Goal: Task Accomplishment & Management: Manage account settings

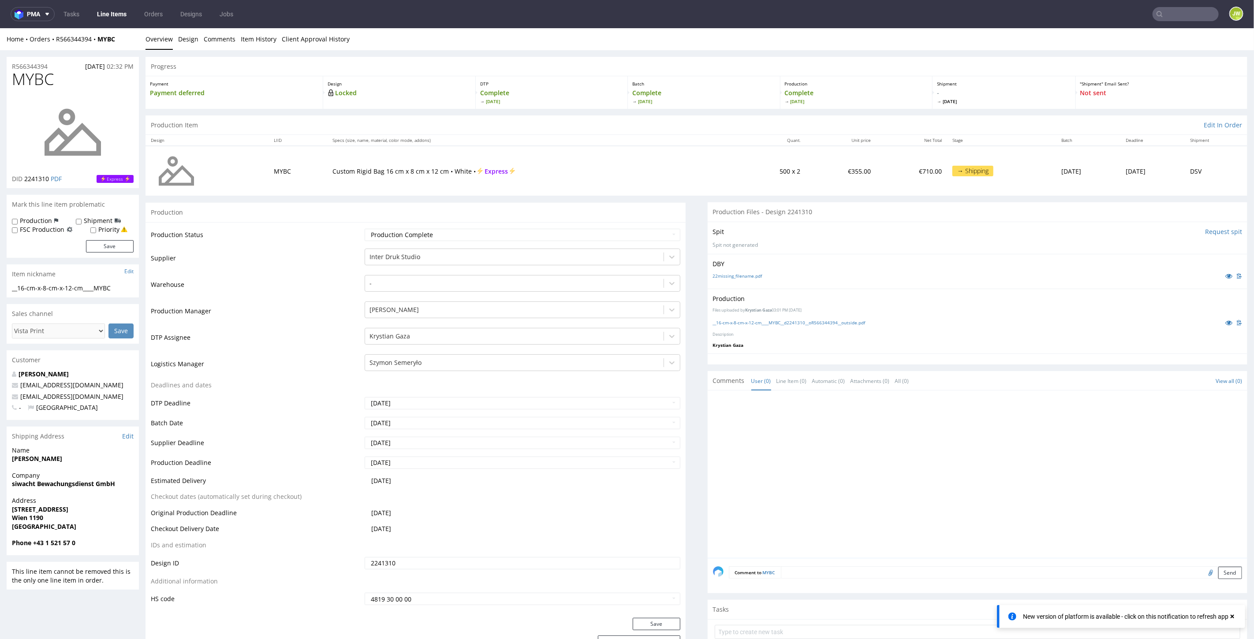
scroll to position [7, 0]
click at [111, 18] on link "Line Items" at bounding box center [112, 14] width 40 height 14
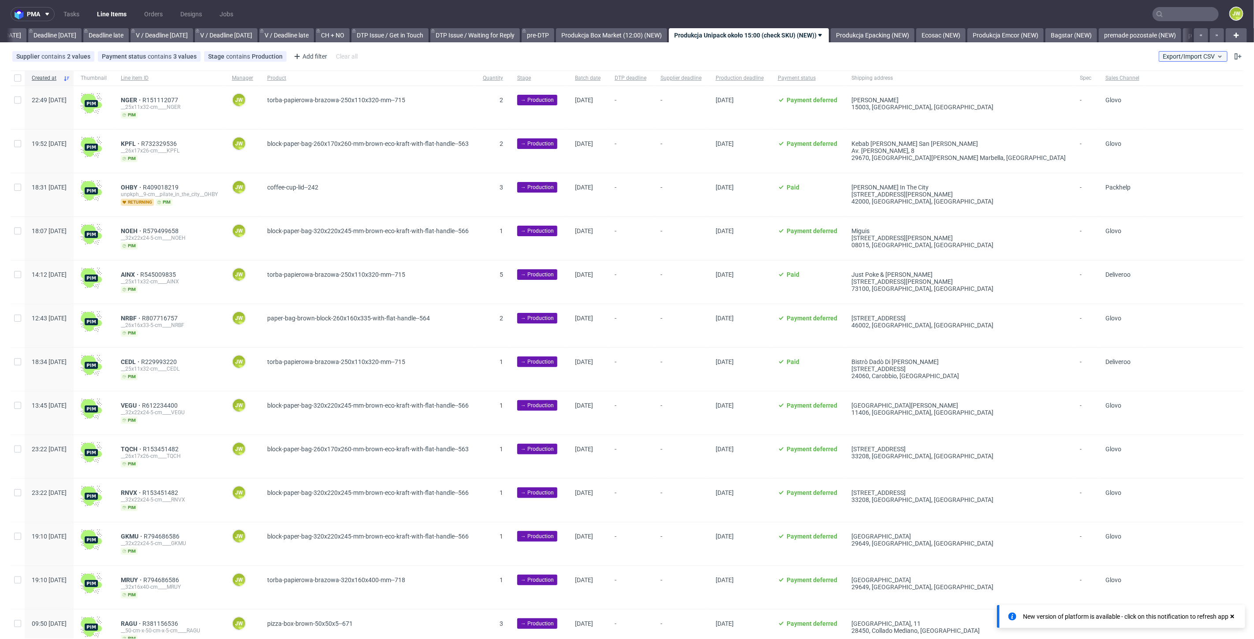
click at [1176, 51] on button "Export/Import CSV" at bounding box center [1193, 56] width 69 height 11
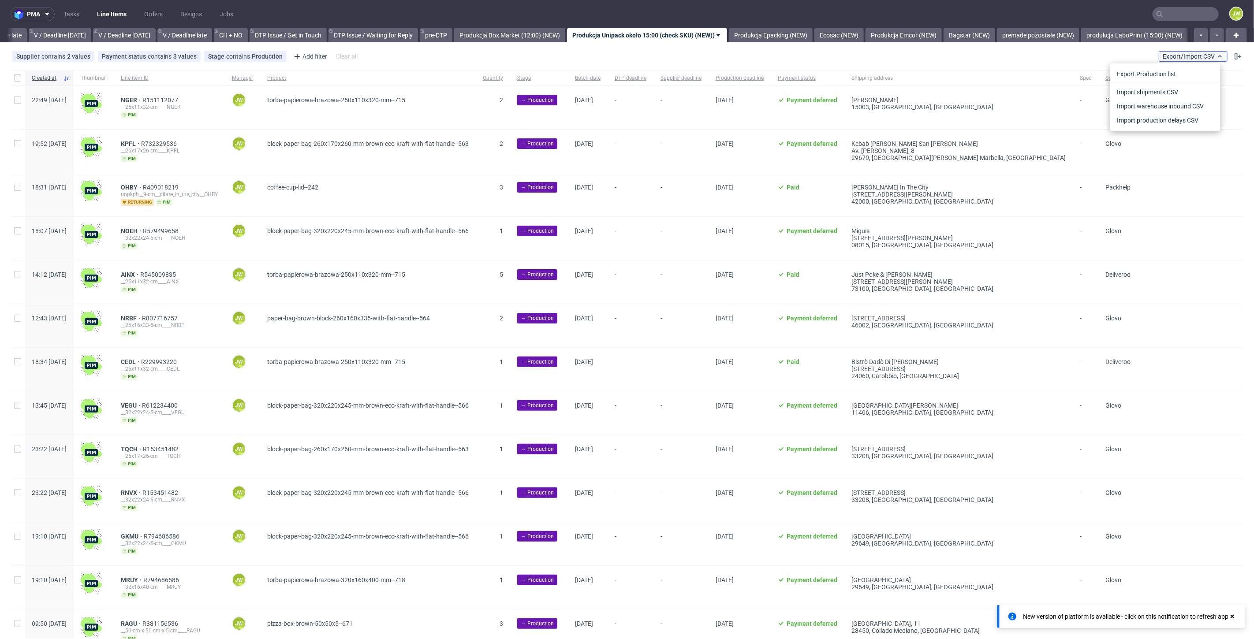
scroll to position [0, 1139]
click at [1165, 87] on link "Import shipments CSV" at bounding box center [1165, 92] width 103 height 14
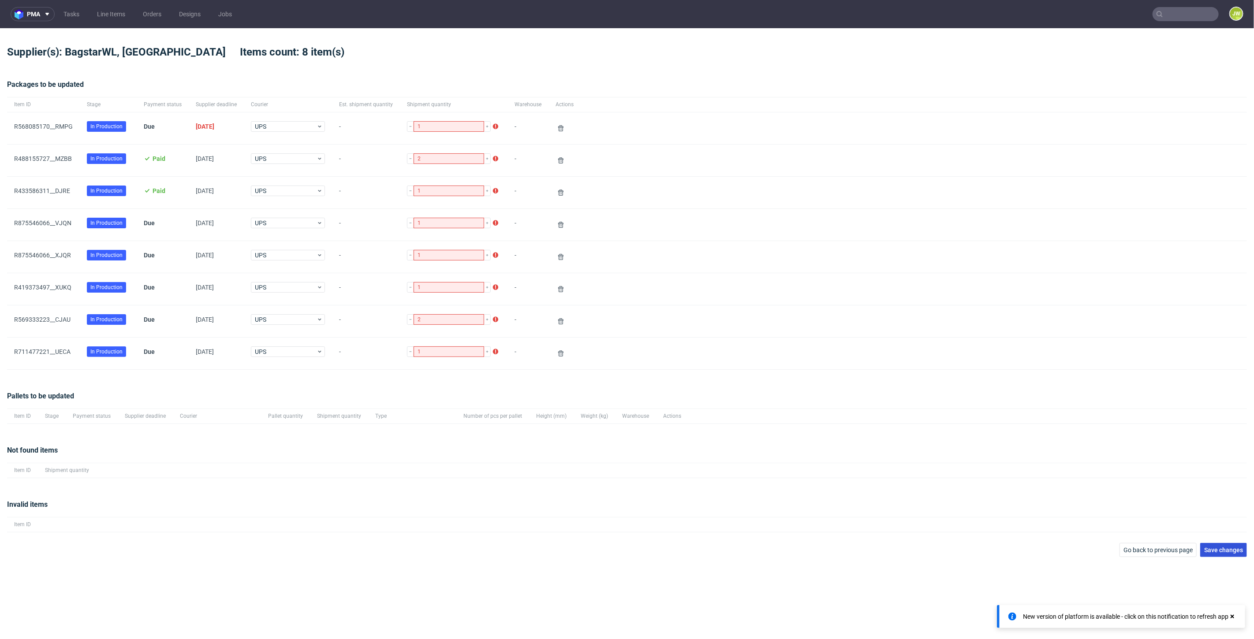
click at [1220, 543] on button "Save changes" at bounding box center [1223, 550] width 47 height 14
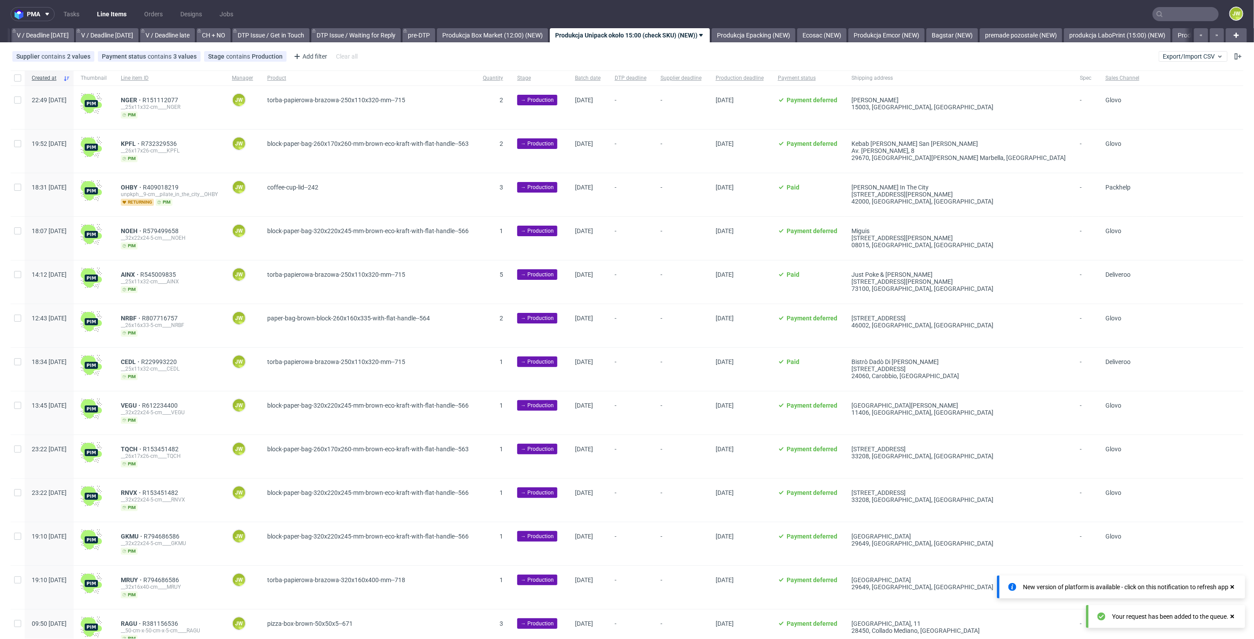
scroll to position [0, 1139]
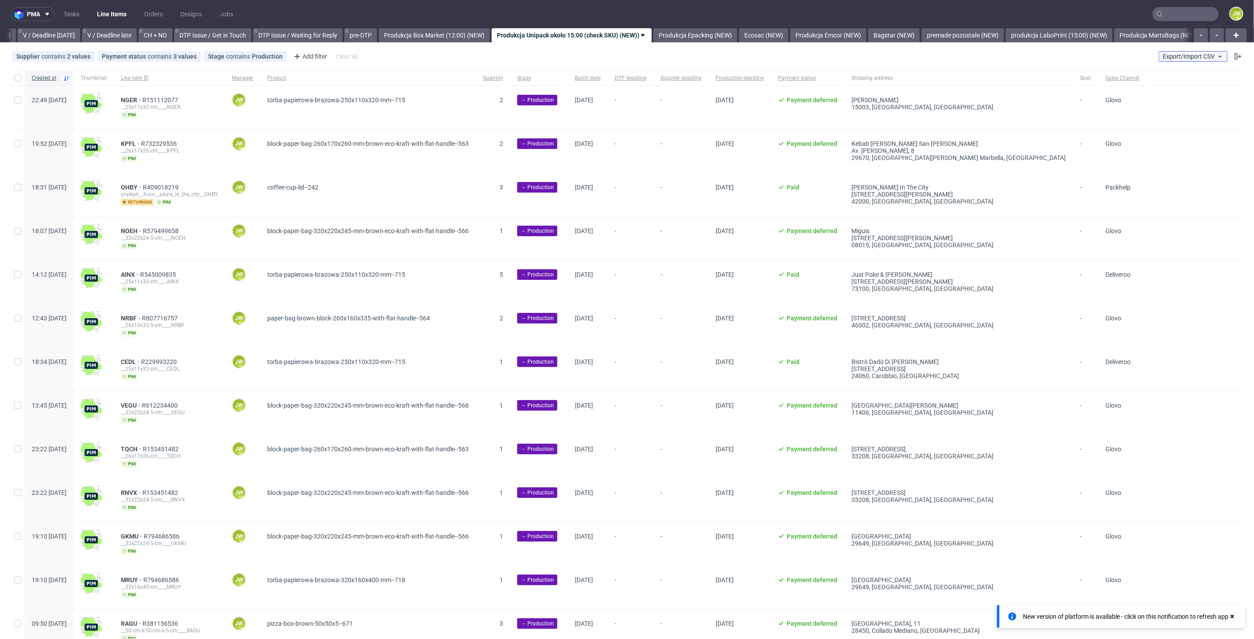
click at [1167, 60] on button "Export/Import CSV" at bounding box center [1193, 56] width 69 height 11
click at [1127, 91] on link "Import shipments CSV" at bounding box center [1165, 92] width 103 height 14
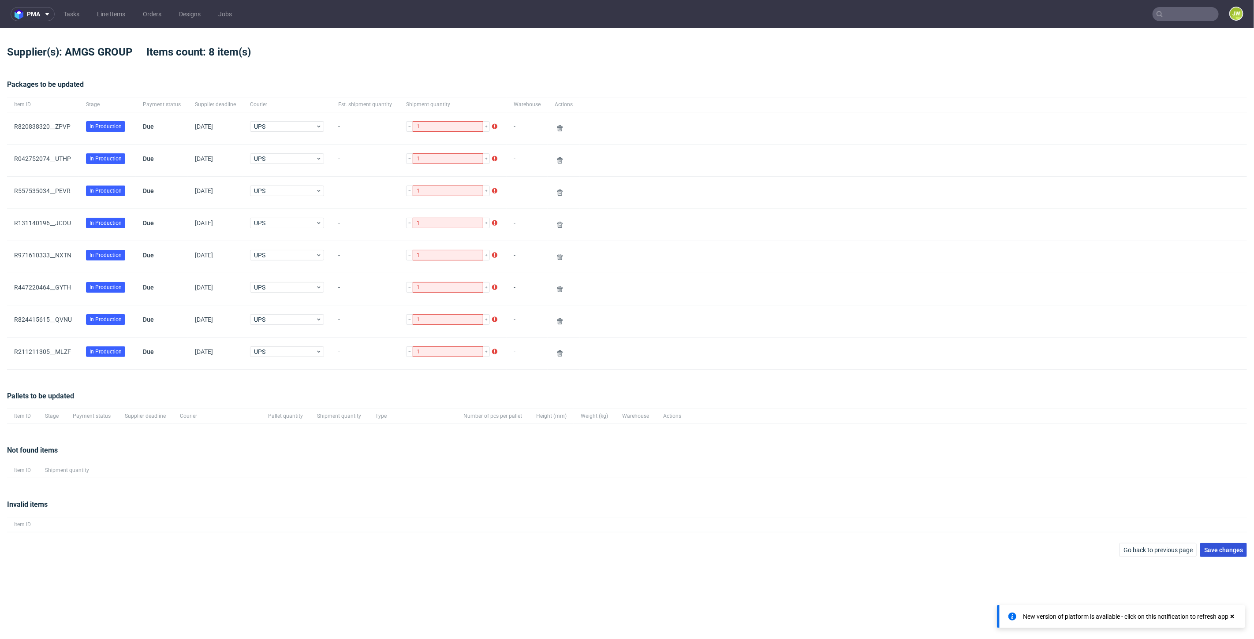
click at [1219, 550] on span "Save changes" at bounding box center [1223, 550] width 39 height 6
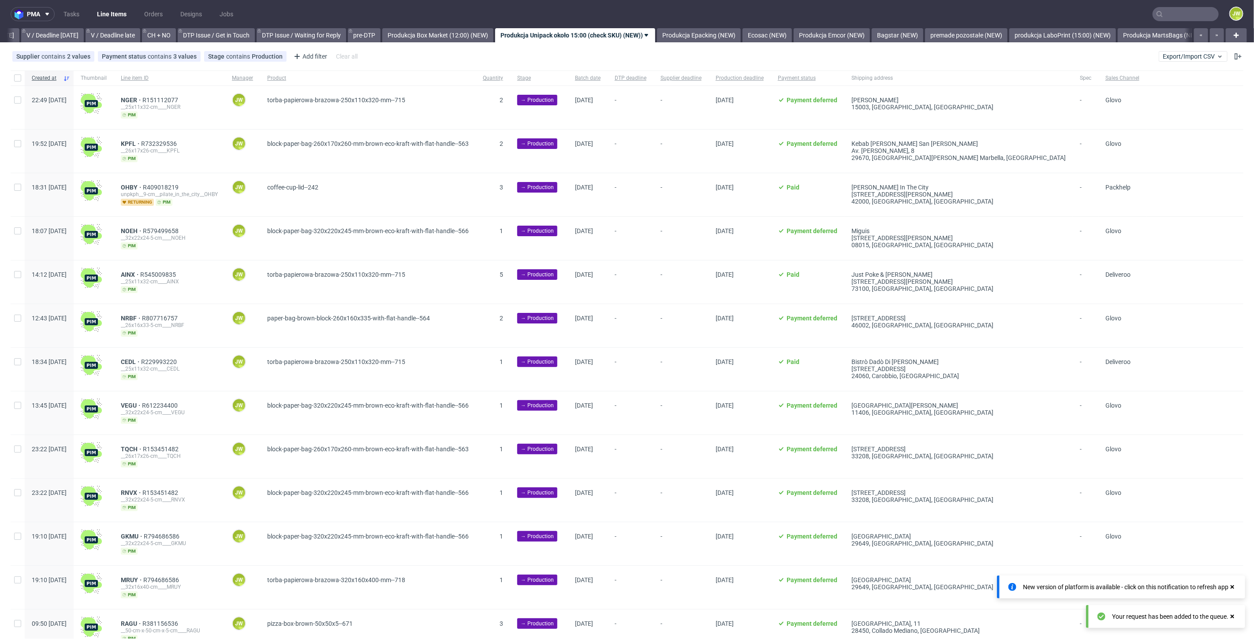
scroll to position [0, 1139]
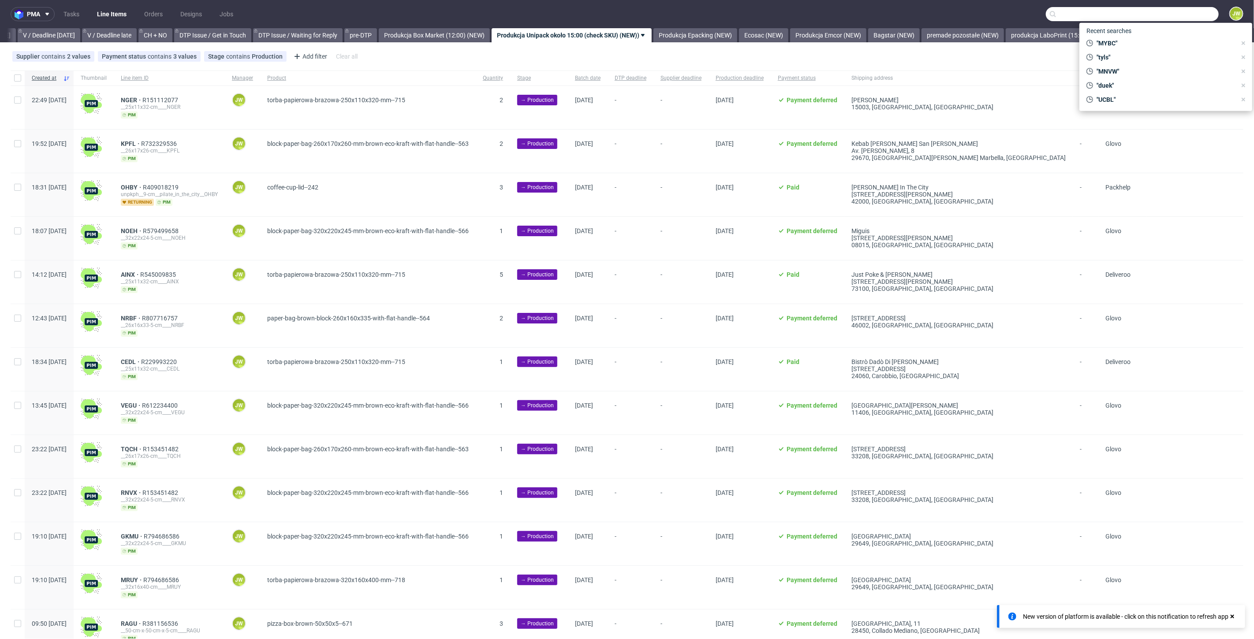
click at [1186, 14] on input "text" at bounding box center [1132, 14] width 173 height 14
type input "arqt"
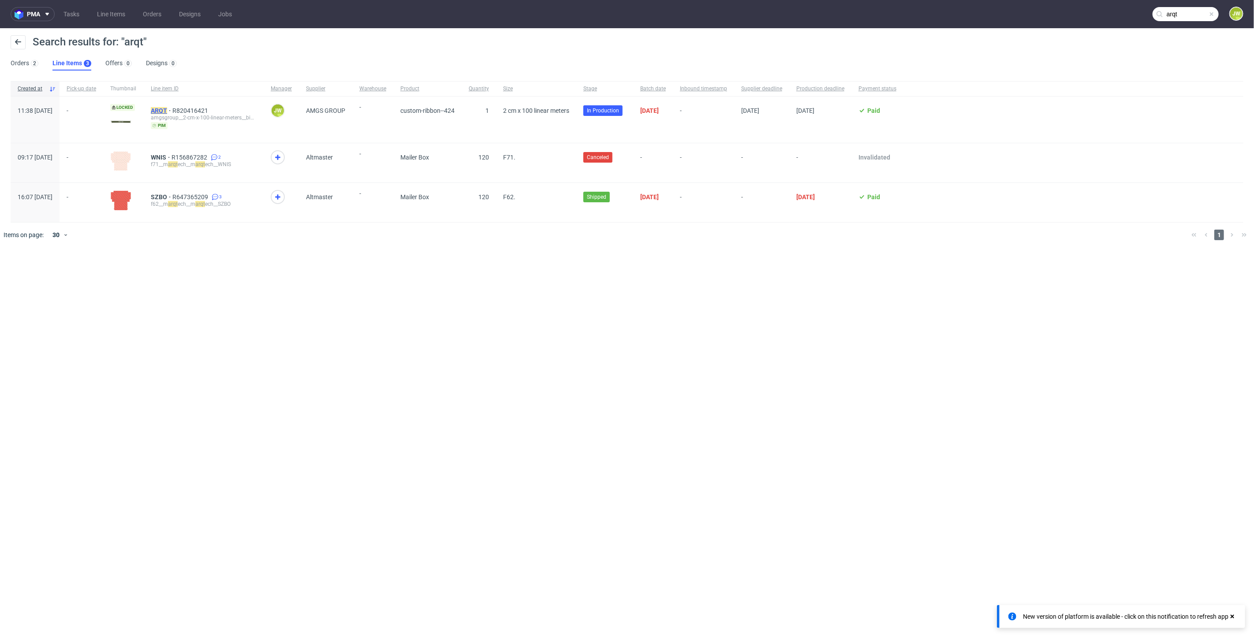
click at [167, 109] on mark "ARQT" at bounding box center [159, 110] width 16 height 7
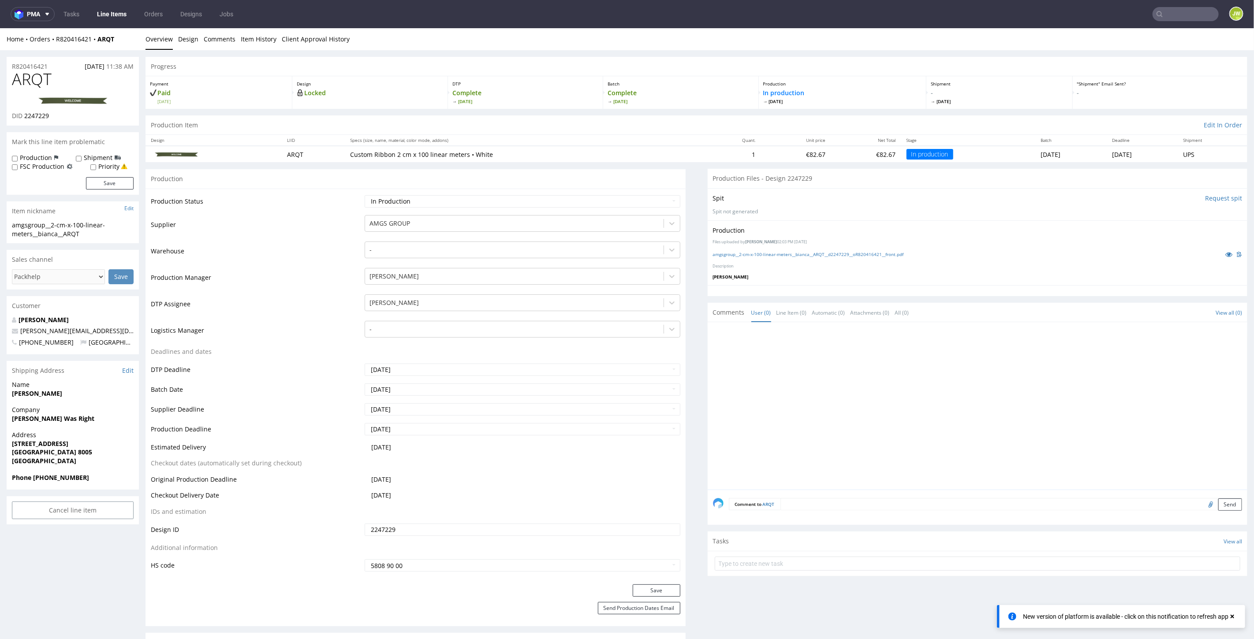
drag, startPoint x: 718, startPoint y: 366, endPoint x: 732, endPoint y: 300, distance: 68.0
click at [719, 366] on div at bounding box center [980, 408] width 535 height 162
click at [736, 254] on link "amgsgroup__2-cm-x-100-linear-meters__bianca__ARQT__d2247229__oR820416421__front…" at bounding box center [808, 254] width 191 height 6
click at [1161, 8] on input "text" at bounding box center [1186, 14] width 66 height 14
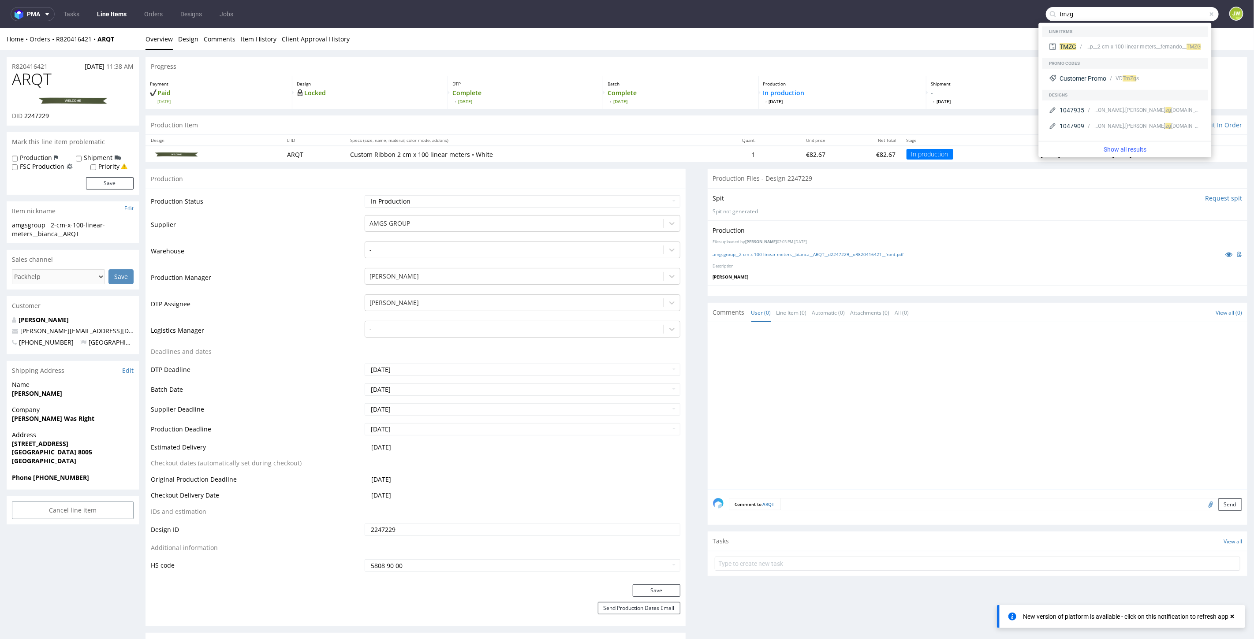
type input "tmzg"
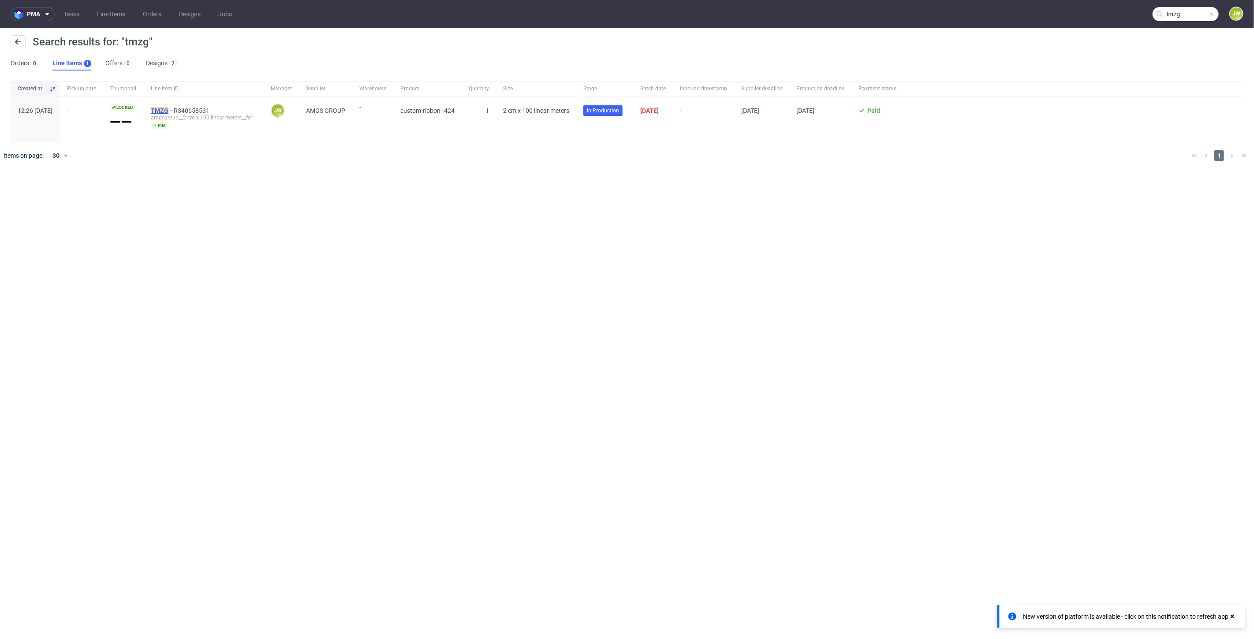
click at [168, 109] on mark "TMZG" at bounding box center [160, 110] width 18 height 7
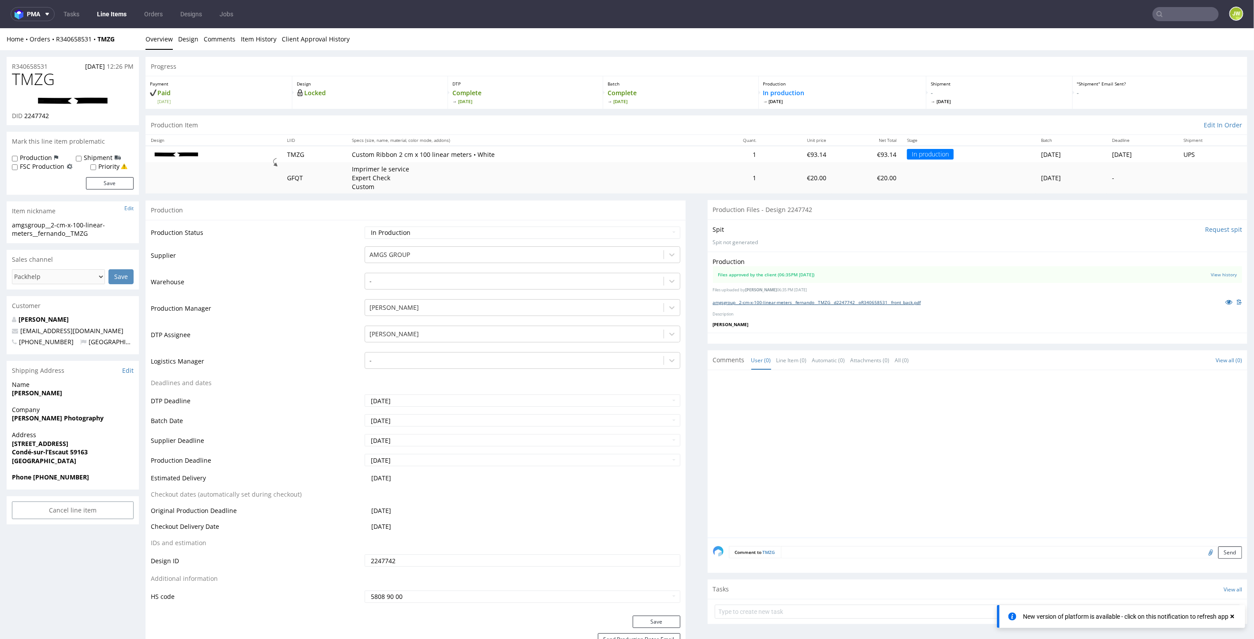
click at [743, 302] on link "amgsgroup__2-cm-x-100-linear-meters__fernando__TMZG__d2247742__oR340658531__fro…" at bounding box center [817, 302] width 208 height 6
click at [111, 19] on link "Line Items" at bounding box center [112, 14] width 40 height 14
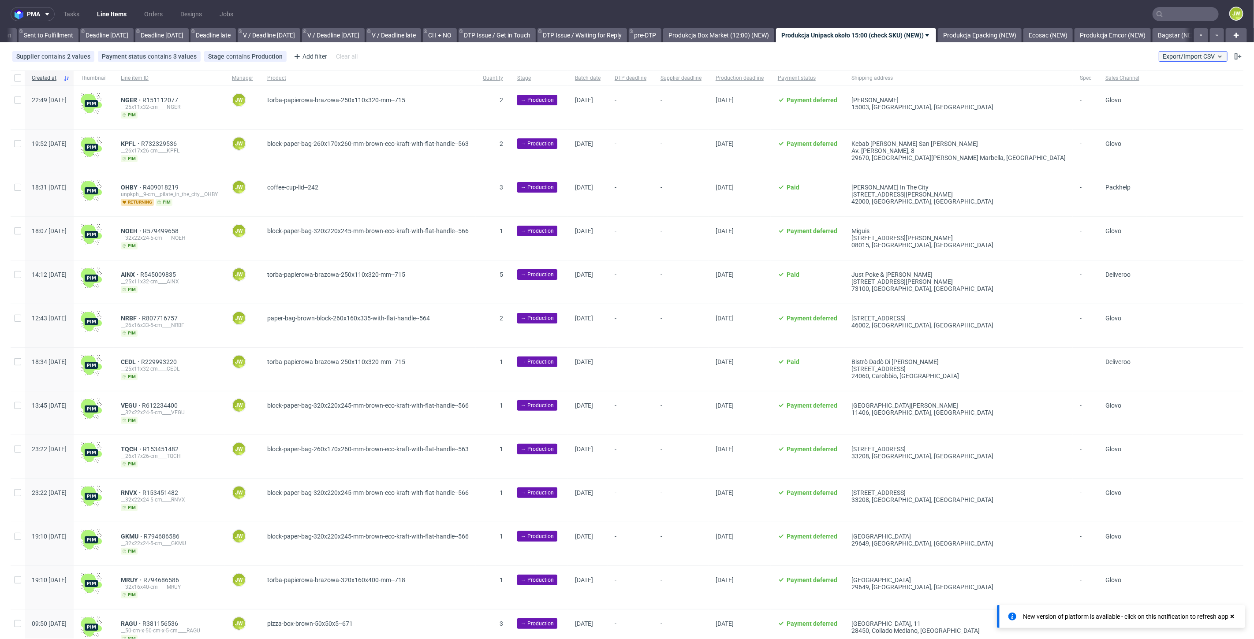
click at [1217, 54] on icon at bounding box center [1220, 56] width 7 height 7
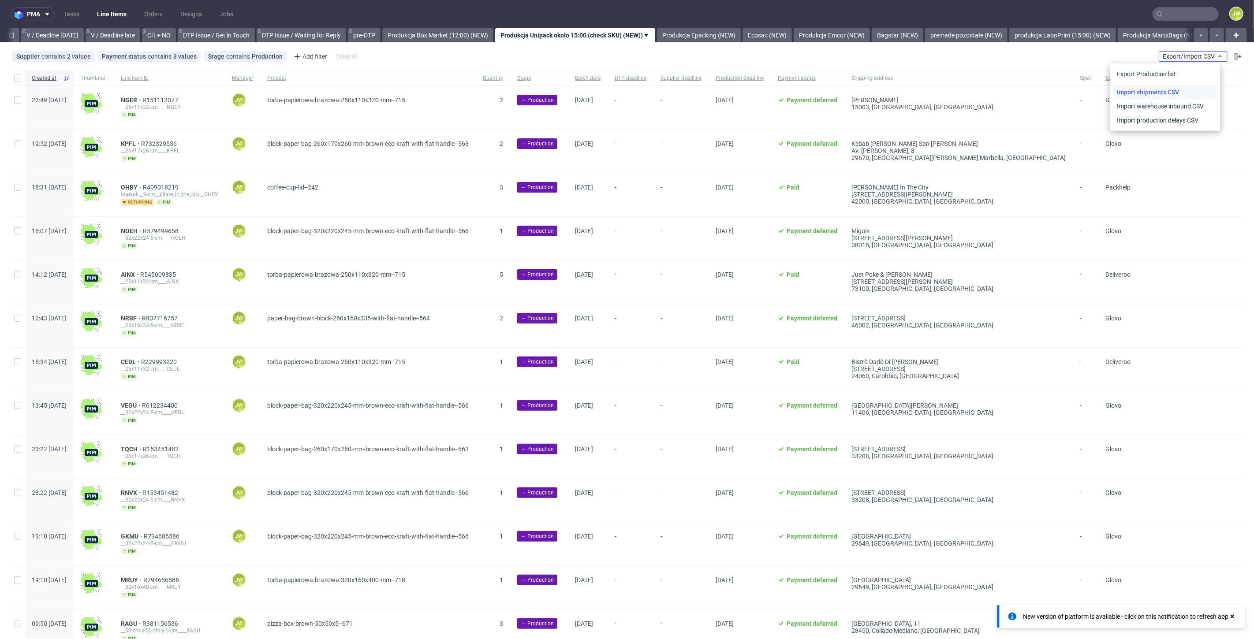
scroll to position [0, 1139]
click at [1150, 93] on link "Import shipments CSV" at bounding box center [1165, 92] width 103 height 14
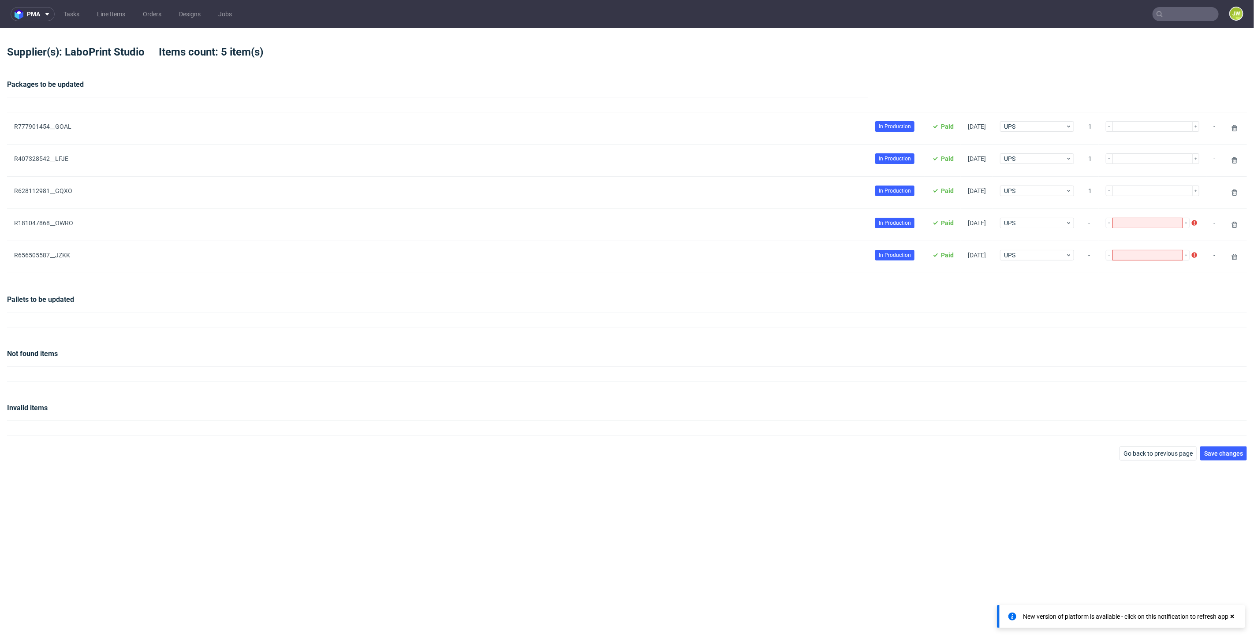
type input "1"
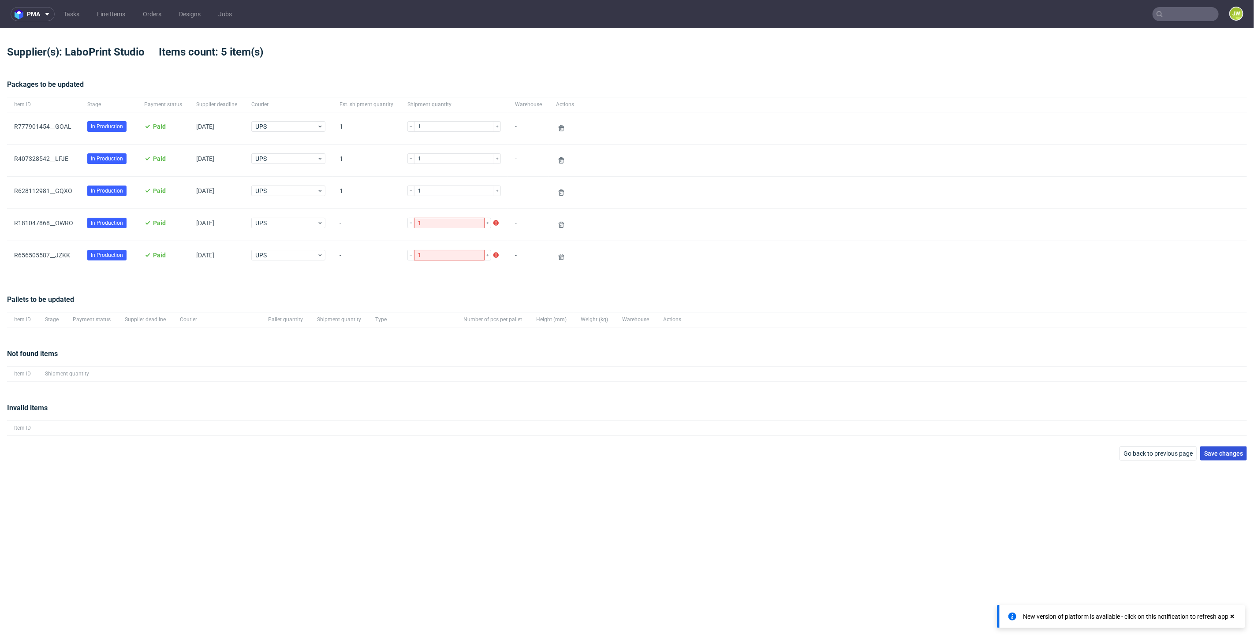
click at [1219, 455] on span "Save changes" at bounding box center [1223, 454] width 39 height 6
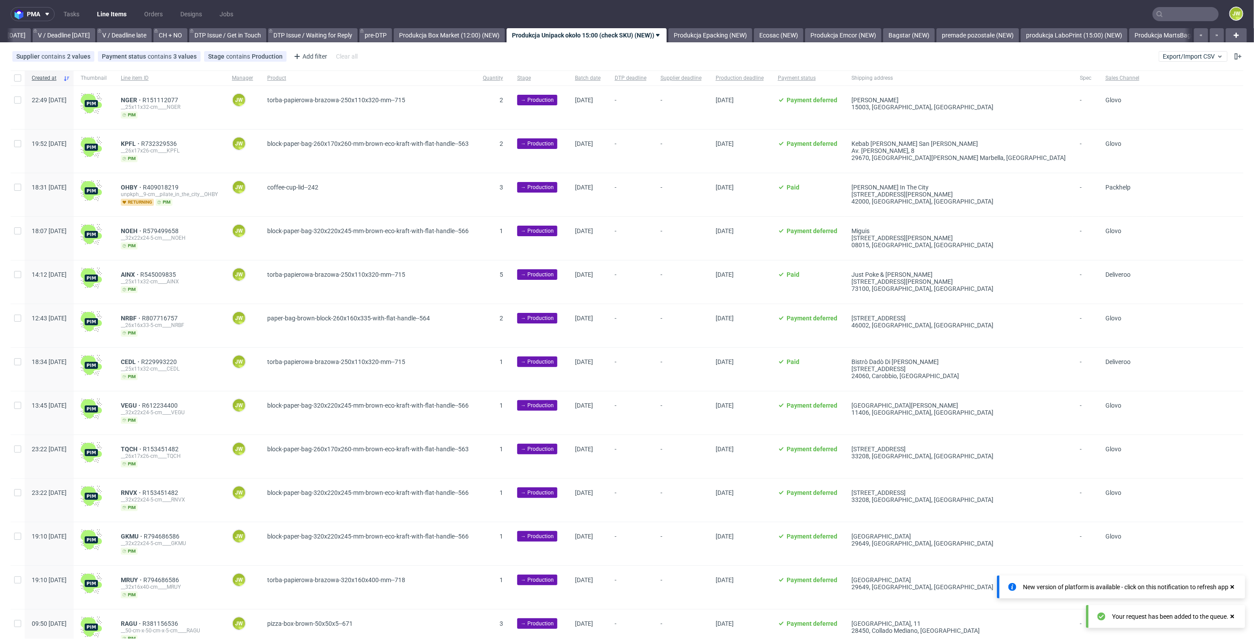
scroll to position [0, 1139]
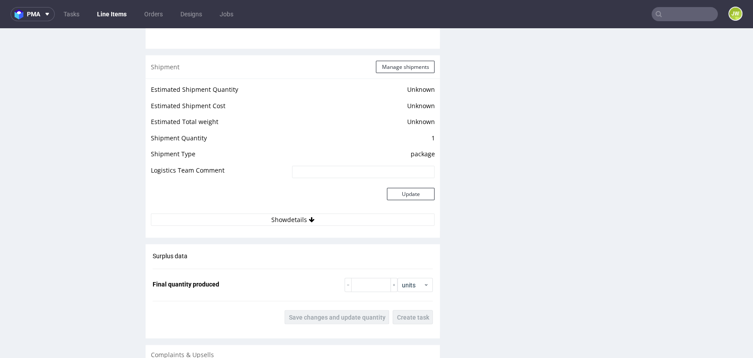
scroll to position [1176, 0]
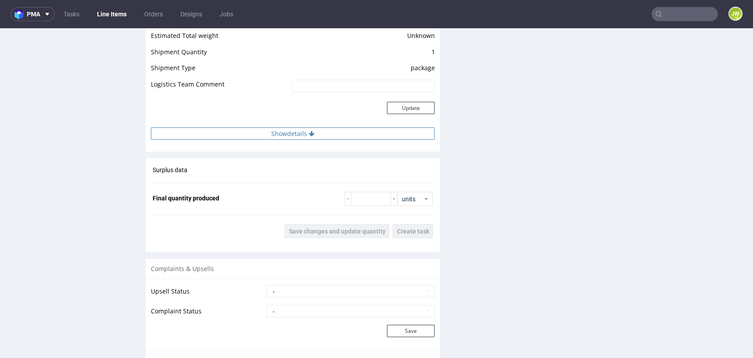
click at [278, 136] on button "Show details" at bounding box center [293, 133] width 284 height 12
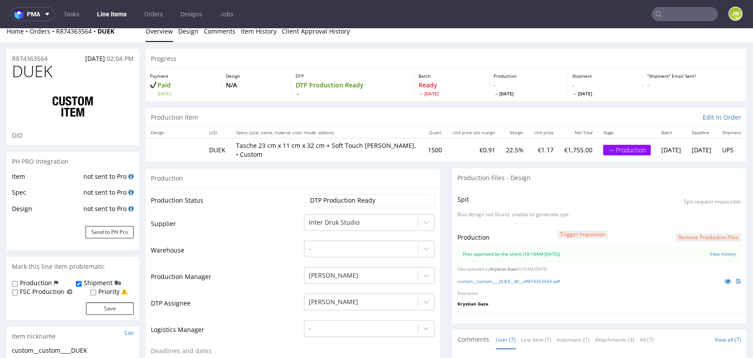
scroll to position [0, 0]
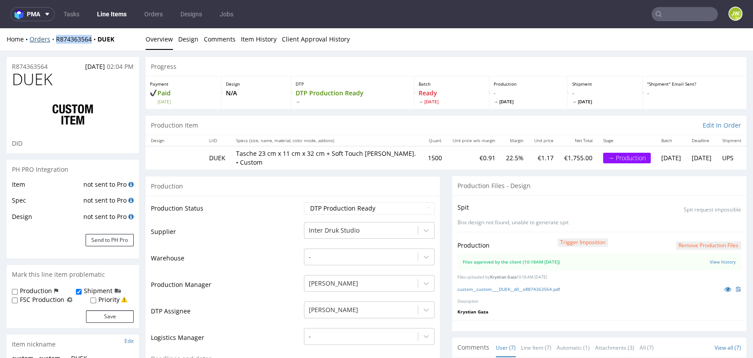
drag, startPoint x: 93, startPoint y: 46, endPoint x: 54, endPoint y: 43, distance: 39.8
click at [56, 46] on div "Home Orders R874363564 DUEK Overview Design Comments Item History Client Approv…" at bounding box center [376, 39] width 753 height 22
copy link "R874363564"
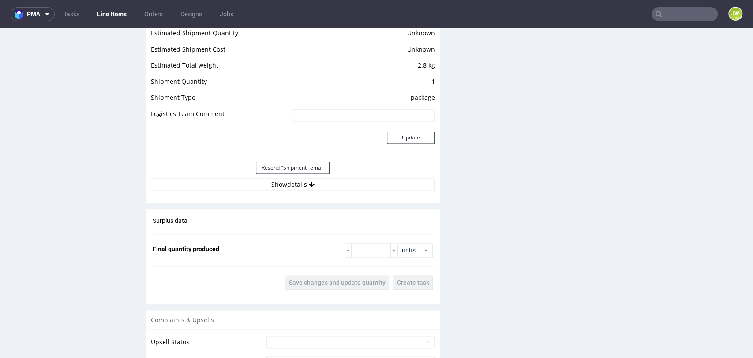
scroll to position [833, 0]
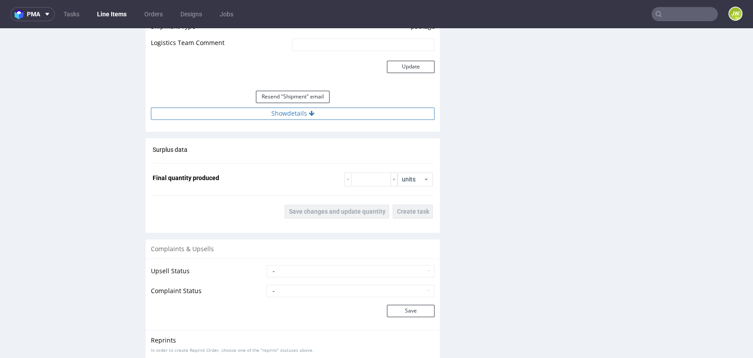
click at [267, 117] on button "Show details" at bounding box center [293, 113] width 284 height 12
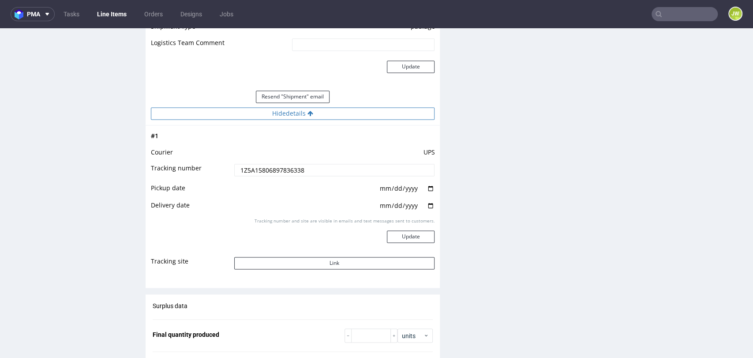
click at [268, 112] on button "Hide details" at bounding box center [293, 113] width 284 height 12
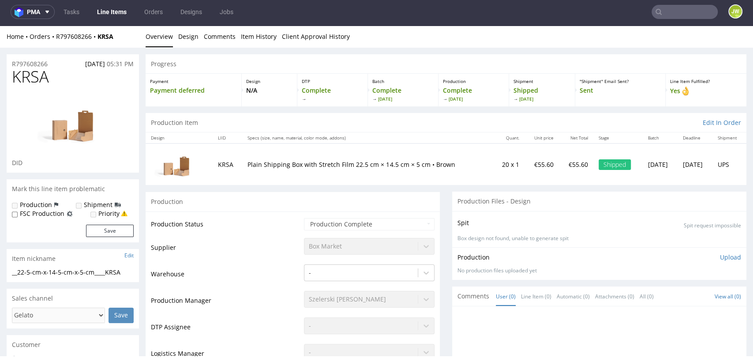
scroll to position [0, 0]
click at [341, 60] on div "Progress" at bounding box center [446, 64] width 601 height 19
drag, startPoint x: 93, startPoint y: 43, endPoint x: 53, endPoint y: 44, distance: 39.3
click at [54, 45] on div "Home Orders R797608266 KRSA Overview Design Comments Item History Client Approv…" at bounding box center [376, 37] width 753 height 22
copy link "R797608266"
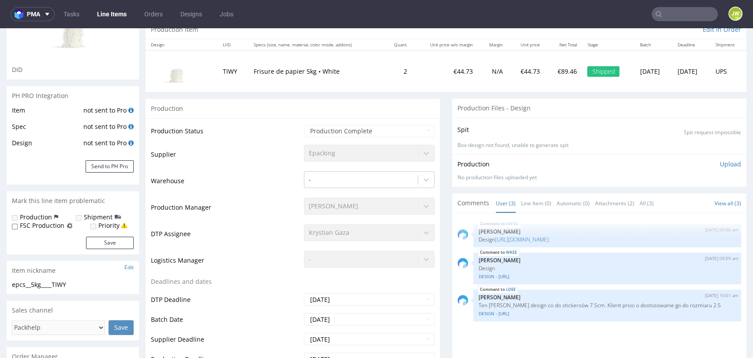
scroll to position [98, 0]
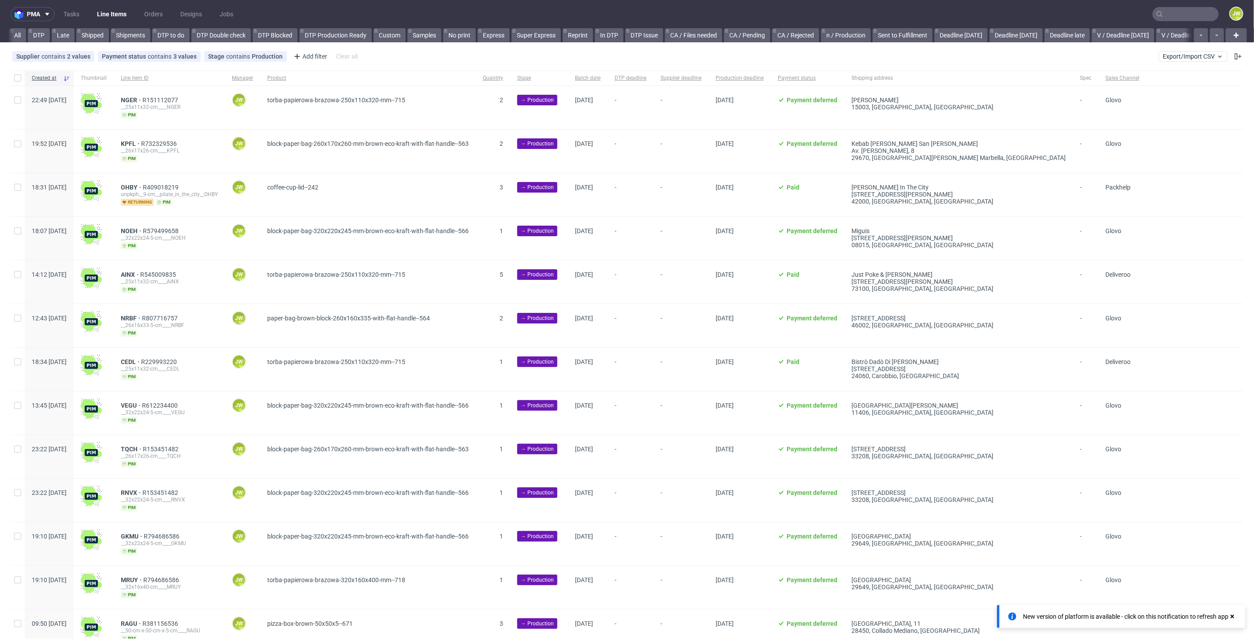
scroll to position [7, 0]
click at [1172, 20] on input "text" at bounding box center [1186, 14] width 66 height 14
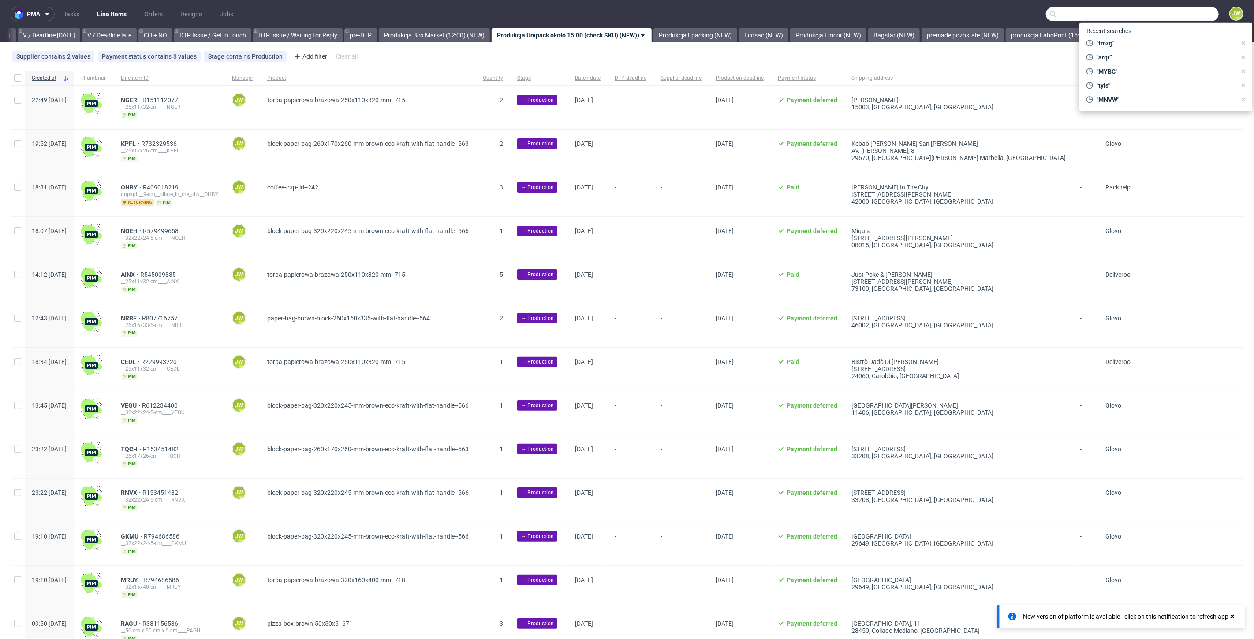
paste input "XAVA"
type input "XAVA"
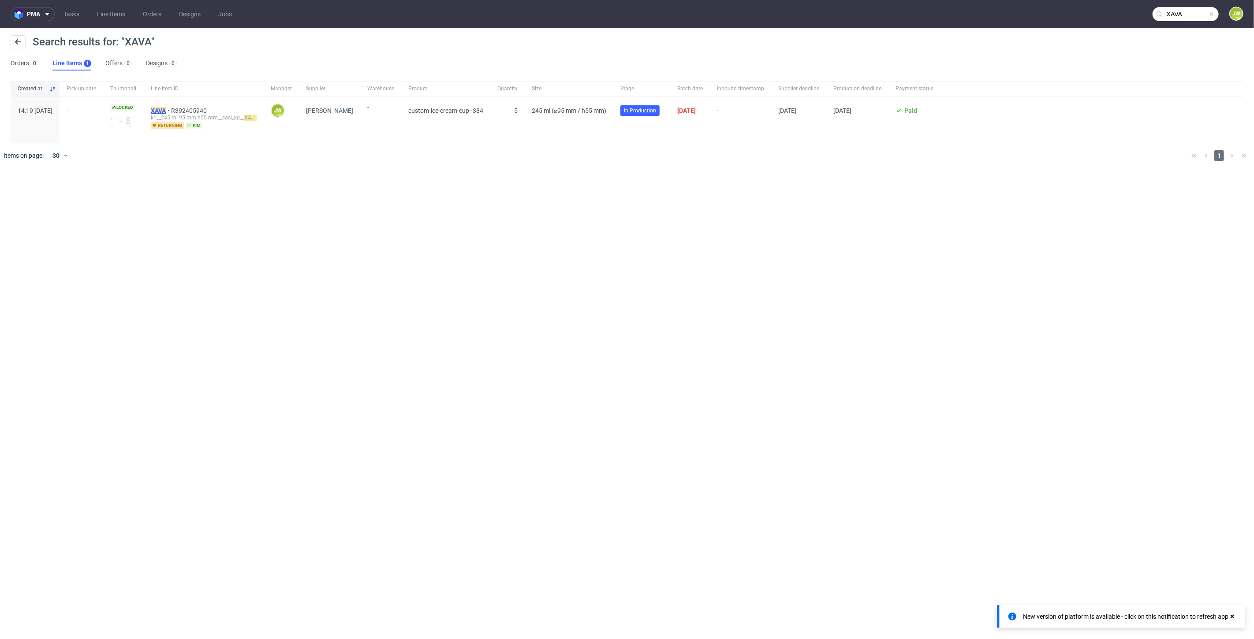
click at [166, 110] on mark "XAVA" at bounding box center [158, 110] width 15 height 7
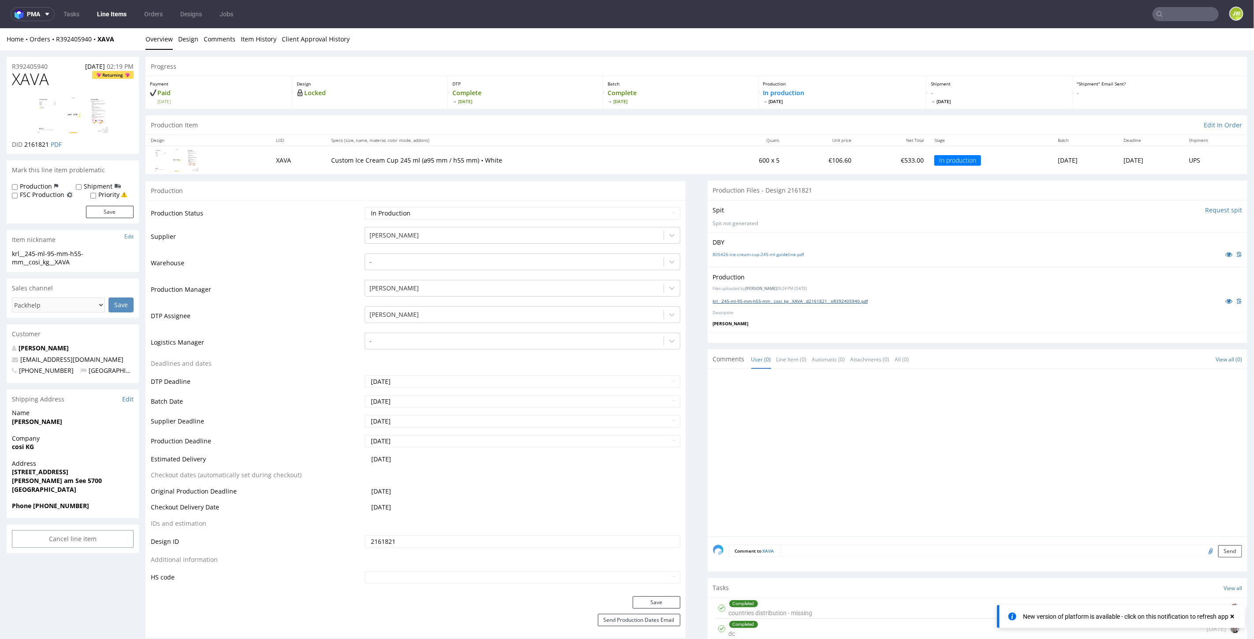
click at [733, 300] on link "krl__245-ml-95-mm-h55-mm__cosi_kg__XAVA__d2161821__oR392405940.pdf" at bounding box center [790, 301] width 155 height 6
click at [1178, 15] on input "text" at bounding box center [1186, 14] width 66 height 14
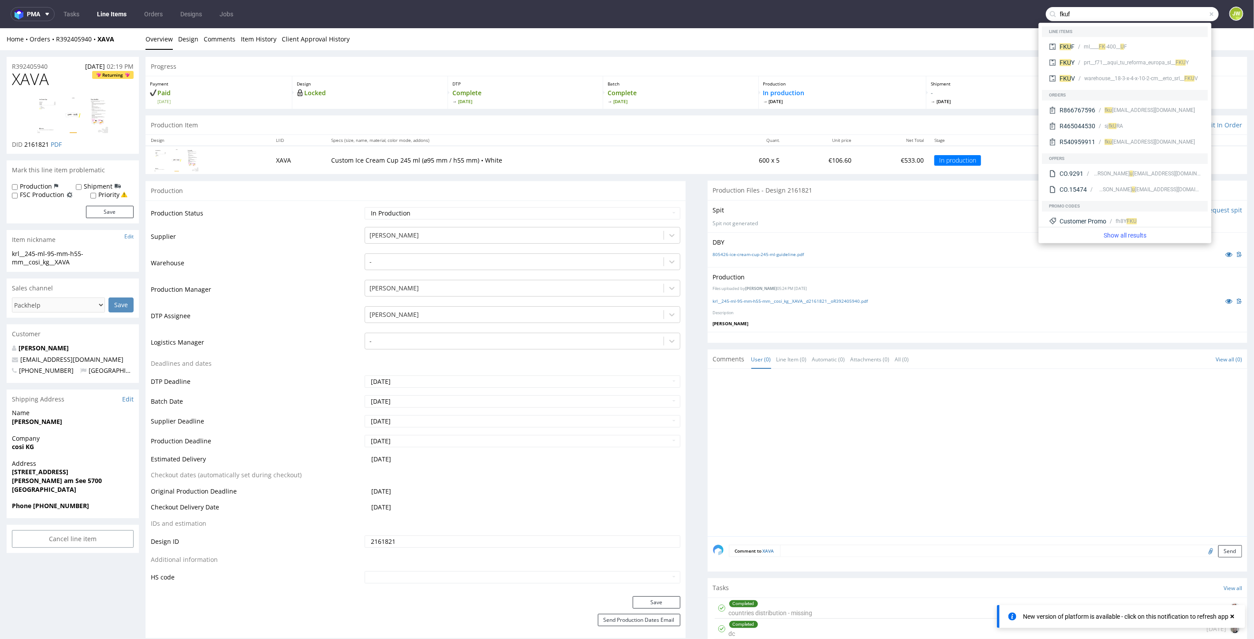
type input "fkuf"
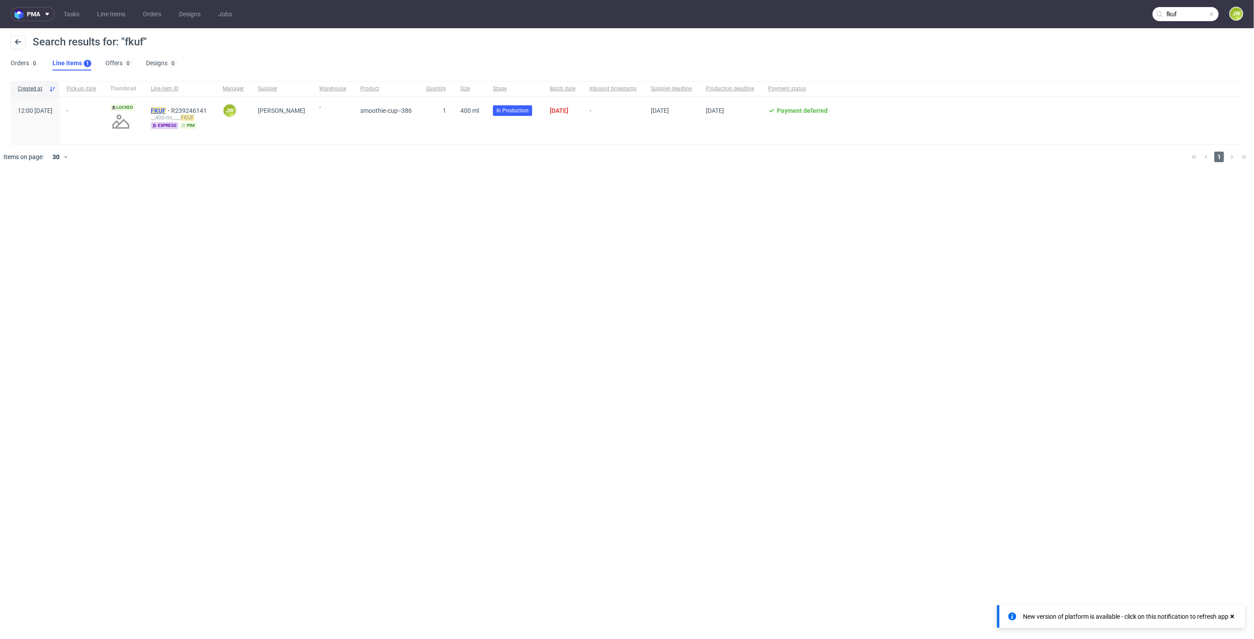
click at [166, 110] on mark "FKUF" at bounding box center [158, 110] width 15 height 7
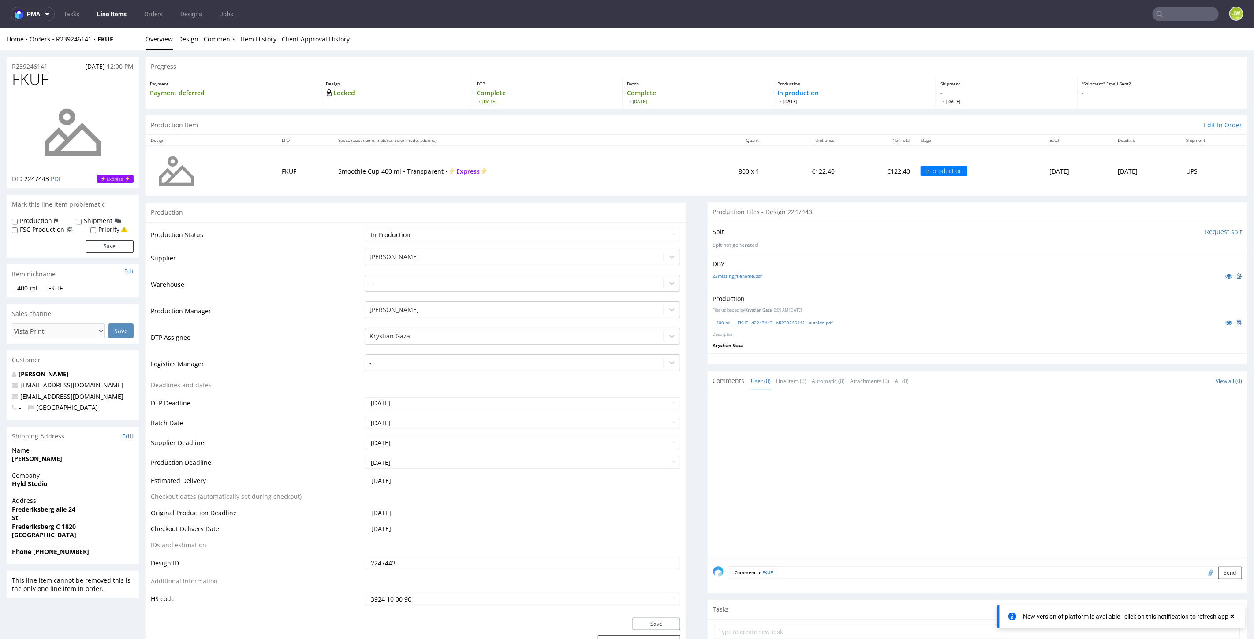
click at [738, 318] on div "__400-ml____FKUF__d2247443__oR239246141__outside.pdf" at bounding box center [978, 323] width 530 height 10
click at [736, 325] on div "__400-ml____FKUF__d2247443__oR239246141__outside.pdf" at bounding box center [978, 323] width 530 height 10
click at [742, 322] on link "__400-ml____FKUF__d2247443__oR239246141__outside.pdf" at bounding box center [773, 322] width 120 height 6
click at [1167, 12] on input "text" at bounding box center [1132, 14] width 173 height 14
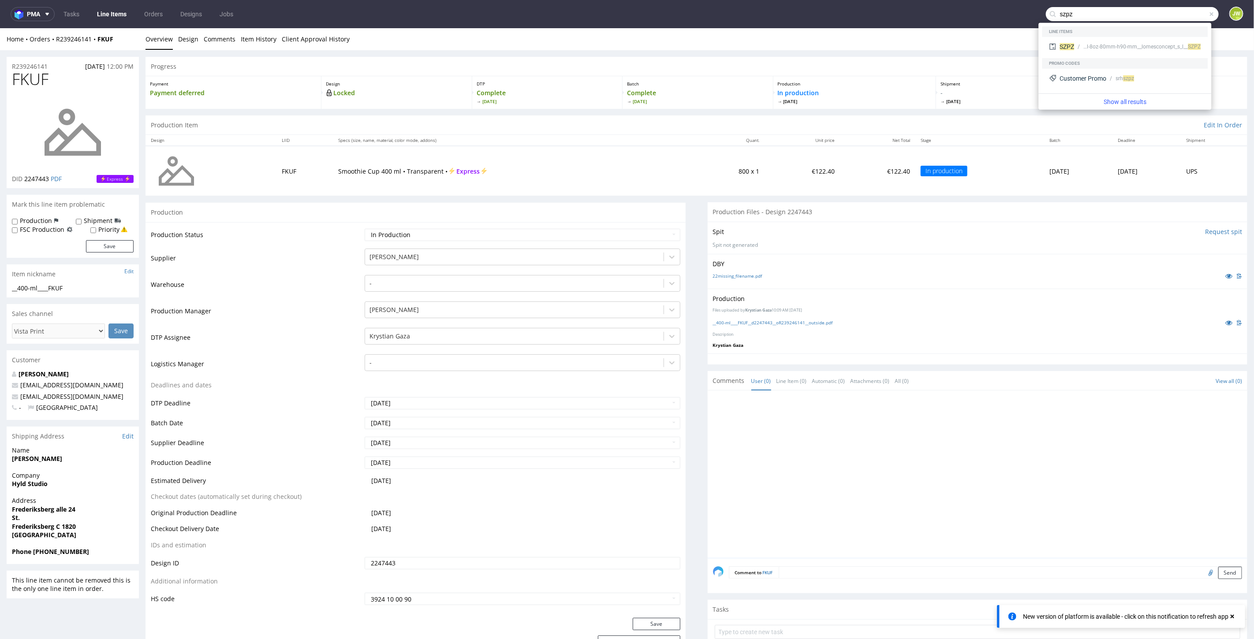
type input "szpz"
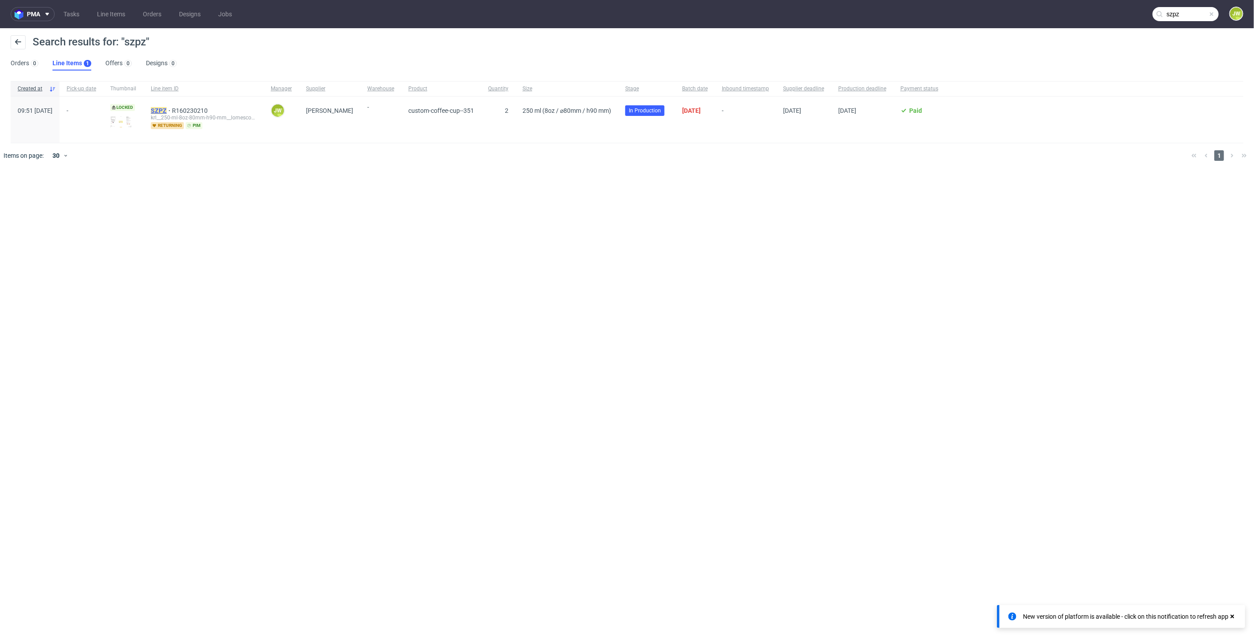
click at [167, 108] on mark "SZPZ" at bounding box center [159, 110] width 16 height 7
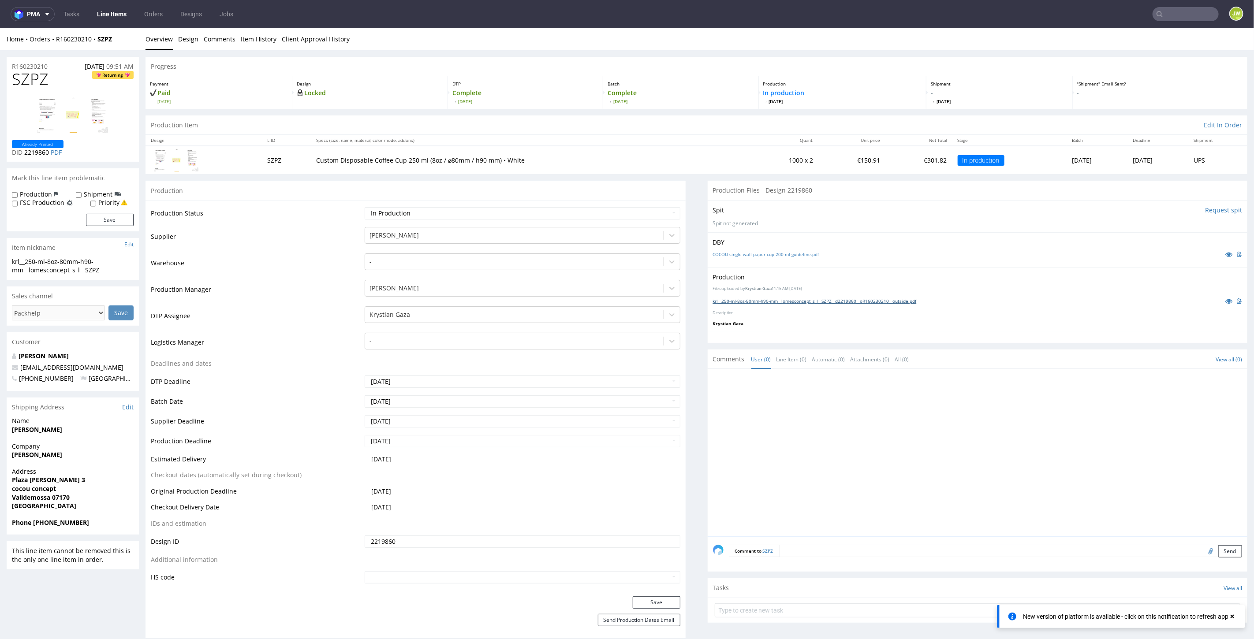
click at [734, 298] on link "krl__250-ml-8oz-80mm-h90-mm__lomesconcept_s_l__SZPZ__d2219860__oR160230210__out…" at bounding box center [815, 301] width 204 height 6
click at [1172, 11] on input "text" at bounding box center [1132, 14] width 173 height 14
type input "DPEH"
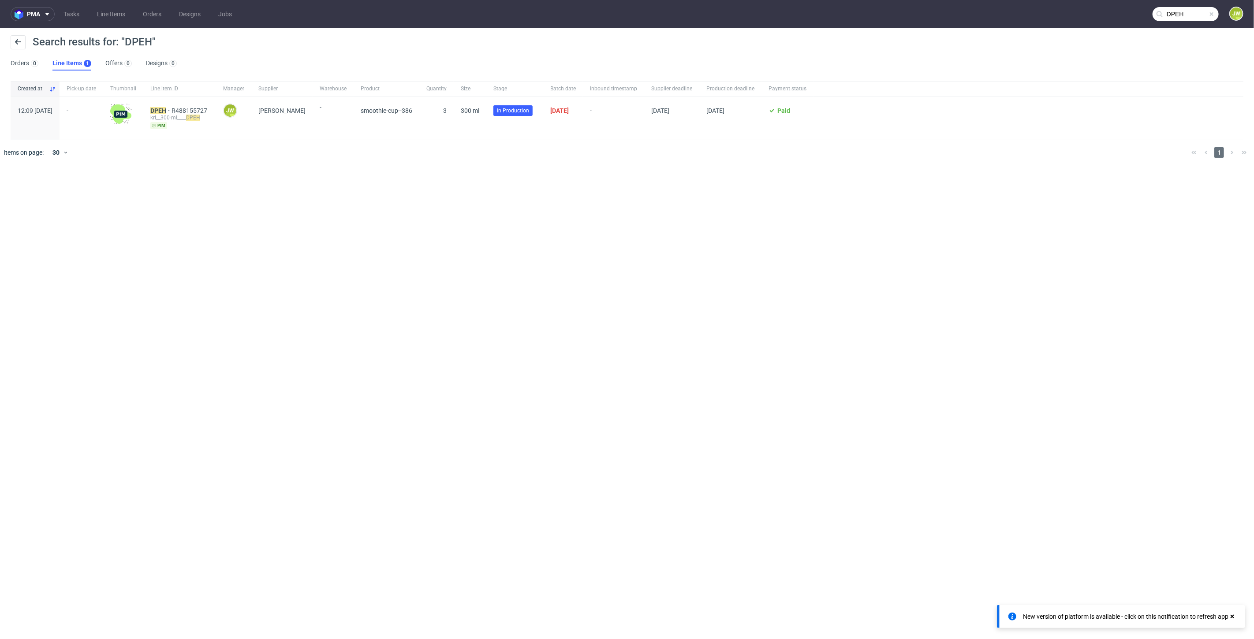
click at [175, 114] on div "krl__300-ml____ DPEH" at bounding box center [179, 117] width 59 height 7
click at [166, 111] on mark "DPEH" at bounding box center [158, 110] width 16 height 7
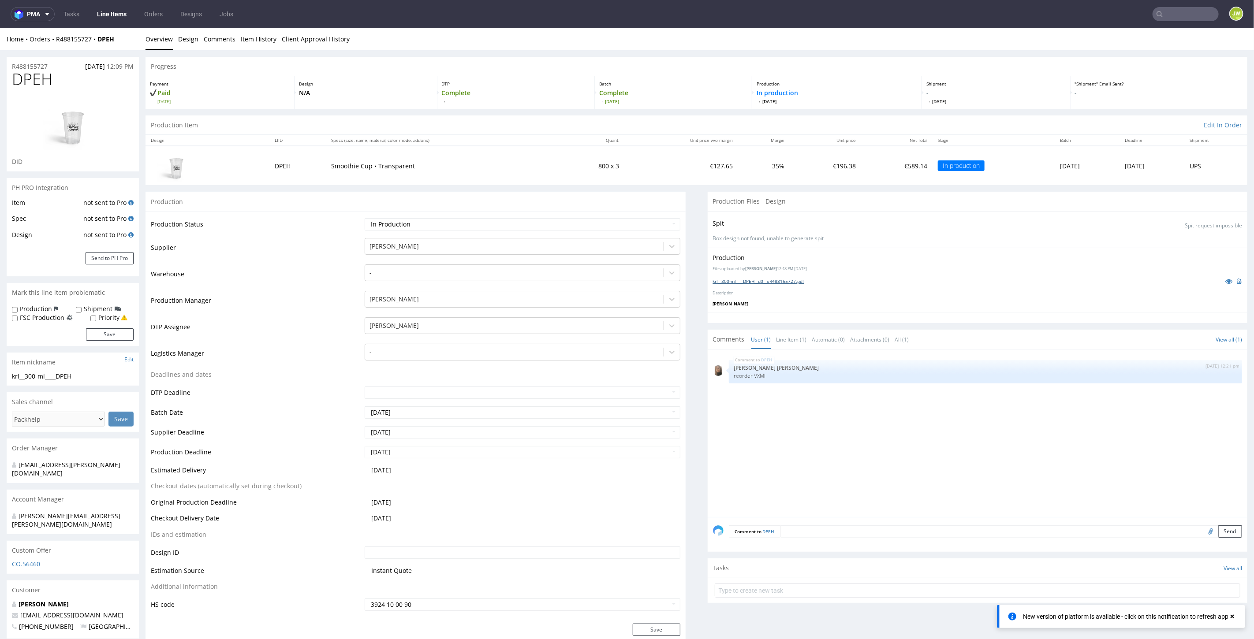
click at [744, 282] on link "krl__300-ml____DPEH__d0__oR488155727.pdf" at bounding box center [758, 281] width 91 height 6
click at [1170, 13] on input "text" at bounding box center [1186, 14] width 66 height 14
type input "jexy"
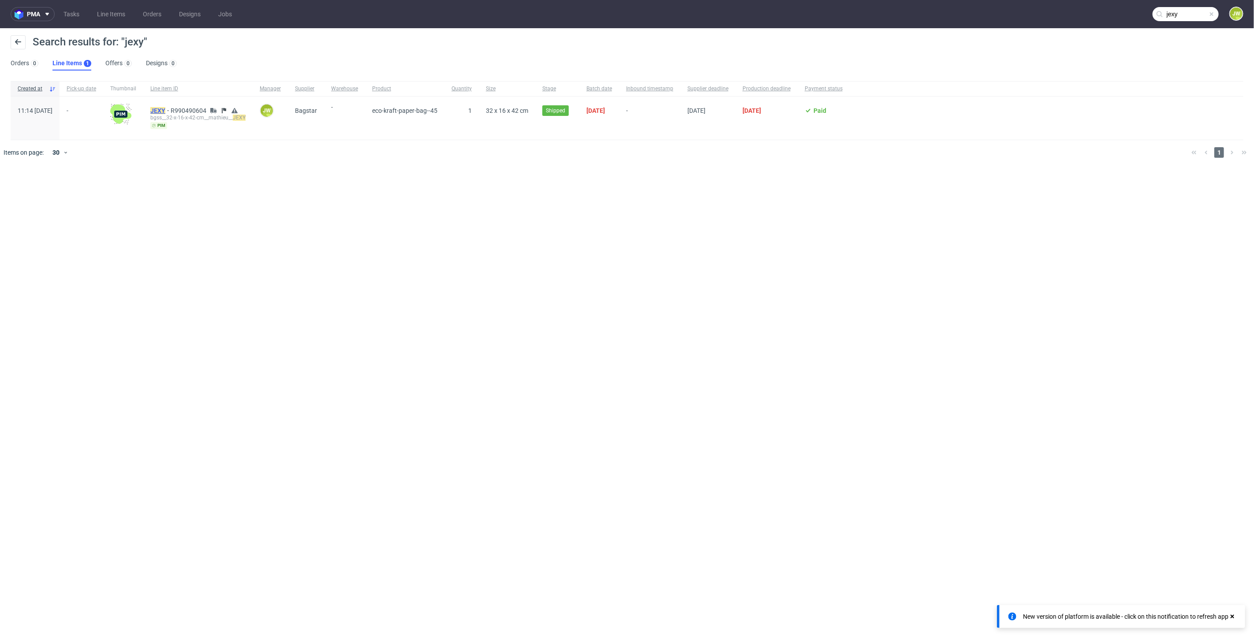
click at [165, 113] on mark "JEXY" at bounding box center [157, 110] width 15 height 7
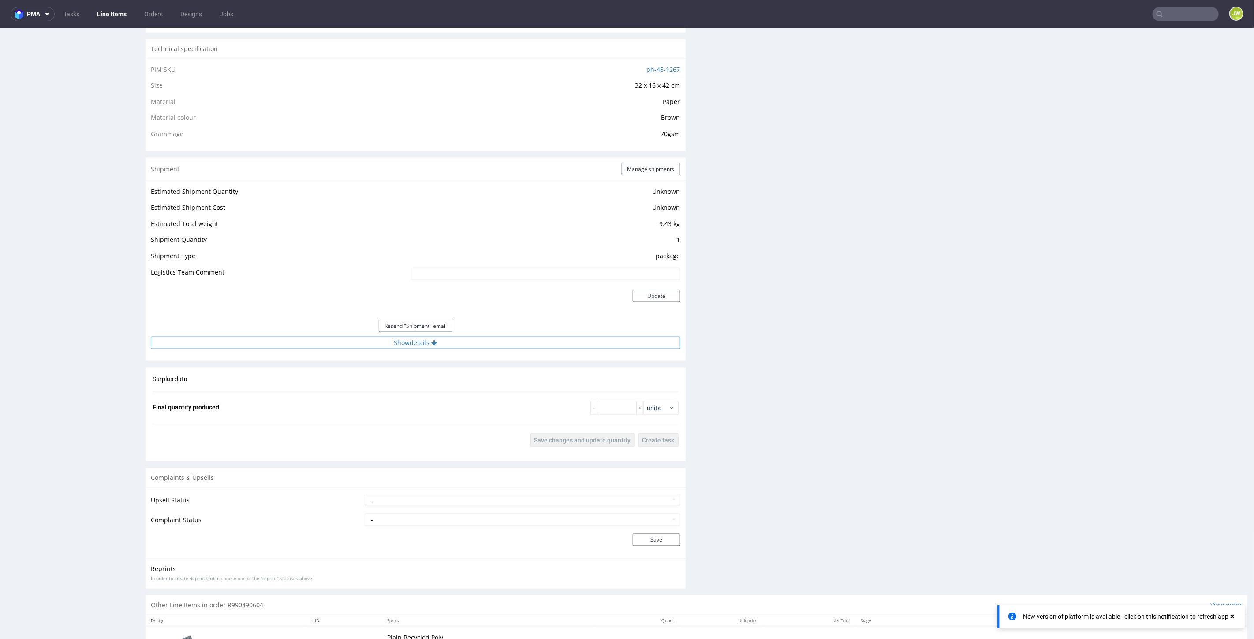
scroll to position [637, 0]
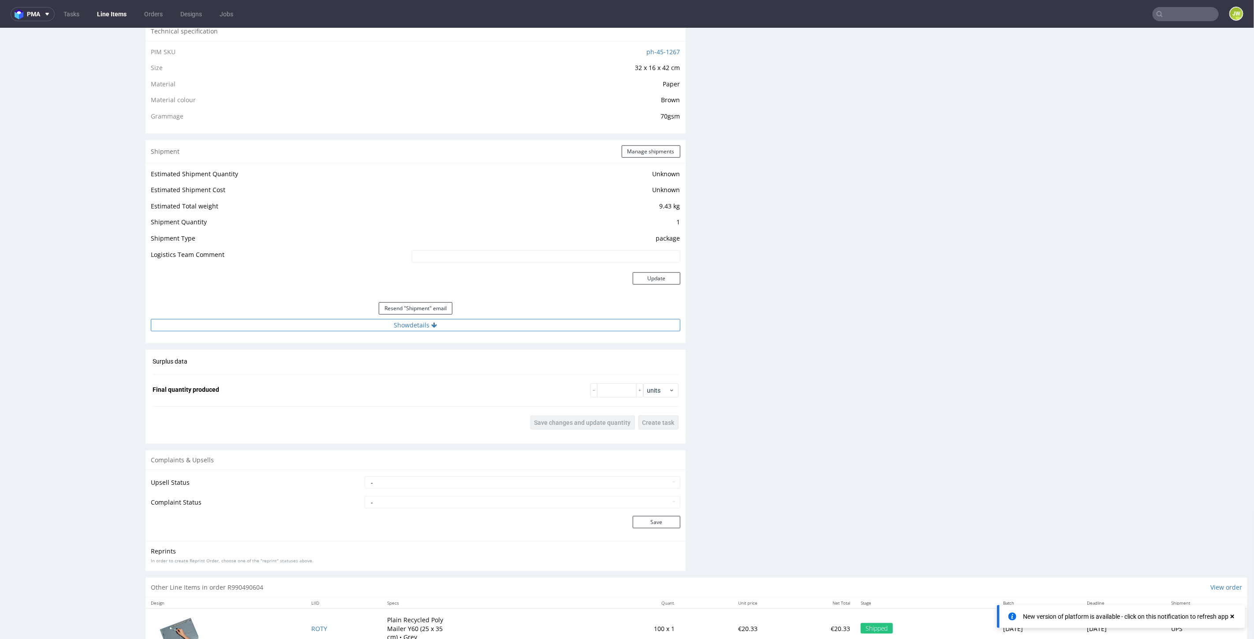
click at [407, 329] on button "Show details" at bounding box center [416, 325] width 530 height 12
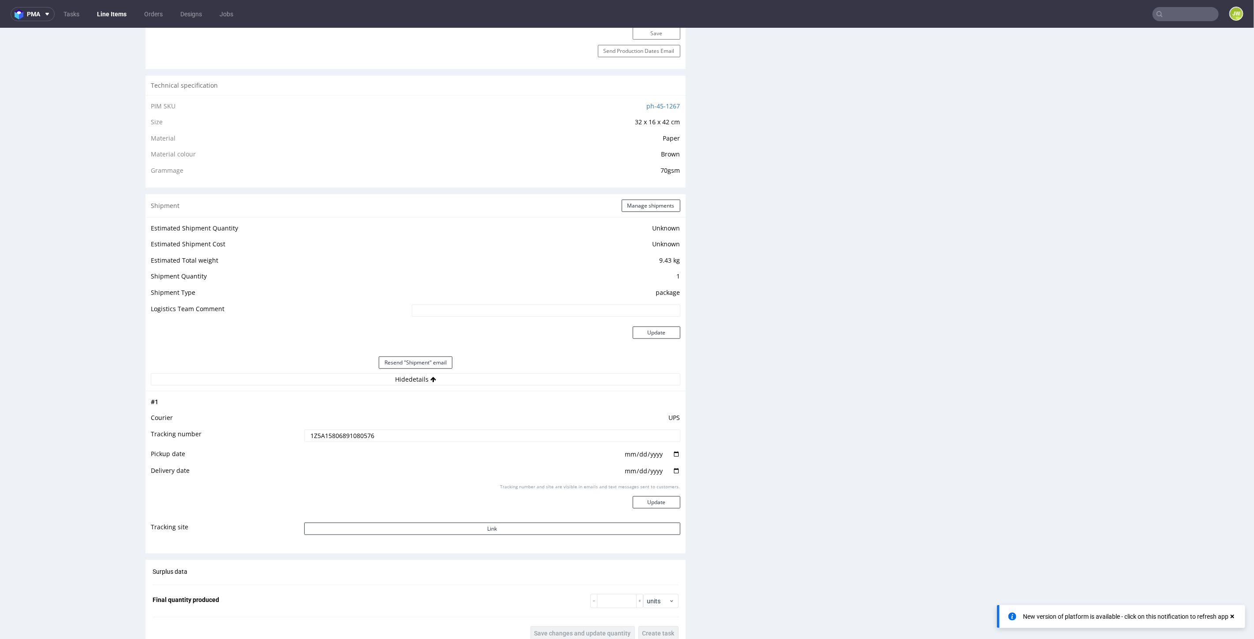
scroll to position [588, 0]
click at [342, 427] on input "1Z5A15806891080576" at bounding box center [492, 430] width 376 height 12
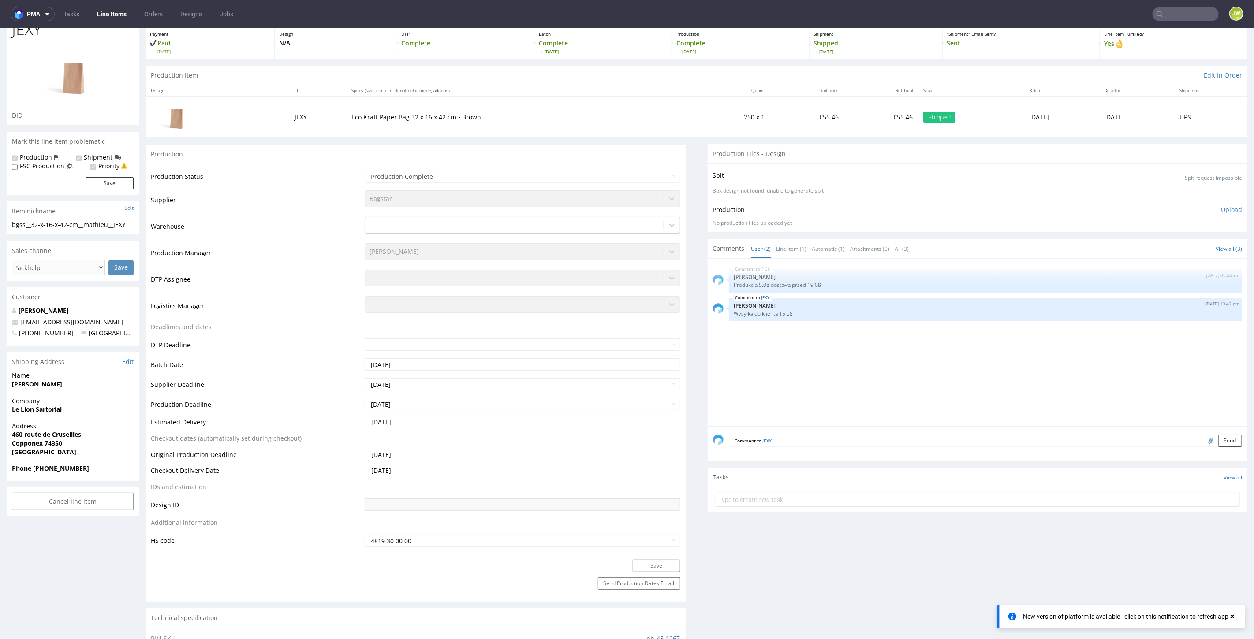
scroll to position [0, 0]
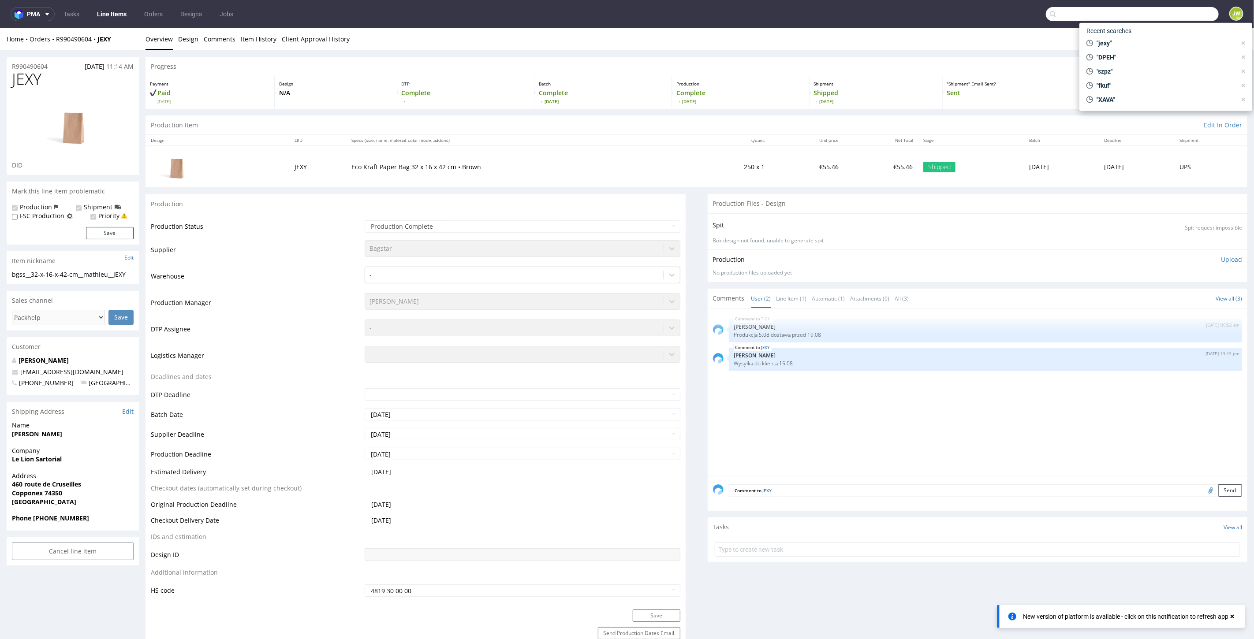
click at [1159, 17] on input "text" at bounding box center [1132, 14] width 173 height 14
paste input "R303151691"
type input "R303151691"
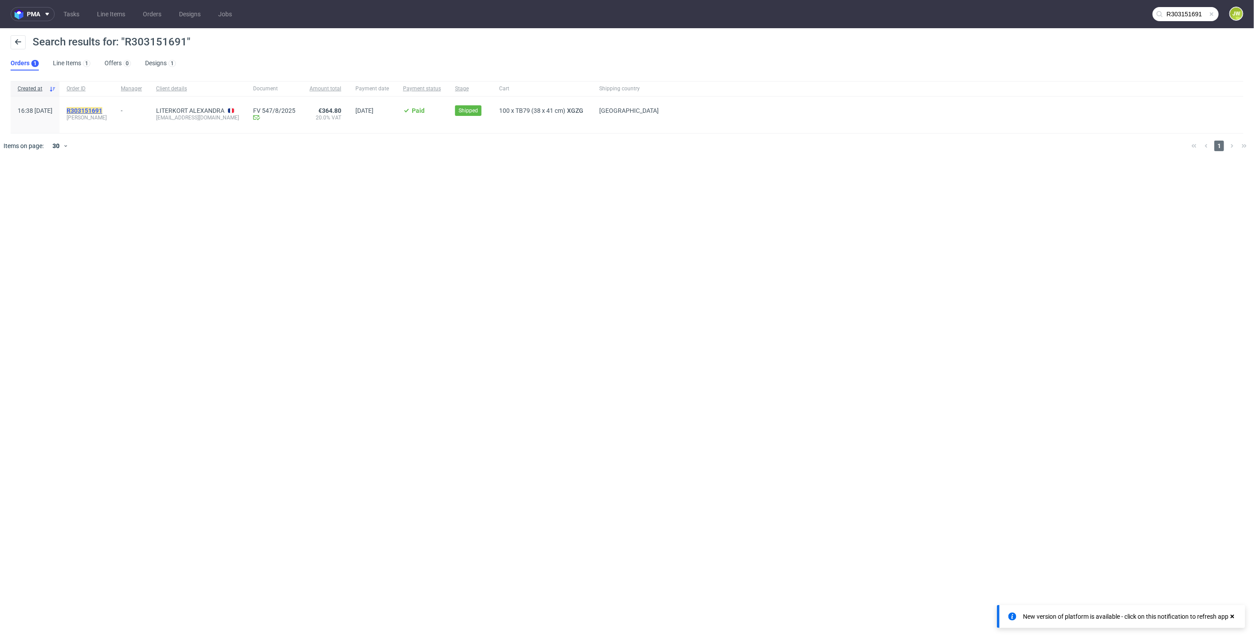
click at [102, 110] on mark "R303151691" at bounding box center [85, 110] width 36 height 7
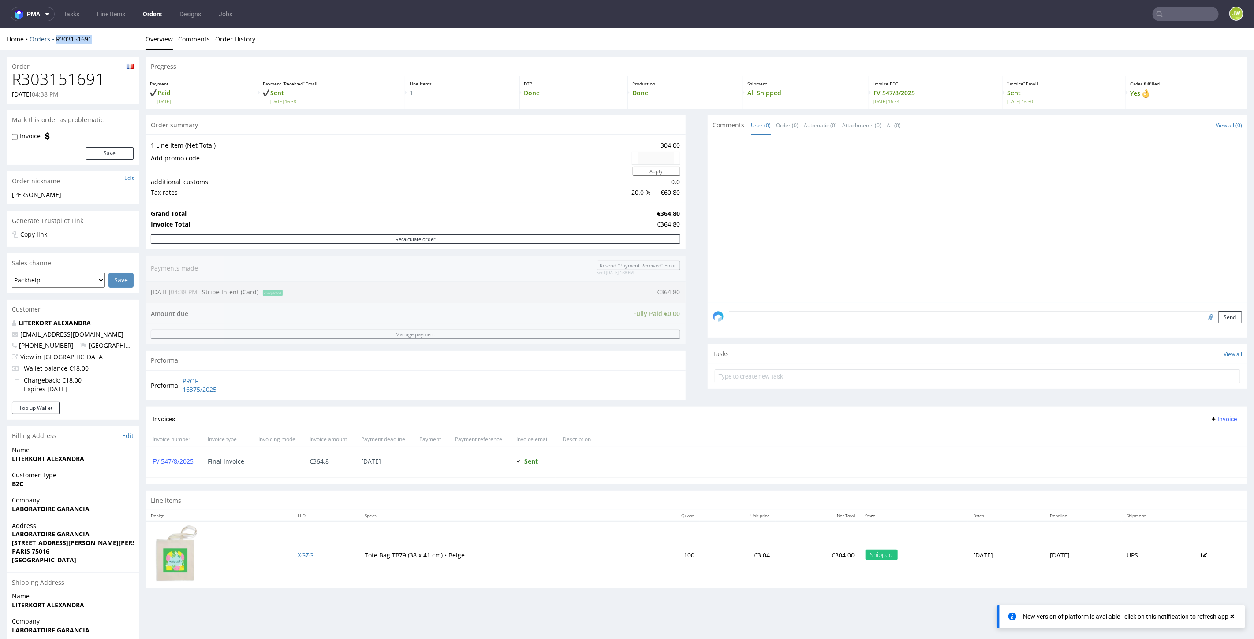
drag, startPoint x: 84, startPoint y: 49, endPoint x: 54, endPoint y: 42, distance: 30.7
click at [54, 42] on div "Home Orders R303151691 Overview Comments Order History" at bounding box center [627, 39] width 1254 height 22
copy link "R303151691"
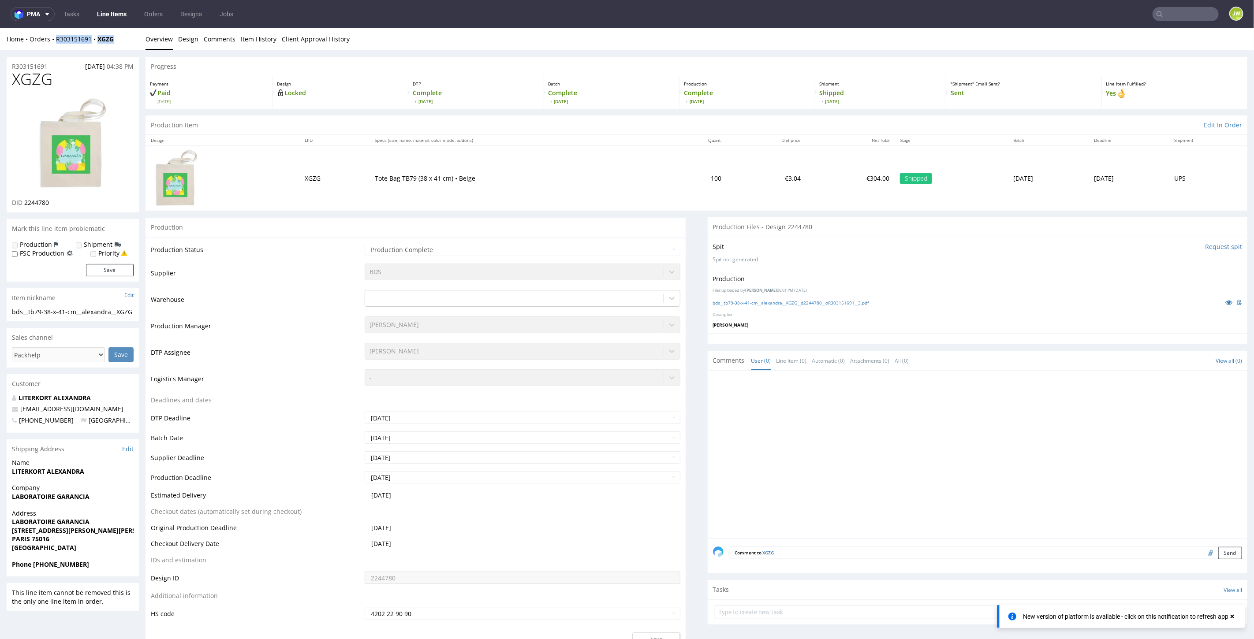
drag, startPoint x: 123, startPoint y: 41, endPoint x: 54, endPoint y: 45, distance: 68.9
click at [54, 45] on div "Home Orders R303151691 XGZG Overview Design Comments Item History Client Approv…" at bounding box center [627, 39] width 1254 height 22
copy div "R303151691 XGZG"
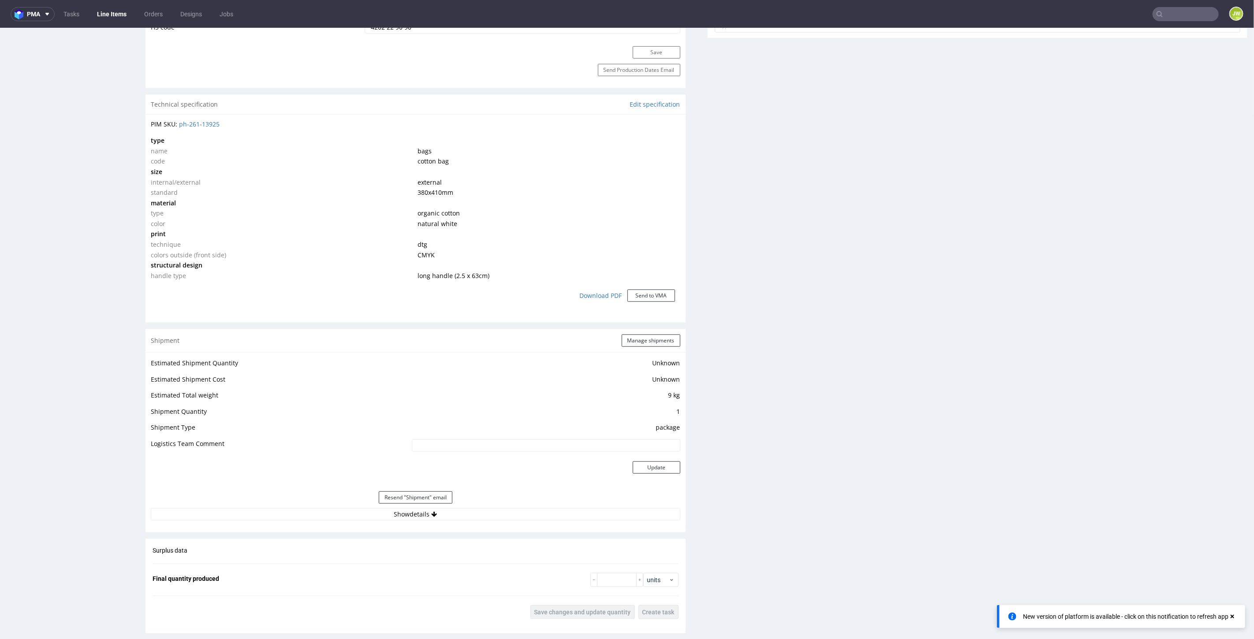
scroll to position [686, 0]
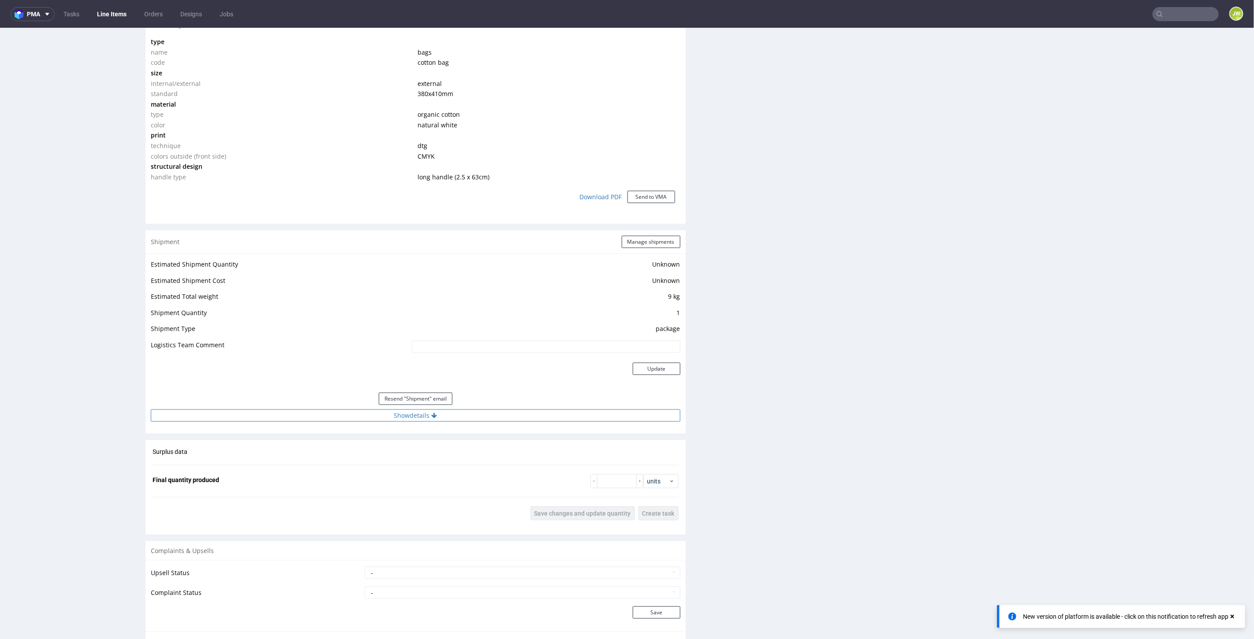
click at [399, 415] on button "Show details" at bounding box center [416, 415] width 530 height 12
click at [342, 469] on input "1Z5A15806895783989" at bounding box center [492, 472] width 376 height 12
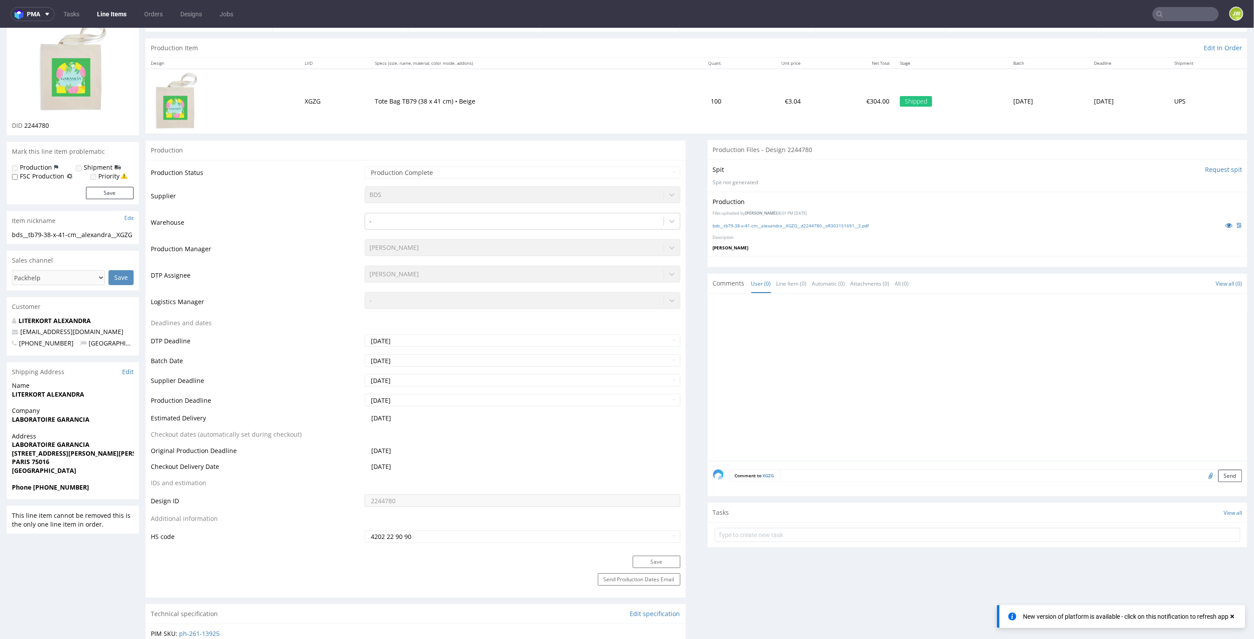
scroll to position [0, 0]
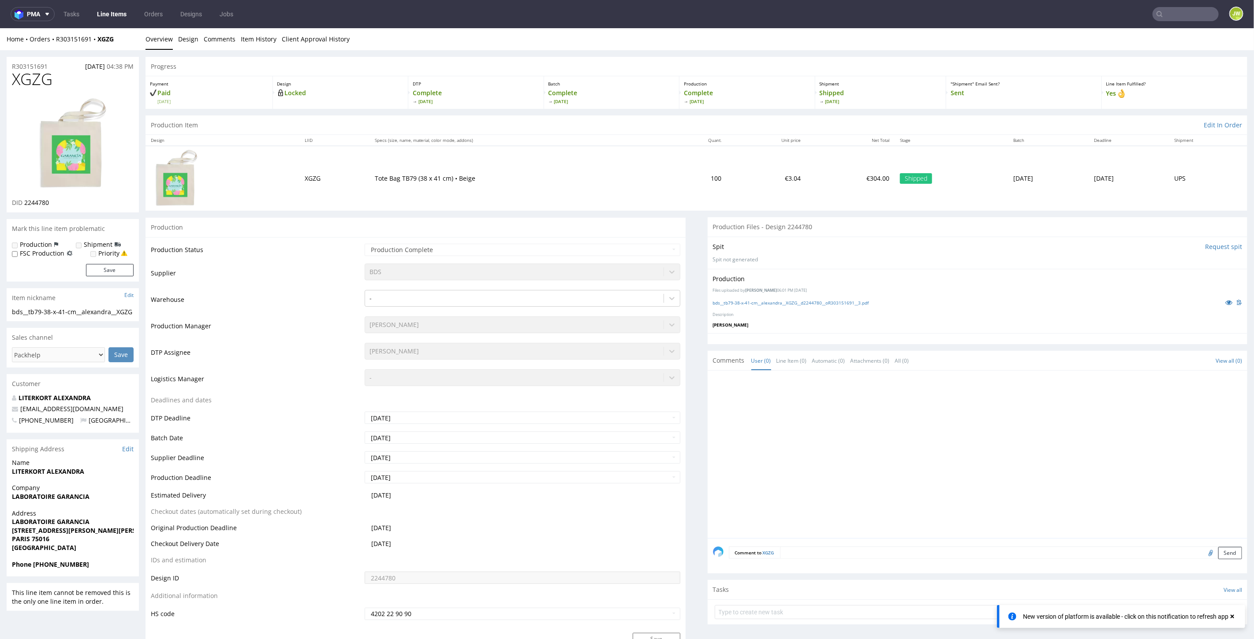
drag, startPoint x: 105, startPoint y: 15, endPoint x: 115, endPoint y: 20, distance: 11.6
click at [105, 15] on link "Line Items" at bounding box center [112, 14] width 40 height 14
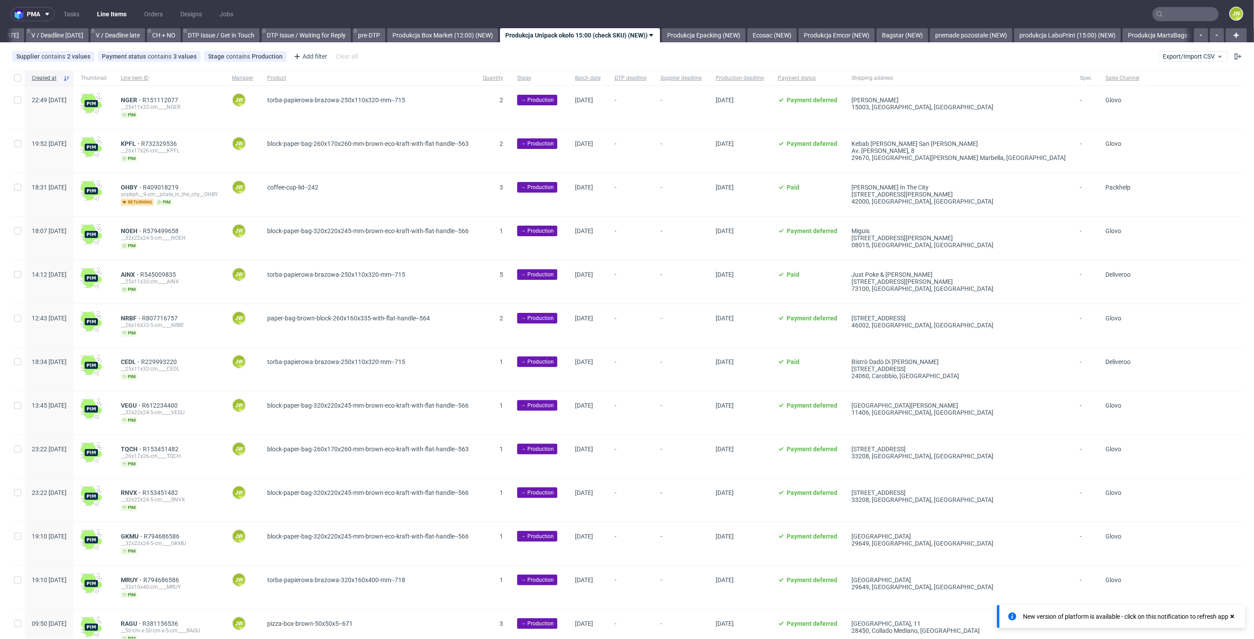
scroll to position [0, 1139]
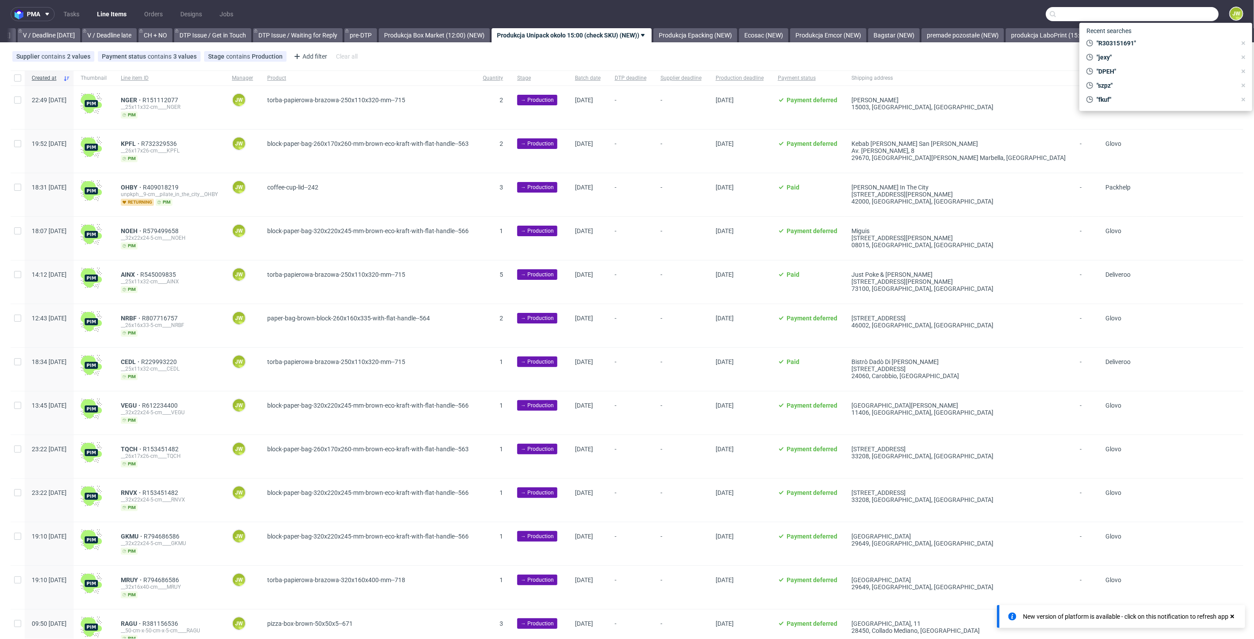
click at [1177, 11] on input "text" at bounding box center [1132, 14] width 173 height 14
type input "tyls"
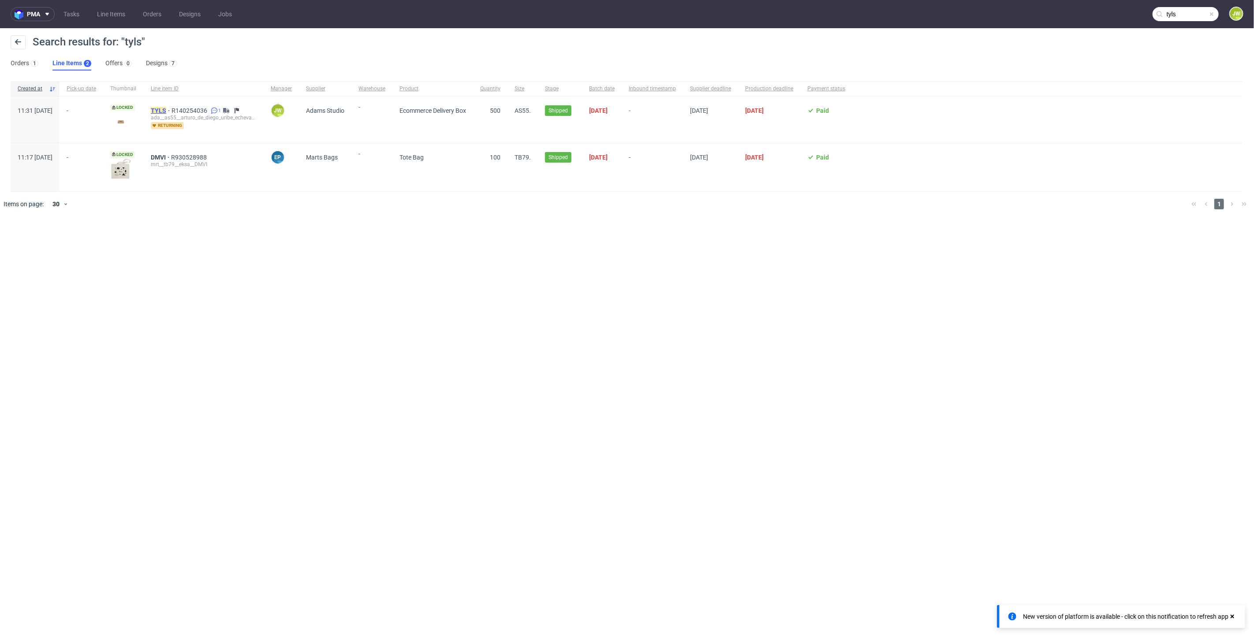
click at [166, 109] on mark "TYLS" at bounding box center [158, 110] width 15 height 7
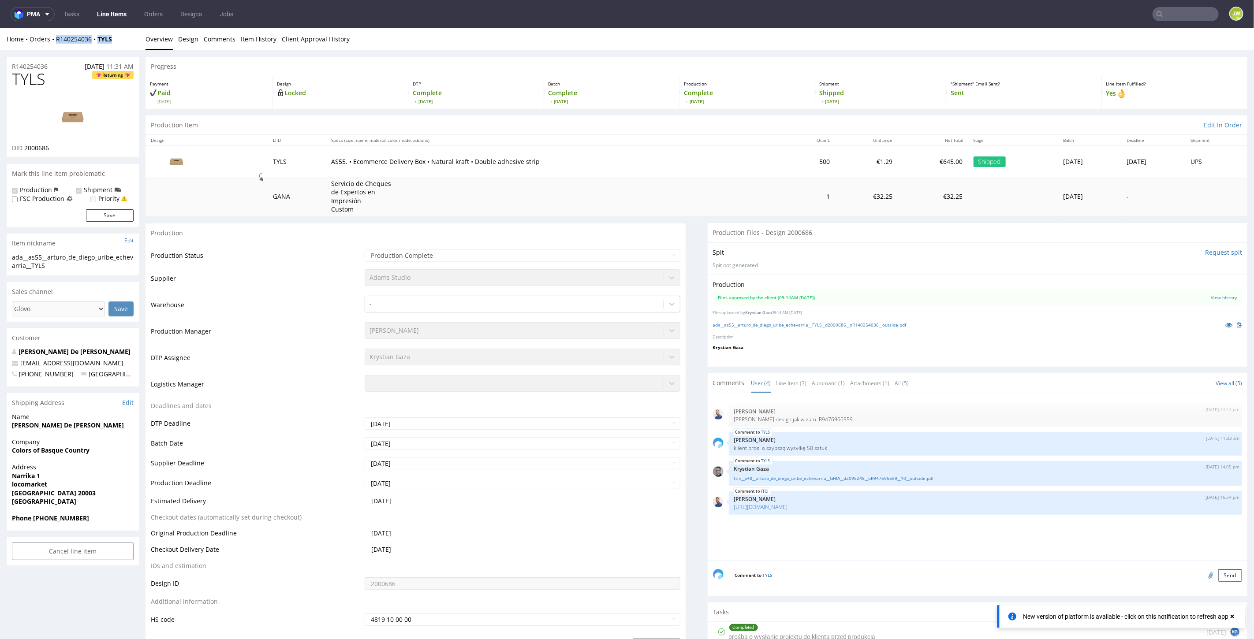
drag, startPoint x: 117, startPoint y: 40, endPoint x: 54, endPoint y: 43, distance: 63.1
click at [54, 43] on div "Home Orders R140254036 TYLS" at bounding box center [73, 38] width 132 height 9
copy div "R140254036 TYLS"
drag, startPoint x: 110, startPoint y: 18, endPoint x: 217, endPoint y: 26, distance: 107.1
click at [110, 18] on link "Line Items" at bounding box center [112, 14] width 40 height 14
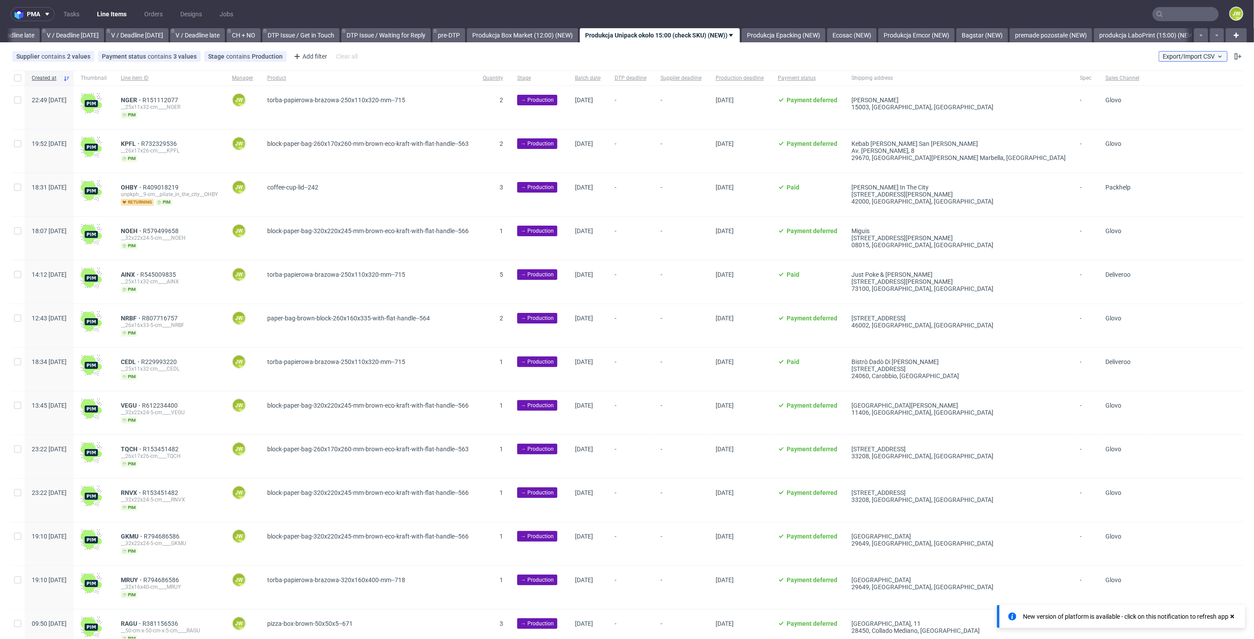
click at [1171, 58] on span "Export/Import CSV" at bounding box center [1193, 56] width 61 height 7
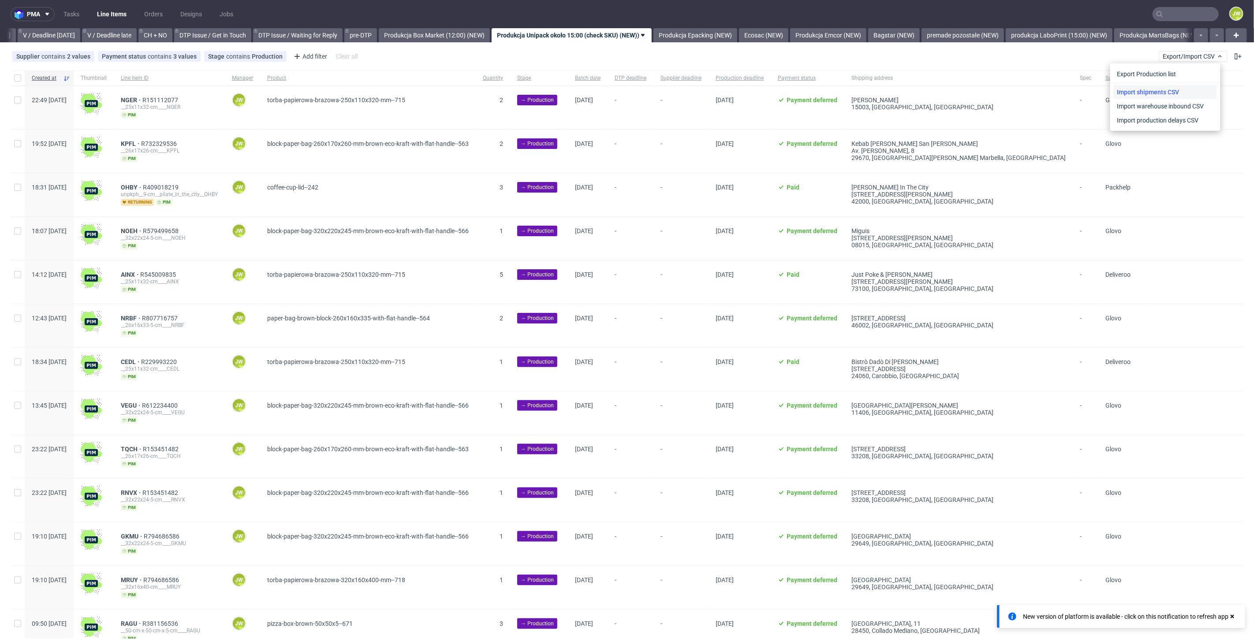
click at [1165, 90] on link "Import shipments CSV" at bounding box center [1165, 92] width 103 height 14
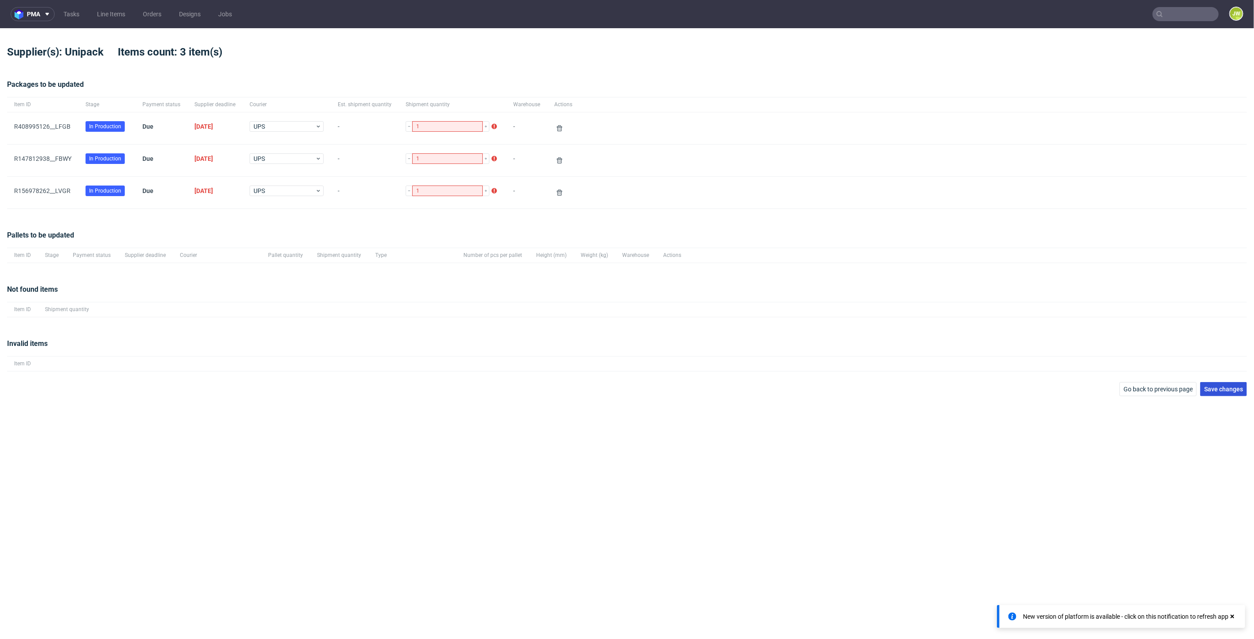
click at [1227, 395] on button "Save changes" at bounding box center [1223, 389] width 47 height 14
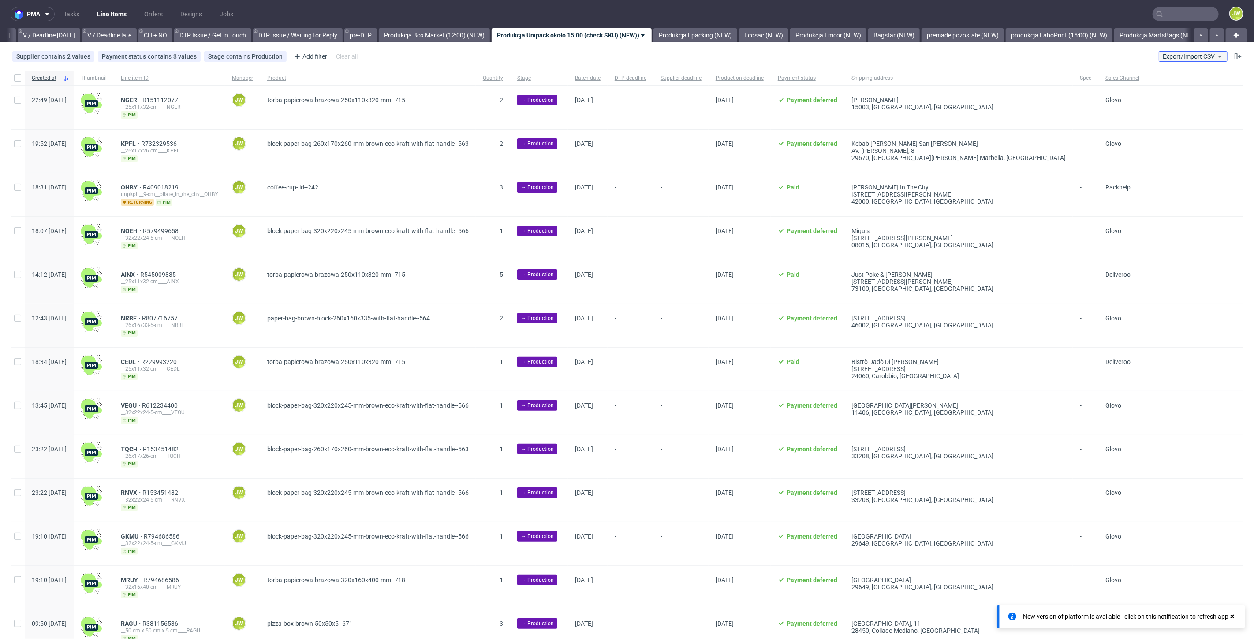
click at [1173, 52] on button "Export/Import CSV" at bounding box center [1193, 56] width 69 height 11
click at [1139, 88] on link "Import shipments CSV" at bounding box center [1165, 92] width 103 height 14
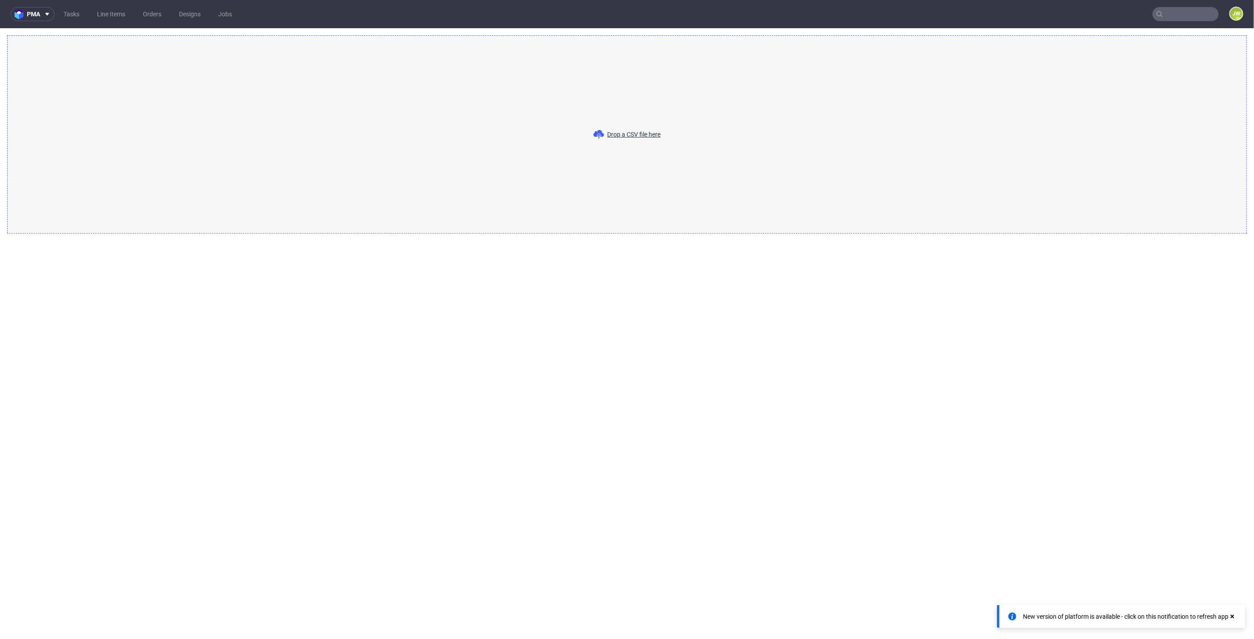
click at [650, 132] on span "Drop a CSV file here" at bounding box center [634, 134] width 53 height 9
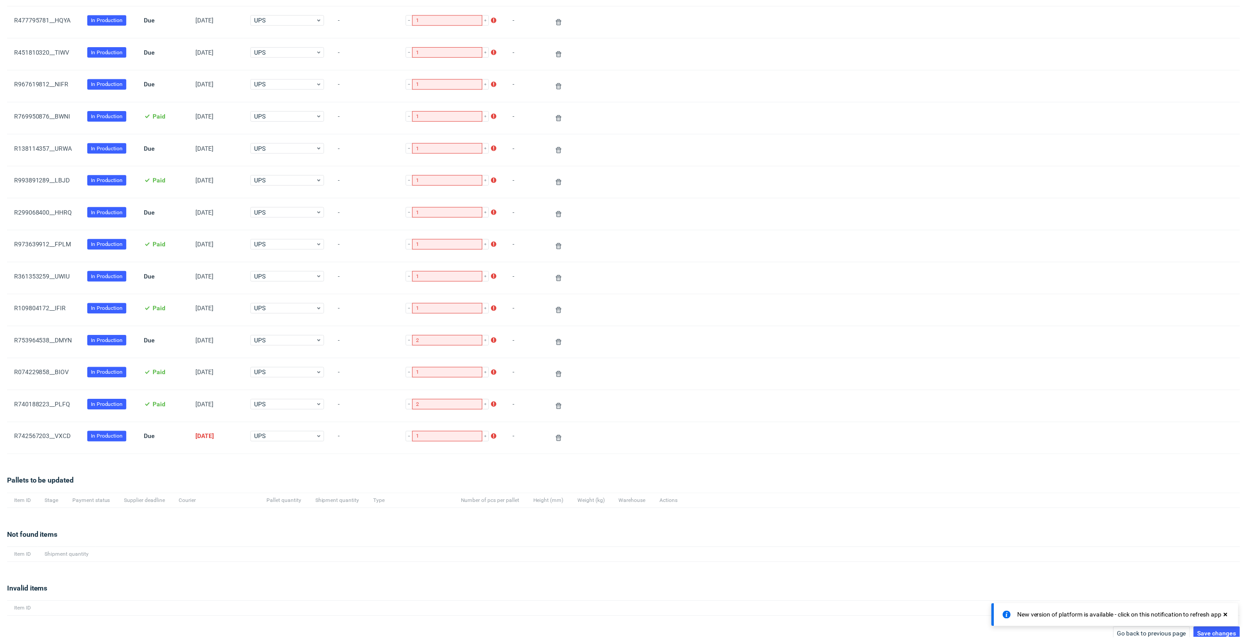
scroll to position [180, 0]
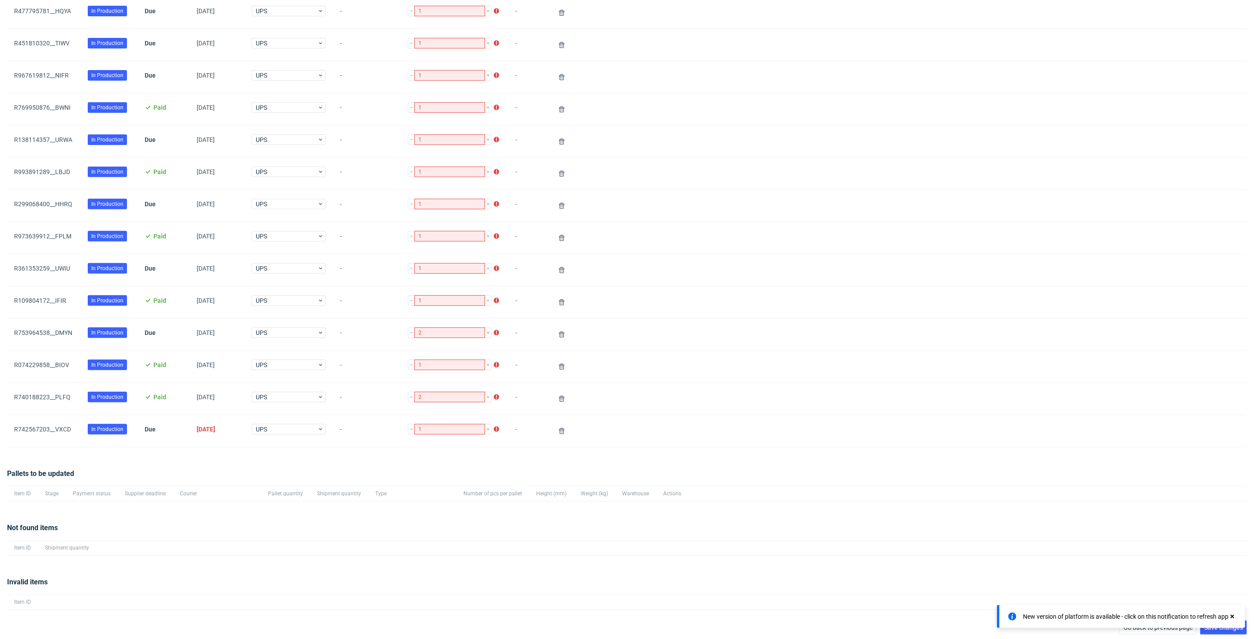
click at [1233, 620] on icon at bounding box center [1233, 616] width 8 height 7
click at [1213, 627] on span "Save changes" at bounding box center [1223, 628] width 39 height 6
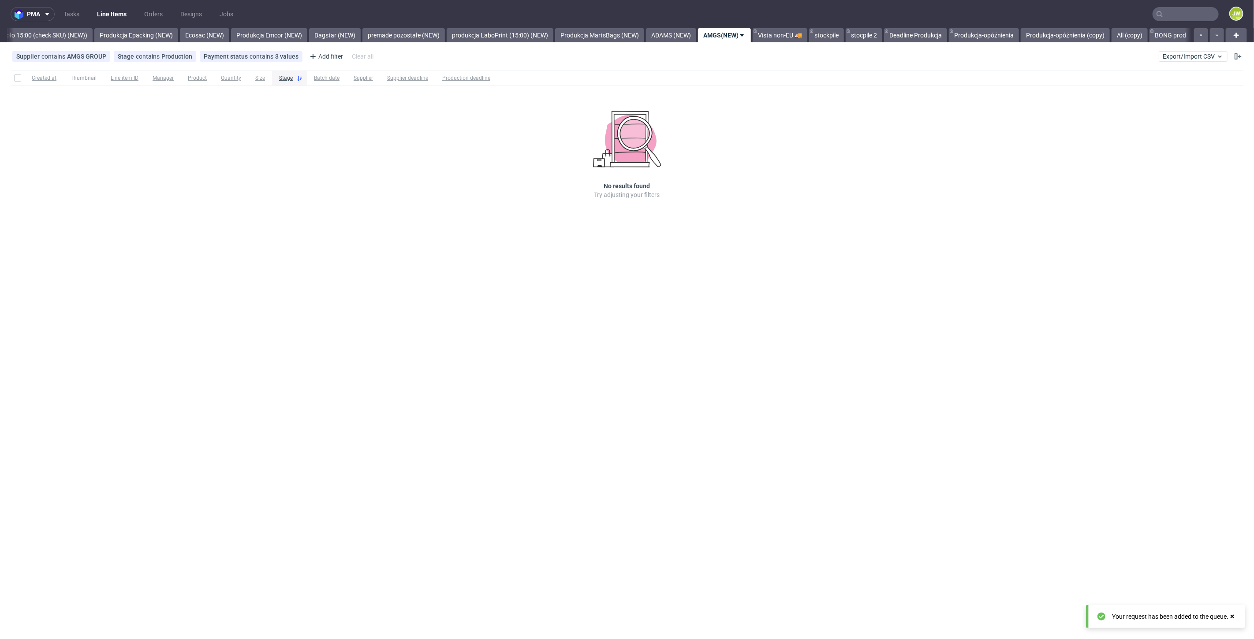
scroll to position [0, 1714]
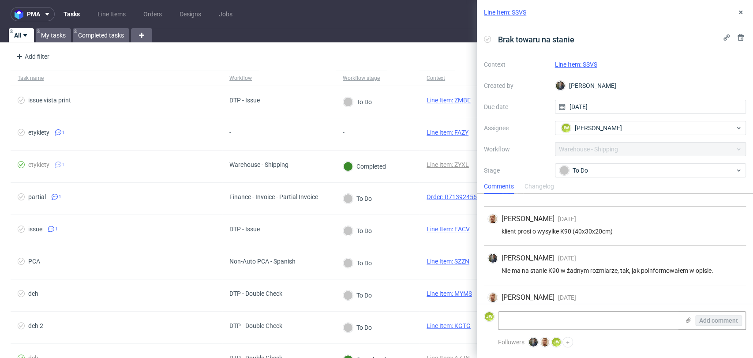
scroll to position [146, 0]
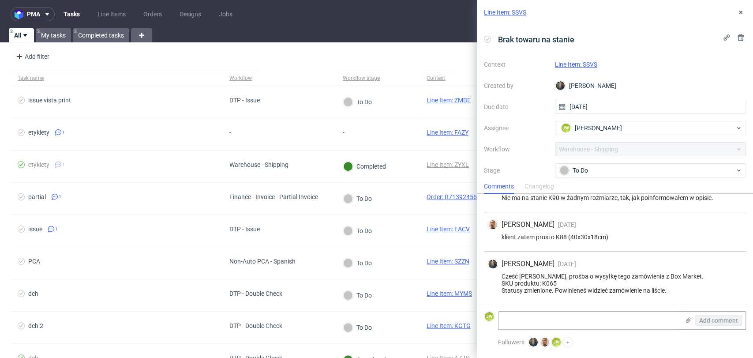
click at [568, 62] on link "Line Item: SSVS" at bounding box center [576, 64] width 42 height 7
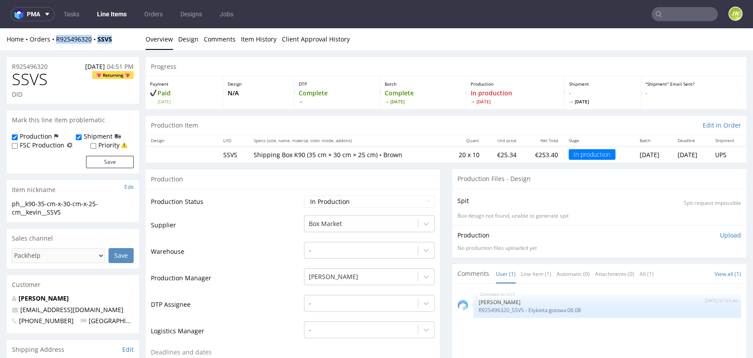
drag, startPoint x: 129, startPoint y: 43, endPoint x: 54, endPoint y: 46, distance: 75.0
click at [55, 46] on div "Home Orders R925496320 SSVS Overview Design Comments Item History Client Approv…" at bounding box center [376, 39] width 753 height 22
copy div "R925496320 SSVS"
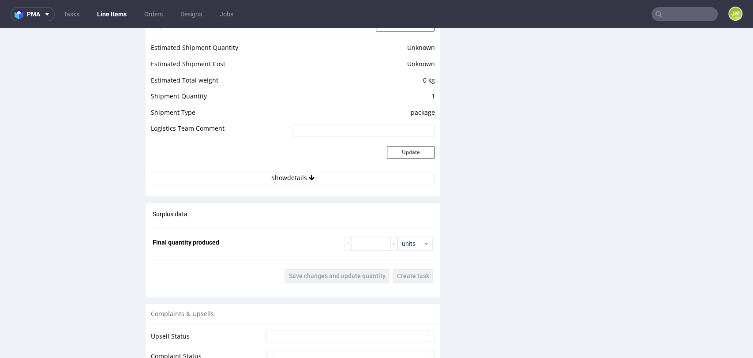
scroll to position [882, 0]
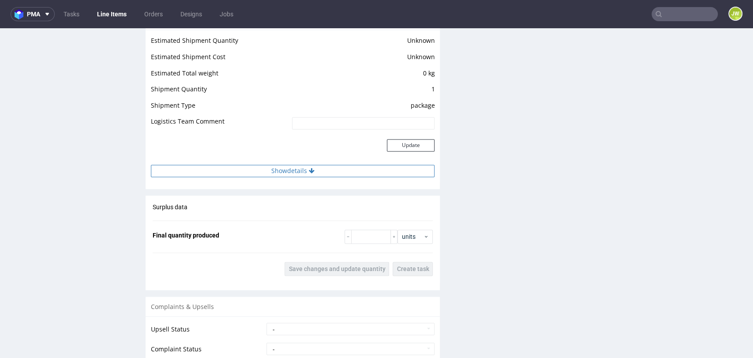
click at [262, 173] on button "Show details" at bounding box center [293, 171] width 284 height 12
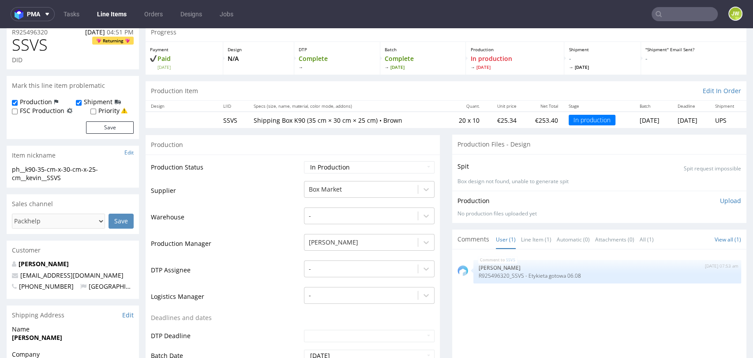
scroll to position [0, 0]
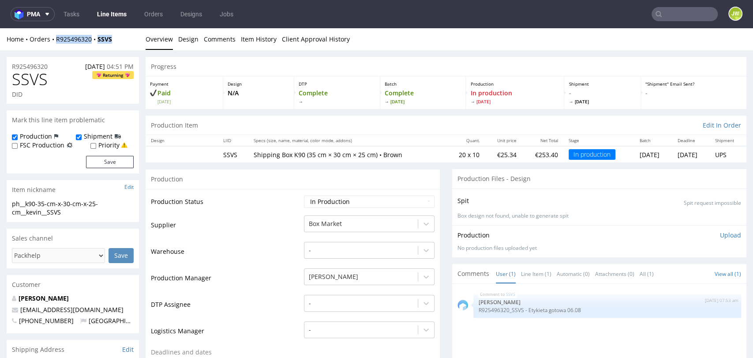
click at [133, 41] on div "Home Orders R925496320 SSVS" at bounding box center [73, 39] width 132 height 9
drag, startPoint x: 122, startPoint y: 40, endPoint x: 94, endPoint y: 46, distance: 28.0
click at [94, 46] on div "Home Orders R925496320 SSVS Overview Design Comments Item History Client Approv…" at bounding box center [376, 39] width 753 height 22
copy strong "SSVS"
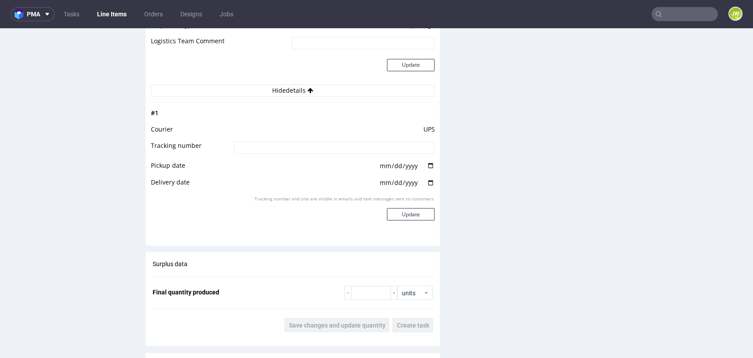
scroll to position [980, 0]
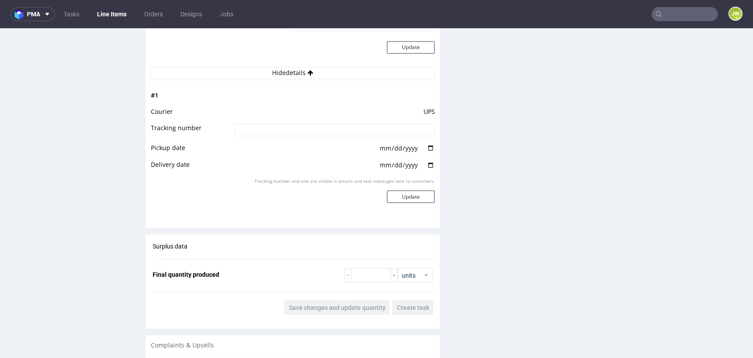
click at [265, 128] on input at bounding box center [334, 129] width 201 height 12
paste input "1Z5A15806893891008"
type input "1Z5A15806893891008"
click at [394, 193] on button "Update" at bounding box center [411, 196] width 48 height 12
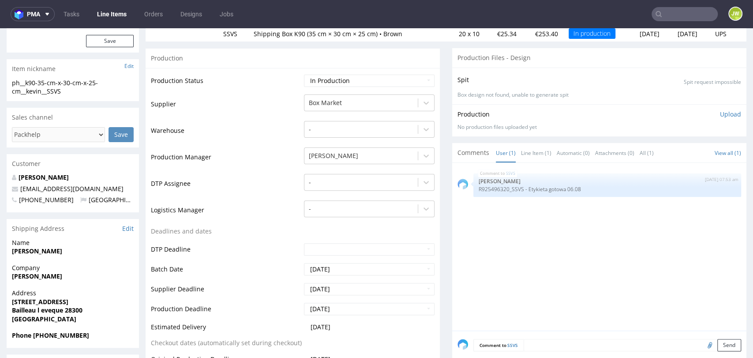
scroll to position [0, 0]
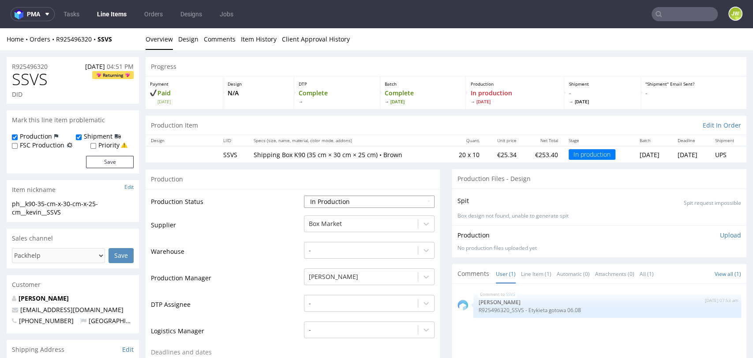
click at [311, 201] on select "Waiting for Artwork Waiting for Diecut Waiting for Mockup Waiting for DTP Waiti…" at bounding box center [369, 201] width 131 height 12
select select "production_complete"
click at [304, 195] on select "Waiting for Artwork Waiting for Diecut Waiting for Mockup Waiting for DTP Waiti…" at bounding box center [369, 201] width 131 height 12
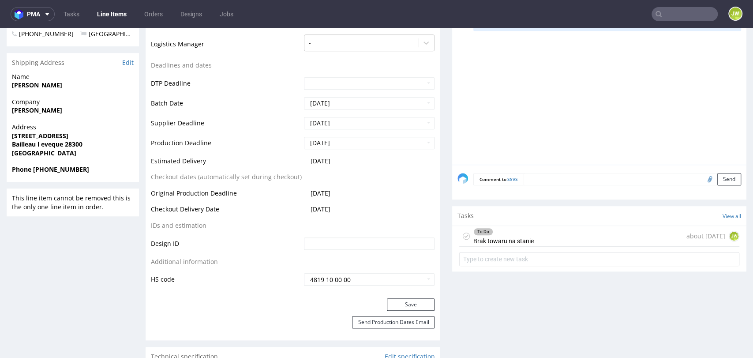
scroll to position [294, 0]
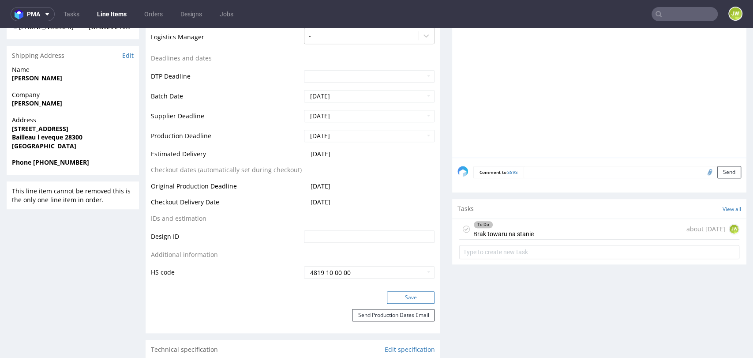
click at [398, 297] on button "Save" at bounding box center [411, 297] width 48 height 12
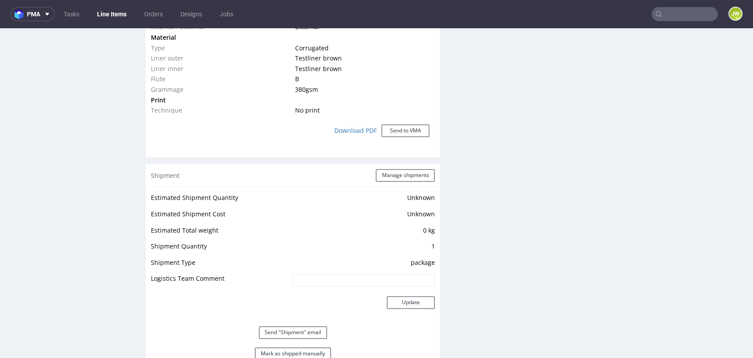
scroll to position [882, 0]
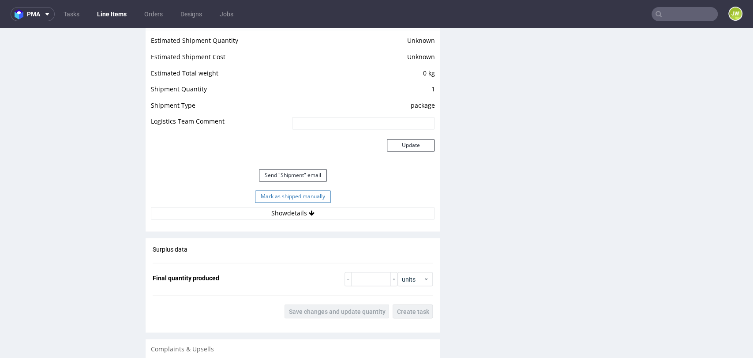
click at [262, 194] on button "Mark as shipped manually" at bounding box center [293, 196] width 76 height 12
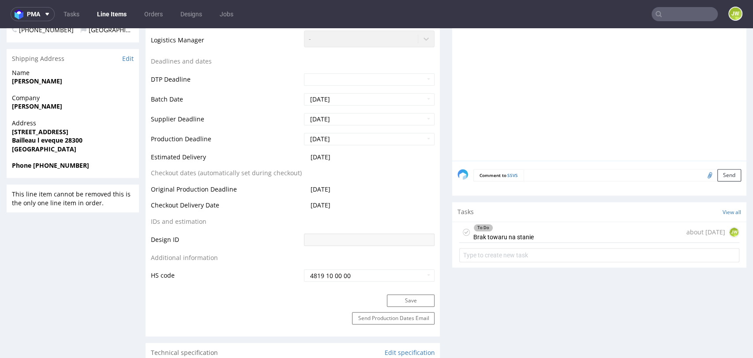
scroll to position [278, 0]
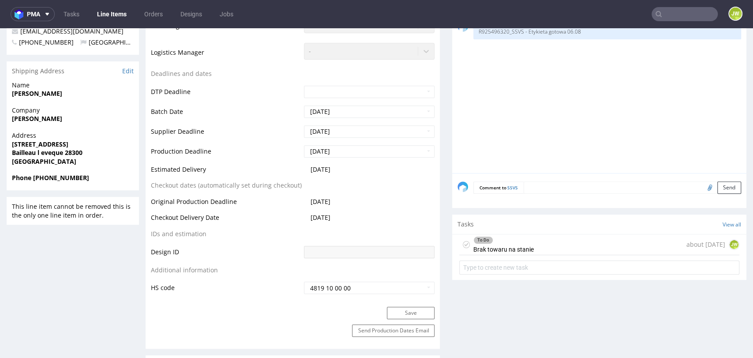
click at [543, 191] on textarea at bounding box center [631, 187] width 217 height 12
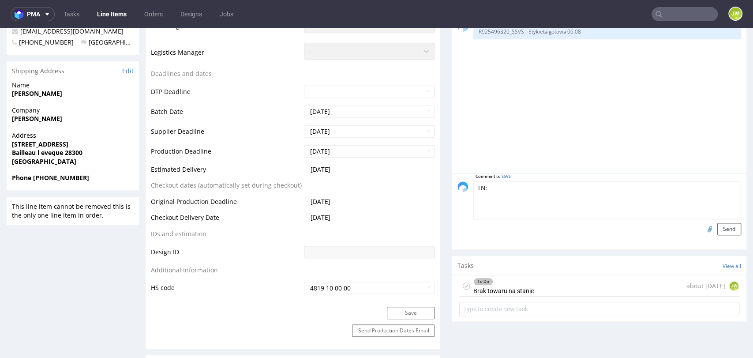
paste textarea "1Z5A15806893891008"
click at [563, 197] on textarea "TN: 1Z5A15806893891008" at bounding box center [607, 200] width 268 height 38
paste textarea "1Z5A15806893730191"
click at [553, 202] on textarea "TN: 1Z5A15806893891008 1Z5A15806893730191" at bounding box center [607, 200] width 268 height 38
paste textarea "1Z5A15806897530917"
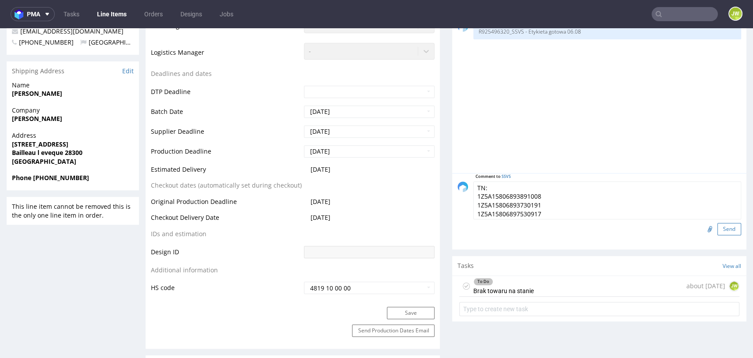
type textarea "TN: 1Z5A15806893891008 1Z5A15806893730191 1Z5A15806897530917"
click at [717, 234] on button "Send" at bounding box center [729, 229] width 24 height 12
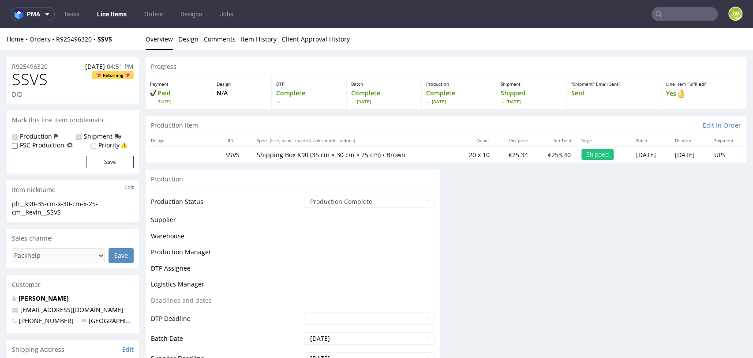
scroll to position [0, 0]
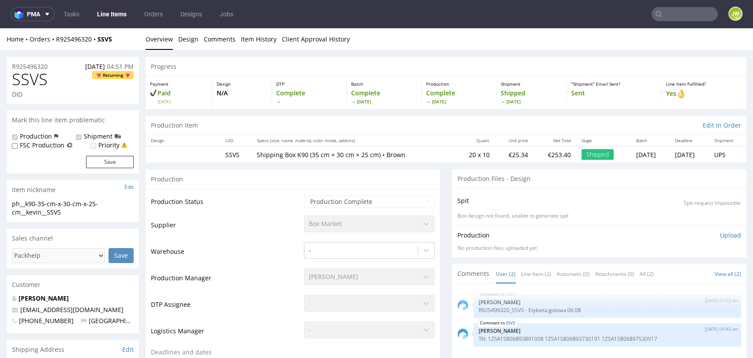
click at [98, 8] on link "Line Items" at bounding box center [112, 14] width 40 height 14
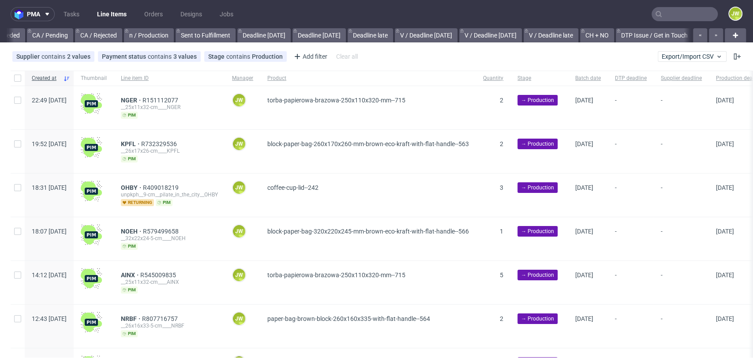
scroll to position [0, 1391]
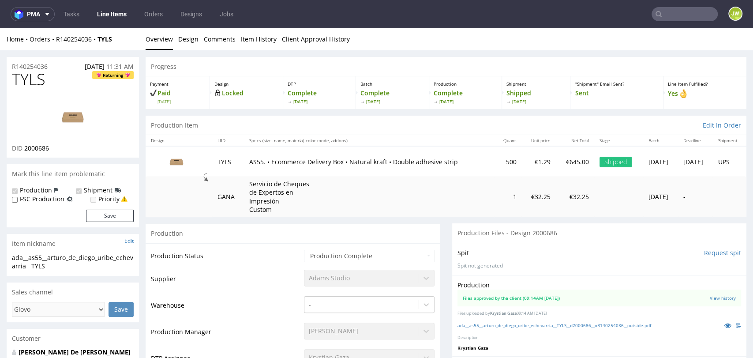
click at [344, 128] on div "Production Item Edit In Order" at bounding box center [446, 125] width 601 height 19
drag, startPoint x: 117, startPoint y: 49, endPoint x: 55, endPoint y: 49, distance: 62.6
click at [55, 49] on div "Home Orders R140254036 TYLS Overview Design Comments Item History Client Approv…" at bounding box center [376, 39] width 753 height 22
copy div "R140254036 TYLS"
click at [480, 62] on div "Progress" at bounding box center [446, 66] width 601 height 19
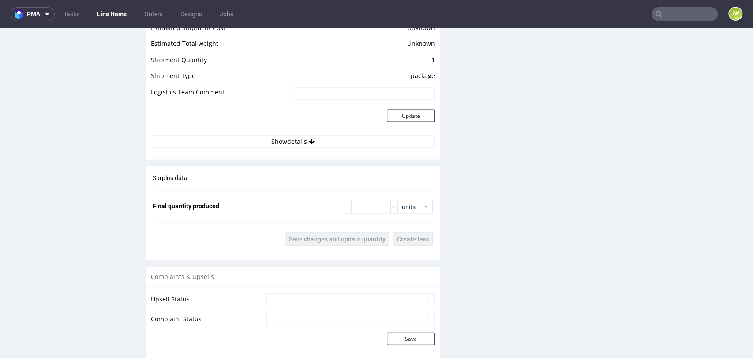
scroll to position [1176, 0]
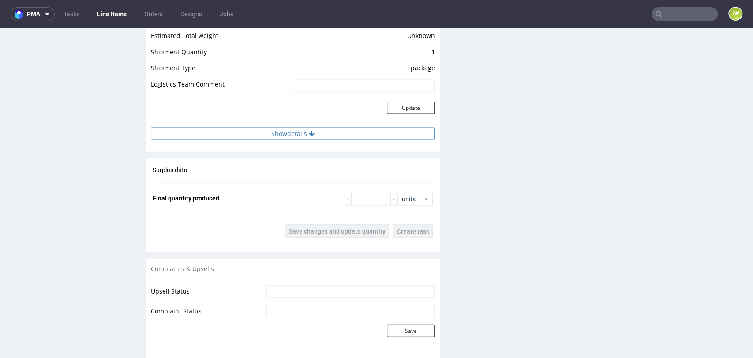
click at [271, 131] on button "Show details" at bounding box center [293, 133] width 284 height 12
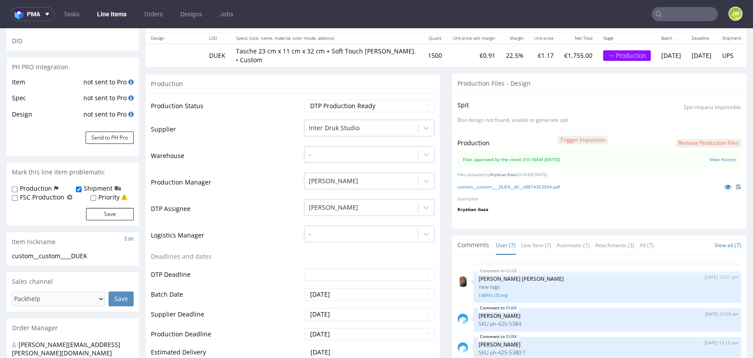
scroll to position [0, 0]
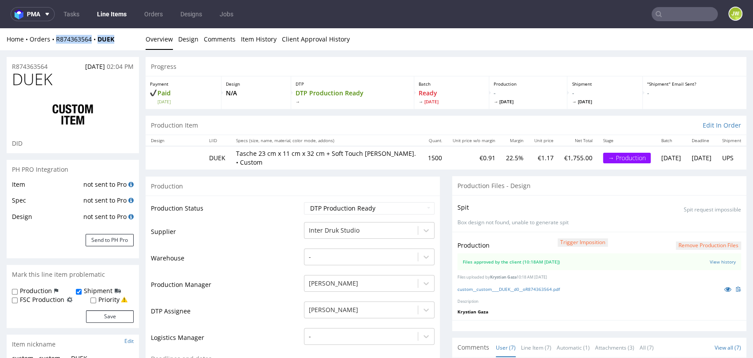
drag, startPoint x: 119, startPoint y: 42, endPoint x: 52, endPoint y: 45, distance: 66.2
click at [52, 45] on div "Home Orders R874363564 DUEK Overview Design Comments Item History Client Approv…" at bounding box center [376, 39] width 753 height 22
copy div "R874363564 DUEK"
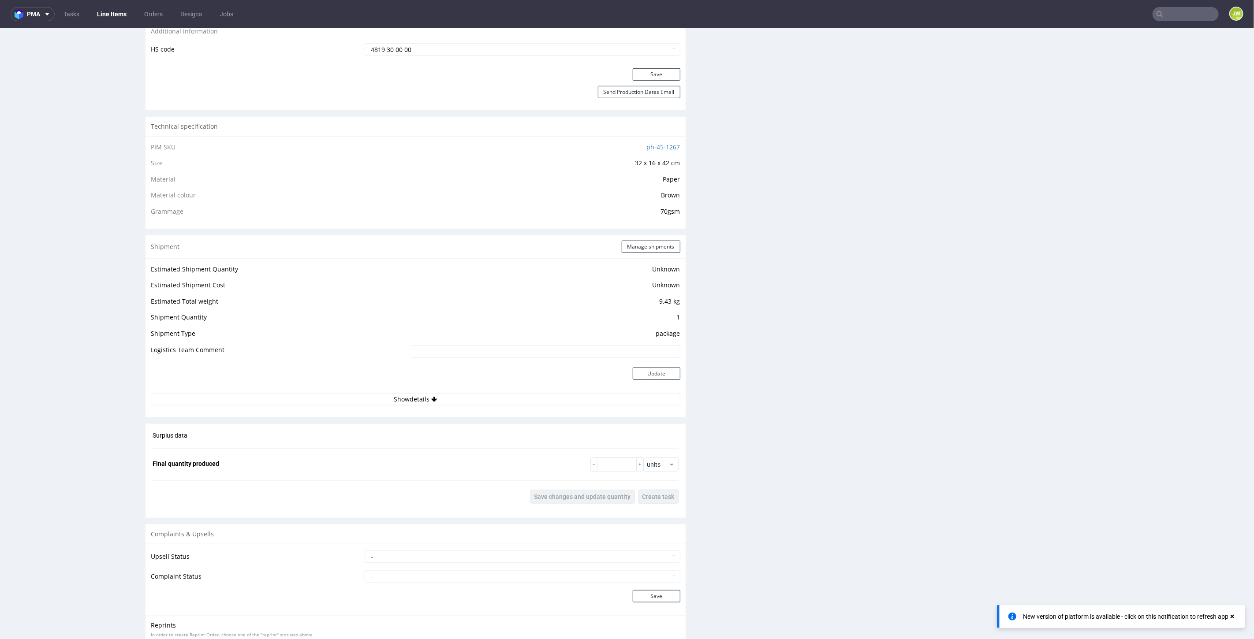
scroll to position [637, 0]
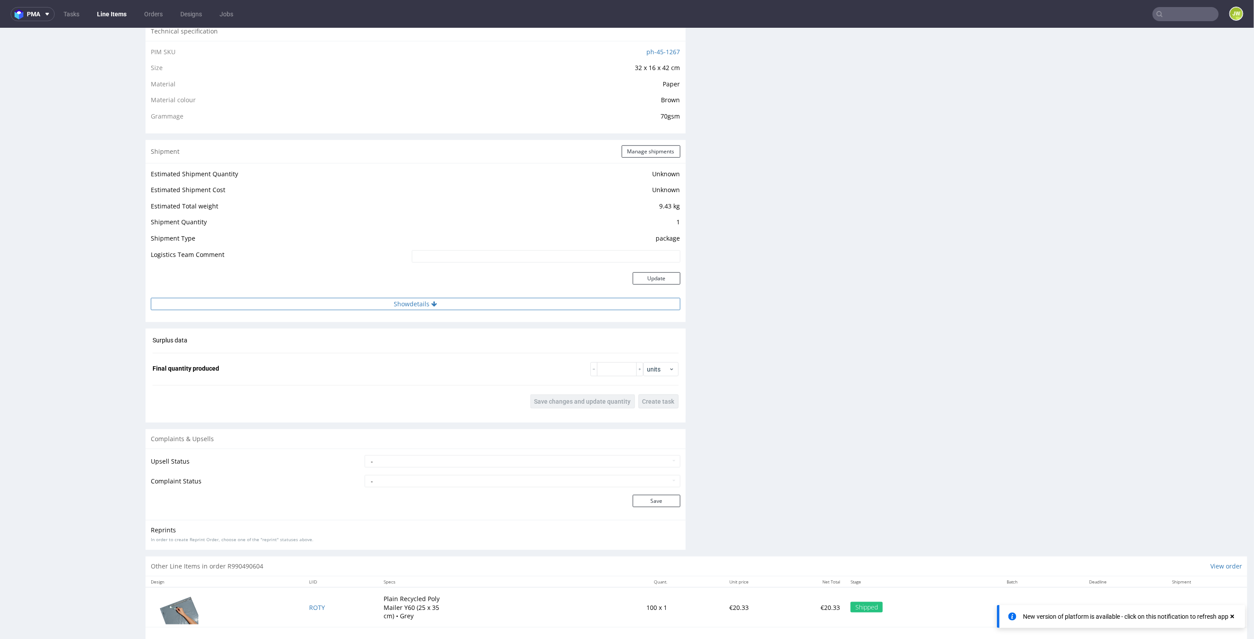
click at [405, 307] on button "Show details" at bounding box center [416, 304] width 530 height 12
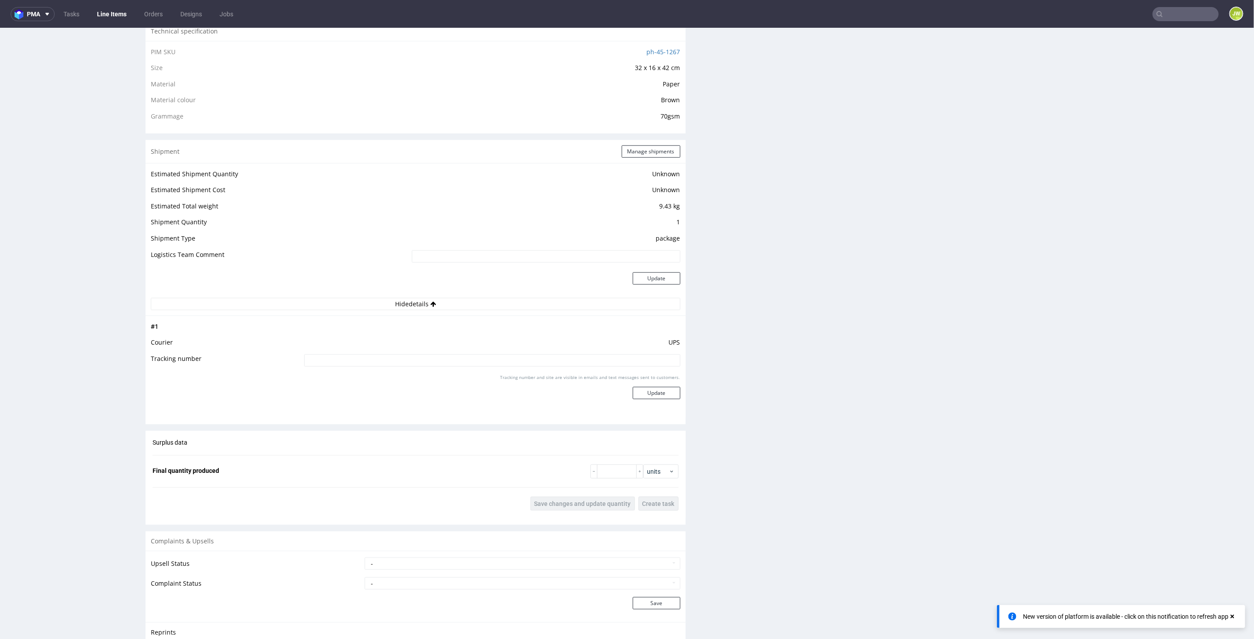
click at [369, 357] on input at bounding box center [492, 360] width 376 height 12
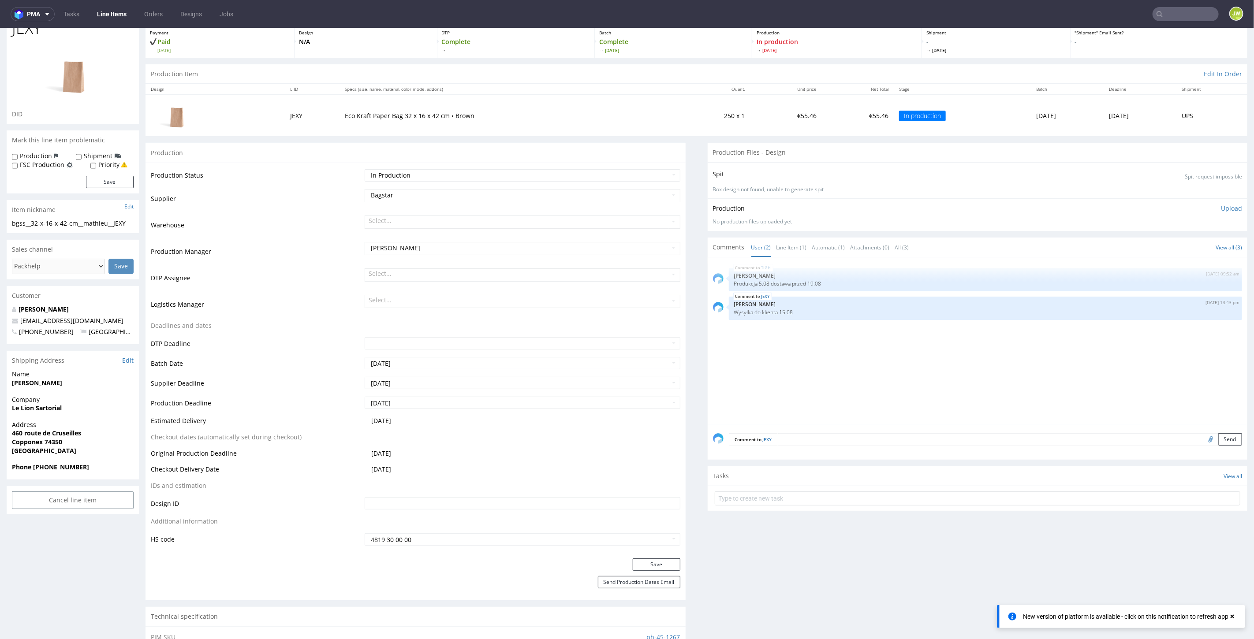
scroll to position [0, 0]
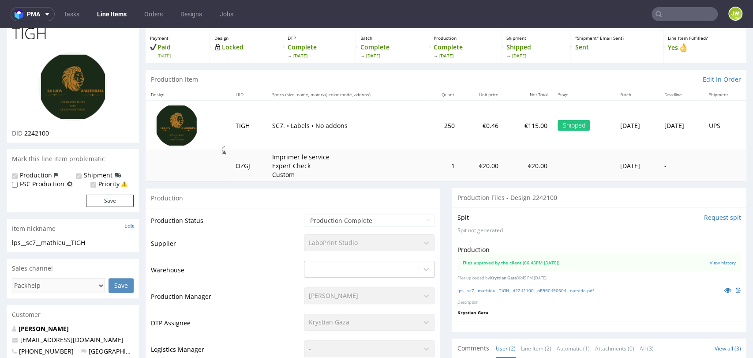
scroll to position [147, 0]
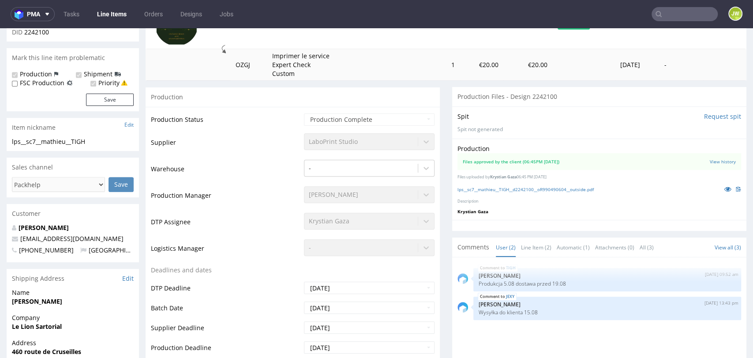
click at [426, 40] on td "250" at bounding box center [442, 24] width 35 height 50
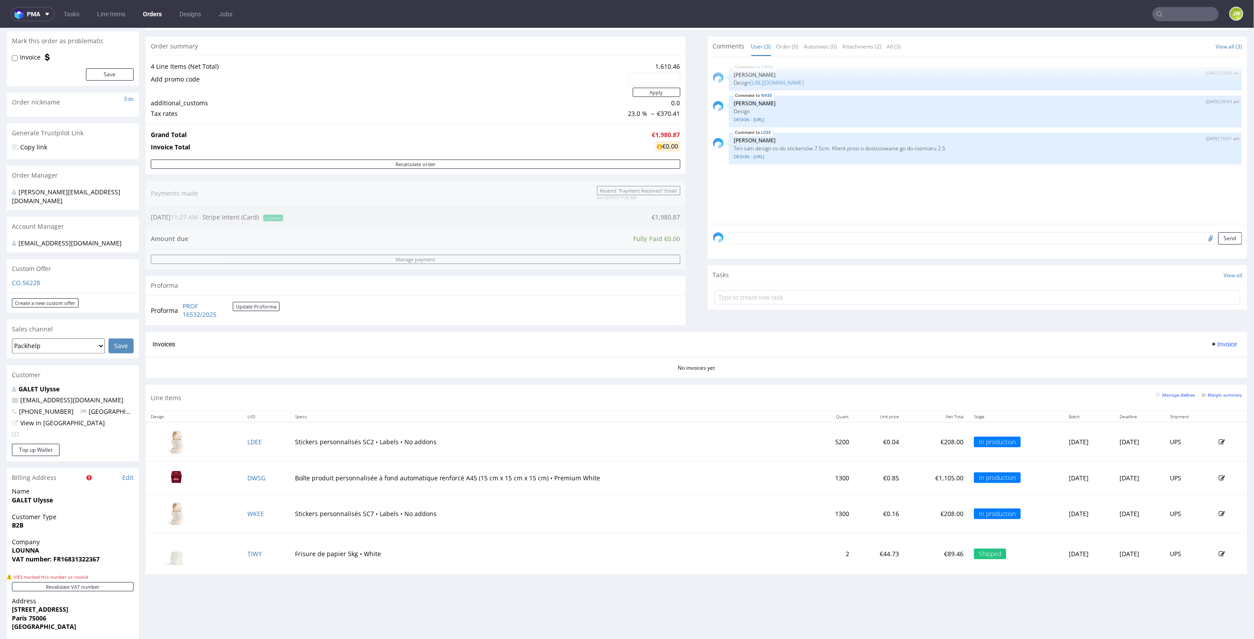
scroll to position [147, 0]
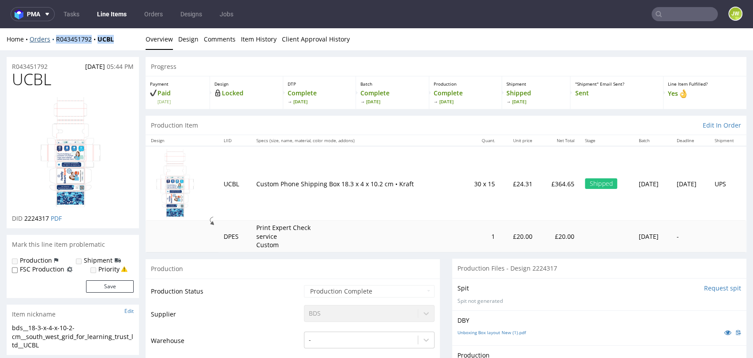
drag, startPoint x: 124, startPoint y: 41, endPoint x: 54, endPoint y: 41, distance: 69.7
click at [54, 41] on div "Home Orders R043451792 UCBL" at bounding box center [73, 39] width 132 height 9
copy div "R043451792 UCBL"
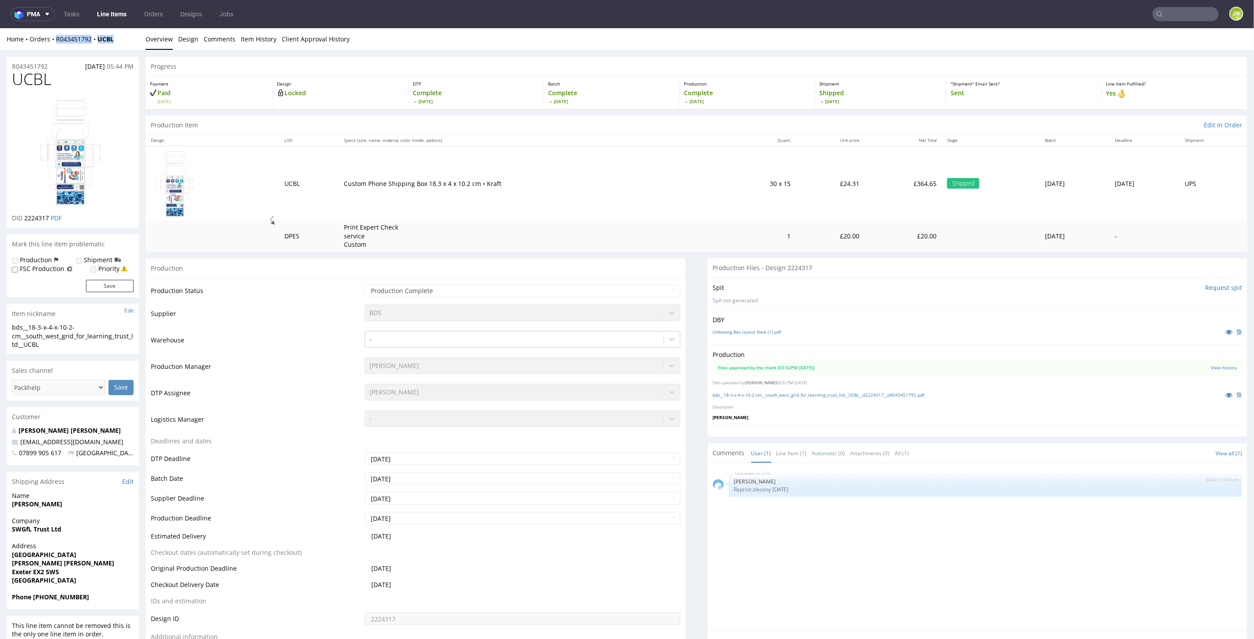
drag, startPoint x: 123, startPoint y: 41, endPoint x: 55, endPoint y: 43, distance: 67.9
click at [55, 43] on div "Home Orders R043451792 UCBL" at bounding box center [73, 38] width 132 height 9
copy div "R043451792 UCBL"
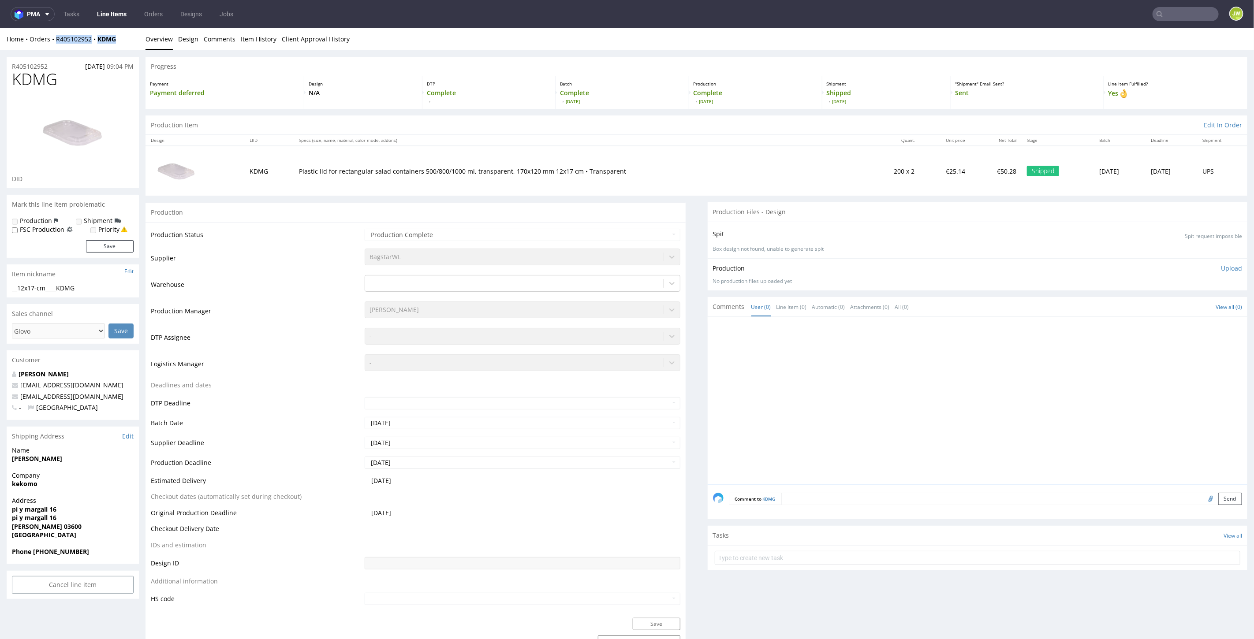
drag, startPoint x: 128, startPoint y: 39, endPoint x: 54, endPoint y: 45, distance: 74.3
click at [54, 45] on div "Home Orders R405102952 KDMG Overview Design Comments Item History Client Approv…" at bounding box center [627, 39] width 1254 height 22
copy div "R405102952 KDMG"
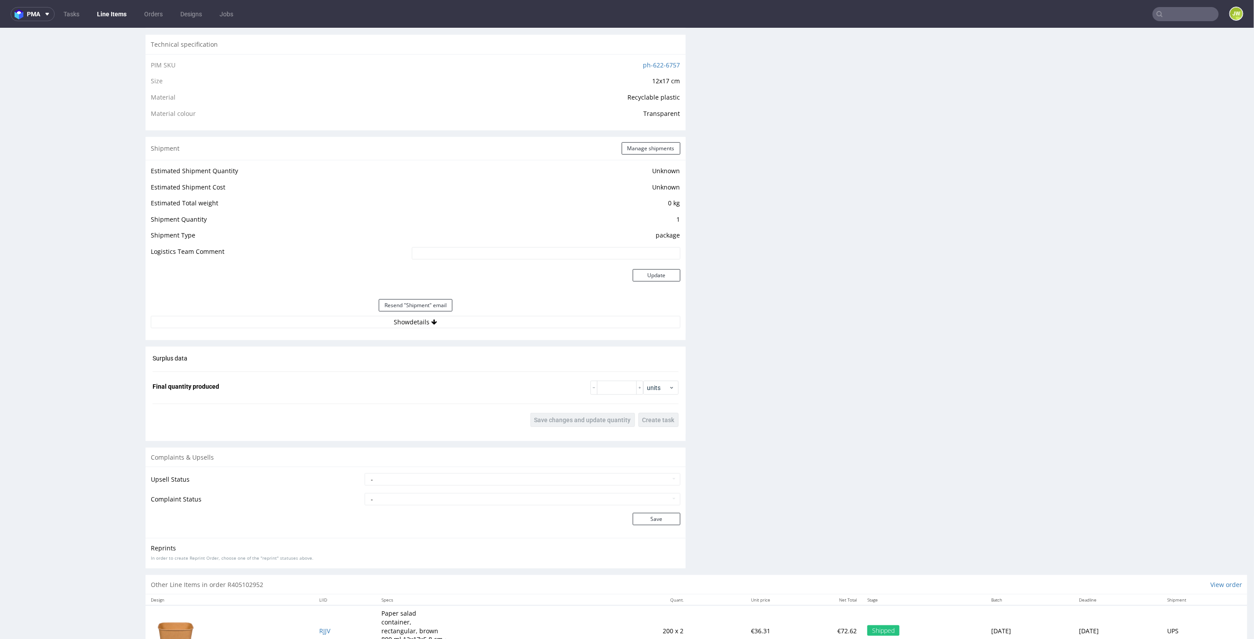
scroll to position [637, 0]
click at [400, 318] on button "Show details" at bounding box center [416, 317] width 530 height 12
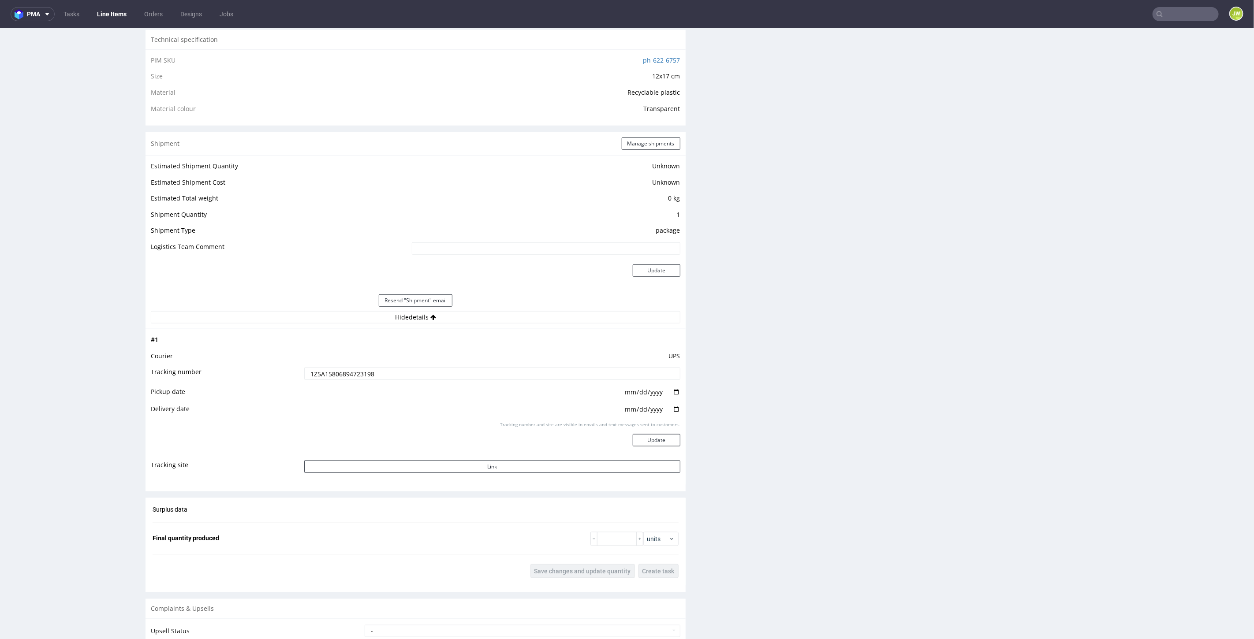
click at [350, 373] on input "1Z5A15806894723198" at bounding box center [492, 373] width 376 height 12
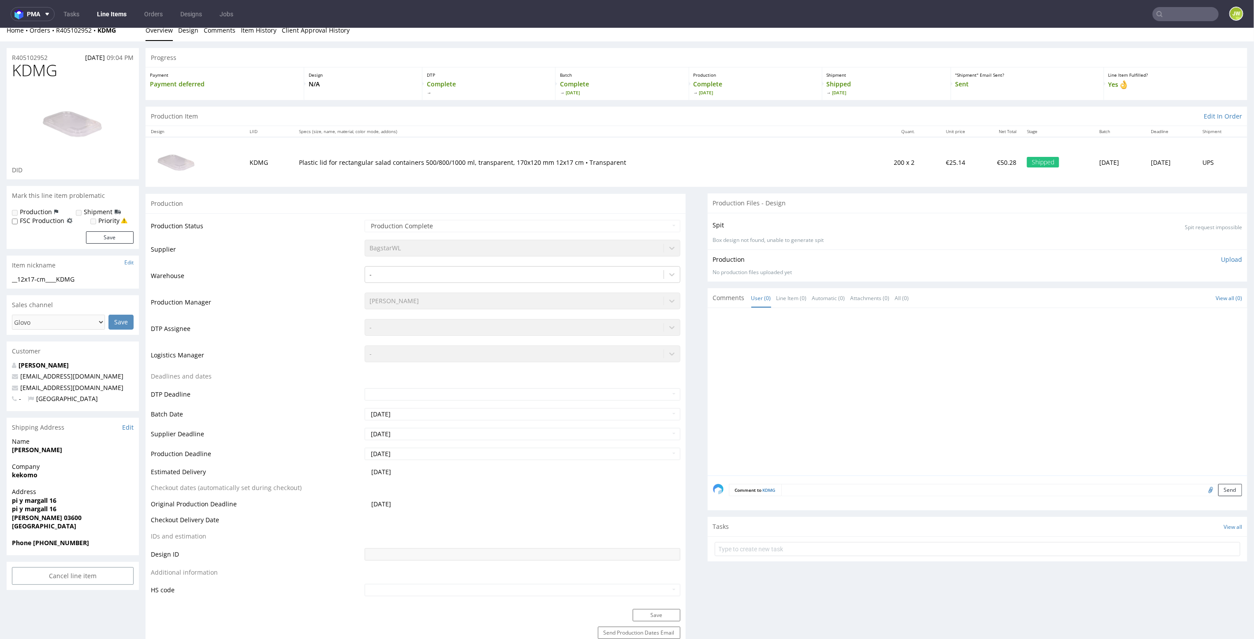
scroll to position [0, 0]
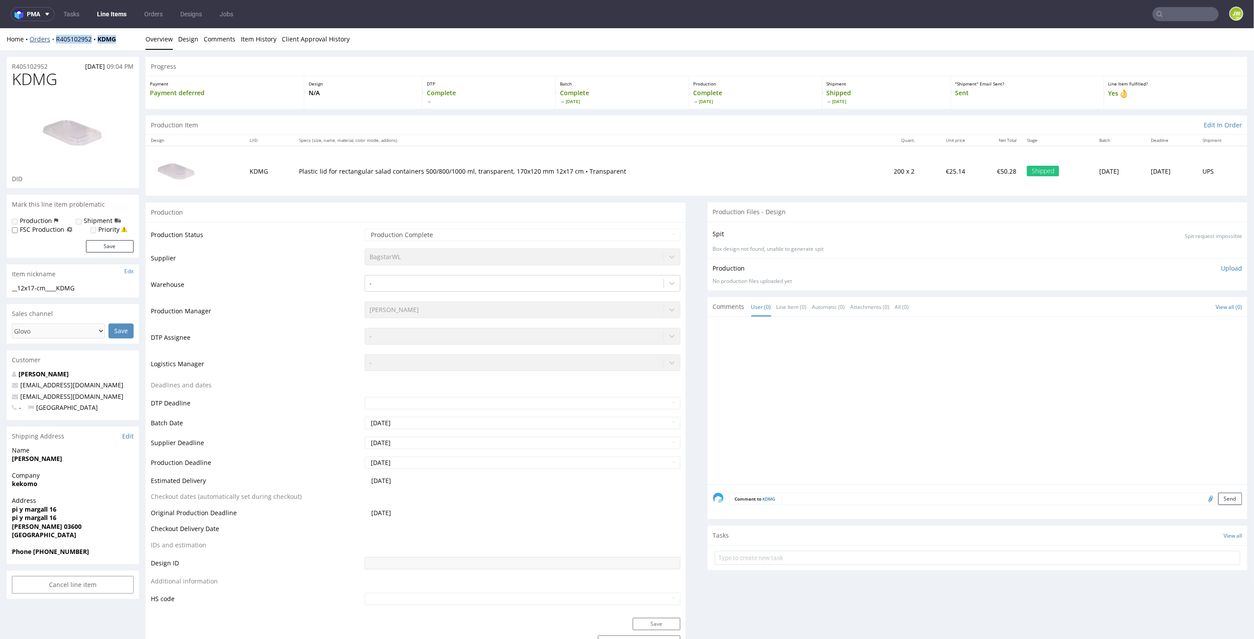
drag, startPoint x: 120, startPoint y: 40, endPoint x: 52, endPoint y: 42, distance: 68.8
click at [52, 42] on div "Home Orders R405102952 KDMG" at bounding box center [73, 38] width 132 height 9
copy div "R405102952 KDMG"
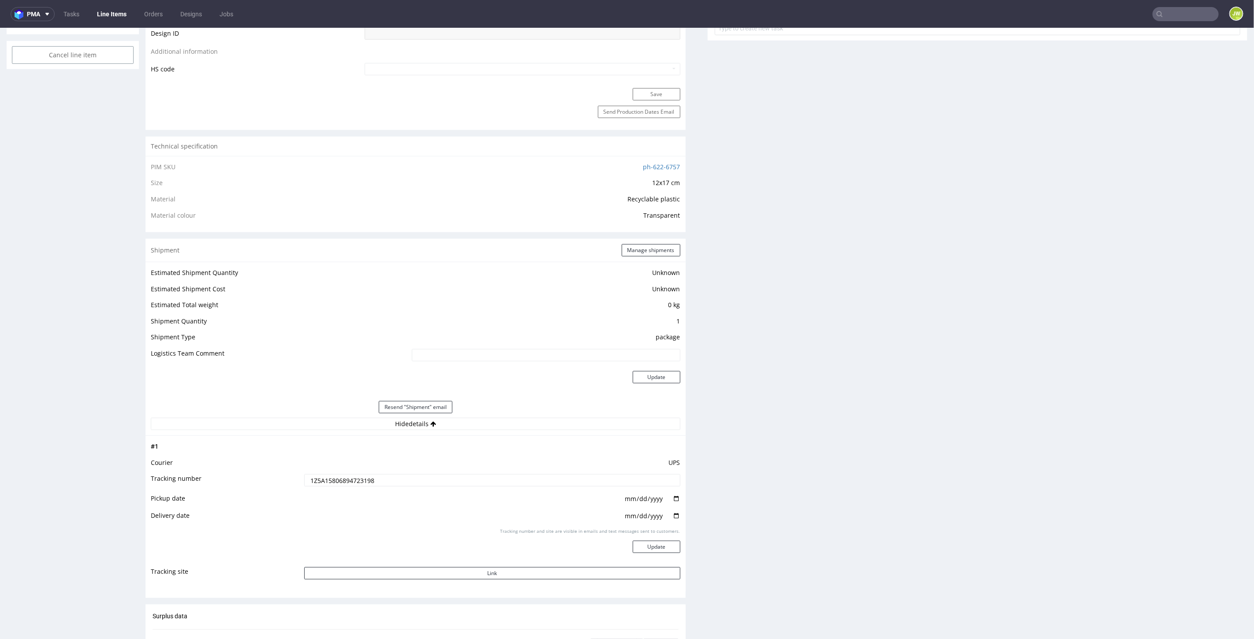
scroll to position [588, 0]
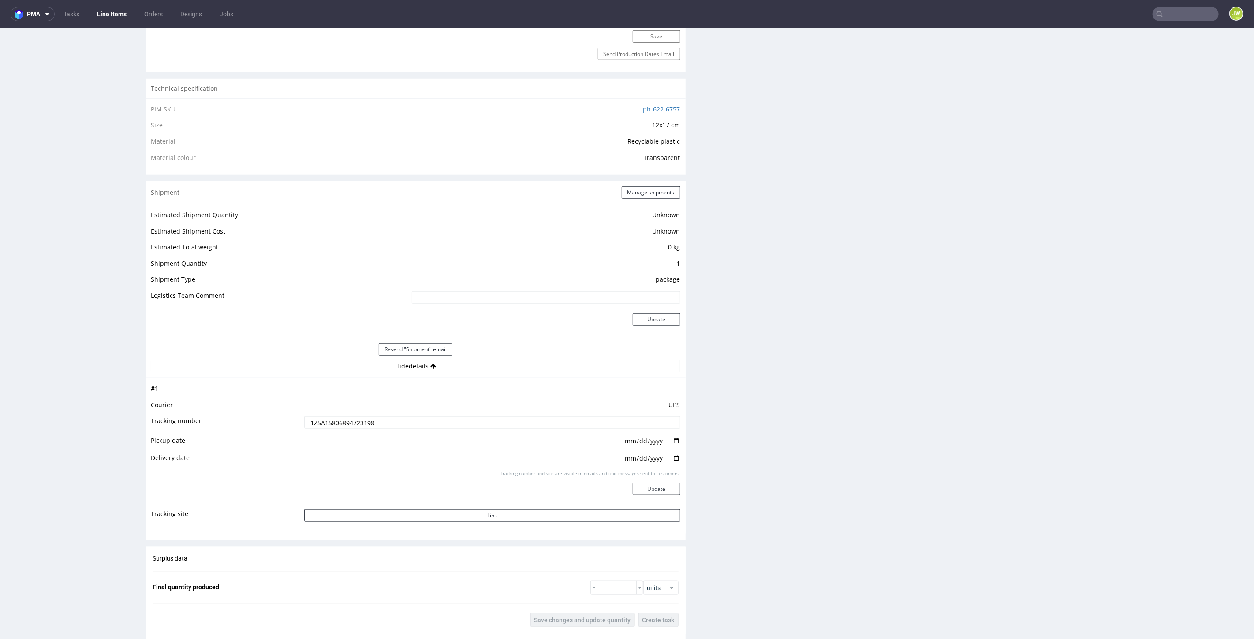
click at [332, 421] on input "1Z5A15806894723198" at bounding box center [492, 422] width 376 height 12
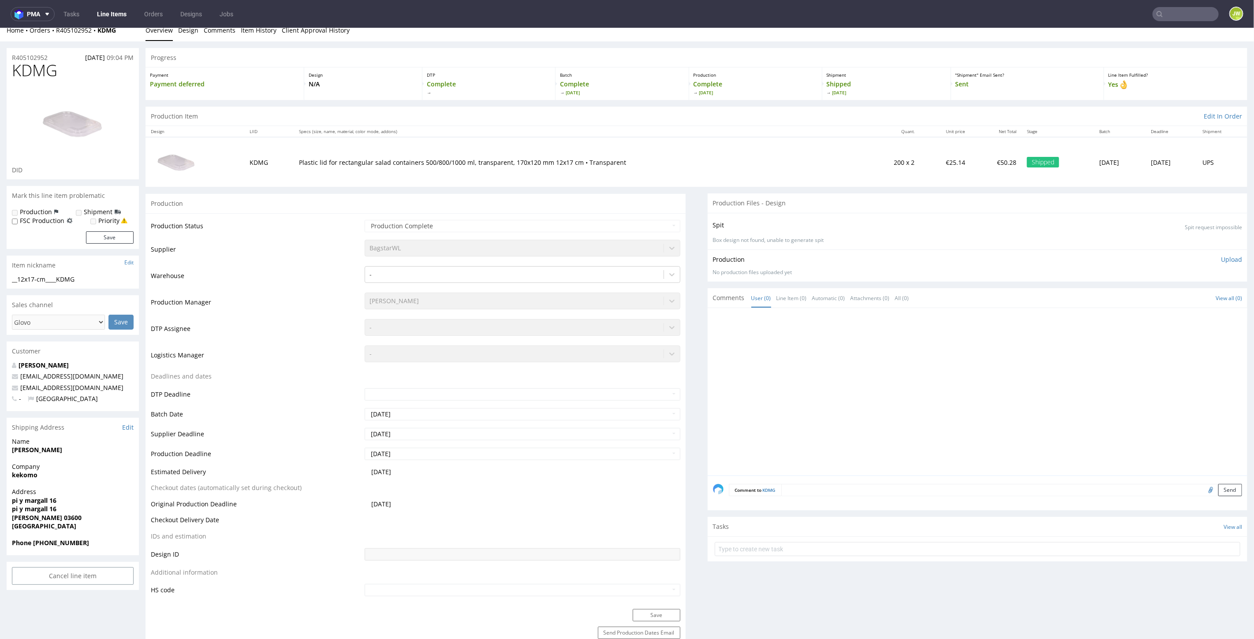
scroll to position [0, 0]
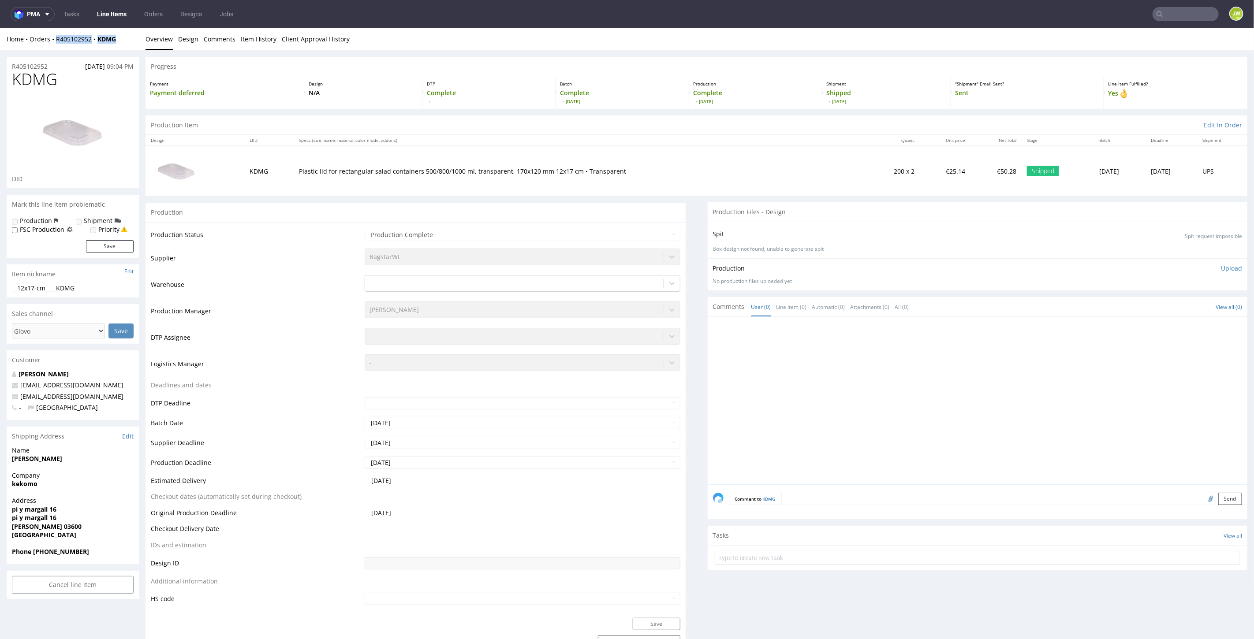
drag, startPoint x: 124, startPoint y: 42, endPoint x: 55, endPoint y: 43, distance: 68.8
click at [55, 43] on div "Home Orders R405102952 KDMG Overview Design Comments Item History Client Approv…" at bounding box center [627, 39] width 1254 height 22
copy div "R405102952 KDMG"
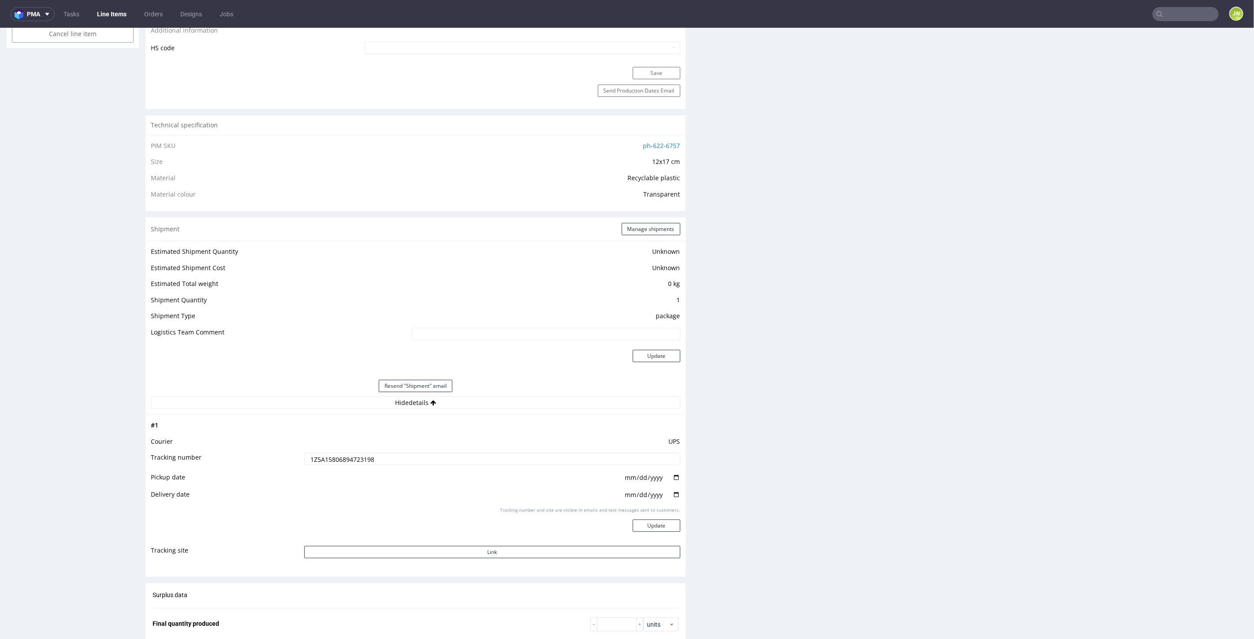
scroll to position [490, 0]
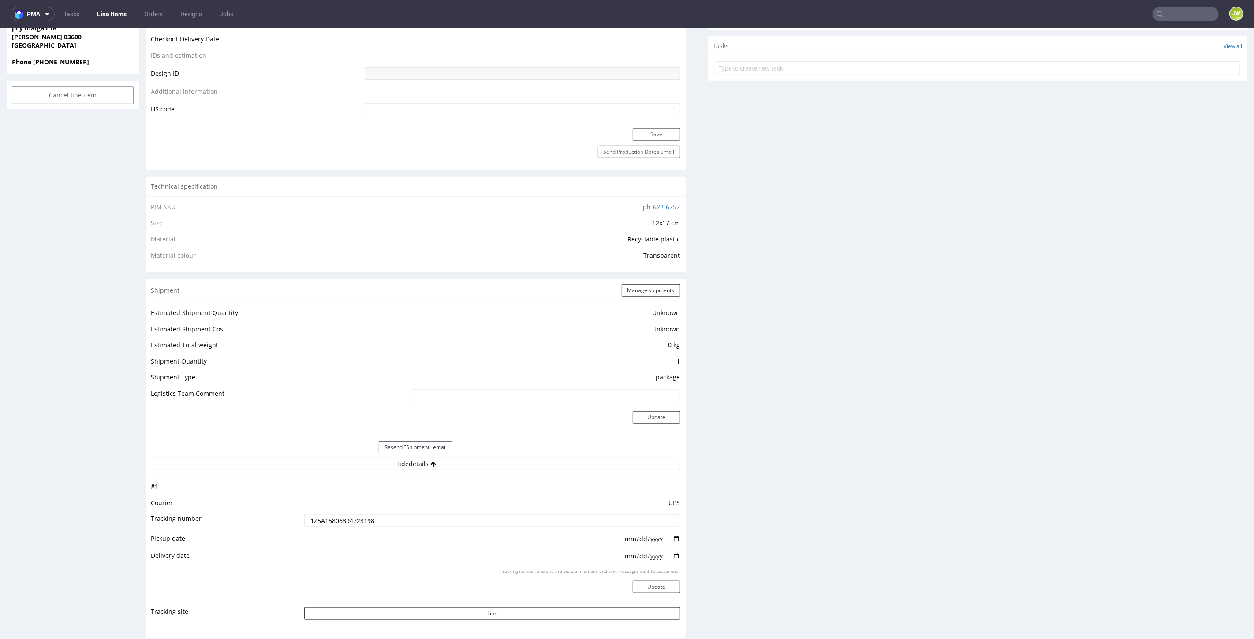
click at [100, 12] on link "Line Items" at bounding box center [112, 14] width 40 height 14
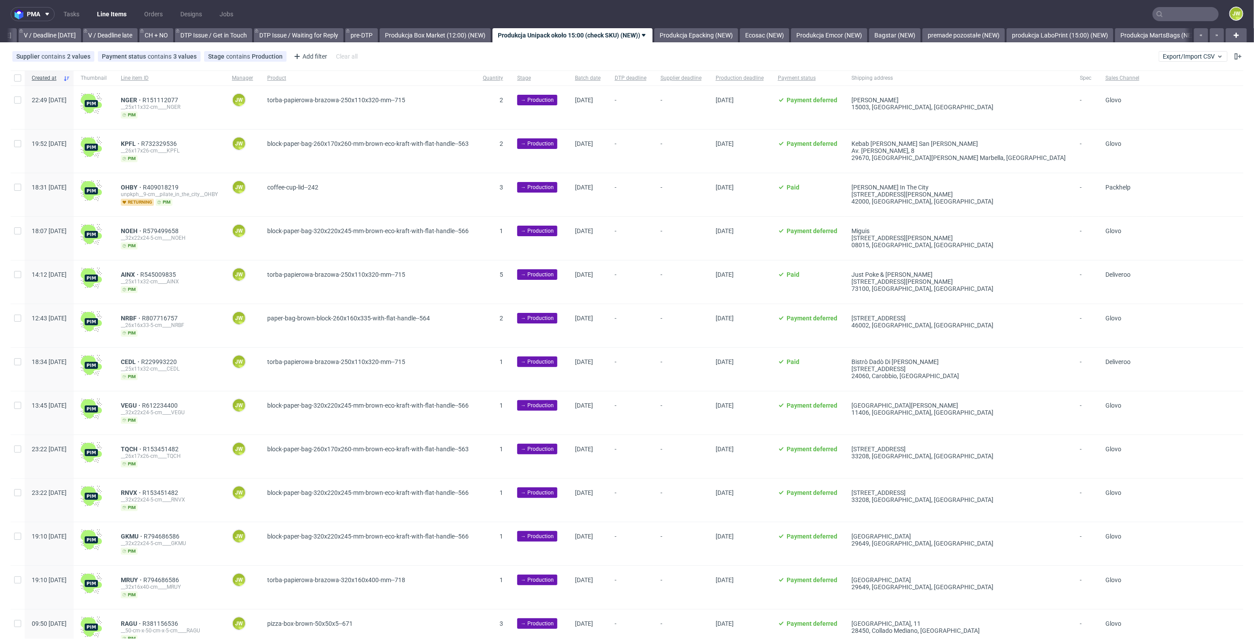
scroll to position [0, 1139]
click at [428, 32] on link "Produkcja Box Market (12:00) (NEW)" at bounding box center [434, 35] width 111 height 14
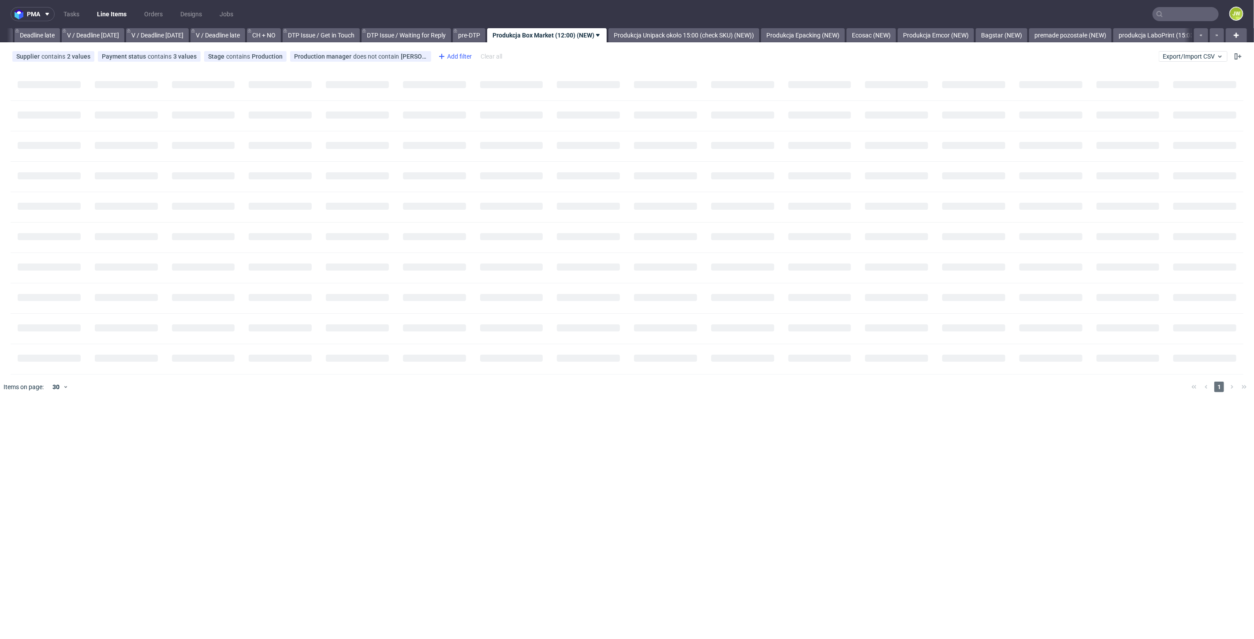
scroll to position [0, 1002]
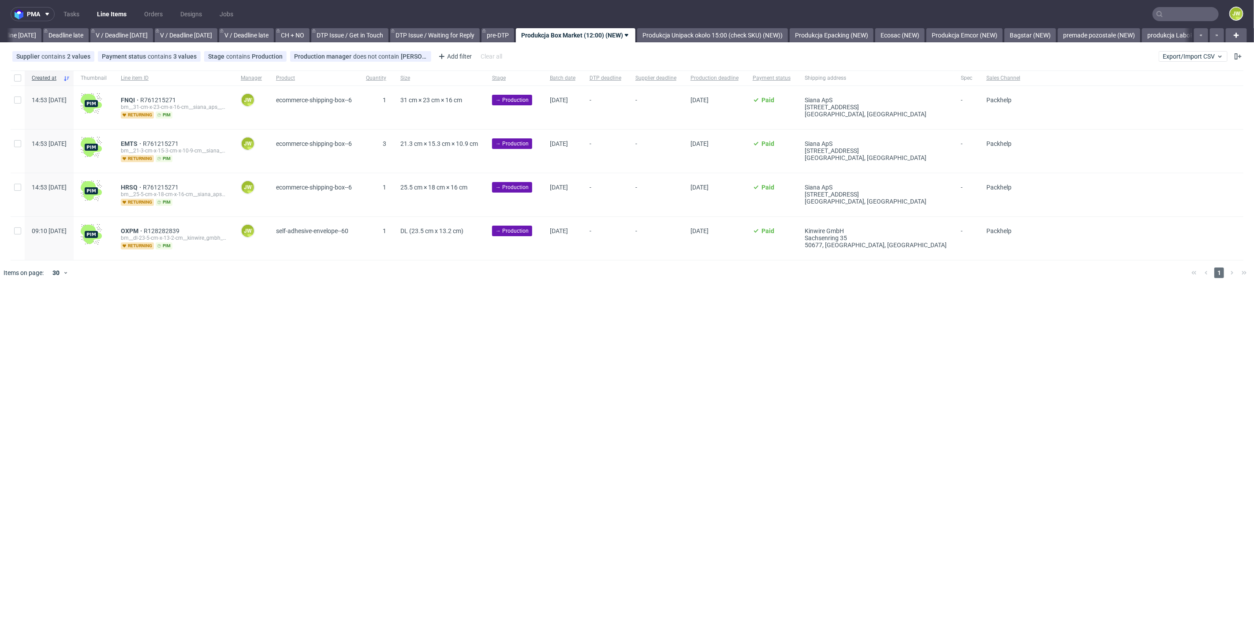
click at [400, 357] on div "pma Tasks Line Items Orders Designs Jobs JW All DTP Late Shipped Shipments DTP …" at bounding box center [627, 319] width 1254 height 639
click at [14, 79] on input "checkbox" at bounding box center [17, 78] width 7 height 7
checkbox input "true"
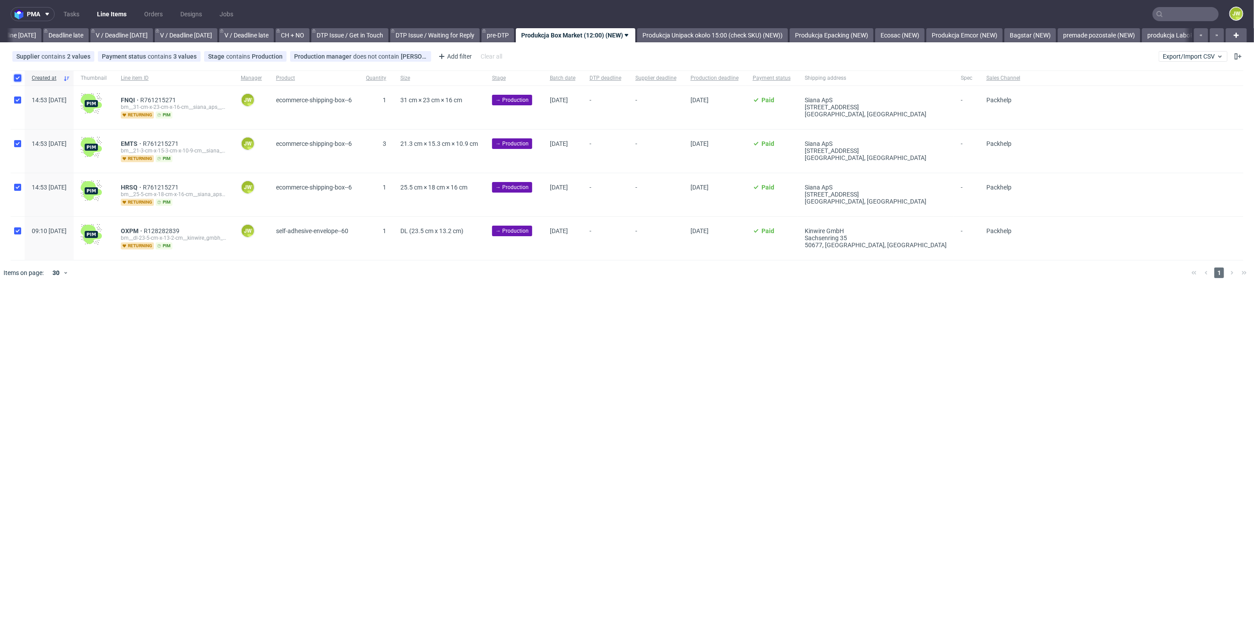
checkbox input "true"
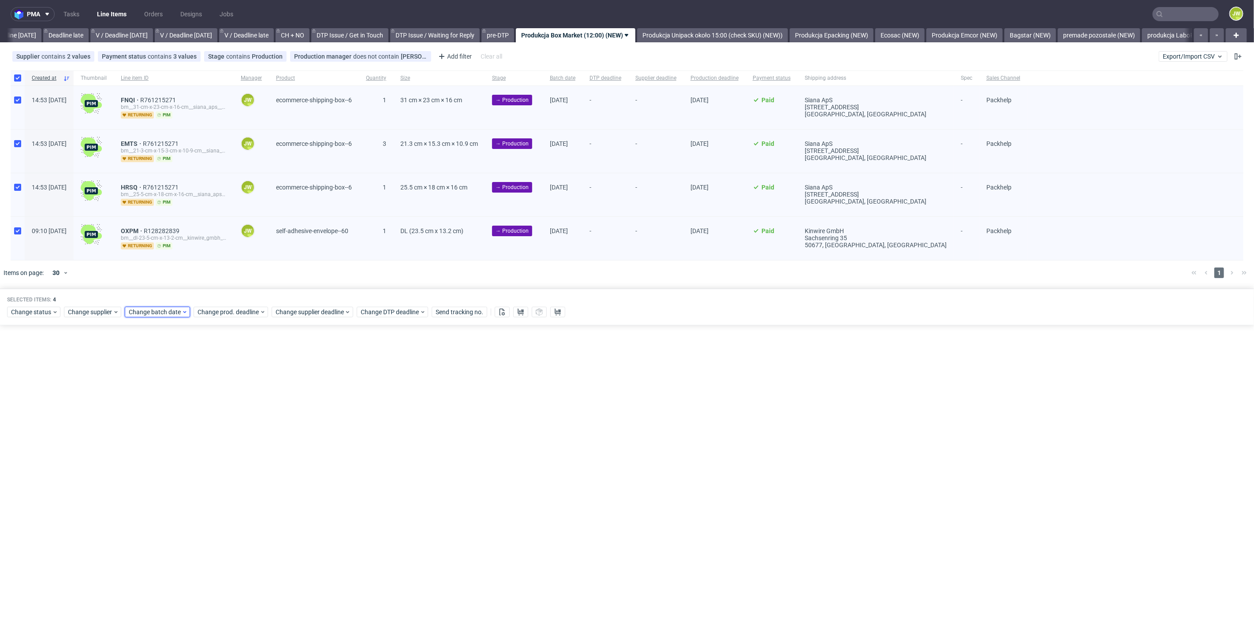
click at [142, 310] on span "Change batch date" at bounding box center [155, 312] width 53 height 9
click at [151, 408] on button "18" at bounding box center [156, 410] width 14 height 14
click at [231, 456] on span "Save" at bounding box center [230, 459] width 14 height 6
click at [221, 313] on span "Change prod. deadline" at bounding box center [229, 312] width 62 height 9
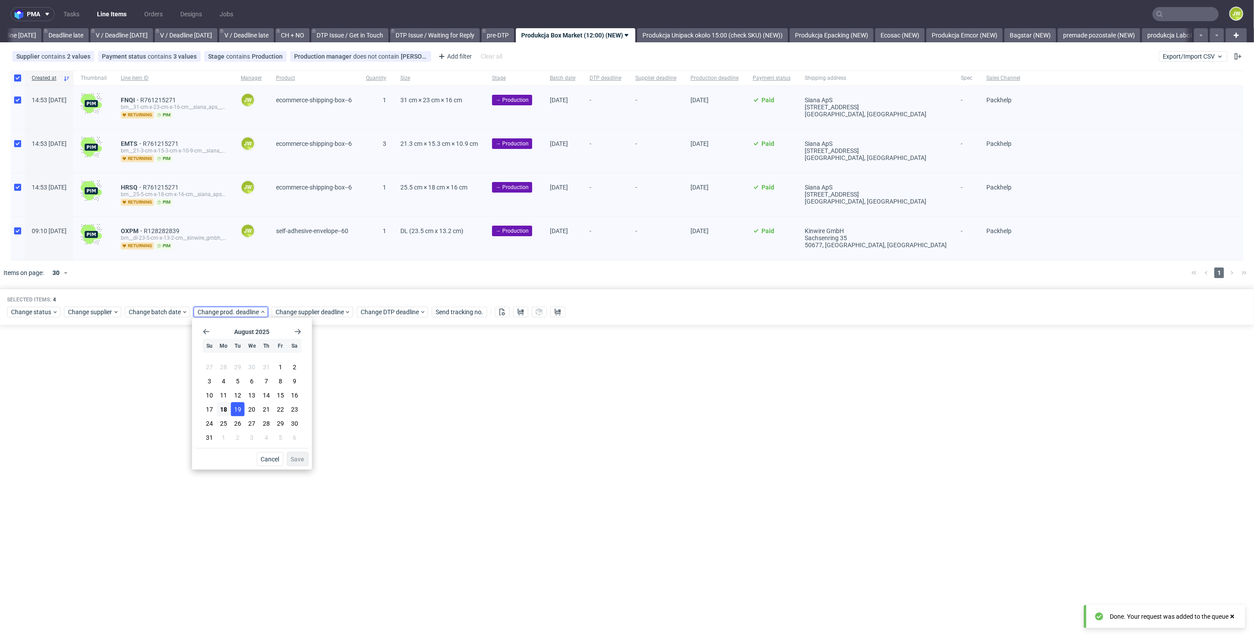
click at [236, 412] on span "19" at bounding box center [237, 409] width 7 height 9
click at [295, 459] on span "Save" at bounding box center [298, 459] width 14 height 6
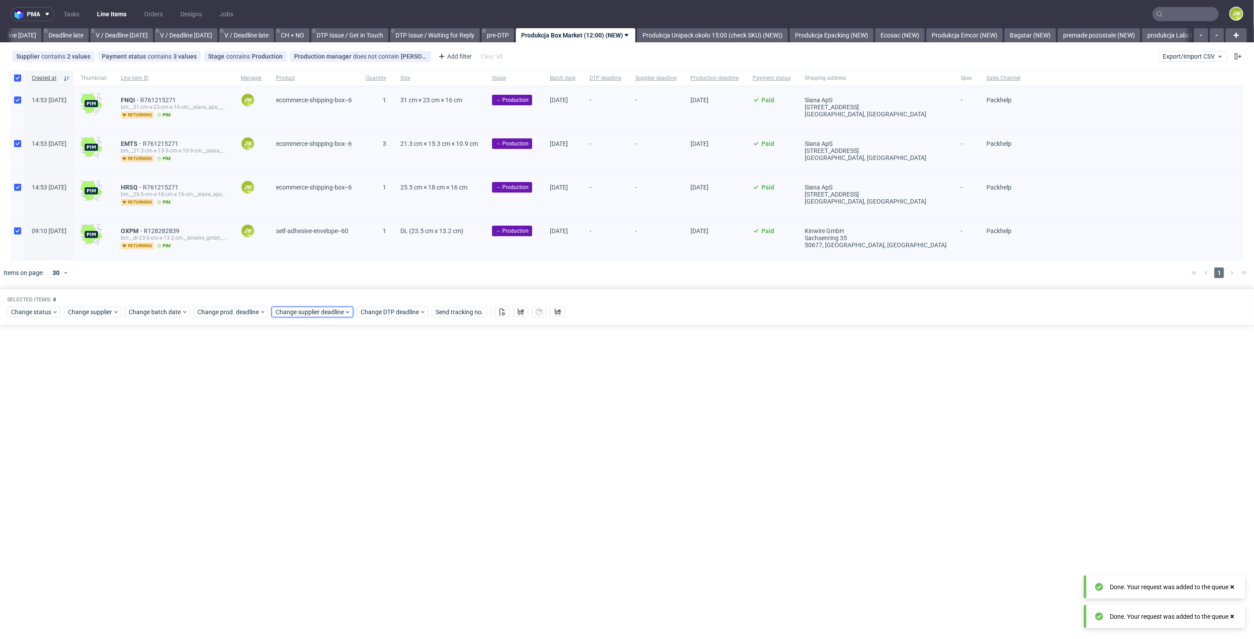
click at [297, 313] on span "Change supplier deadline" at bounding box center [310, 312] width 69 height 9
click at [314, 414] on span "19" at bounding box center [315, 409] width 7 height 9
click at [381, 463] on span "Save" at bounding box center [376, 459] width 14 height 6
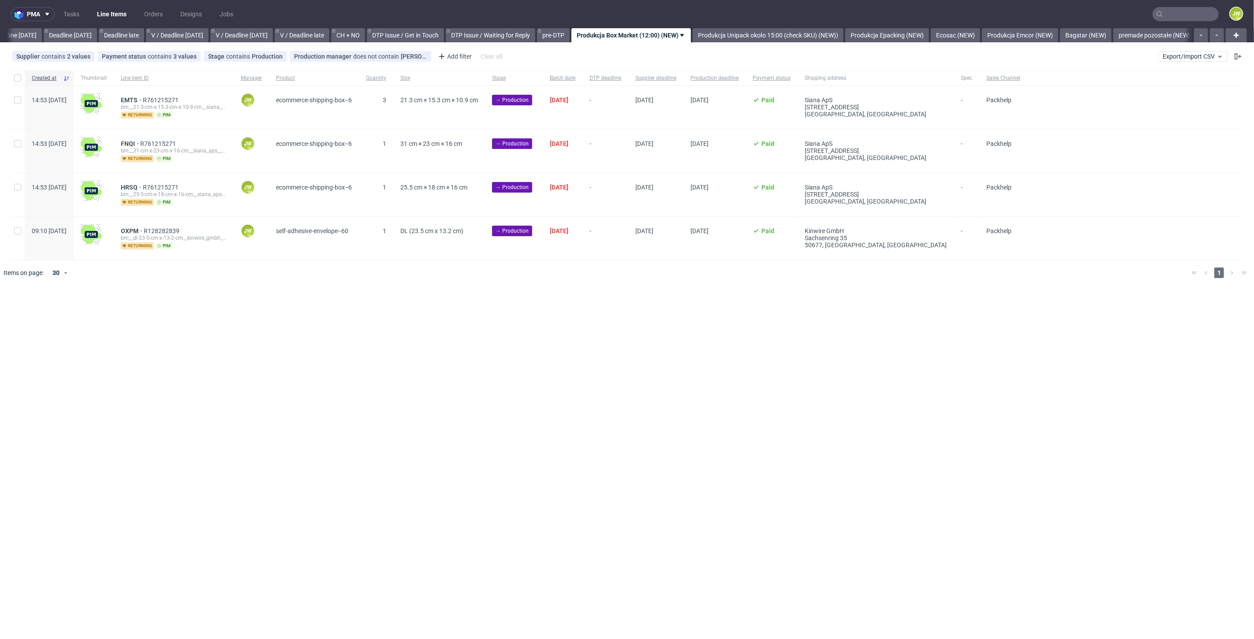
scroll to position [0, 1002]
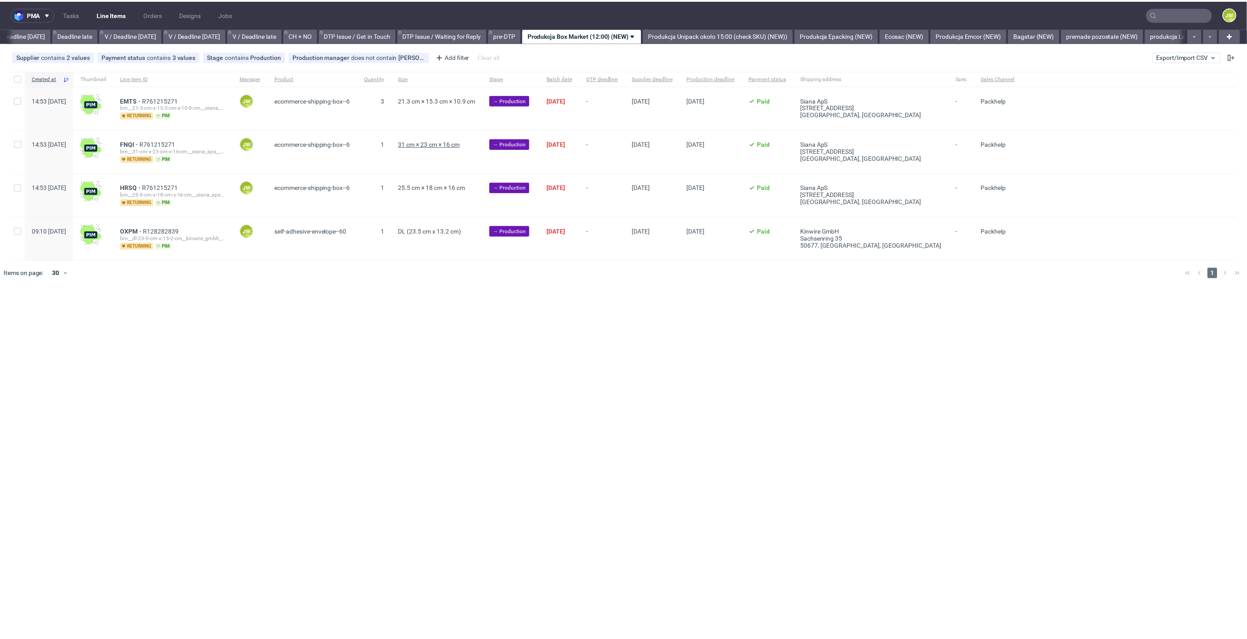
scroll to position [0, 1002]
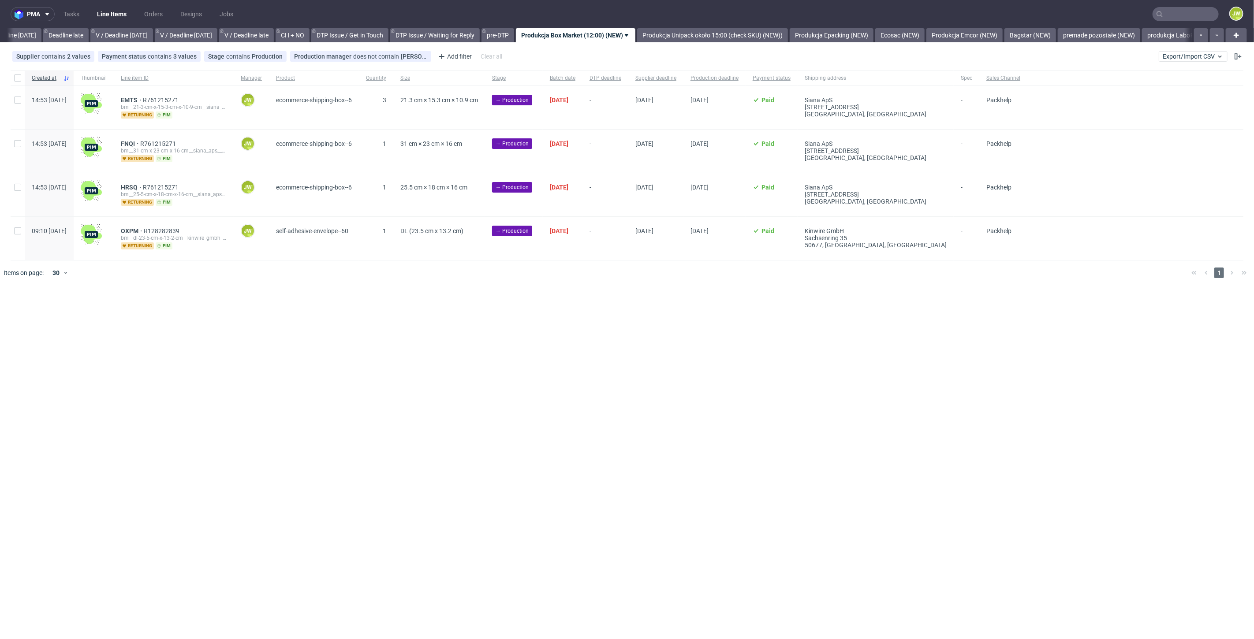
click at [411, 325] on div "pma Tasks Line Items Orders Designs Jobs JW All DTP Late Shipped Shipments DTP …" at bounding box center [627, 319] width 1254 height 639
click at [14, 76] on input "checkbox" at bounding box center [17, 78] width 7 height 7
checkbox input "true"
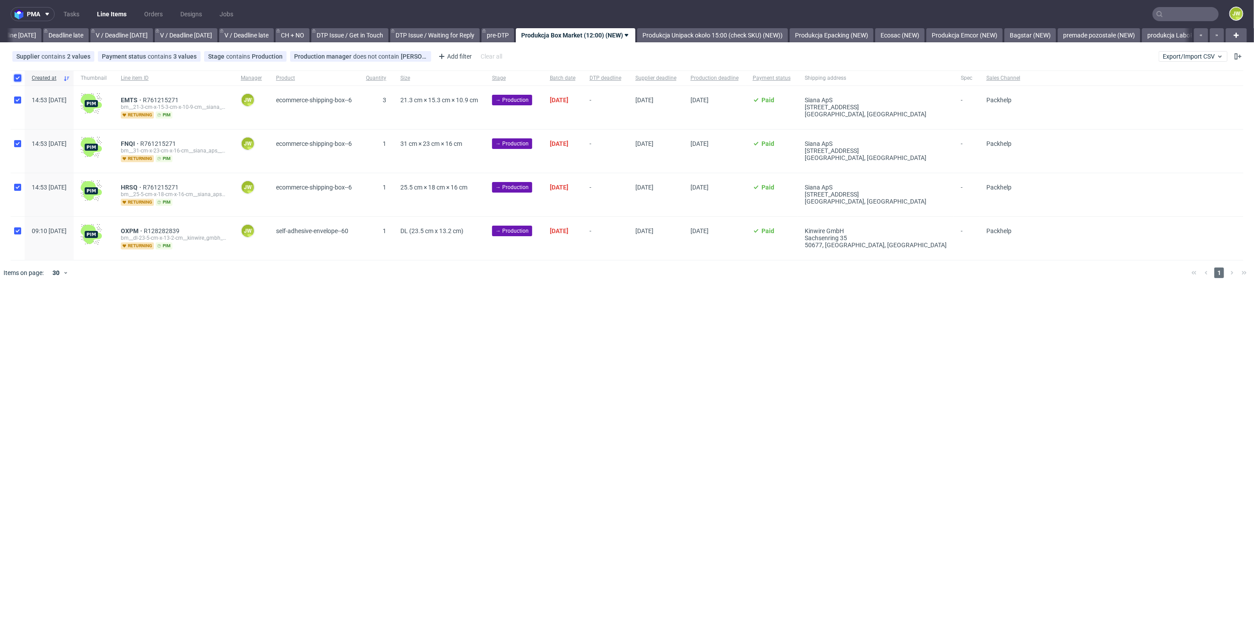
checkbox input "true"
click at [398, 437] on div "pma Tasks Line Items Orders Designs Jobs JW All DTP Late Shipped Shipments DTP …" at bounding box center [627, 319] width 1254 height 639
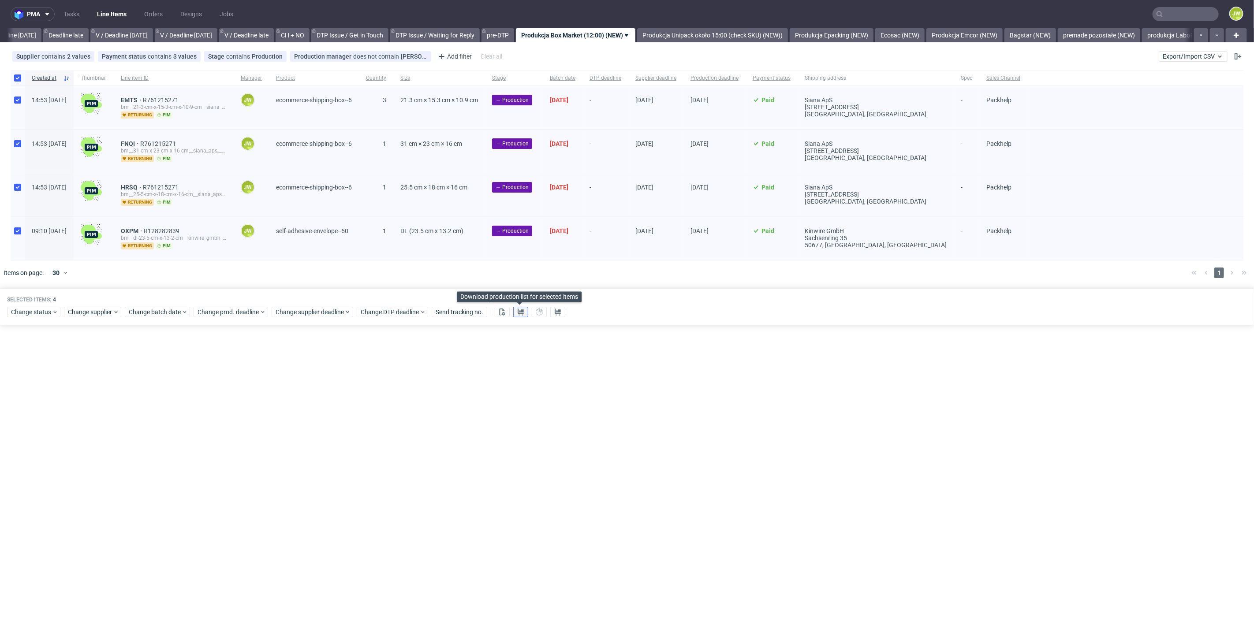
click at [514, 308] on button at bounding box center [520, 312] width 15 height 11
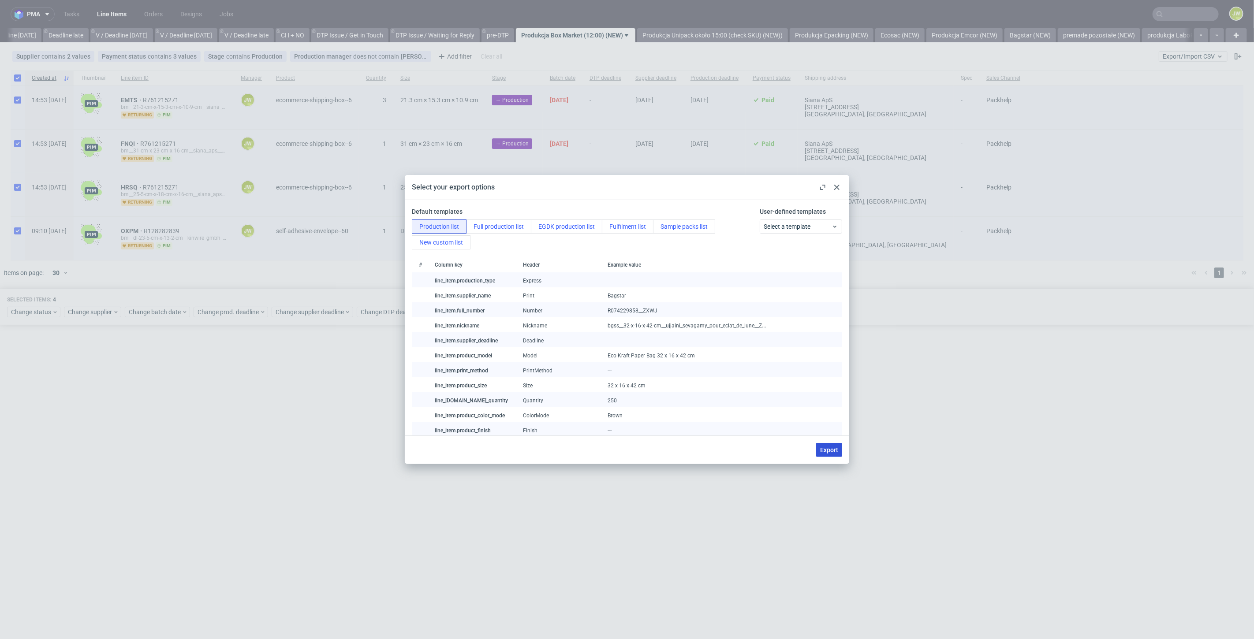
click at [825, 452] on span "Export" at bounding box center [829, 450] width 18 height 6
checkbox input "false"
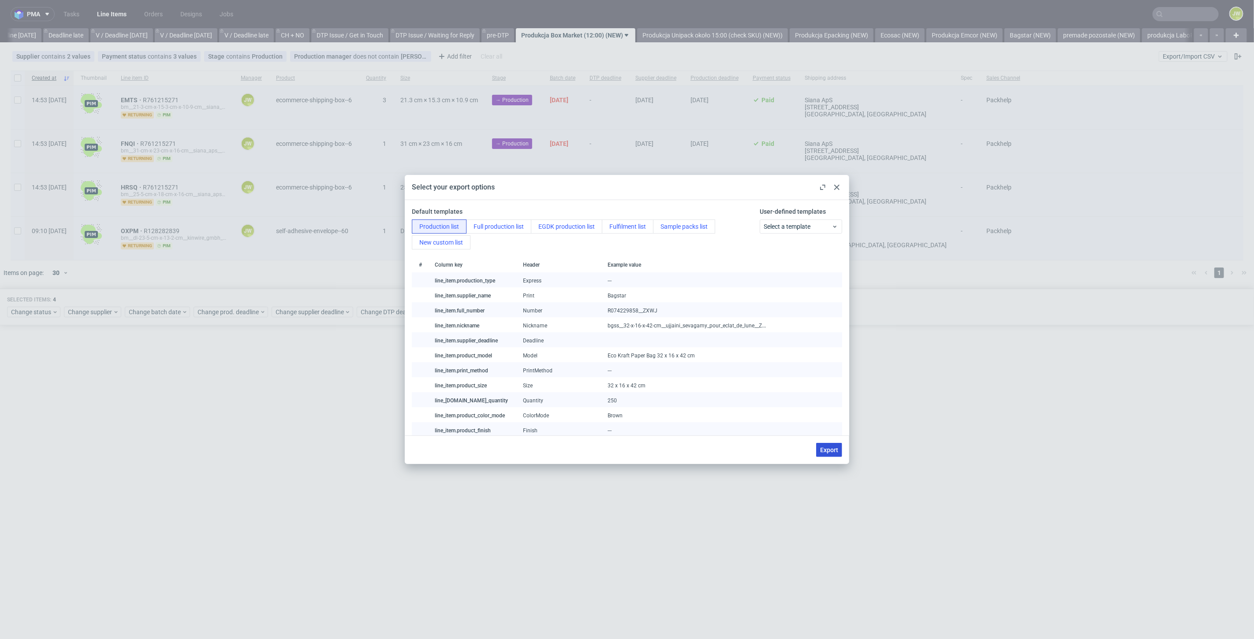
checkbox input "false"
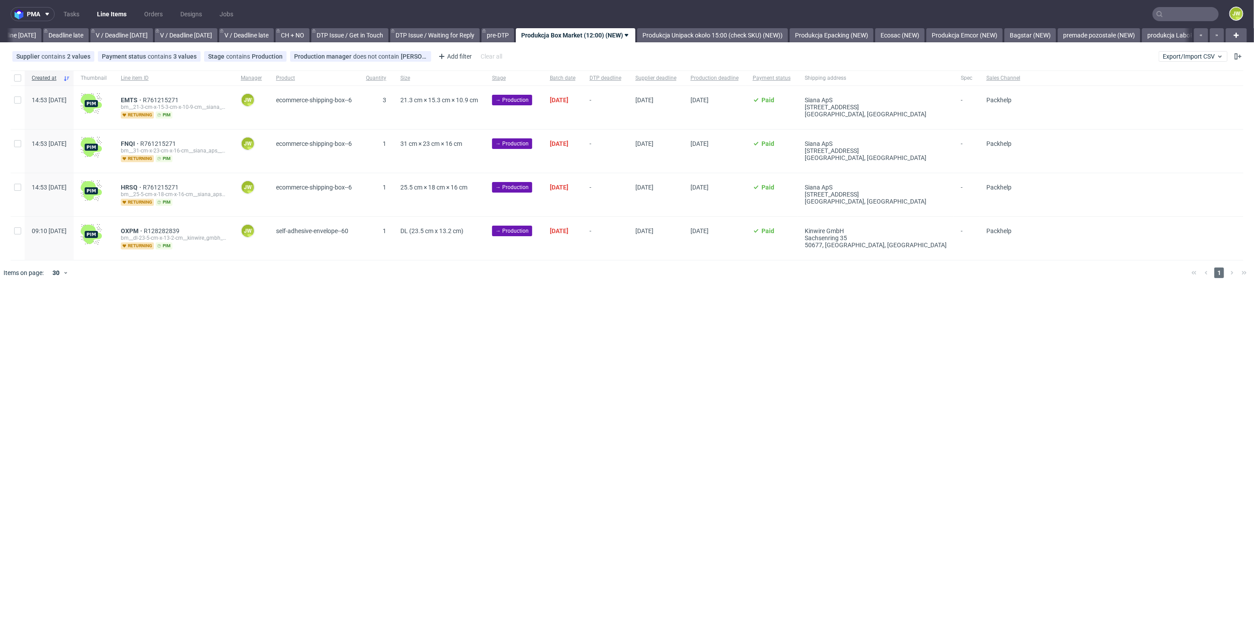
click at [701, 378] on div "pma Tasks Line Items Orders Designs Jobs JW All DTP Late Shipped Shipments DTP …" at bounding box center [627, 319] width 1254 height 639
click at [21, 76] on div at bounding box center [18, 78] width 14 height 15
checkbox input "true"
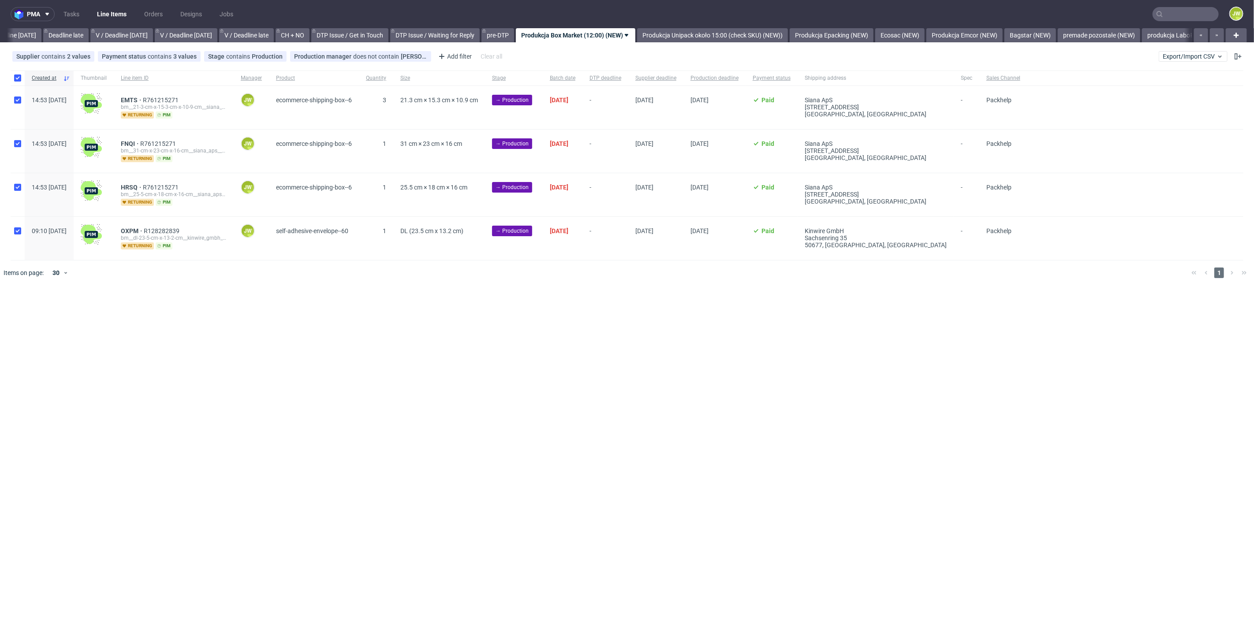
checkbox input "true"
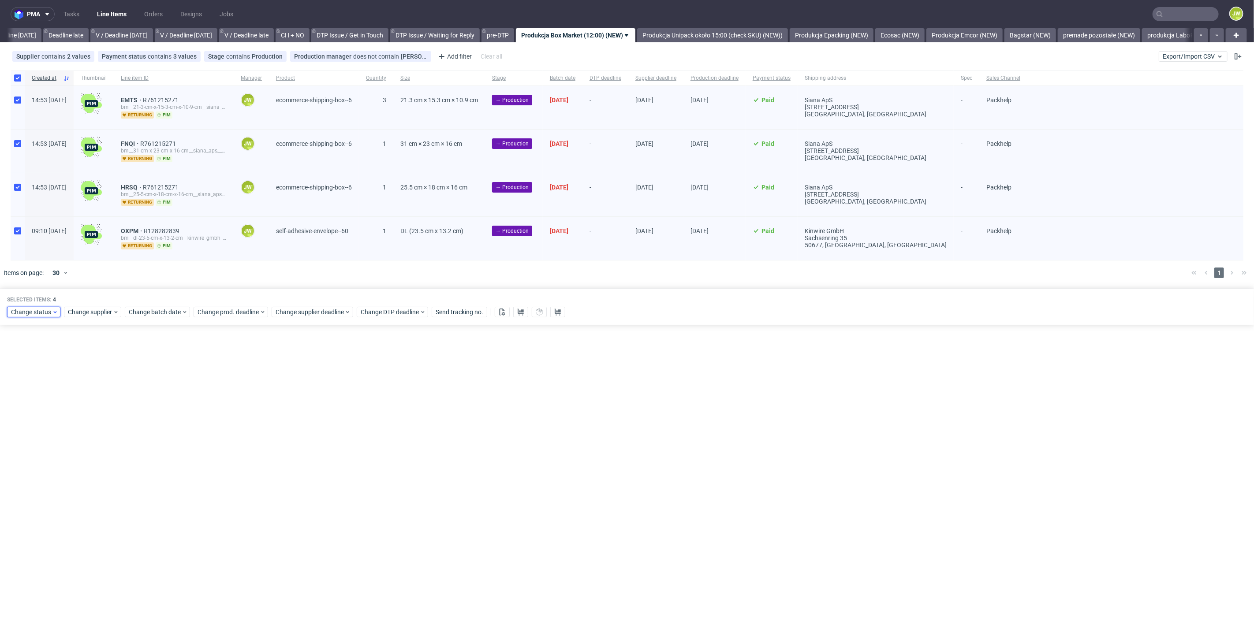
click at [19, 312] on span "Change status" at bounding box center [31, 312] width 41 height 9
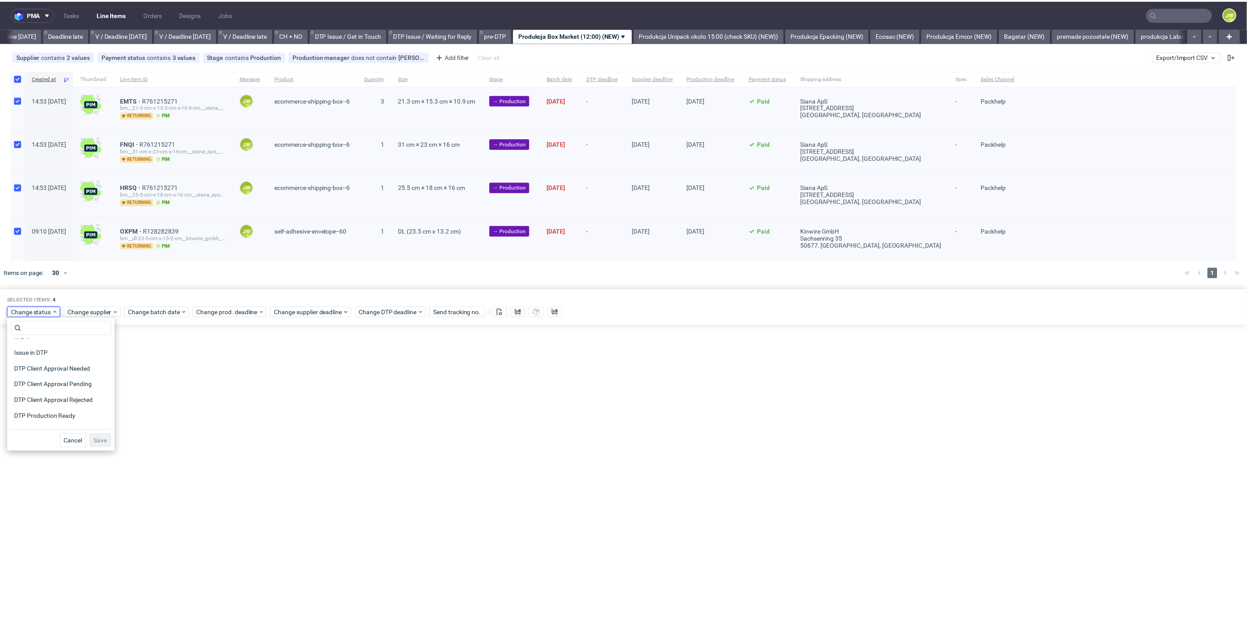
scroll to position [98, 0]
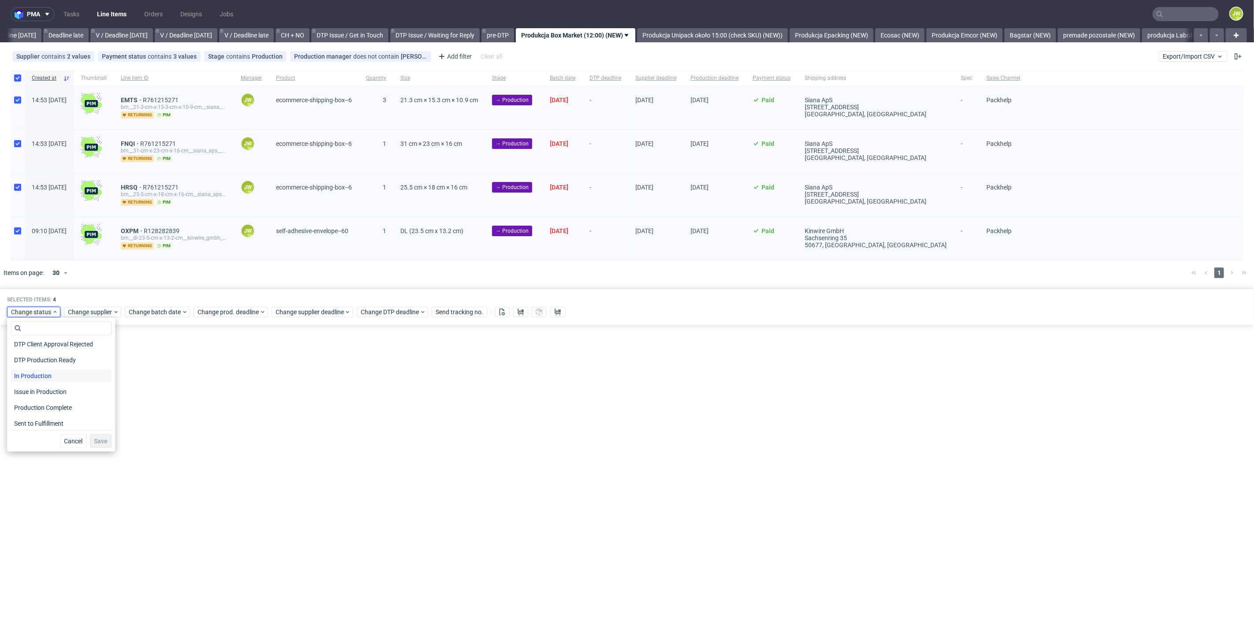
drag, startPoint x: 22, startPoint y: 381, endPoint x: 45, endPoint y: 400, distance: 29.8
click at [22, 381] on span "In Production" at bounding box center [33, 376] width 45 height 12
click at [99, 444] on span "Save" at bounding box center [101, 441] width 14 height 6
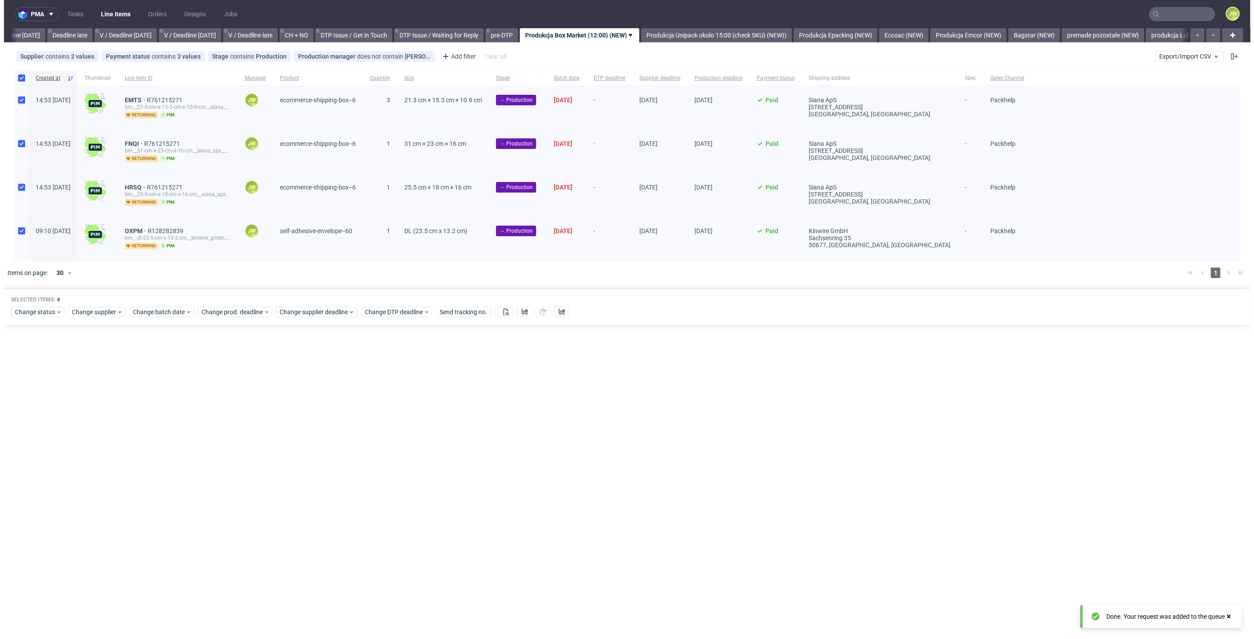
scroll to position [0, 1002]
click at [137, 435] on div "pma Tasks Line Items Orders Designs Jobs JW All DTP Late Shipped Shipments DTP …" at bounding box center [627, 319] width 1254 height 639
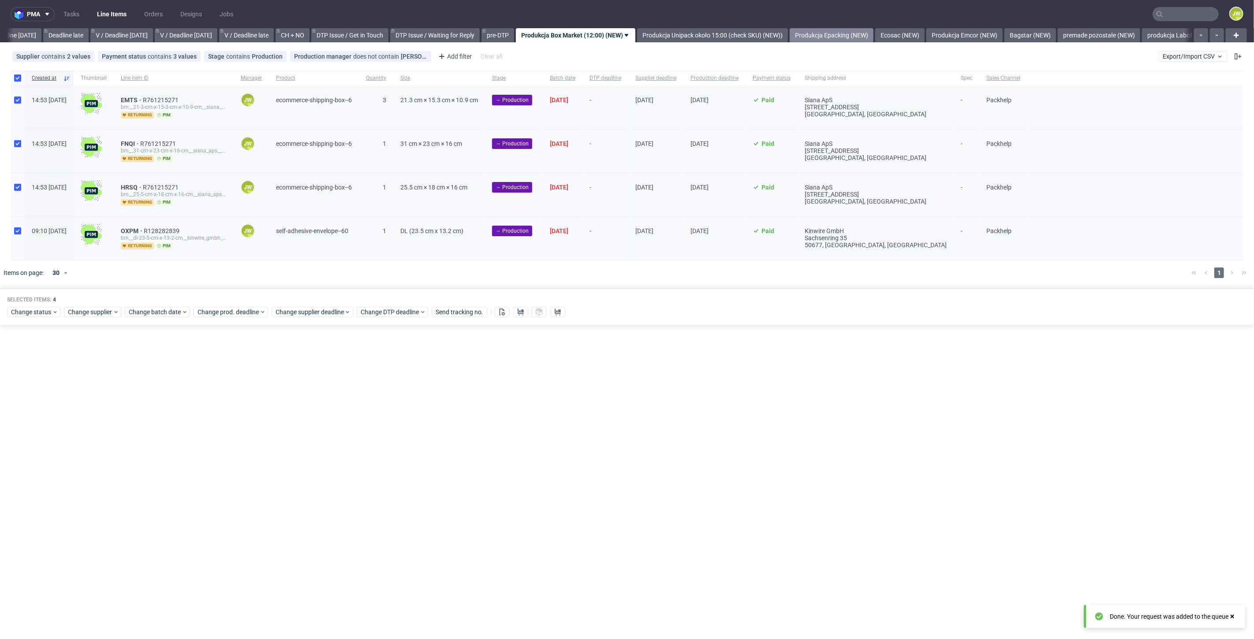
click at [848, 36] on link "Produkcja Epacking (NEW)" at bounding box center [832, 35] width 84 height 14
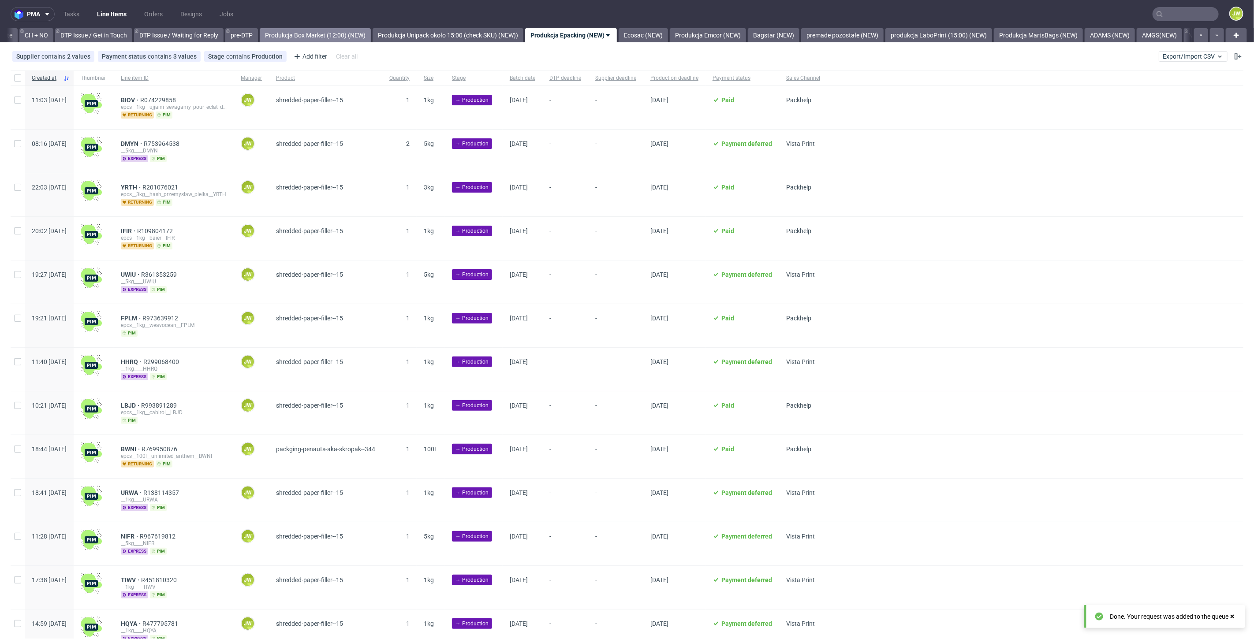
click at [329, 31] on link "Produkcja Box Market (12:00) (NEW)" at bounding box center [315, 35] width 111 height 14
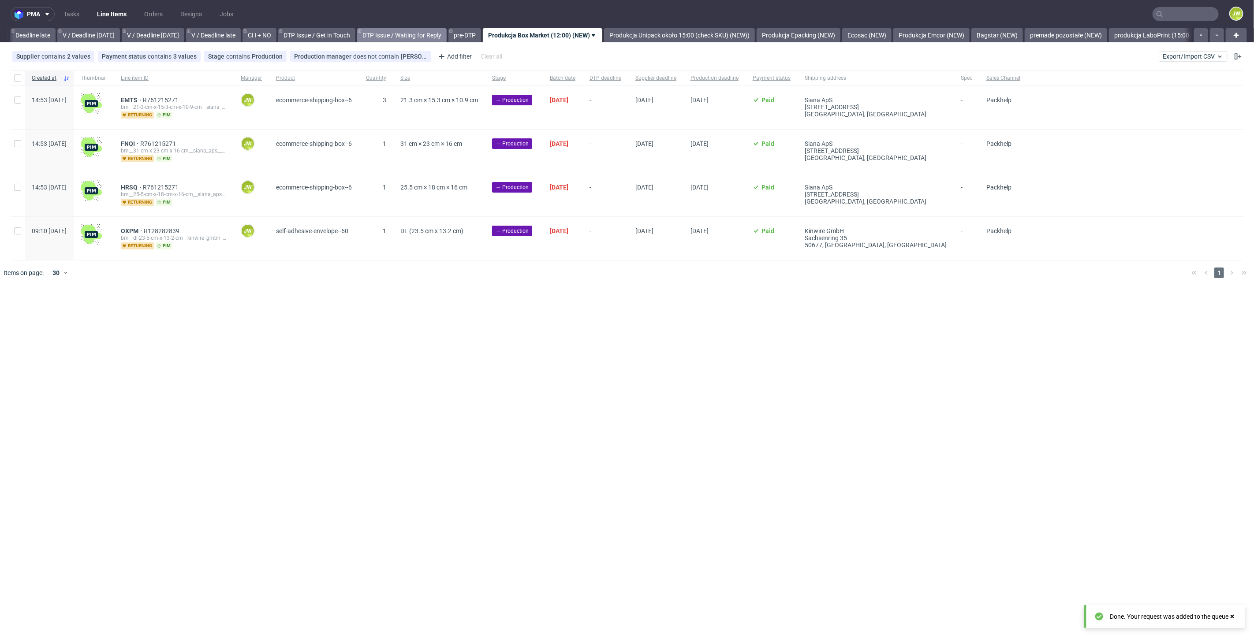
scroll to position [0, 1002]
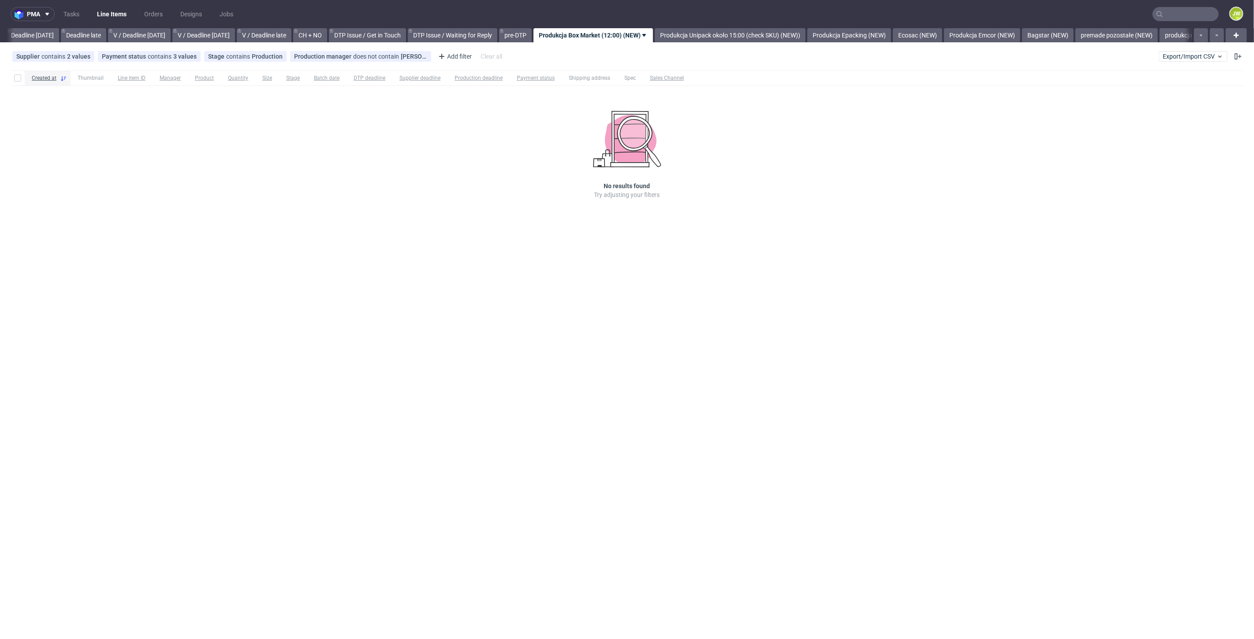
scroll to position [0, 1002]
click at [855, 30] on link "Produkcja Epacking (NEW)" at bounding box center [832, 35] width 84 height 14
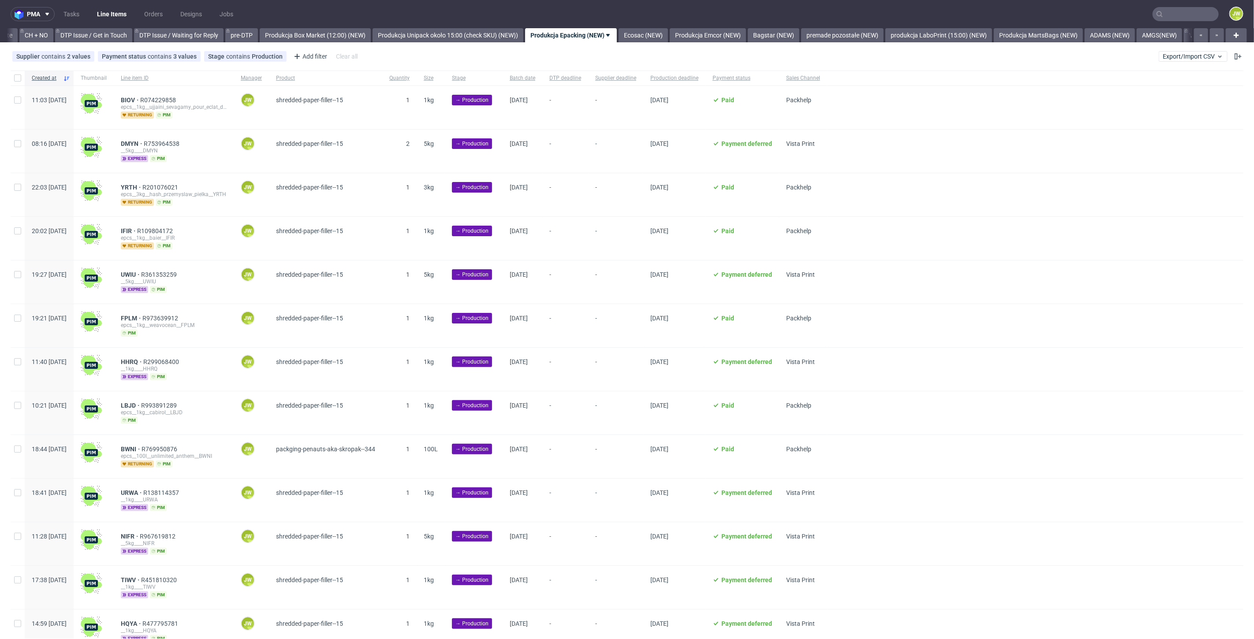
click at [13, 84] on div at bounding box center [18, 78] width 14 height 15
checkbox input "true"
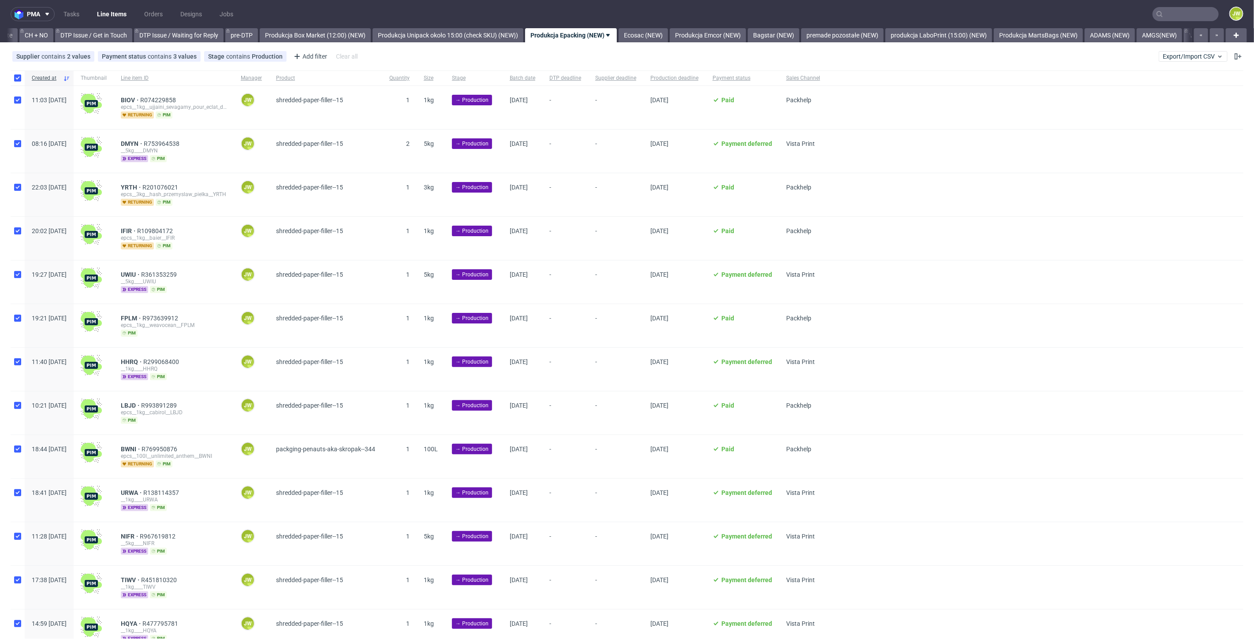
checkbox input "true"
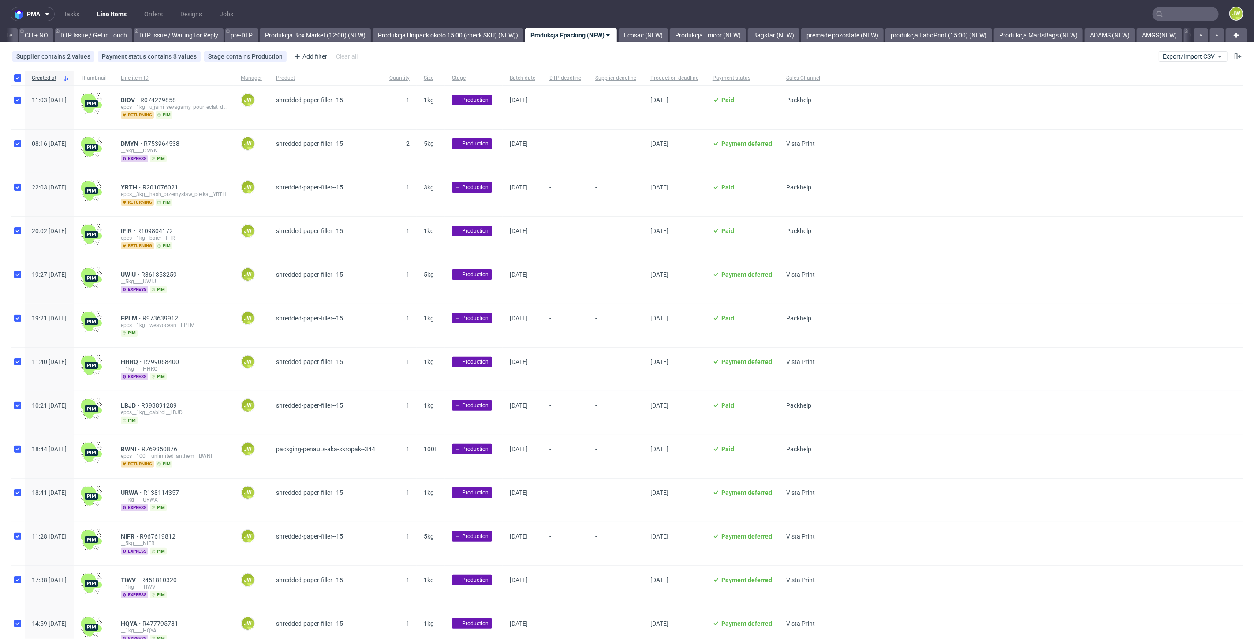
checkbox input "true"
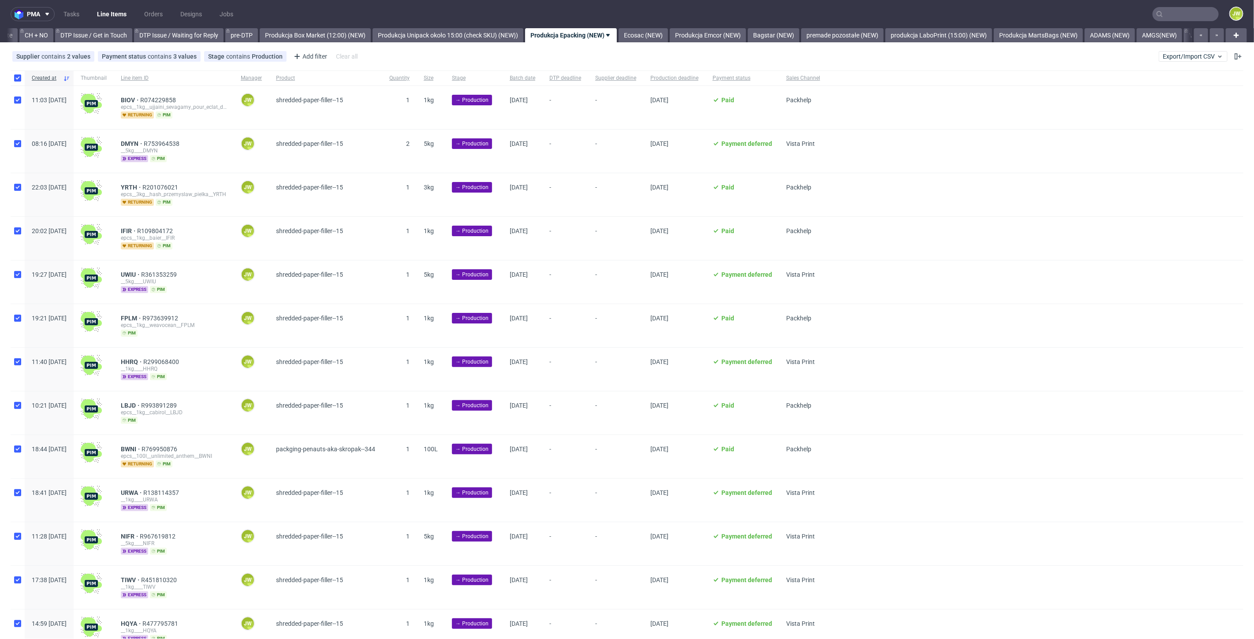
checkbox input "true"
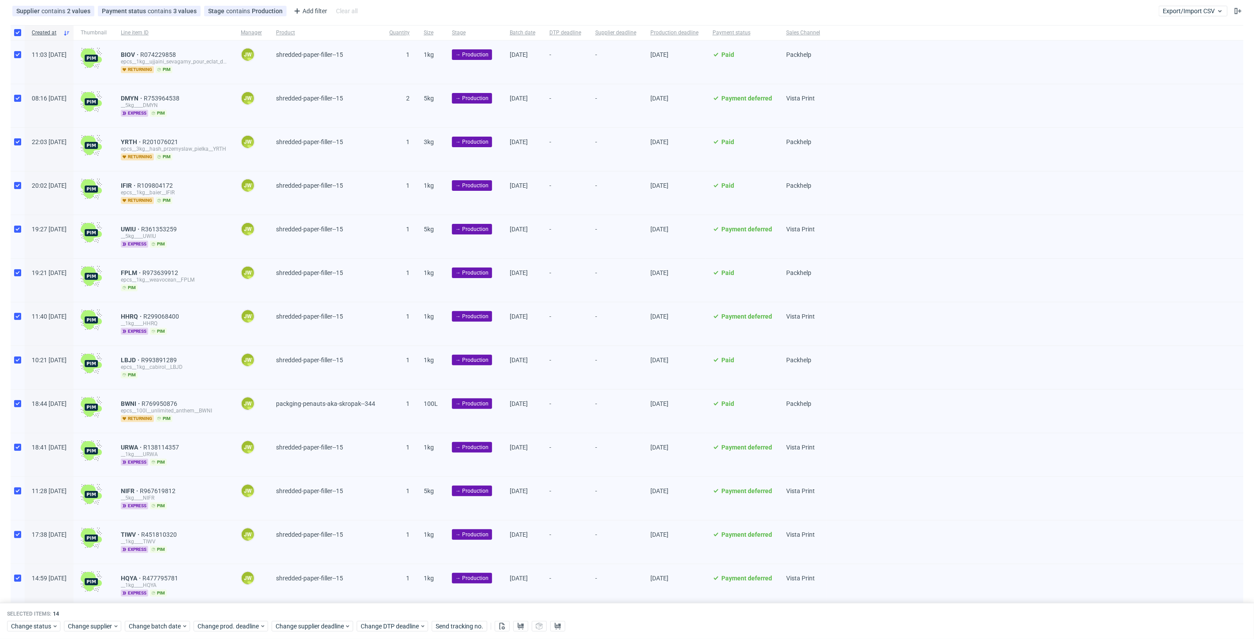
scroll to position [117, 0]
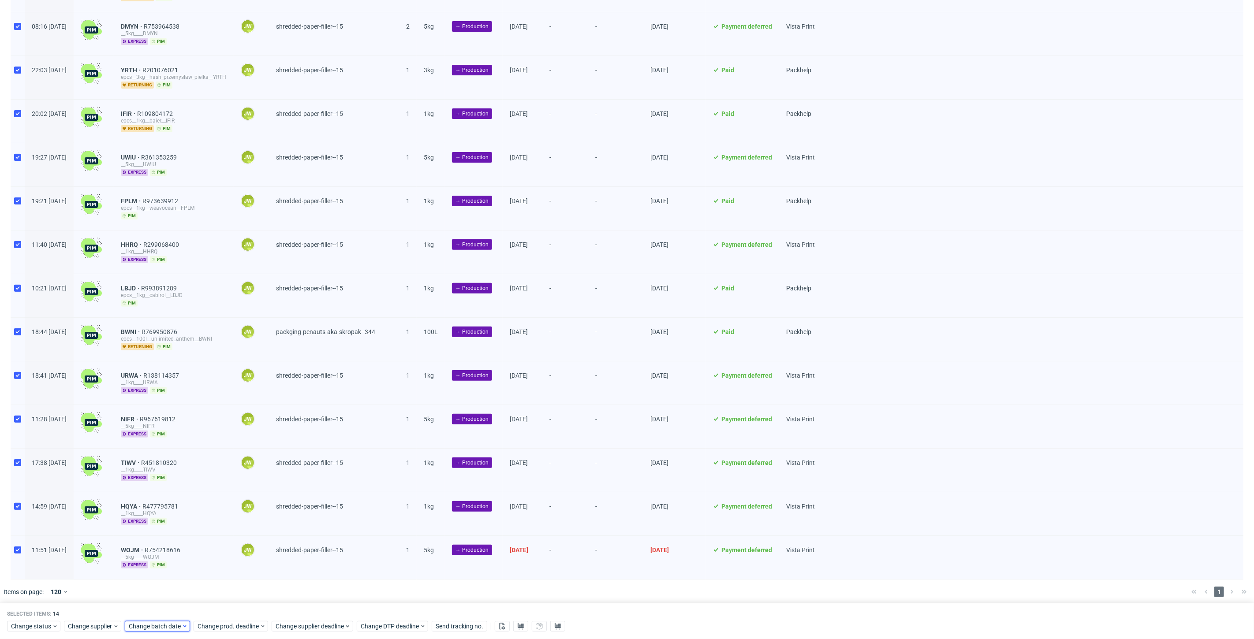
click at [172, 627] on span "Change batch date" at bounding box center [155, 626] width 53 height 9
click at [157, 558] on span "18" at bounding box center [155, 559] width 7 height 9
click at [227, 608] on span "Save" at bounding box center [230, 609] width 14 height 6
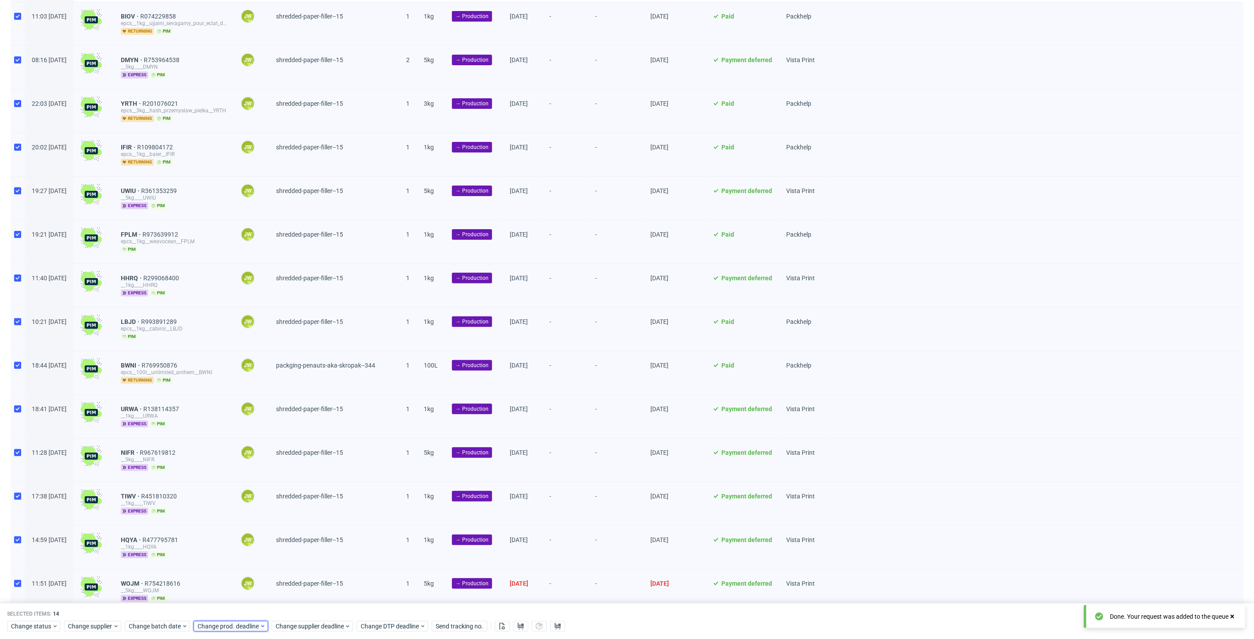
scroll to position [16, 0]
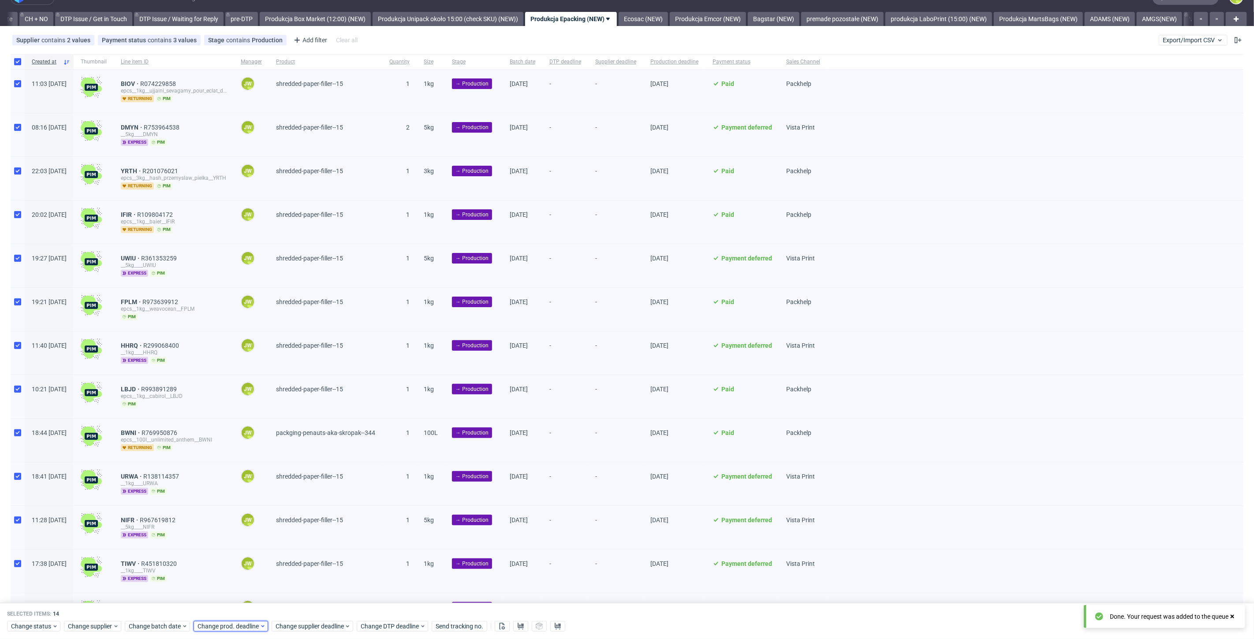
click at [218, 626] on span "Change prod. deadline" at bounding box center [229, 626] width 62 height 9
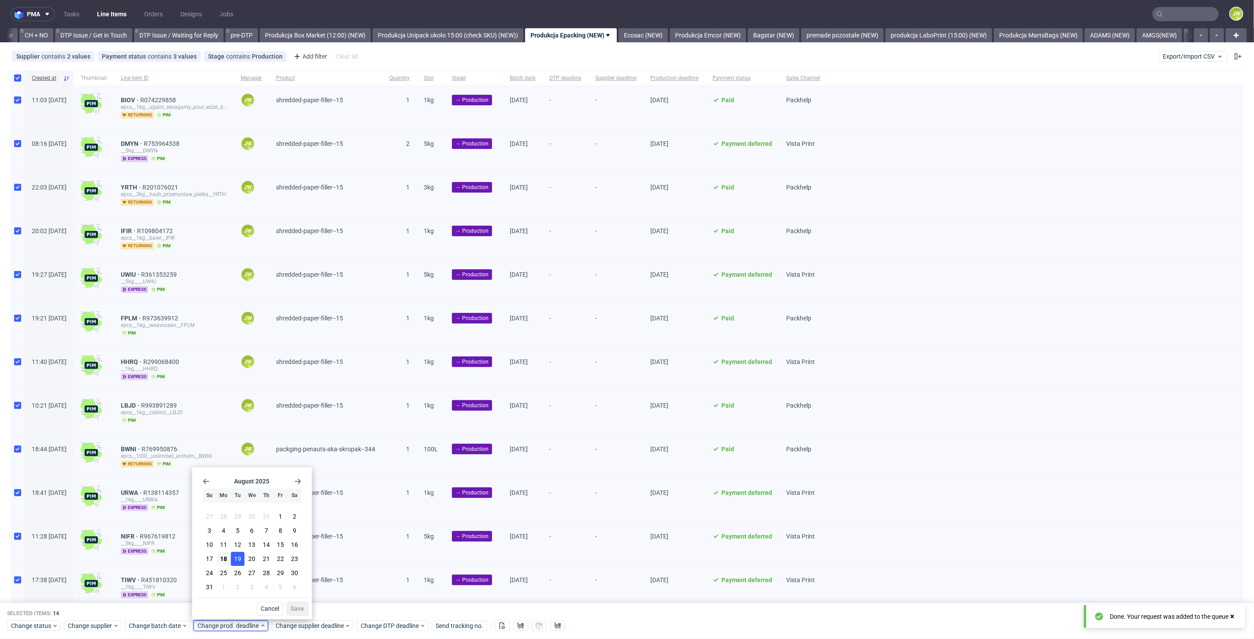
click at [237, 560] on span "19" at bounding box center [237, 559] width 7 height 9
click at [300, 611] on span "Save" at bounding box center [298, 609] width 14 height 6
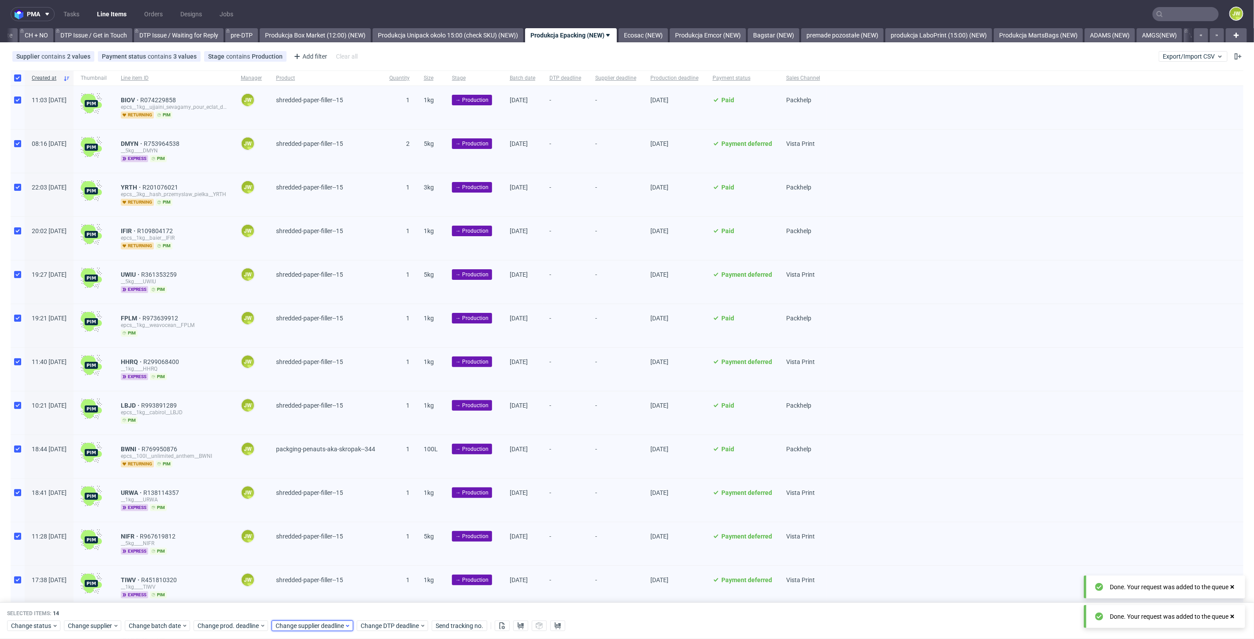
scroll to position [0, 1258]
click at [296, 628] on span "Change supplier deadline" at bounding box center [310, 626] width 69 height 9
click at [314, 562] on span "19" at bounding box center [315, 559] width 7 height 9
click at [381, 609] on span "Save" at bounding box center [376, 609] width 14 height 6
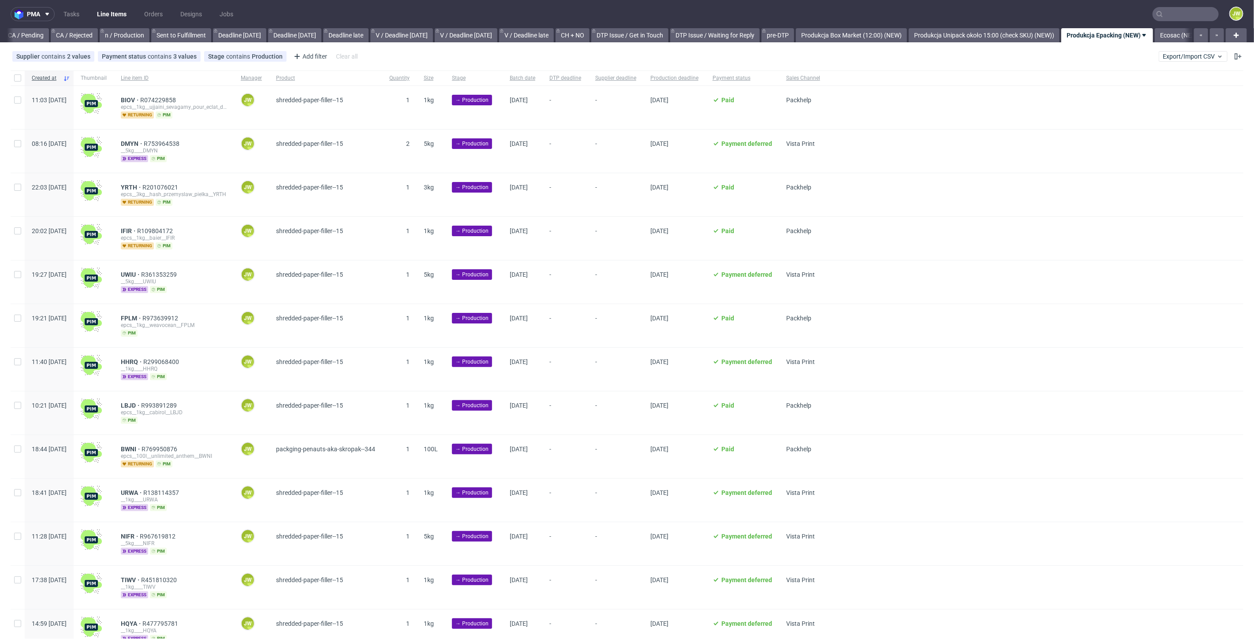
scroll to position [0, 1198]
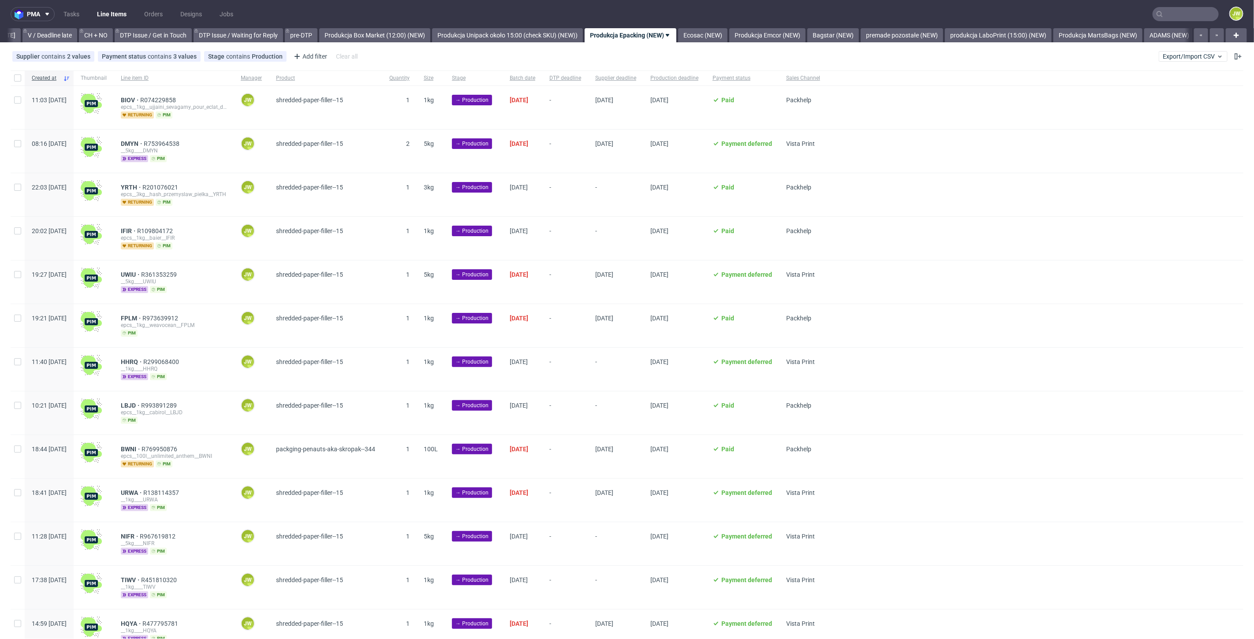
scroll to position [0, 1258]
click at [25, 79] on div "Created at" at bounding box center [49, 78] width 49 height 15
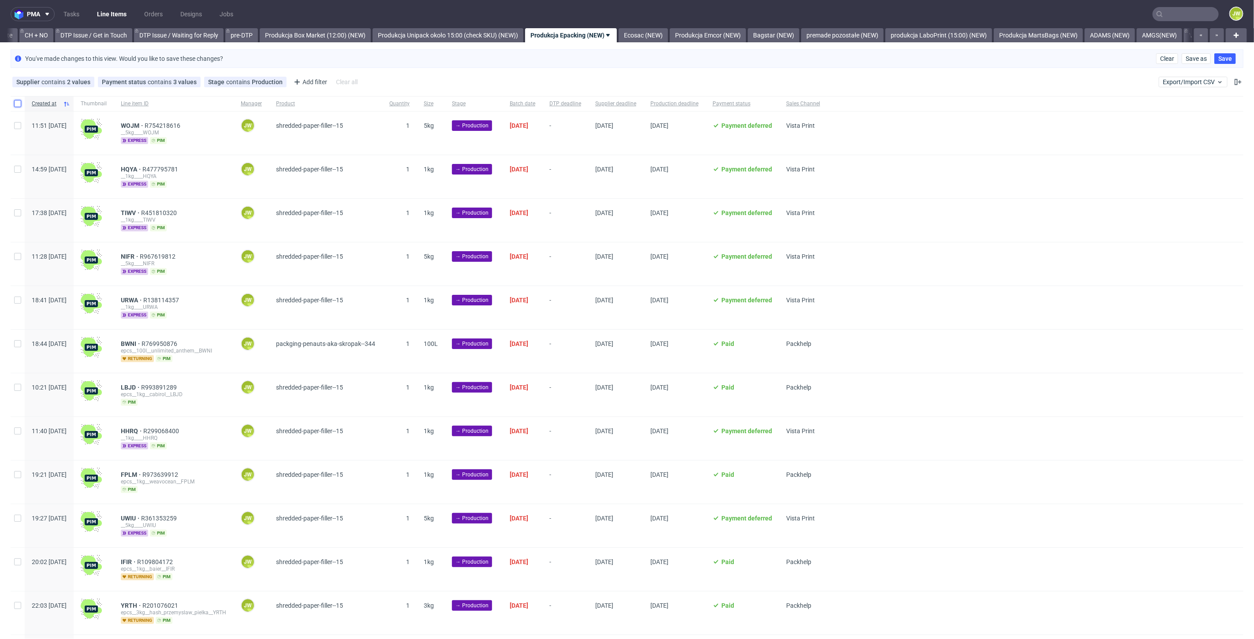
click at [20, 103] on input "checkbox" at bounding box center [17, 103] width 7 height 7
checkbox input "true"
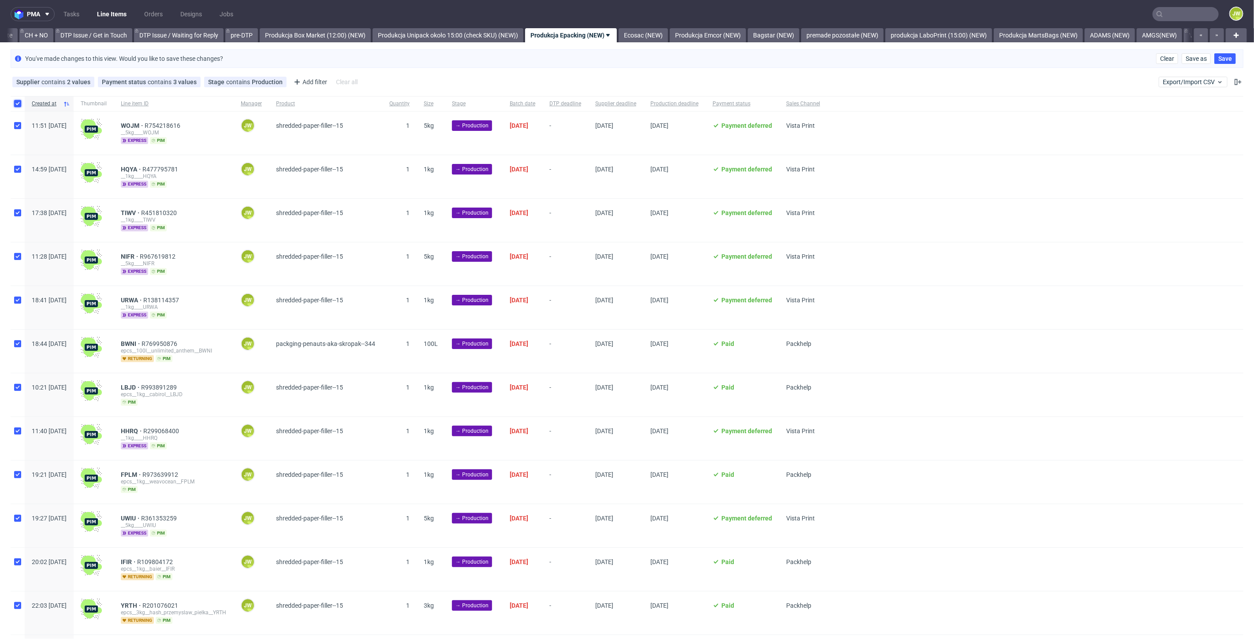
checkbox input "true"
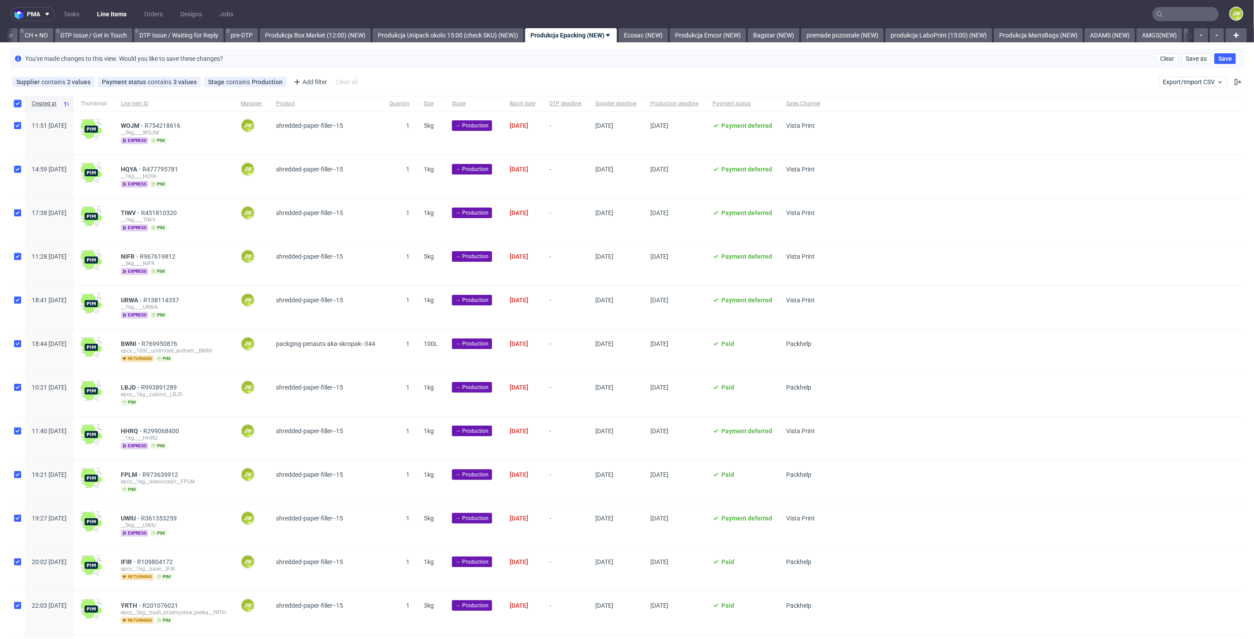
checkbox input "true"
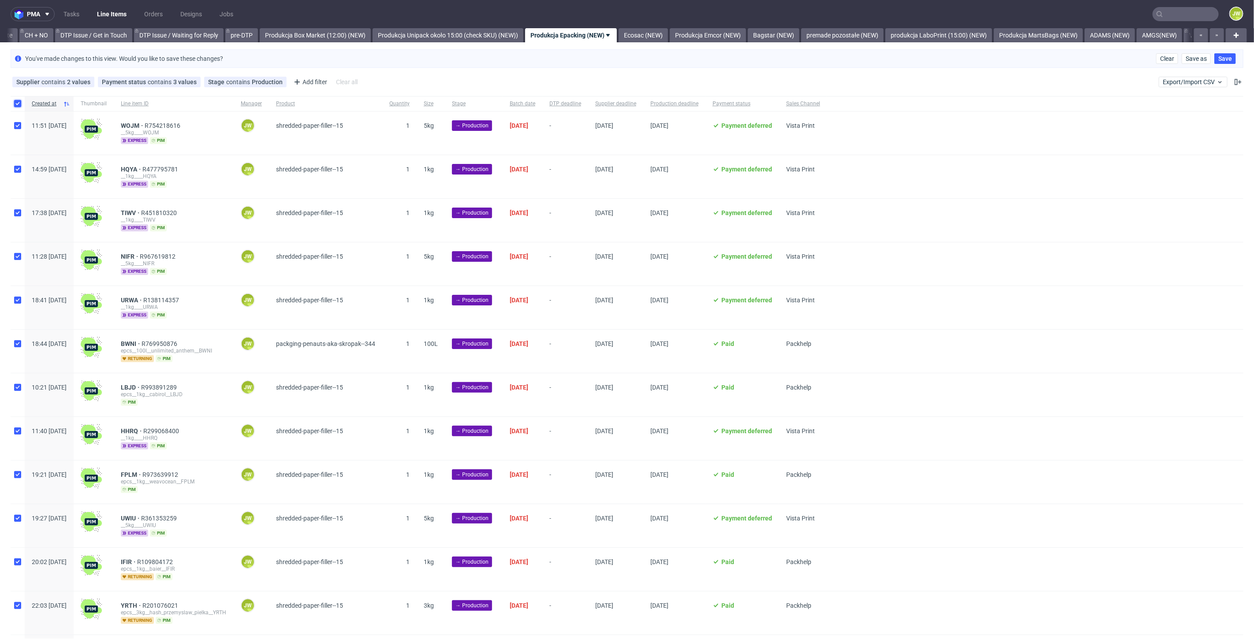
checkbox input "true"
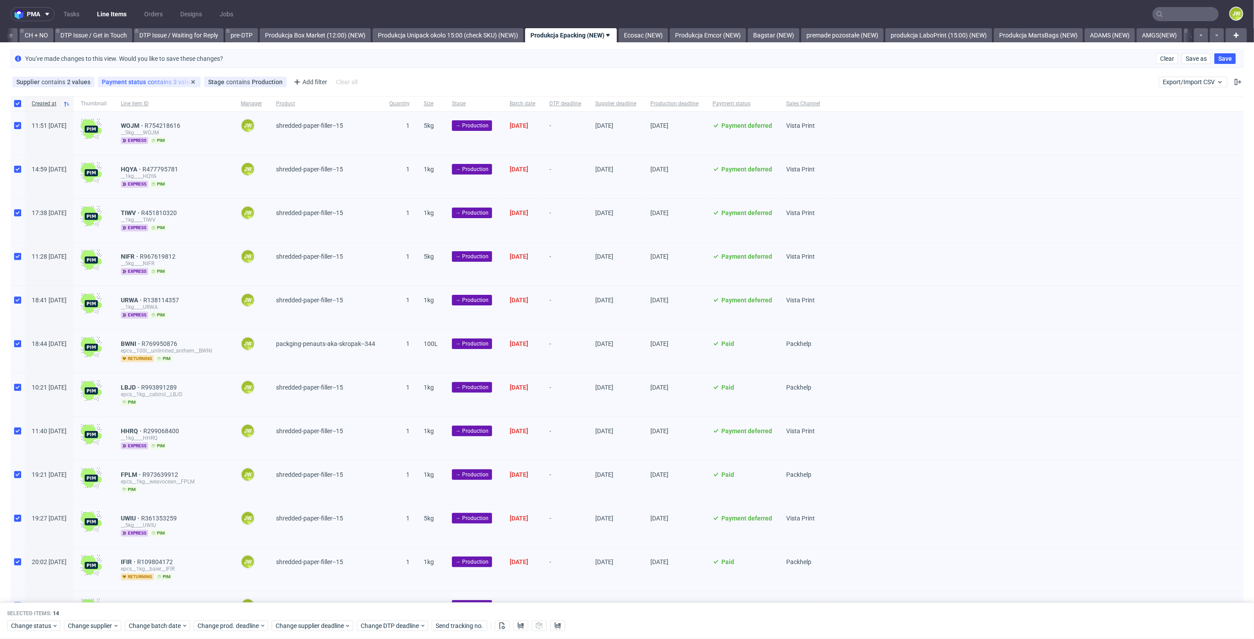
click at [145, 86] on div "Payment status contains 3 values Credit Owed, Paid, Payment Deferred" at bounding box center [149, 82] width 103 height 11
click at [138, 81] on span "Payment status" at bounding box center [125, 82] width 46 height 7
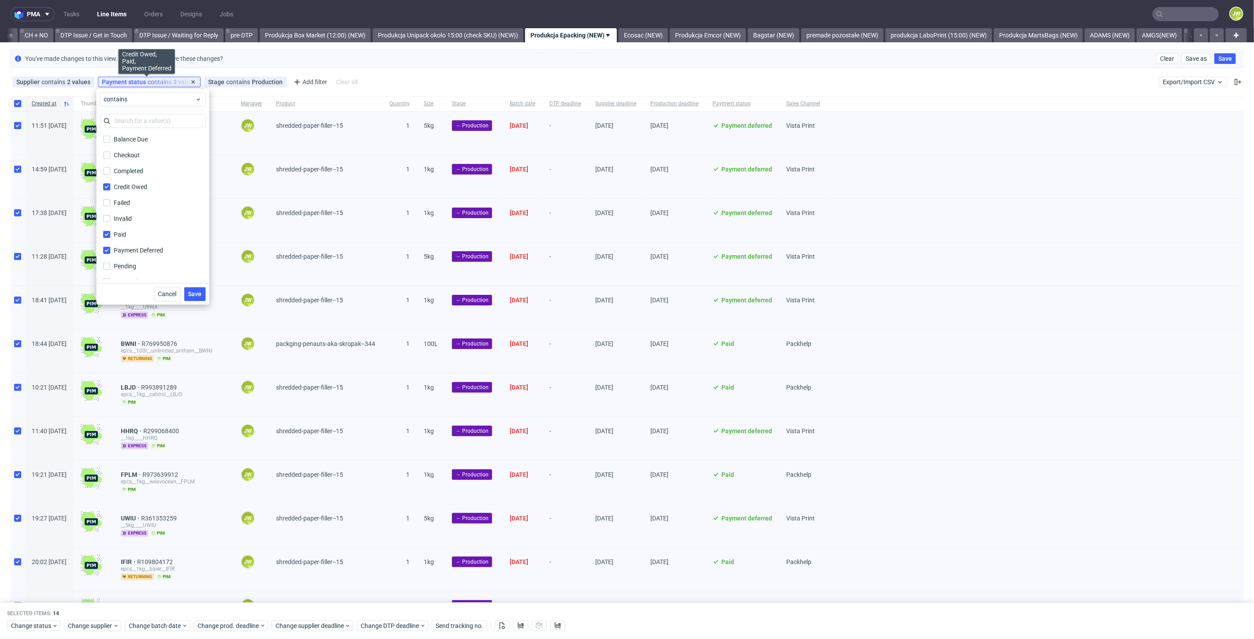
click at [138, 81] on span "Payment status" at bounding box center [125, 82] width 46 height 7
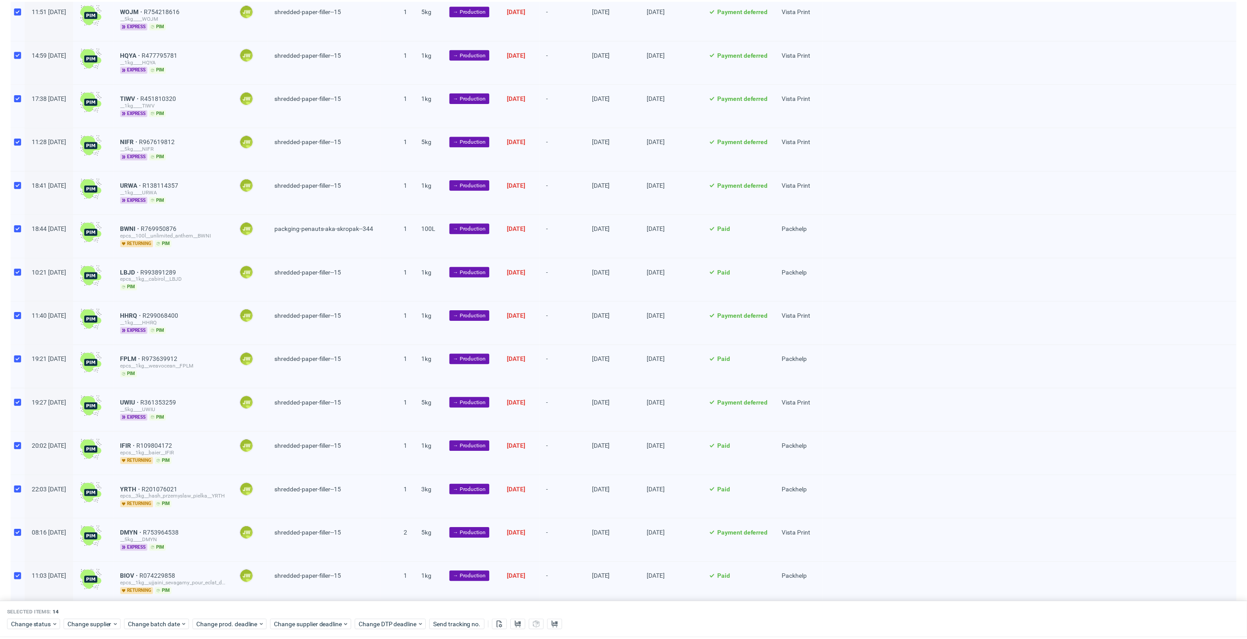
scroll to position [143, 0]
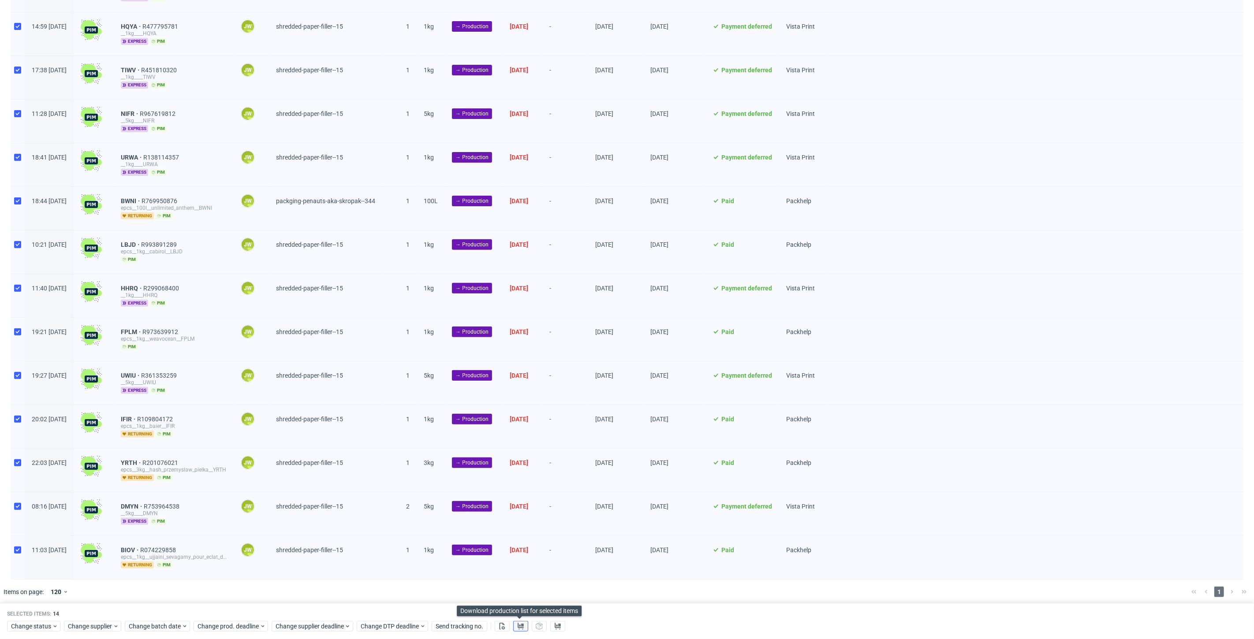
click at [515, 625] on button at bounding box center [520, 626] width 15 height 11
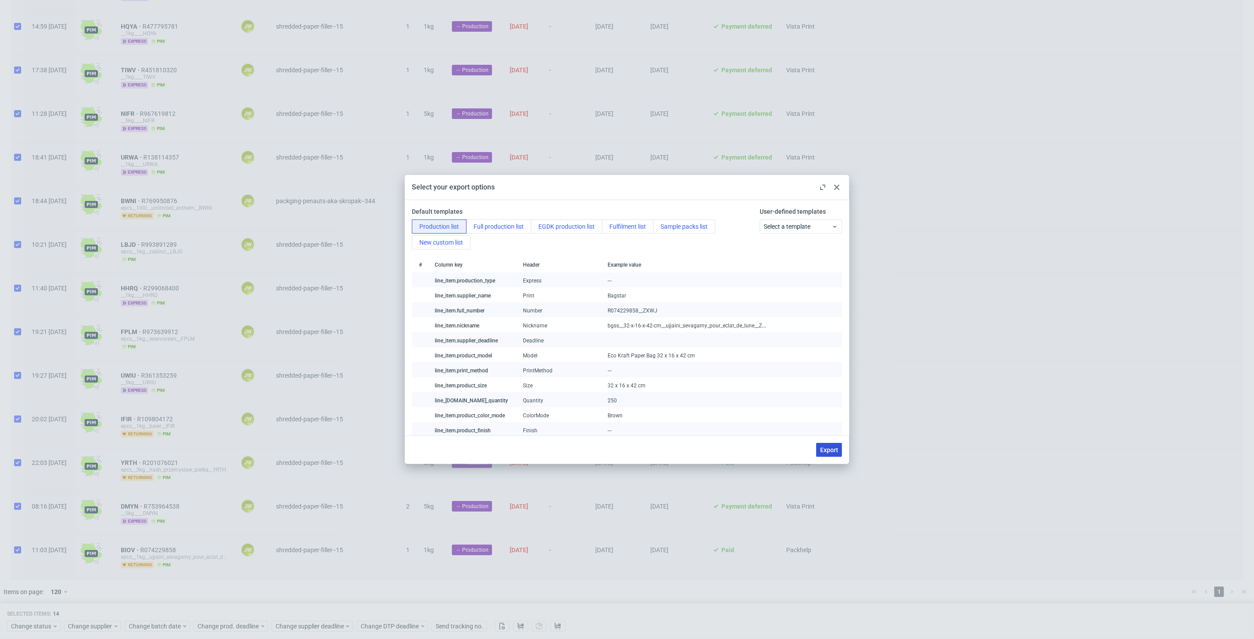
click at [829, 451] on span "Export" at bounding box center [829, 450] width 18 height 6
checkbox input "false"
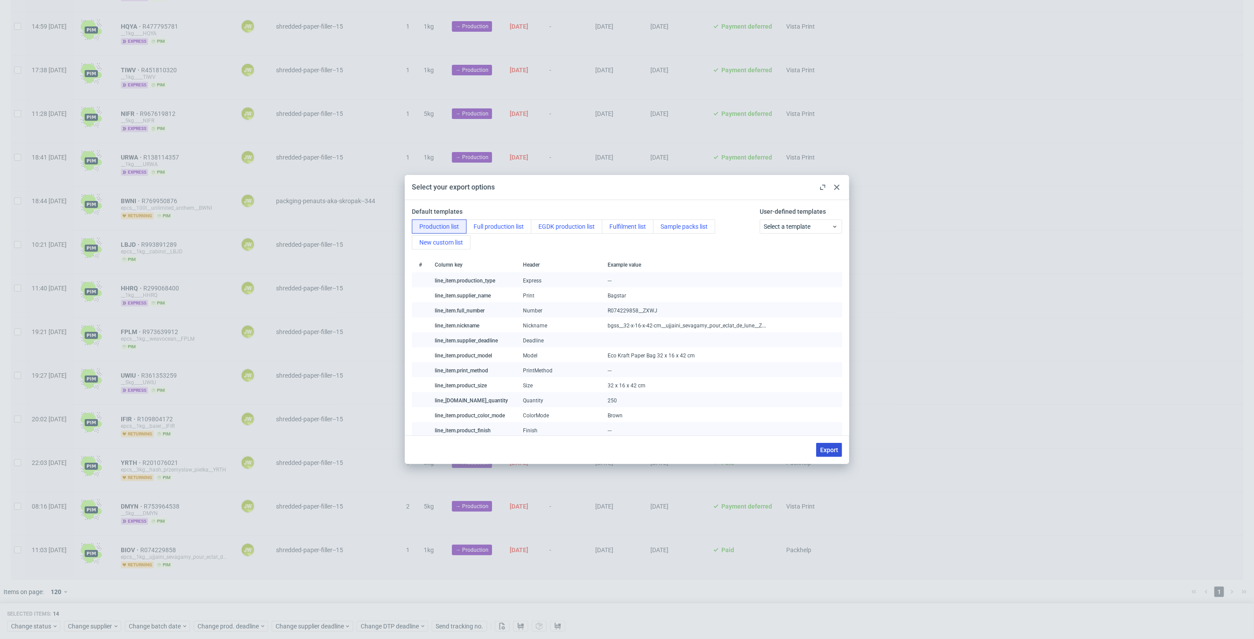
checkbox input "false"
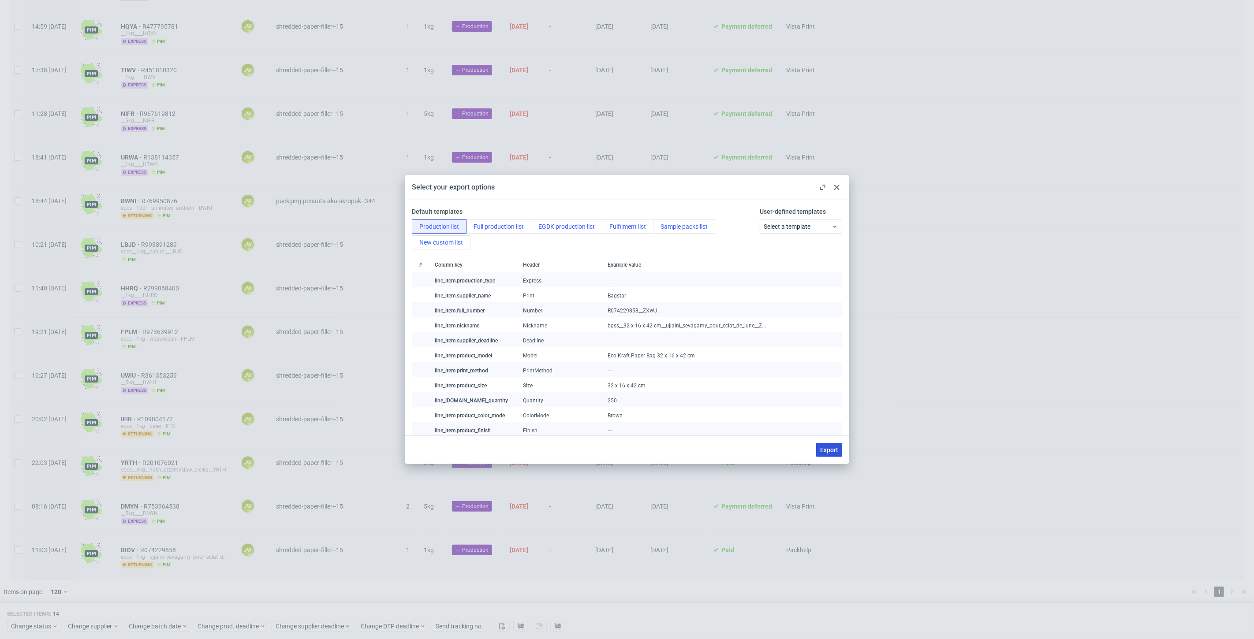
checkbox input "false"
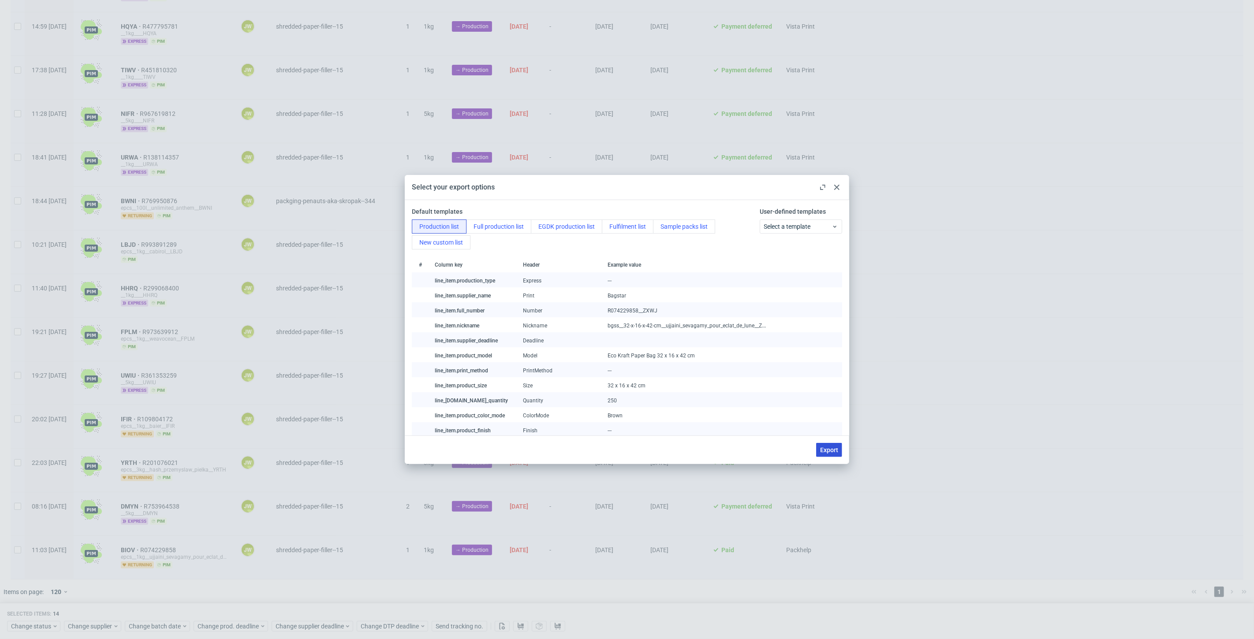
checkbox input "false"
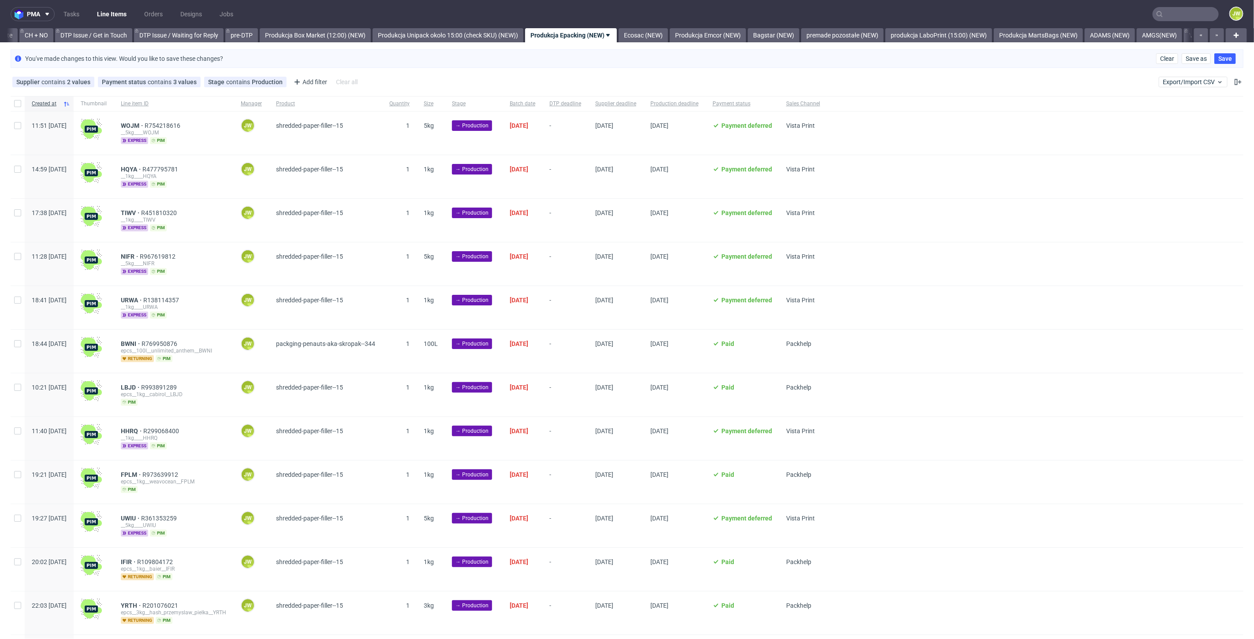
scroll to position [0, 0]
drag, startPoint x: 19, startPoint y: 104, endPoint x: 32, endPoint y: 156, distance: 54.1
click at [19, 104] on input "checkbox" at bounding box center [17, 103] width 7 height 7
checkbox input "true"
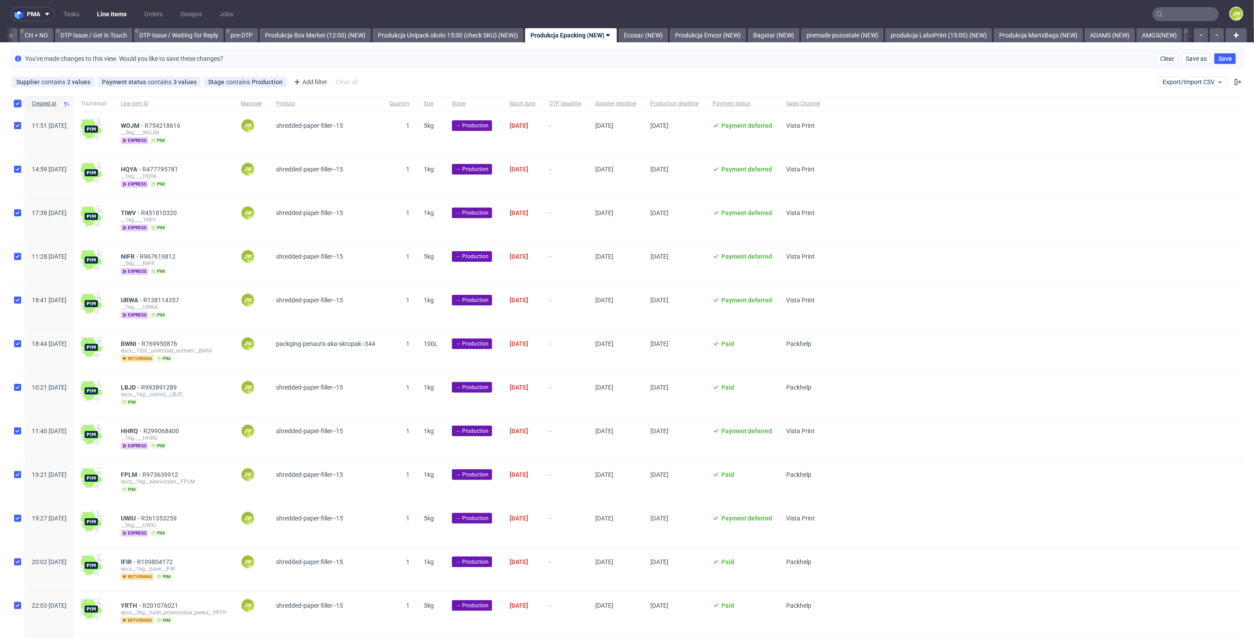
checkbox input "true"
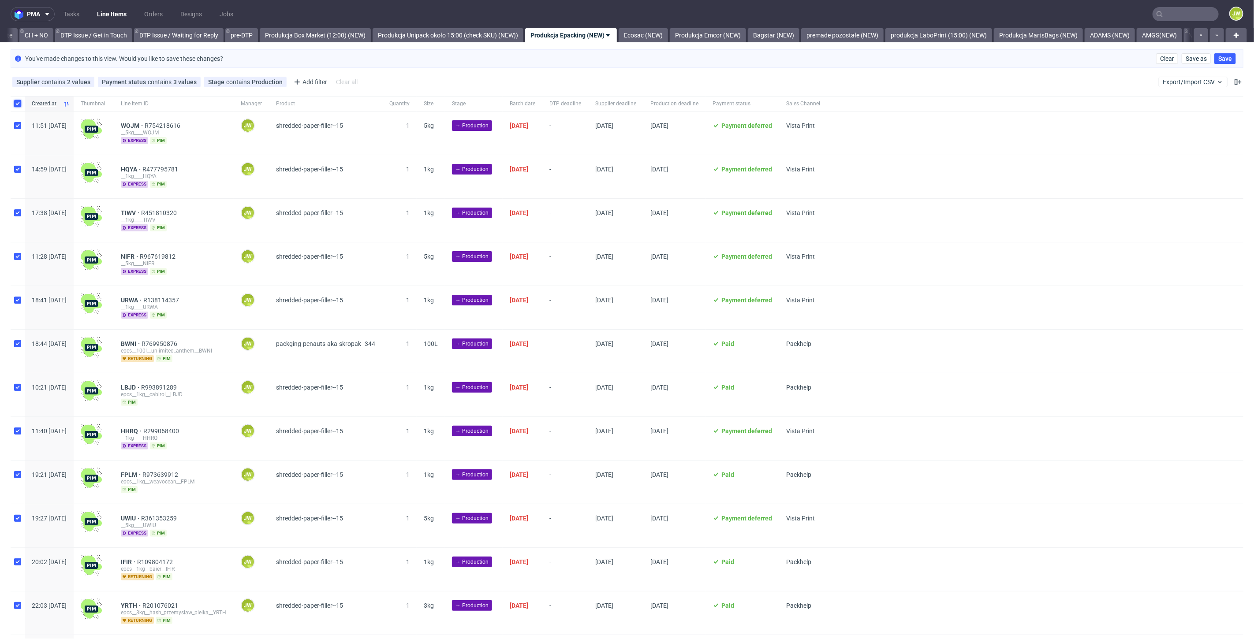
checkbox input "true"
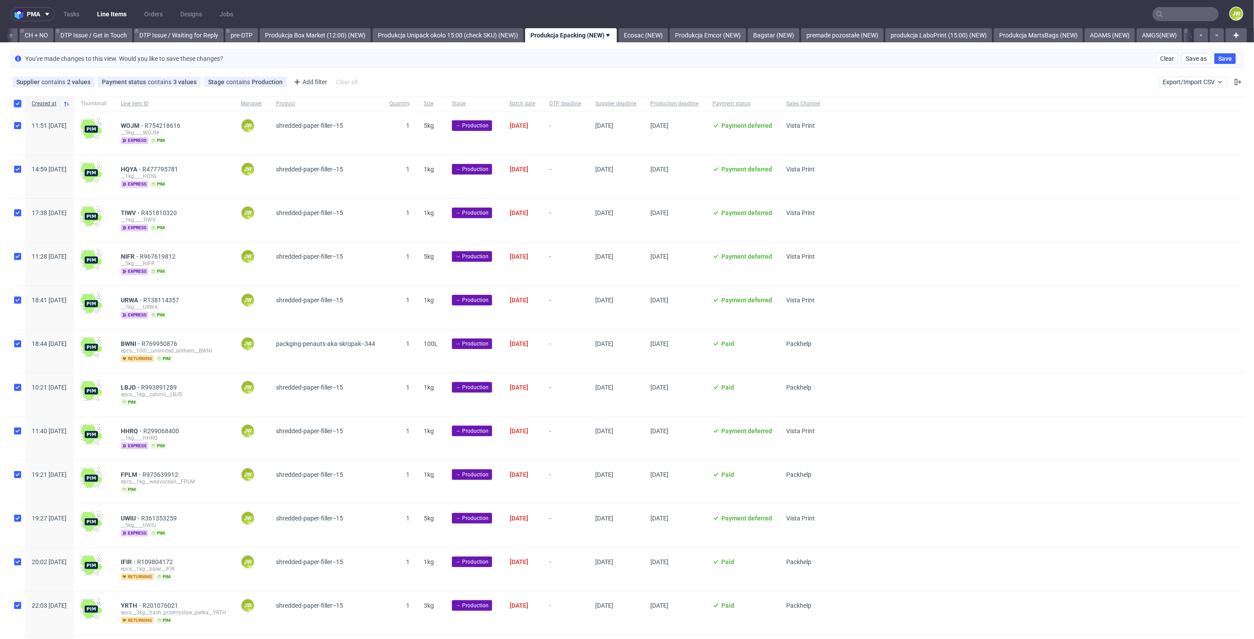
checkbox input "true"
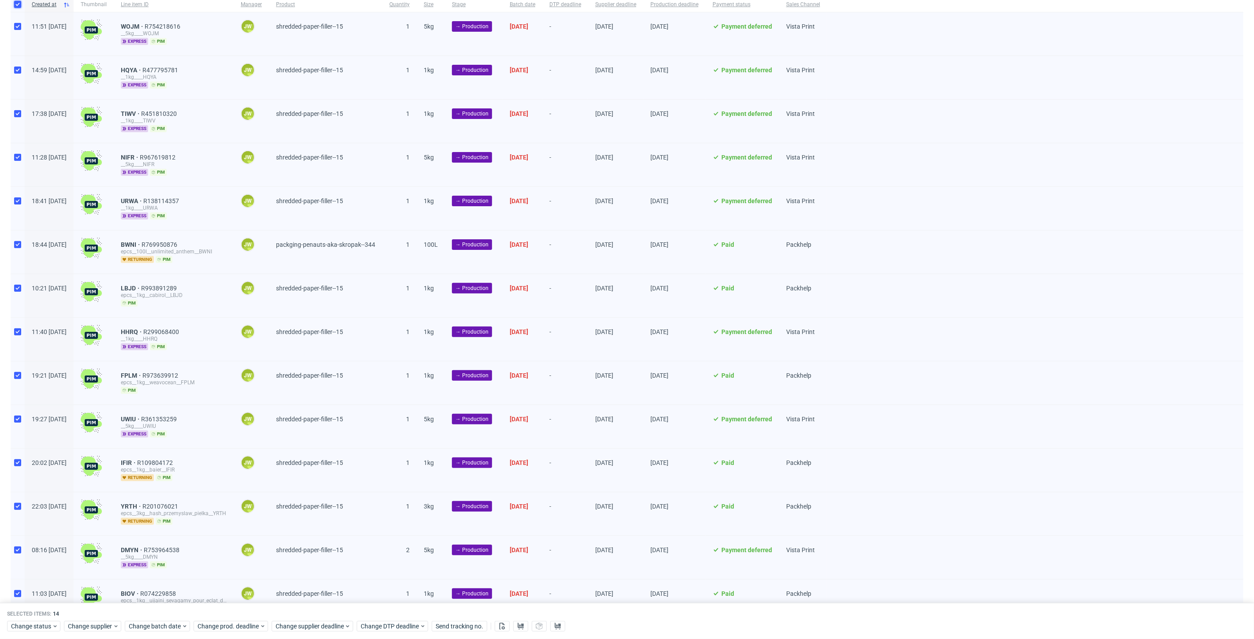
scroll to position [143, 0]
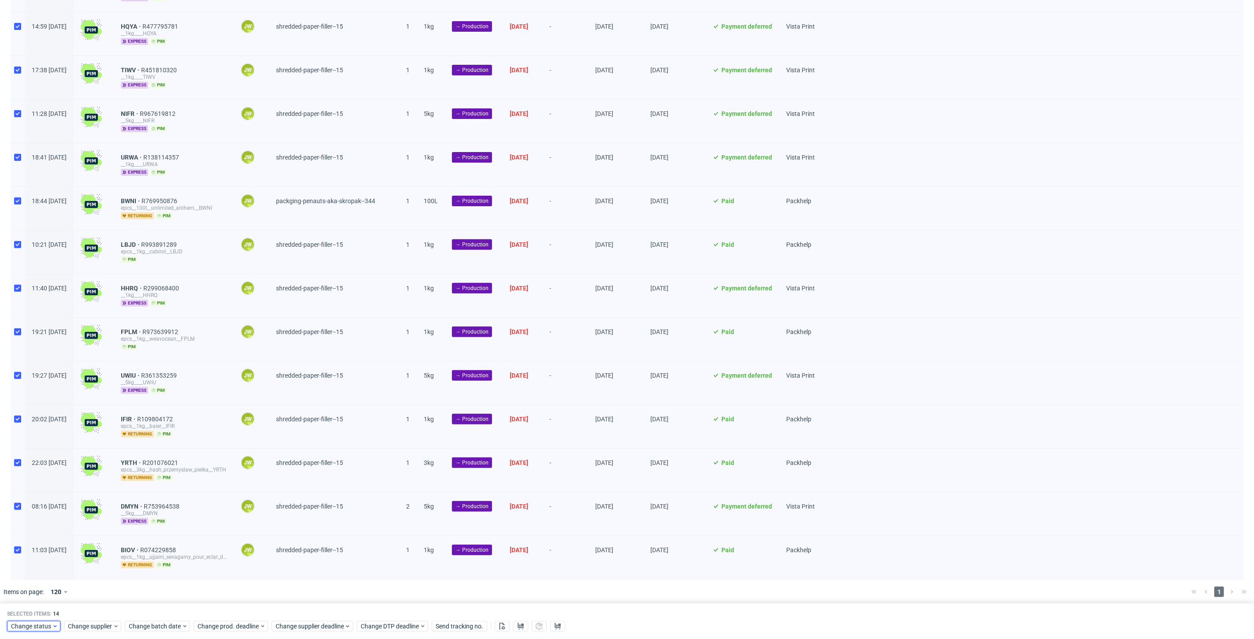
click at [43, 624] on span "Change status" at bounding box center [31, 626] width 41 height 9
click at [38, 545] on span "In Production" at bounding box center [33, 544] width 45 height 12
click at [109, 603] on div "Waiting for DTP Waiting for DTP Double Check In DTP Issue in DTP DTP Client App…" at bounding box center [61, 553] width 108 height 134
click at [103, 609] on span "Save" at bounding box center [101, 609] width 14 height 6
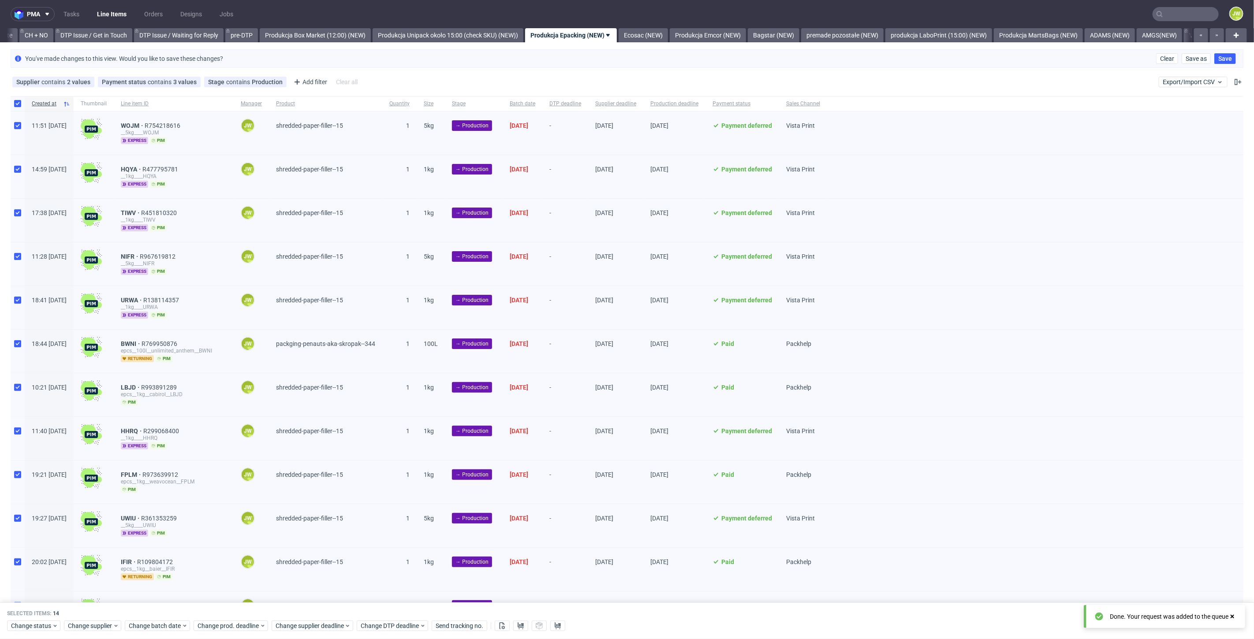
scroll to position [0, 0]
click at [668, 40] on link "Ecosac (NEW)" at bounding box center [643, 35] width 49 height 14
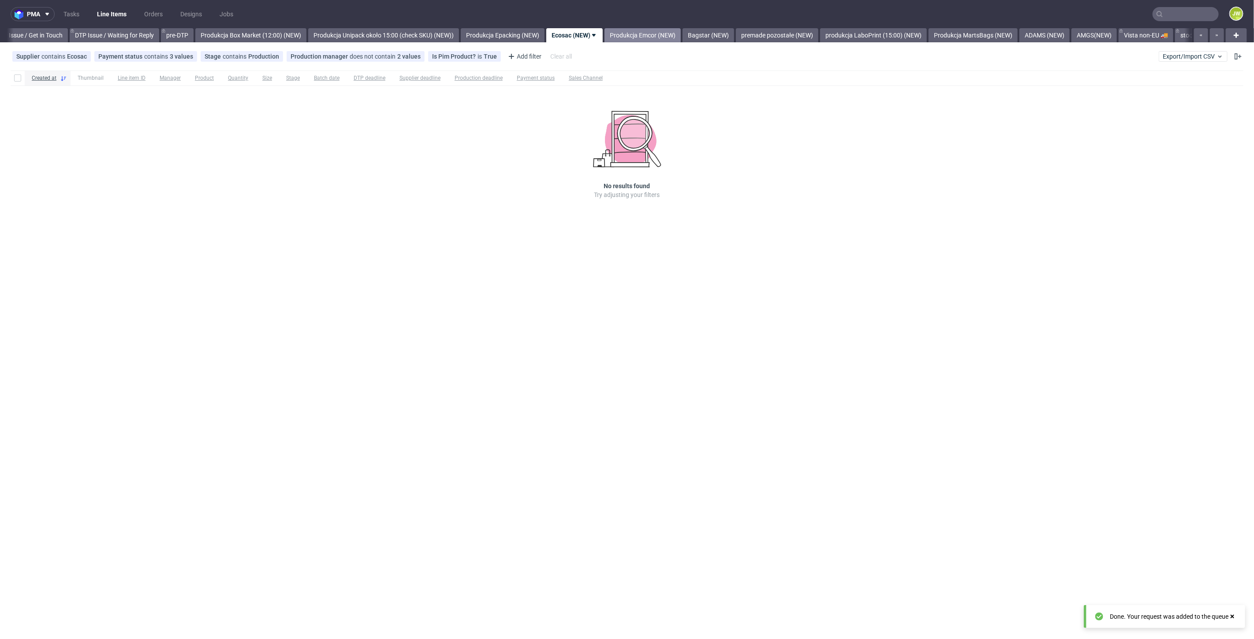
click at [659, 36] on link "Produkcja Emcor (NEW)" at bounding box center [643, 35] width 76 height 14
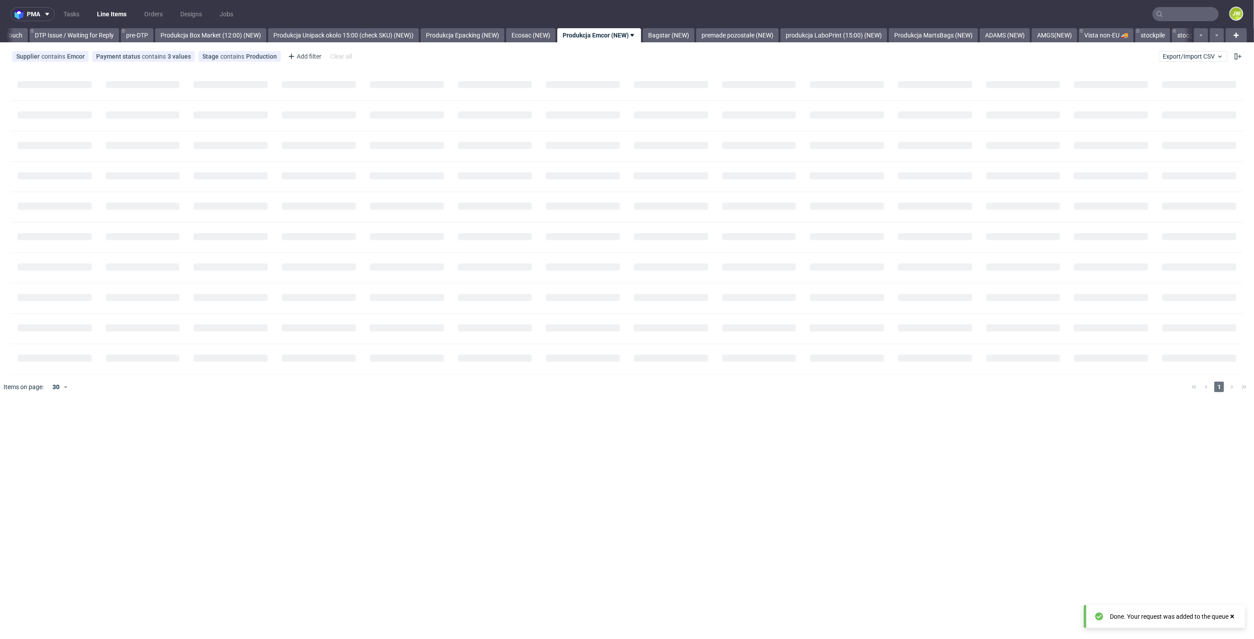
scroll to position [0, 1387]
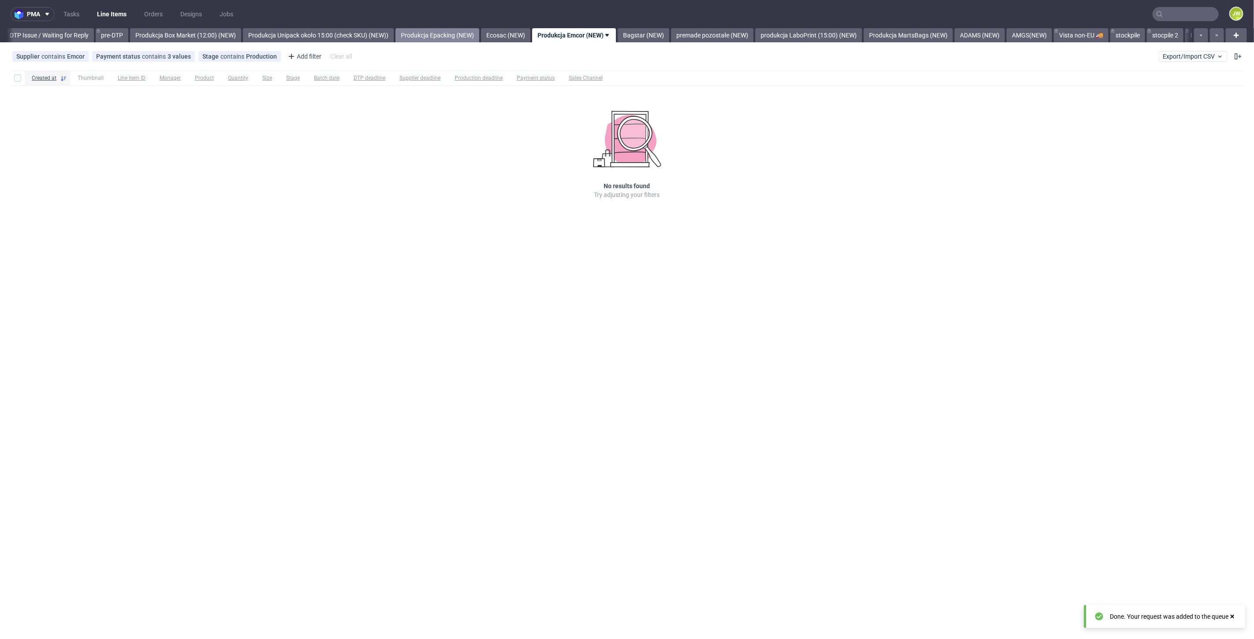
click at [460, 34] on link "Produkcja Epacking (NEW)" at bounding box center [438, 35] width 84 height 14
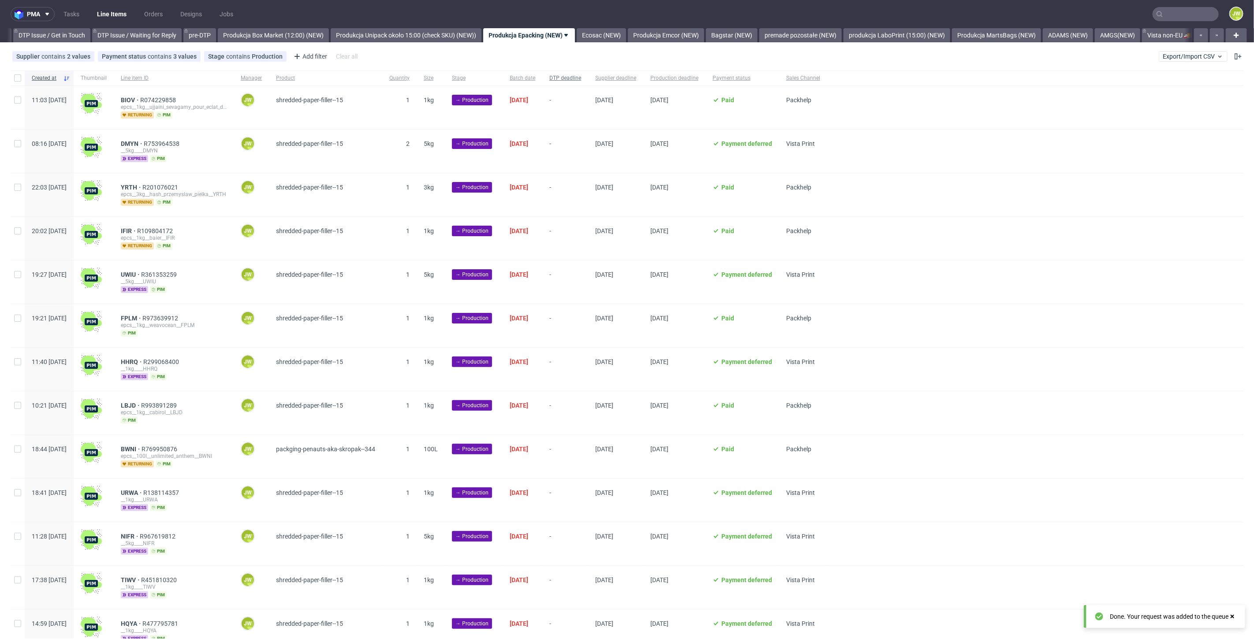
scroll to position [0, 1258]
click at [707, 38] on link "Produkcja Emcor (NEW)" at bounding box center [708, 35] width 76 height 14
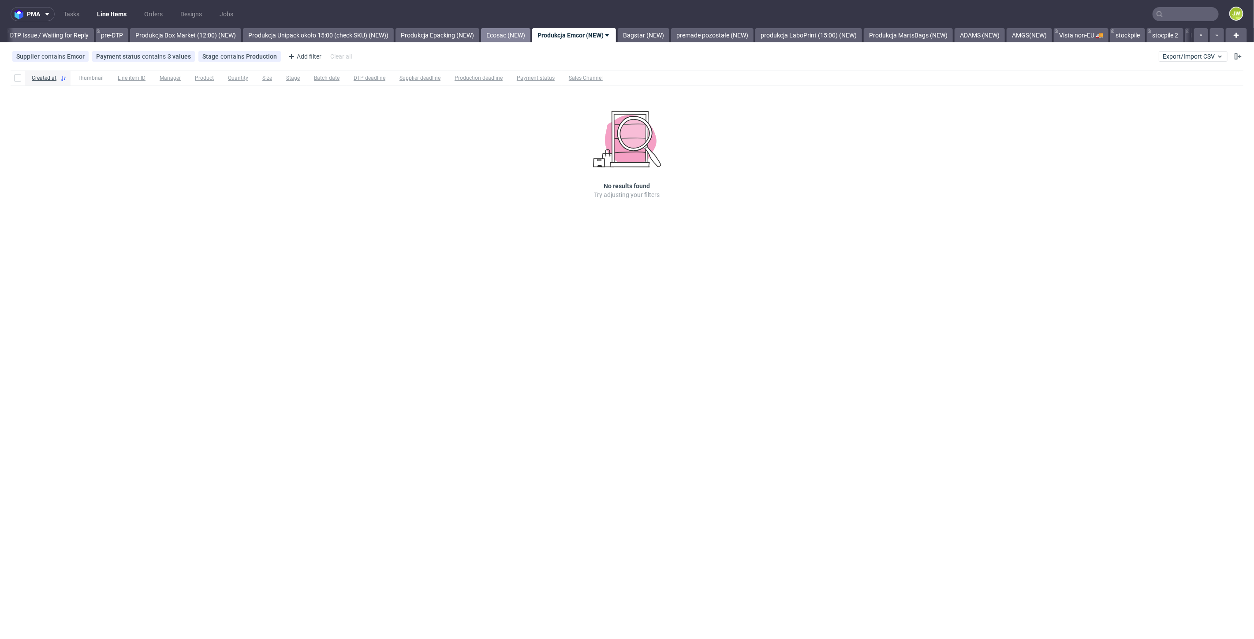
click at [516, 34] on link "Ecosac (NEW)" at bounding box center [505, 35] width 49 height 14
click at [530, 40] on link "Produkcja Epacking (NEW)" at bounding box center [503, 35] width 84 height 14
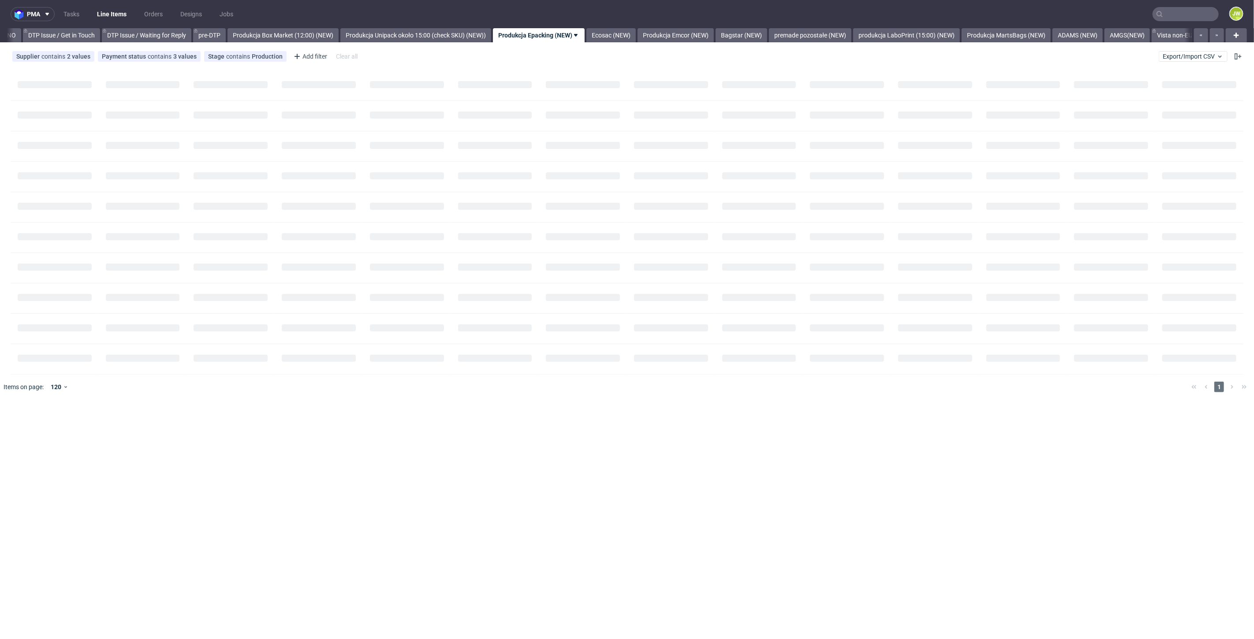
scroll to position [0, 1254]
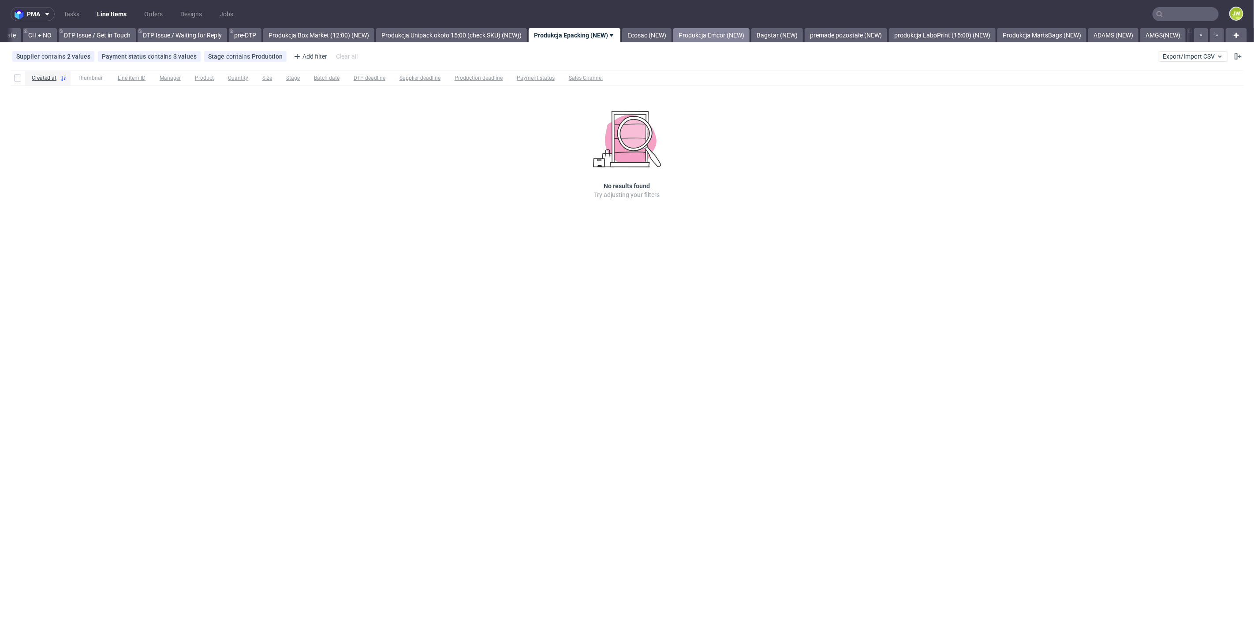
click at [725, 35] on link "Produkcja Emcor (NEW)" at bounding box center [711, 35] width 76 height 14
click at [662, 34] on link "Bagstar (NEW)" at bounding box center [644, 35] width 52 height 14
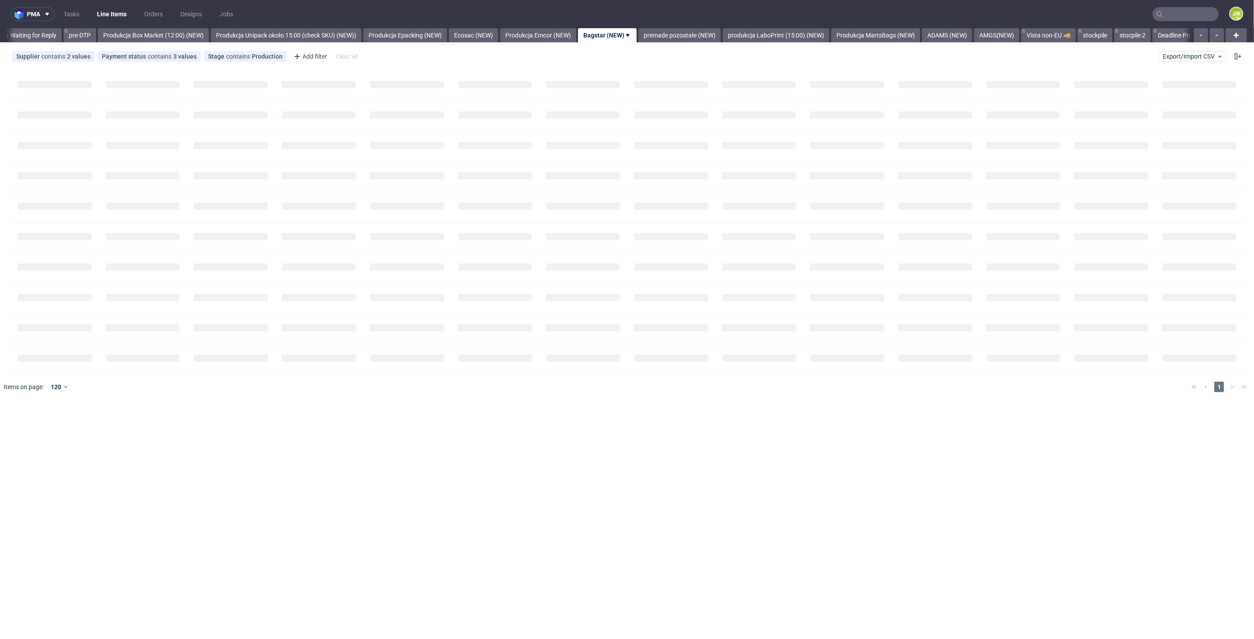
scroll to position [0, 1453]
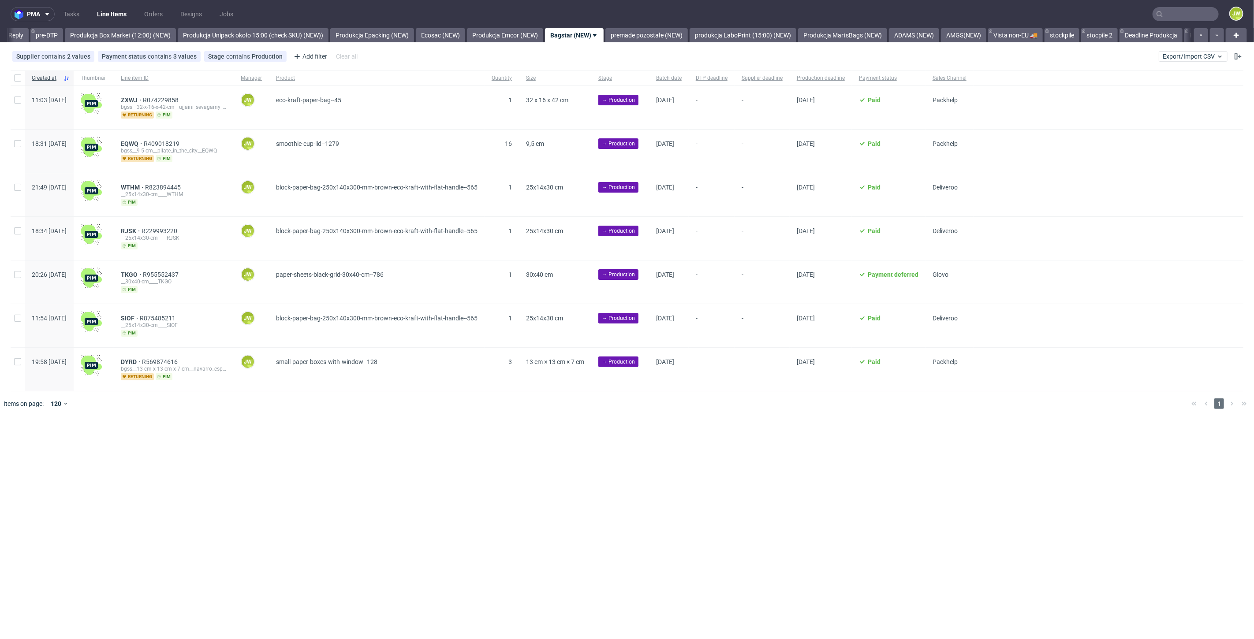
click at [246, 502] on div "pma Tasks Line Items Orders Designs Jobs JW All DTP Late Shipped Shipments DTP …" at bounding box center [627, 319] width 1254 height 639
click at [14, 79] on input "checkbox" at bounding box center [17, 78] width 7 height 7
checkbox input "true"
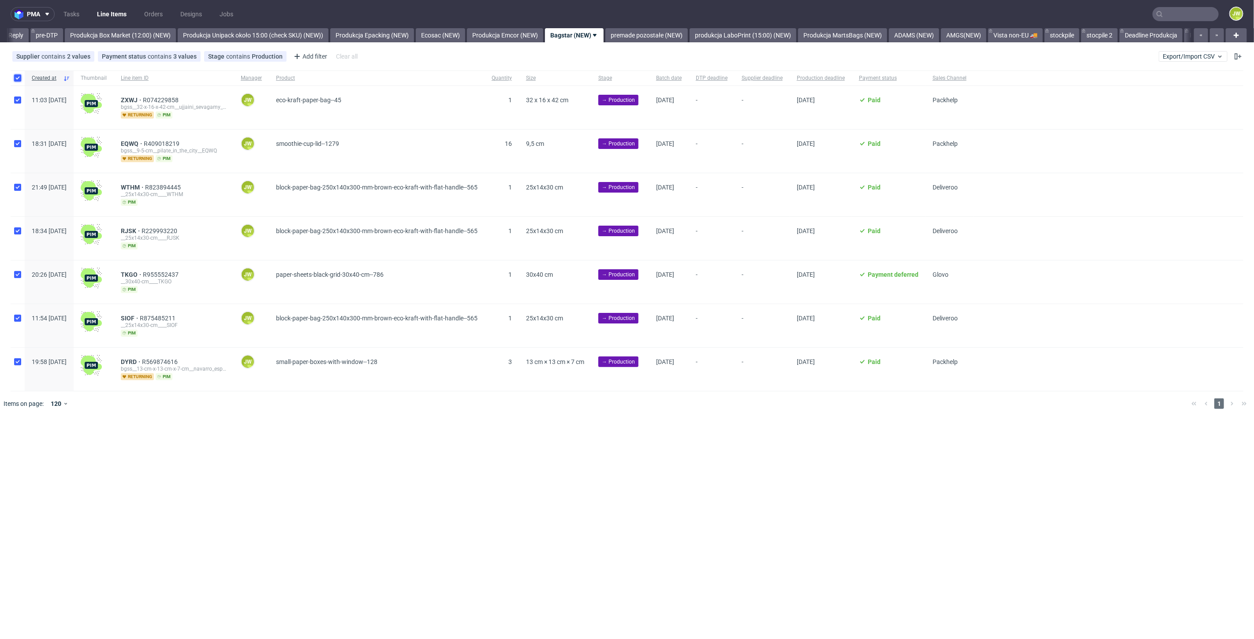
checkbox input "true"
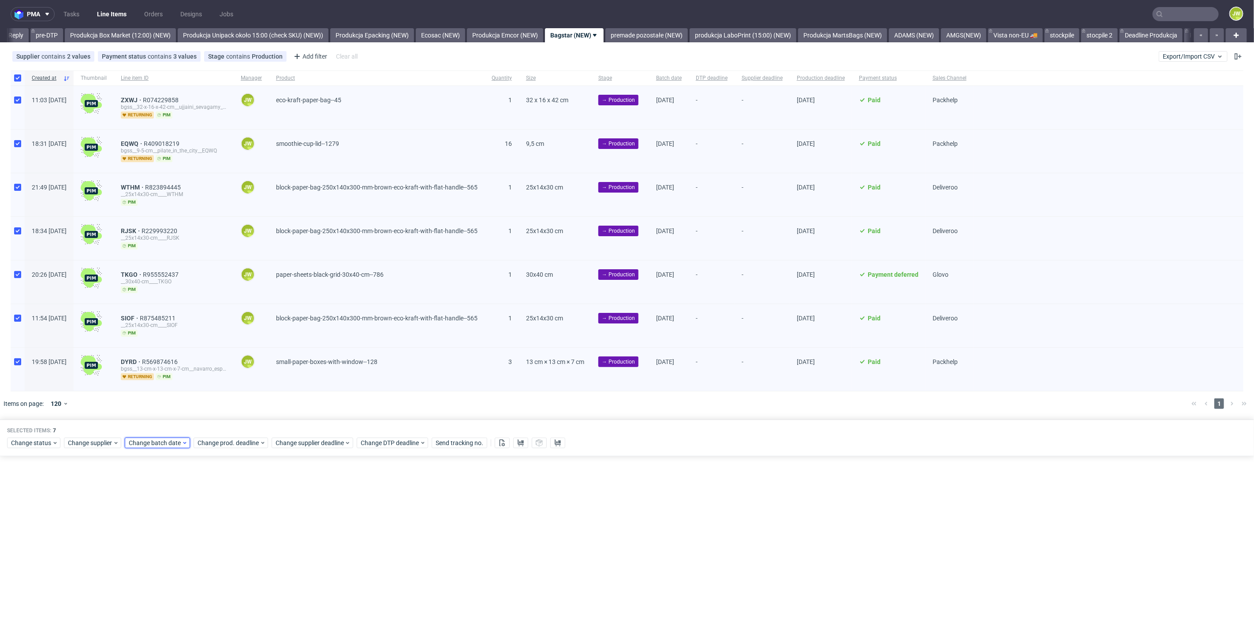
click at [141, 443] on span "Change batch date" at bounding box center [155, 443] width 53 height 9
click at [155, 540] on span "18" at bounding box center [155, 539] width 7 height 9
click at [228, 589] on span "Save" at bounding box center [230, 590] width 14 height 6
click at [206, 440] on span "Change prod. deadline" at bounding box center [229, 443] width 62 height 9
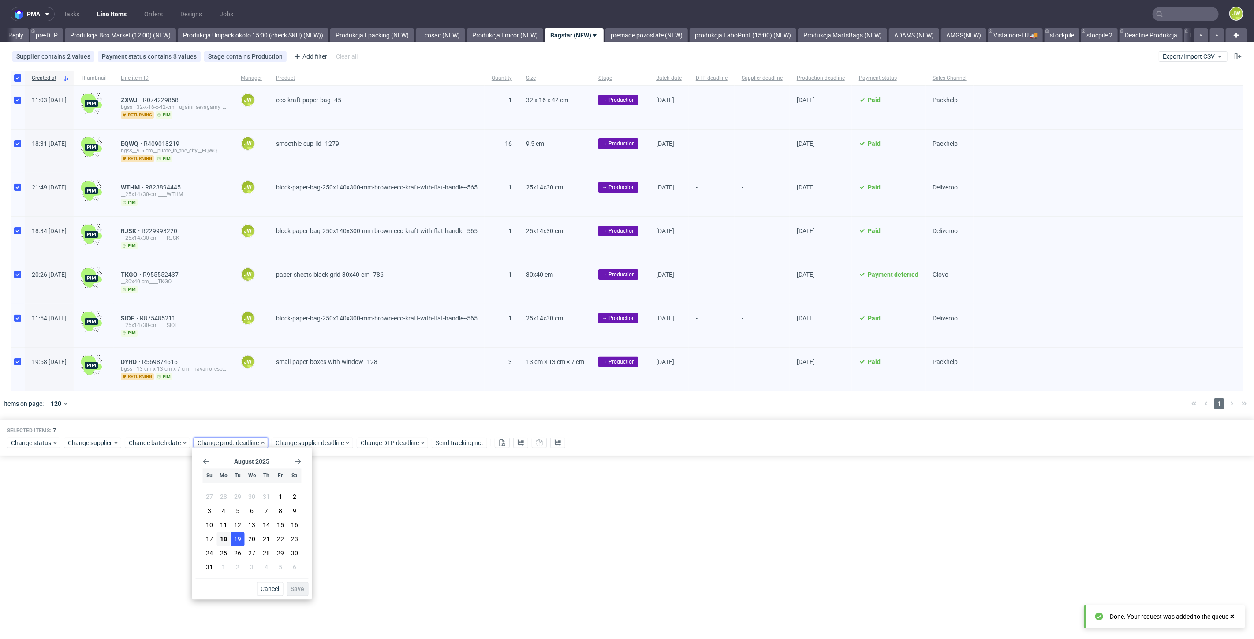
click at [236, 540] on span "19" at bounding box center [237, 539] width 7 height 9
drag, startPoint x: 305, startPoint y: 589, endPoint x: 305, endPoint y: 569, distance: 19.4
click at [305, 589] on button "Save" at bounding box center [298, 590] width 22 height 14
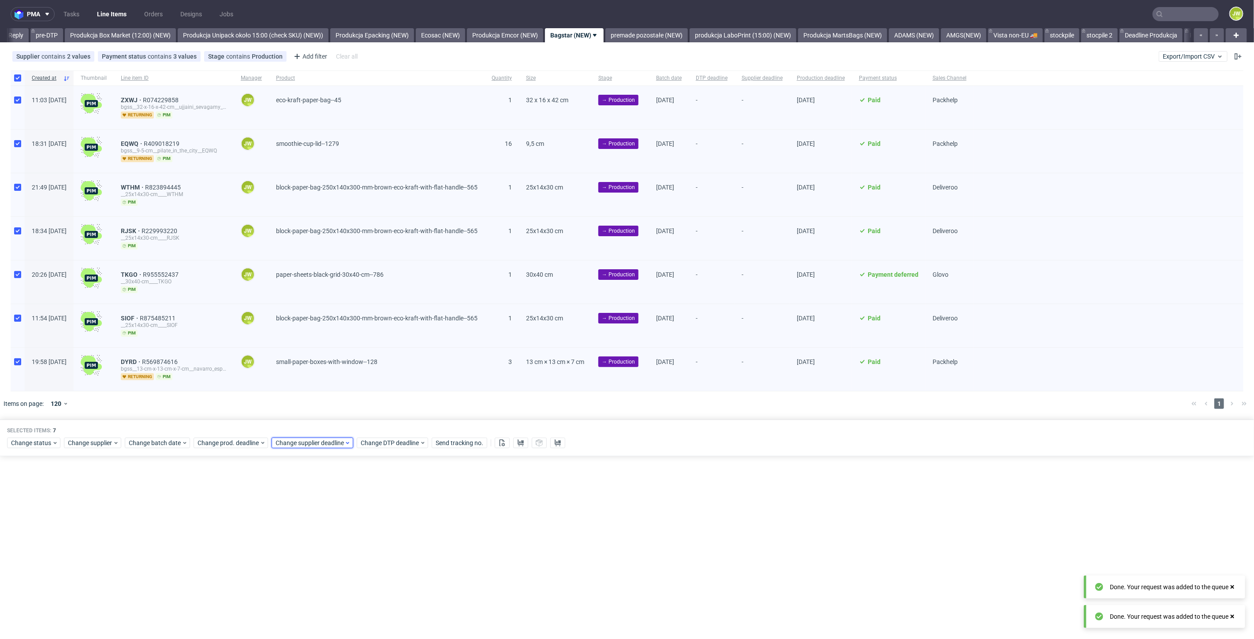
click at [295, 445] on span "Change supplier deadline" at bounding box center [310, 443] width 69 height 9
click at [319, 538] on button "19" at bounding box center [316, 540] width 14 height 14
click at [373, 589] on span "Save" at bounding box center [376, 590] width 14 height 6
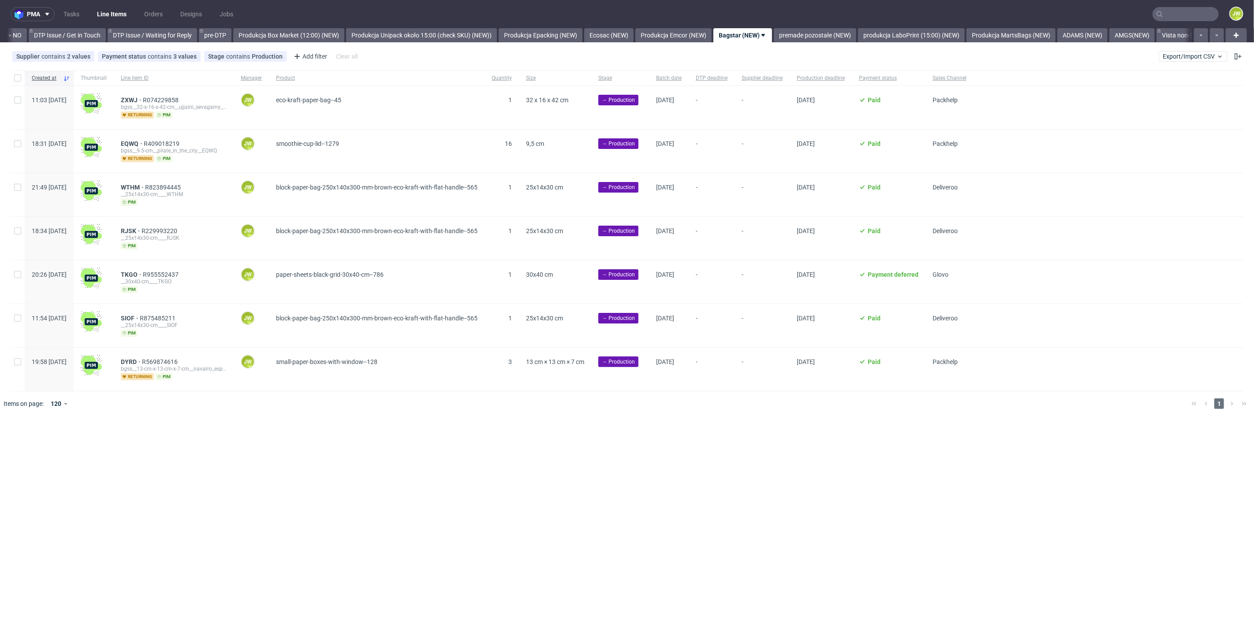
scroll to position [0, 1413]
click at [647, 36] on link "premade pozostałe (NEW)" at bounding box center [647, 35] width 82 height 14
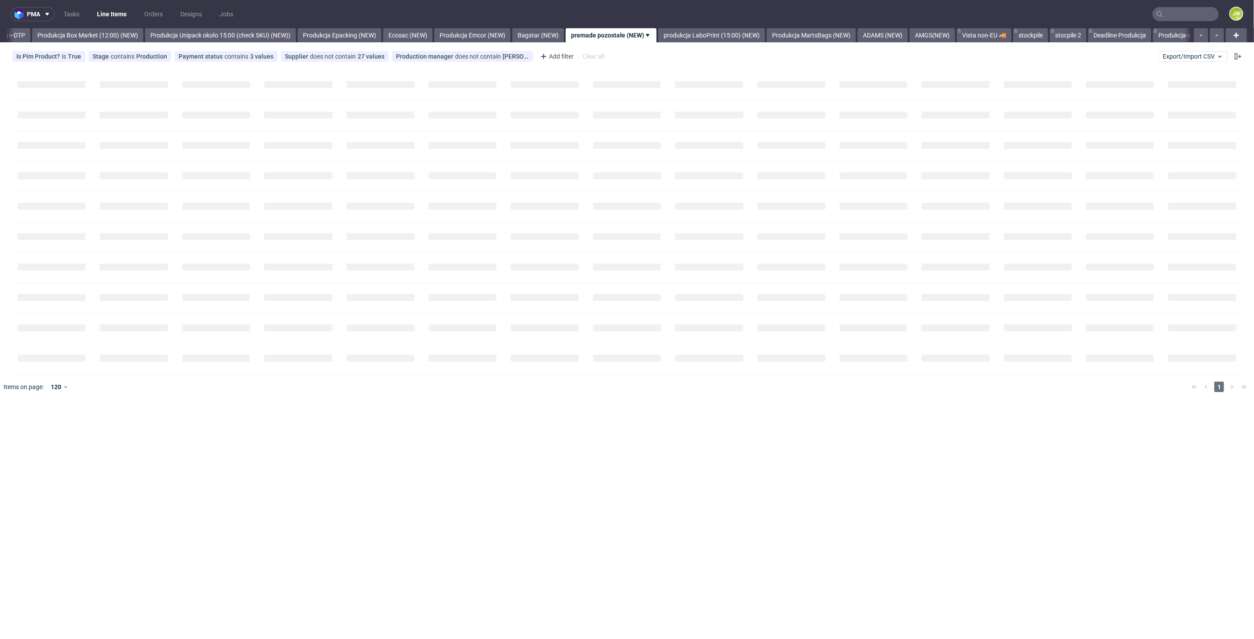
scroll to position [0, 1522]
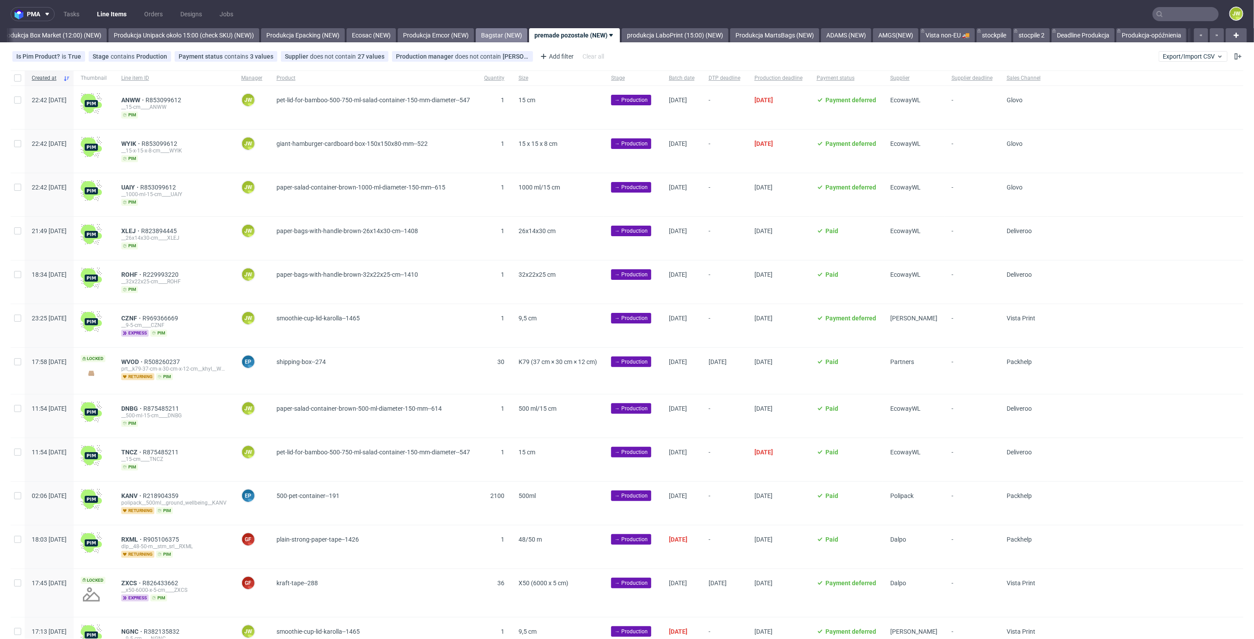
click at [520, 31] on link "Bagstar (NEW)" at bounding box center [502, 35] width 52 height 14
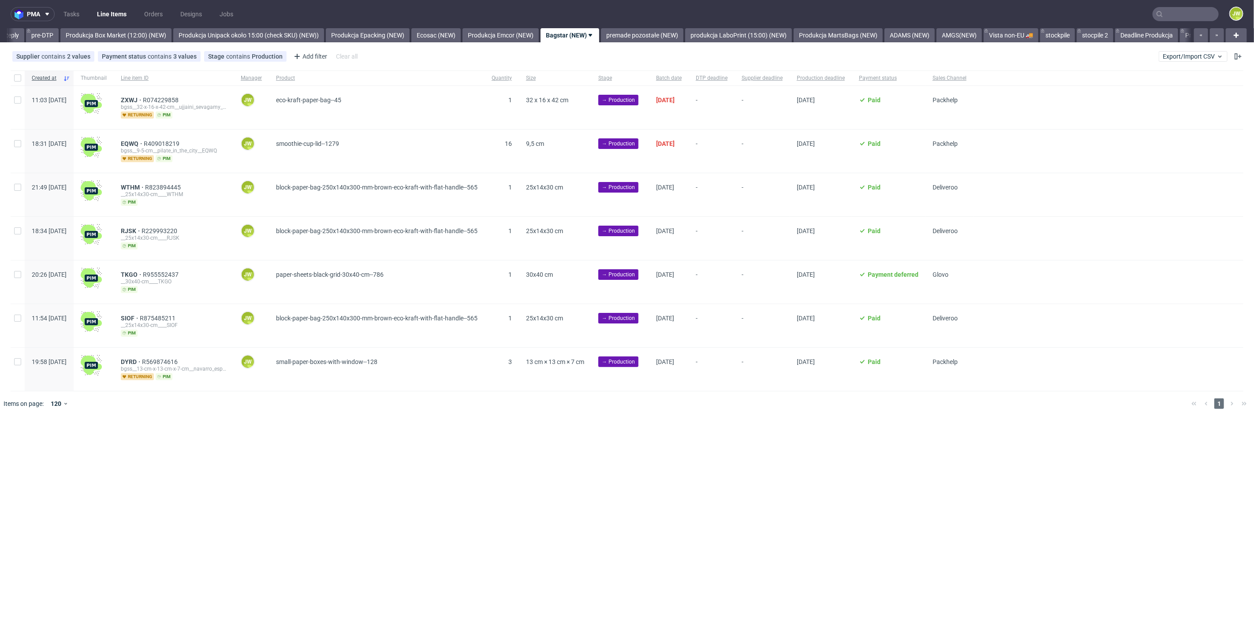
scroll to position [0, 1453]
drag, startPoint x: 642, startPoint y: 454, endPoint x: 642, endPoint y: 441, distance: 12.8
click at [642, 452] on div "pma Tasks Line Items Orders Designs Jobs JW All DTP Late Shipped Shipments DTP …" at bounding box center [627, 319] width 1254 height 639
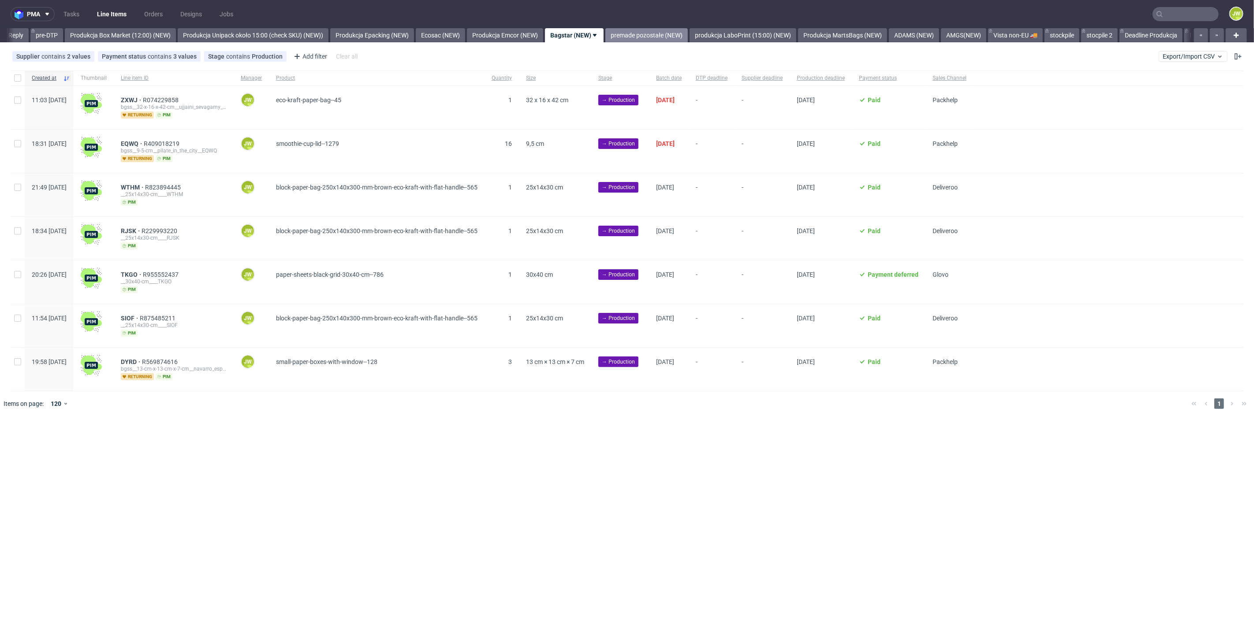
click at [672, 35] on link "premade pozostałe (NEW)" at bounding box center [647, 35] width 82 height 14
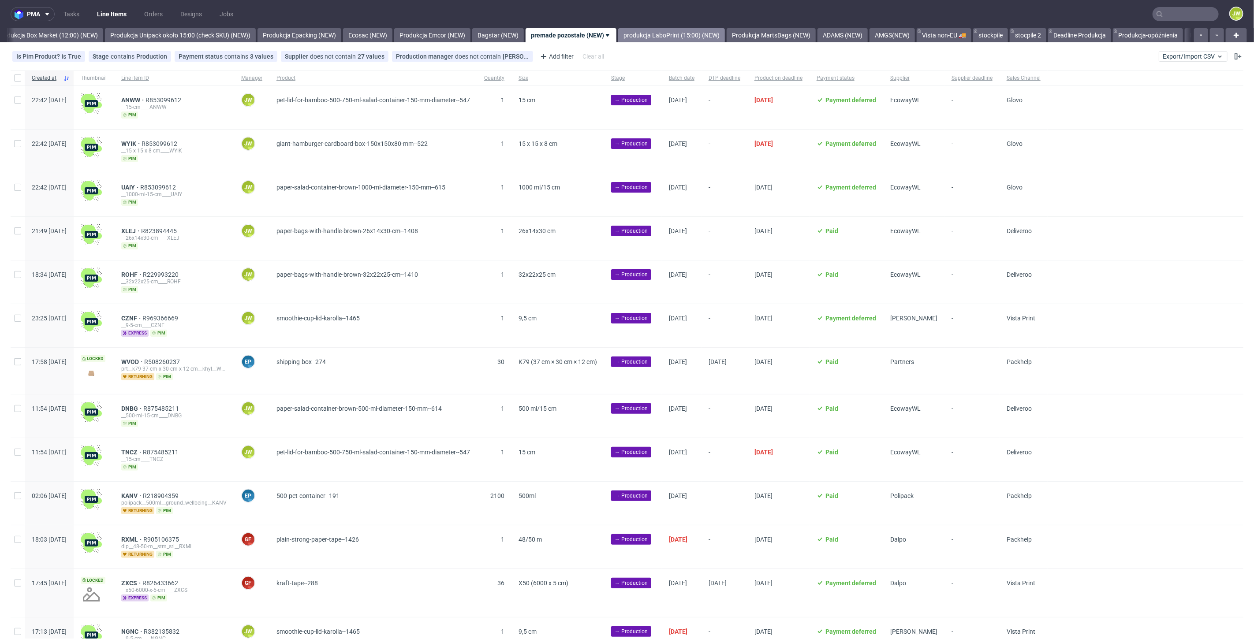
click at [678, 37] on link "produkcja LaboPrint (15:00) (NEW)" at bounding box center [671, 35] width 107 height 14
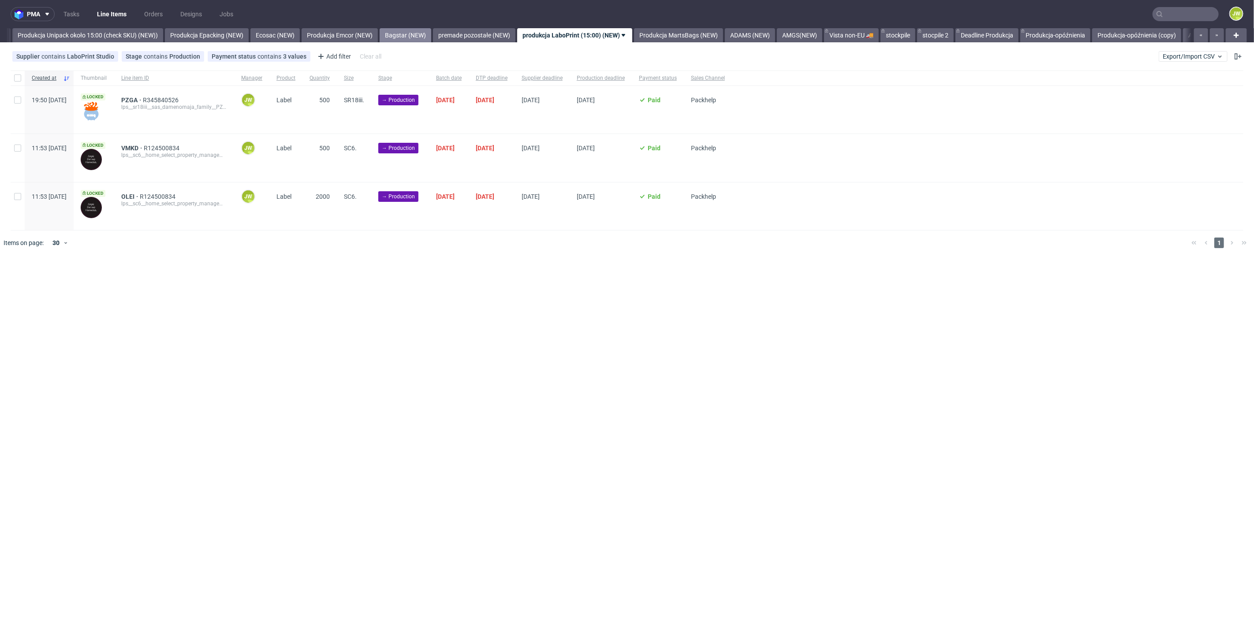
click at [431, 30] on link "Bagstar (NEW)" at bounding box center [406, 35] width 52 height 14
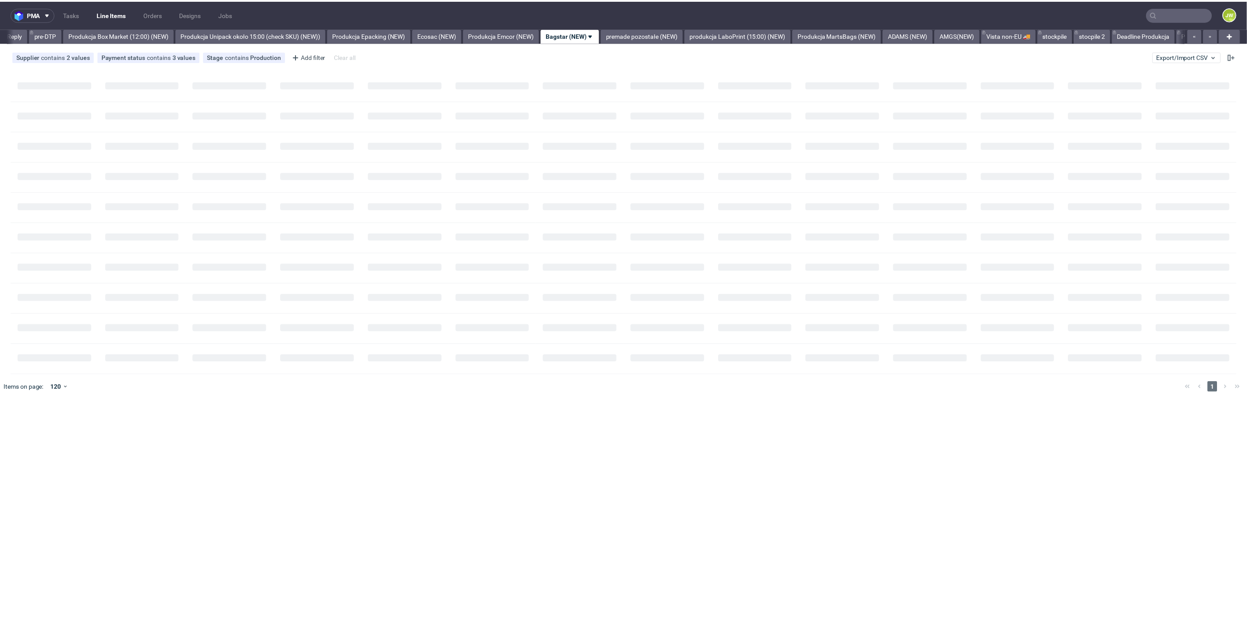
scroll to position [0, 1453]
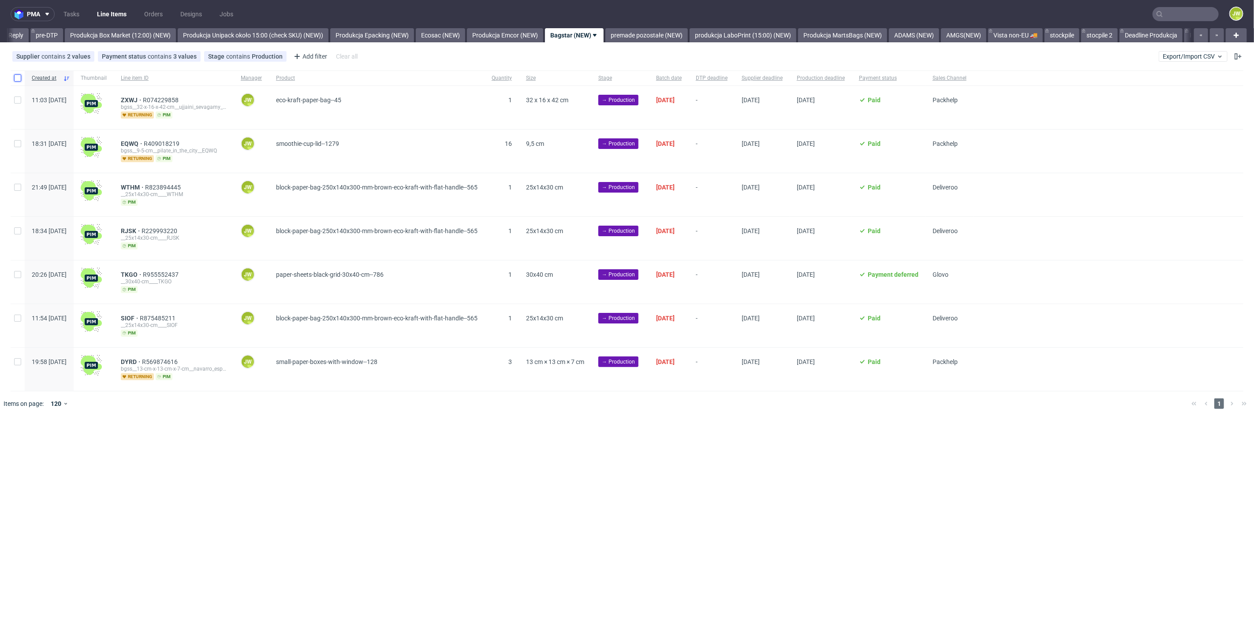
click at [15, 79] on input "checkbox" at bounding box center [17, 78] width 7 height 7
checkbox input "true"
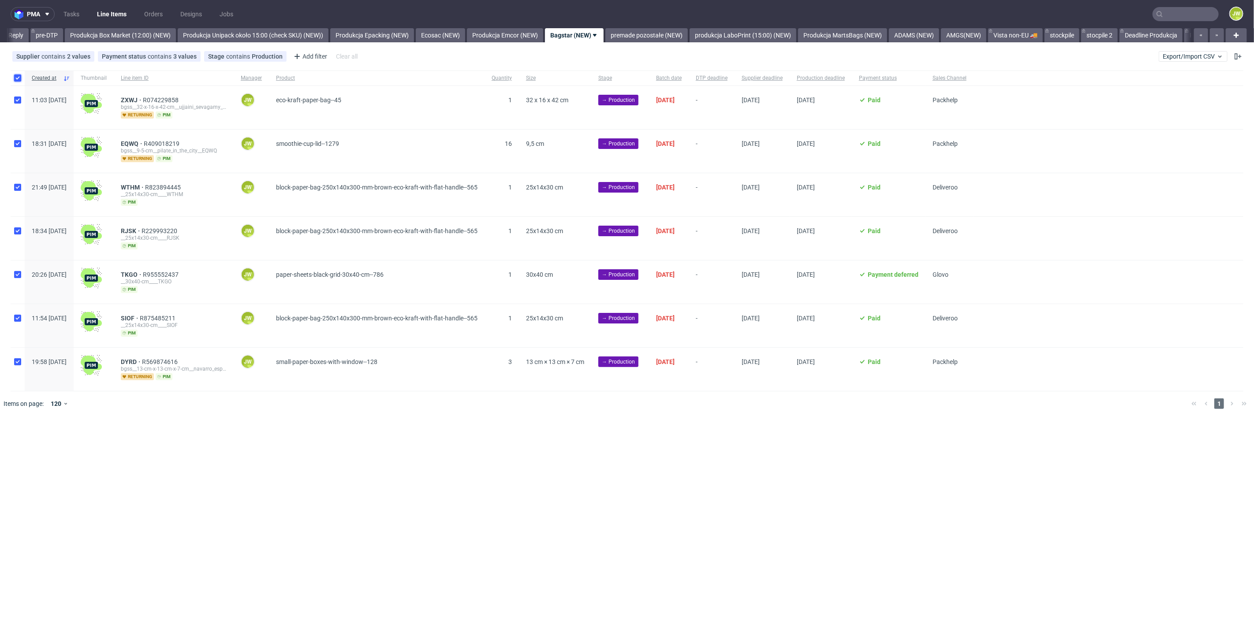
checkbox input "true"
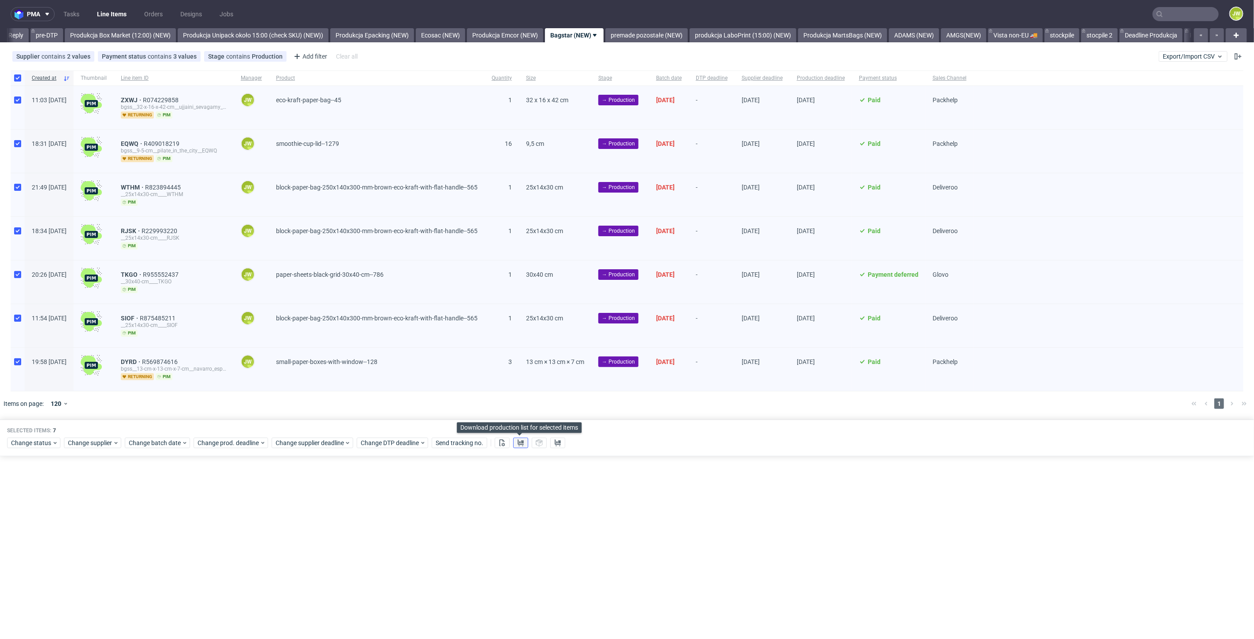
click at [520, 445] on button at bounding box center [520, 443] width 15 height 11
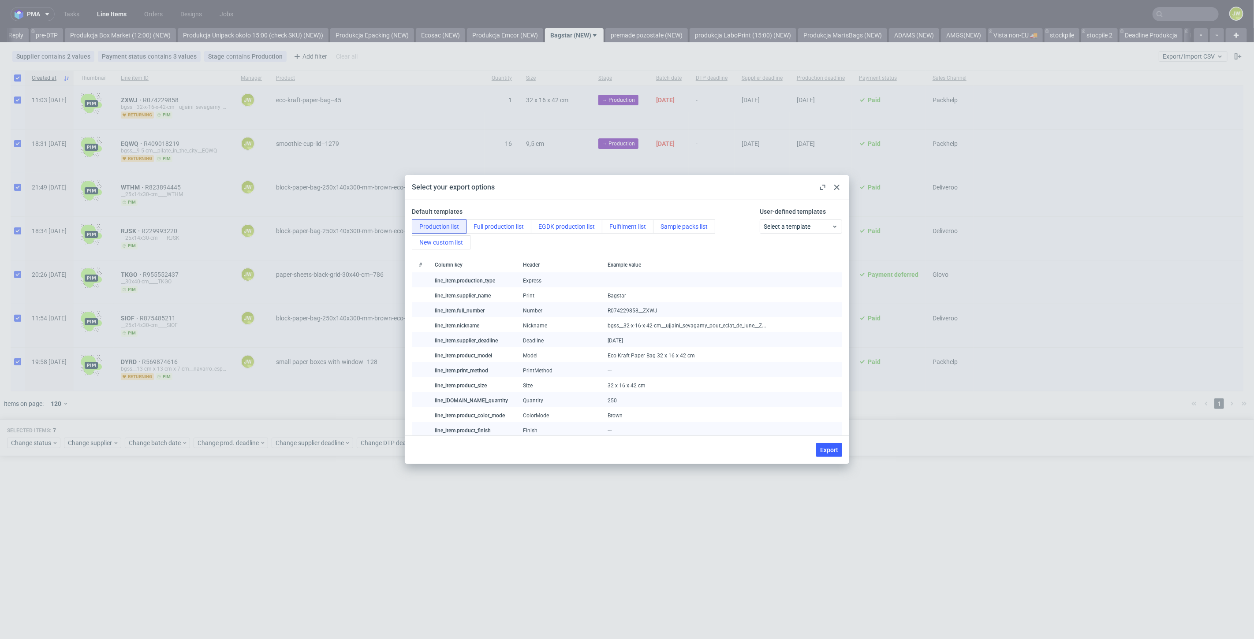
click at [818, 442] on div "Export" at bounding box center [627, 450] width 445 height 29
click at [821, 453] on span "Export" at bounding box center [829, 450] width 18 height 6
checkbox input "false"
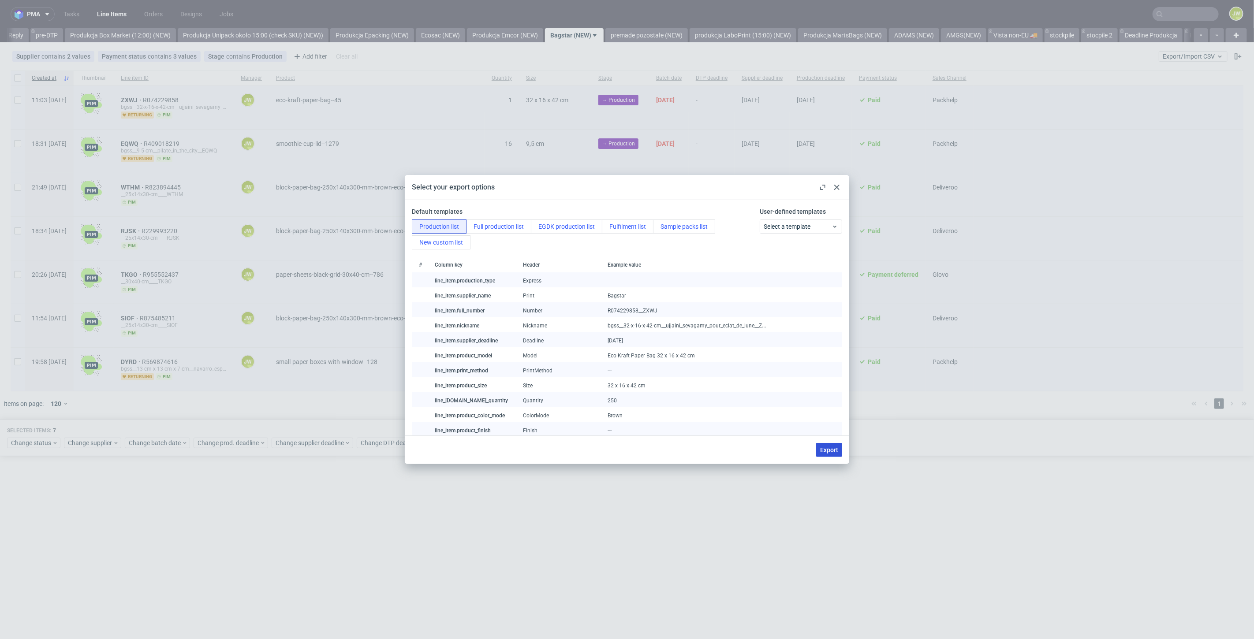
checkbox input "false"
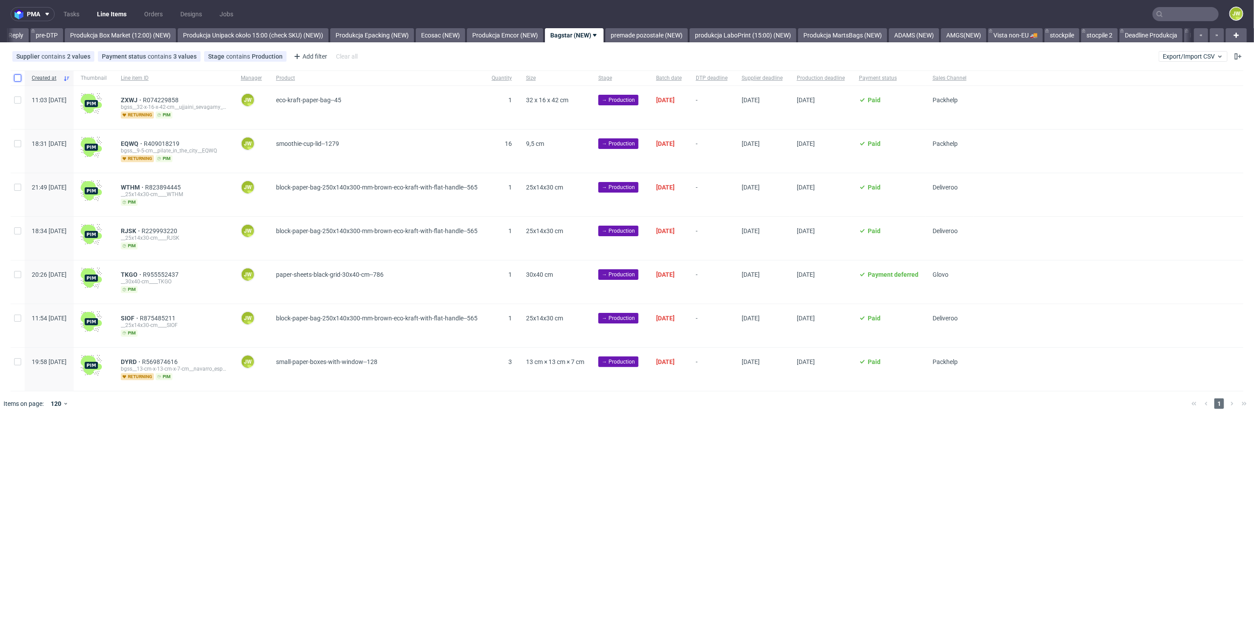
drag, startPoint x: 15, startPoint y: 80, endPoint x: 23, endPoint y: 237, distance: 157.6
click at [16, 80] on input "checkbox" at bounding box center [17, 78] width 7 height 7
checkbox input "true"
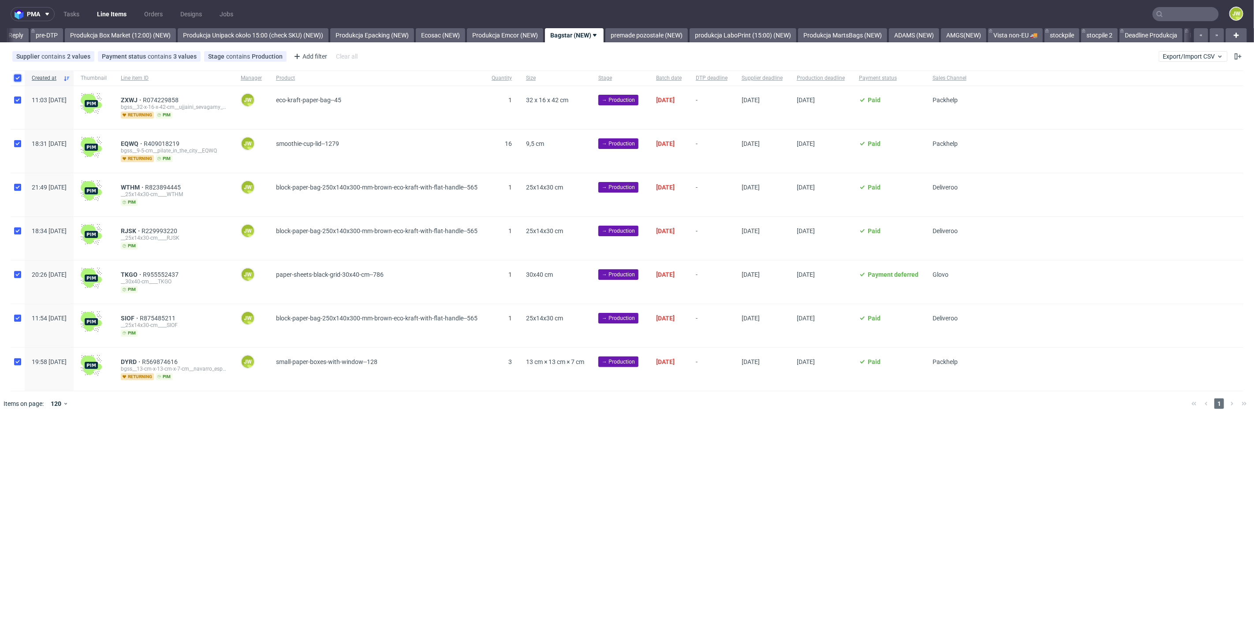
checkbox input "true"
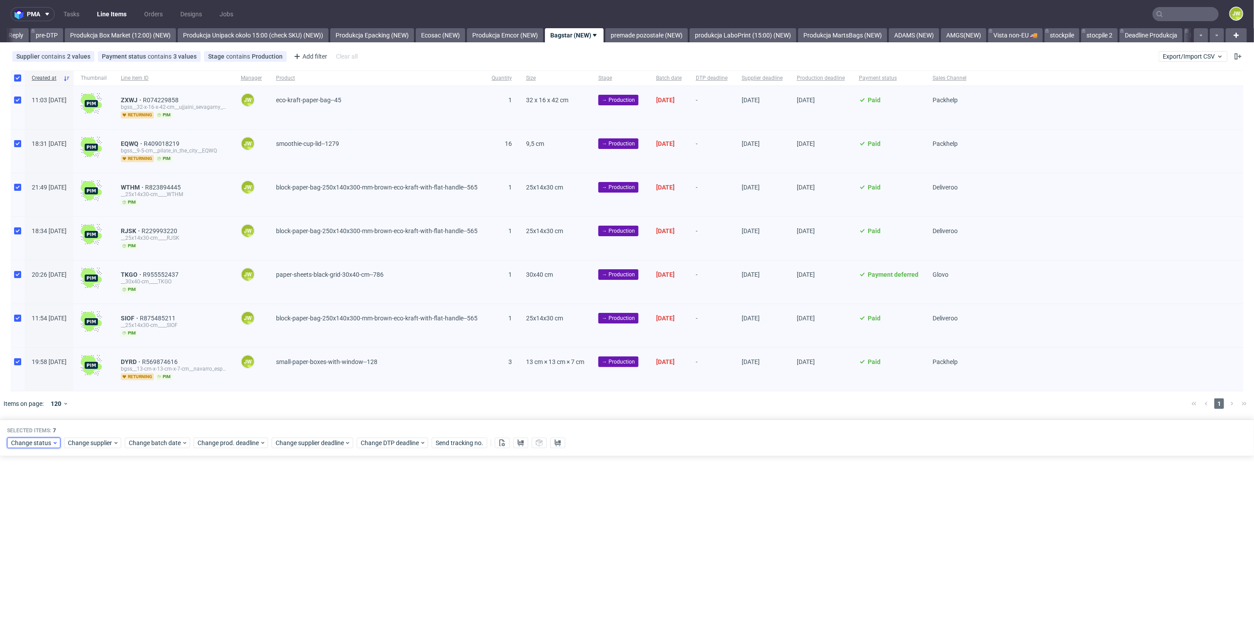
click at [22, 440] on span "Change status" at bounding box center [31, 443] width 41 height 9
drag, startPoint x: 31, startPoint y: 549, endPoint x: 28, endPoint y: 556, distance: 7.7
click at [32, 549] on span "In Production" at bounding box center [33, 555] width 45 height 12
drag, startPoint x: 98, startPoint y: 572, endPoint x: 132, endPoint y: 558, distance: 36.9
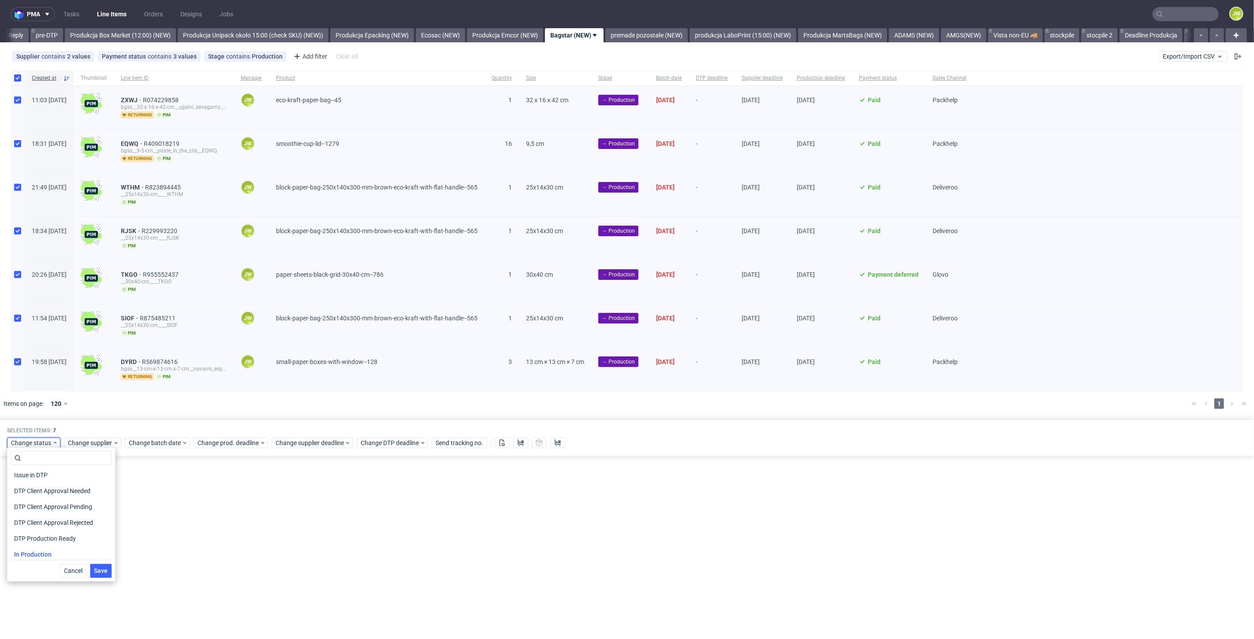
click at [99, 572] on span "Save" at bounding box center [101, 571] width 14 height 6
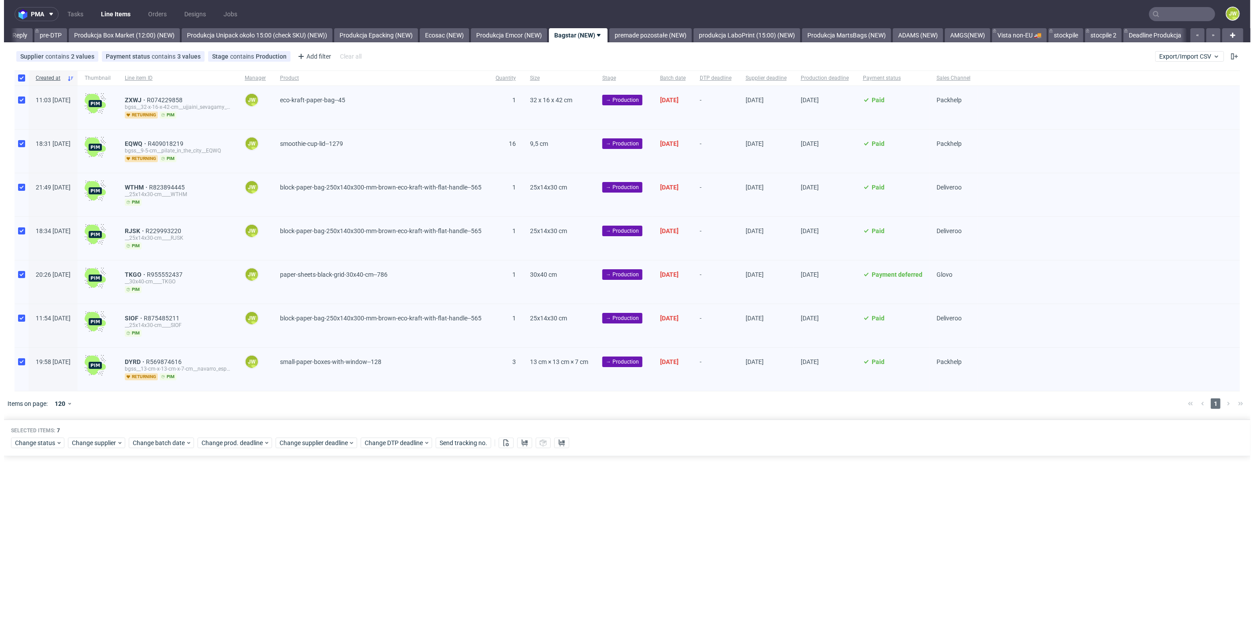
scroll to position [0, 1453]
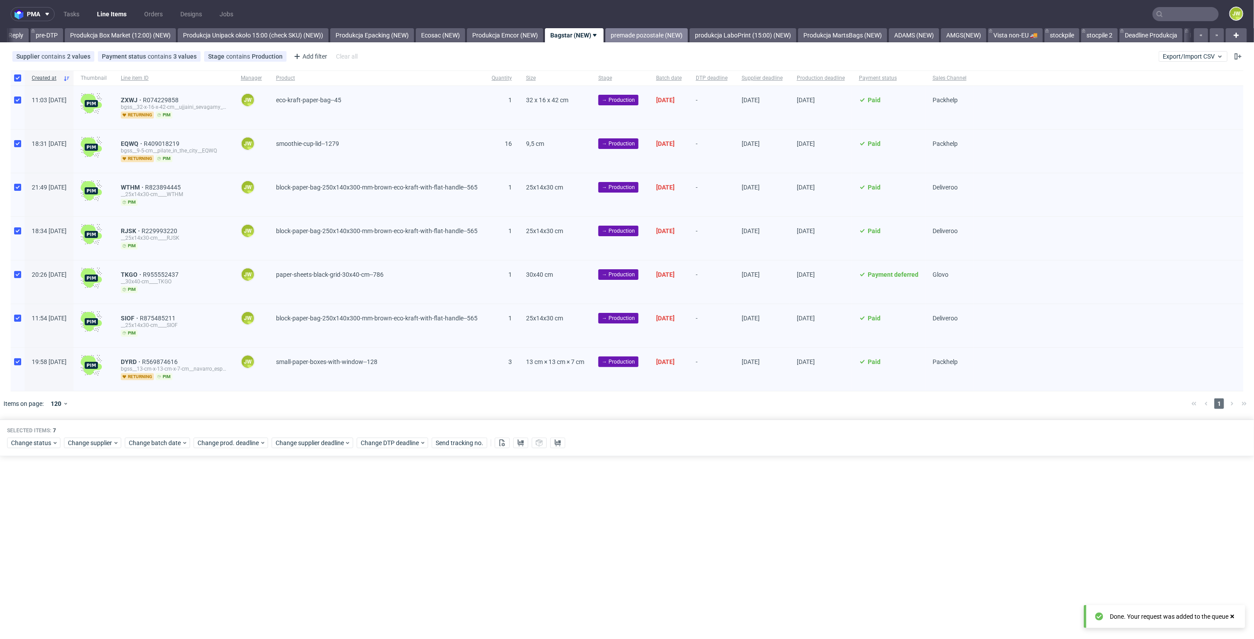
click at [670, 34] on link "premade pozostałe (NEW)" at bounding box center [647, 35] width 82 height 14
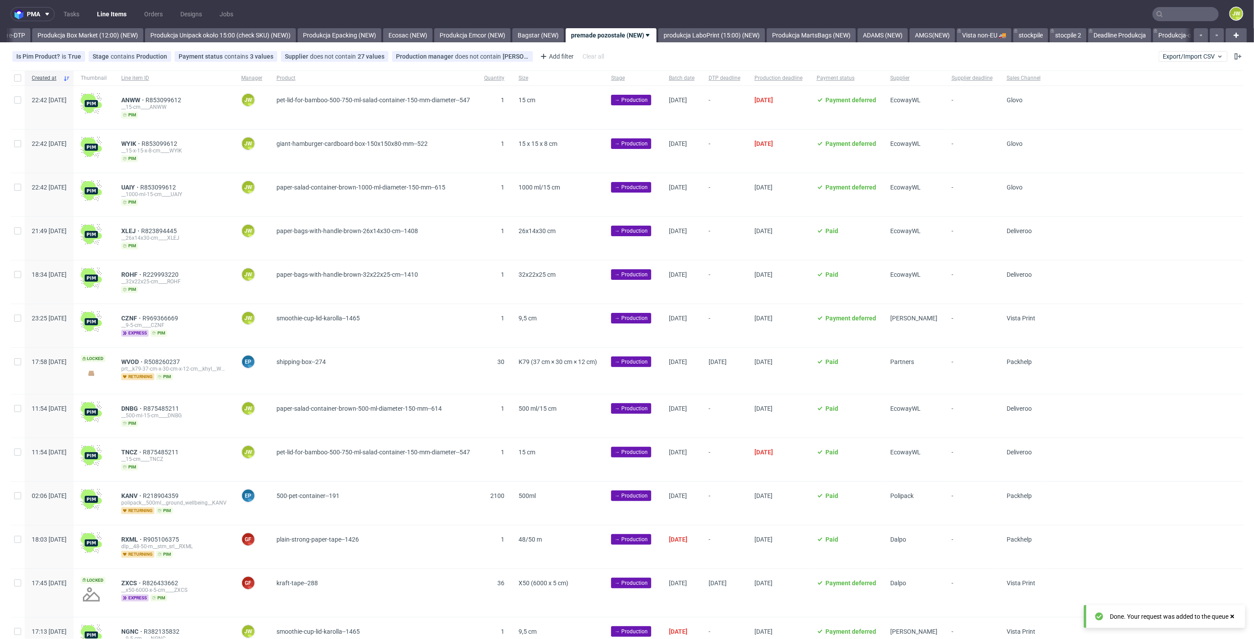
scroll to position [0, 1526]
click at [930, 80] on span "Supplier" at bounding box center [913, 78] width 47 height 7
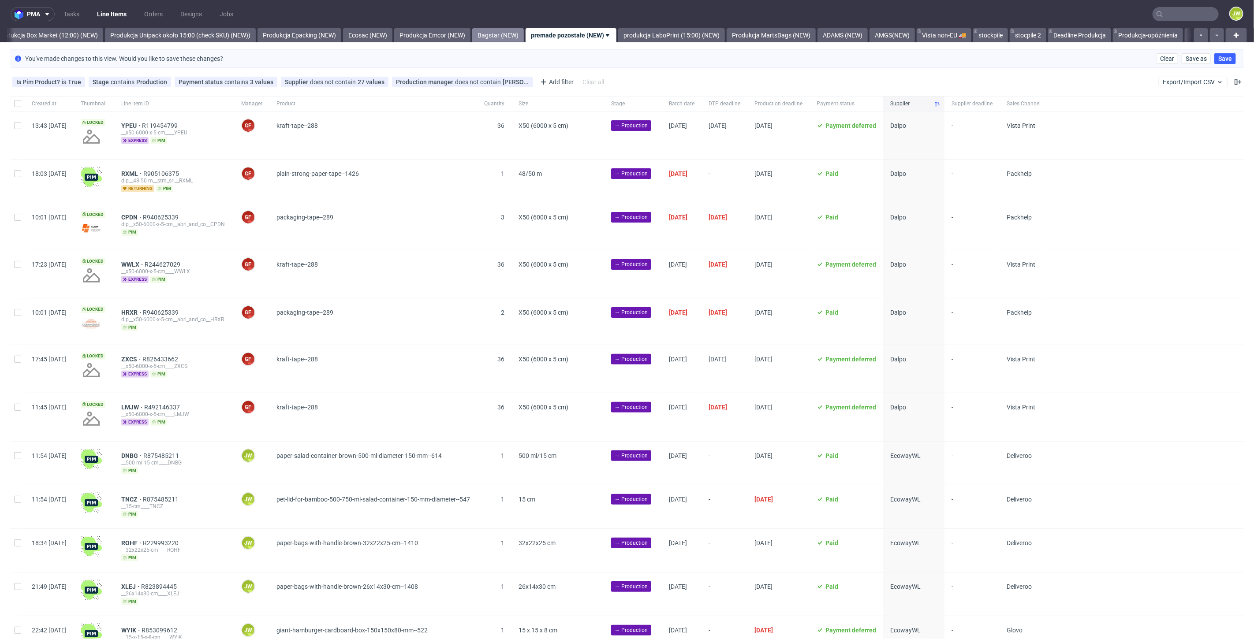
click at [520, 28] on link "Bagstar (NEW)" at bounding box center [498, 35] width 52 height 14
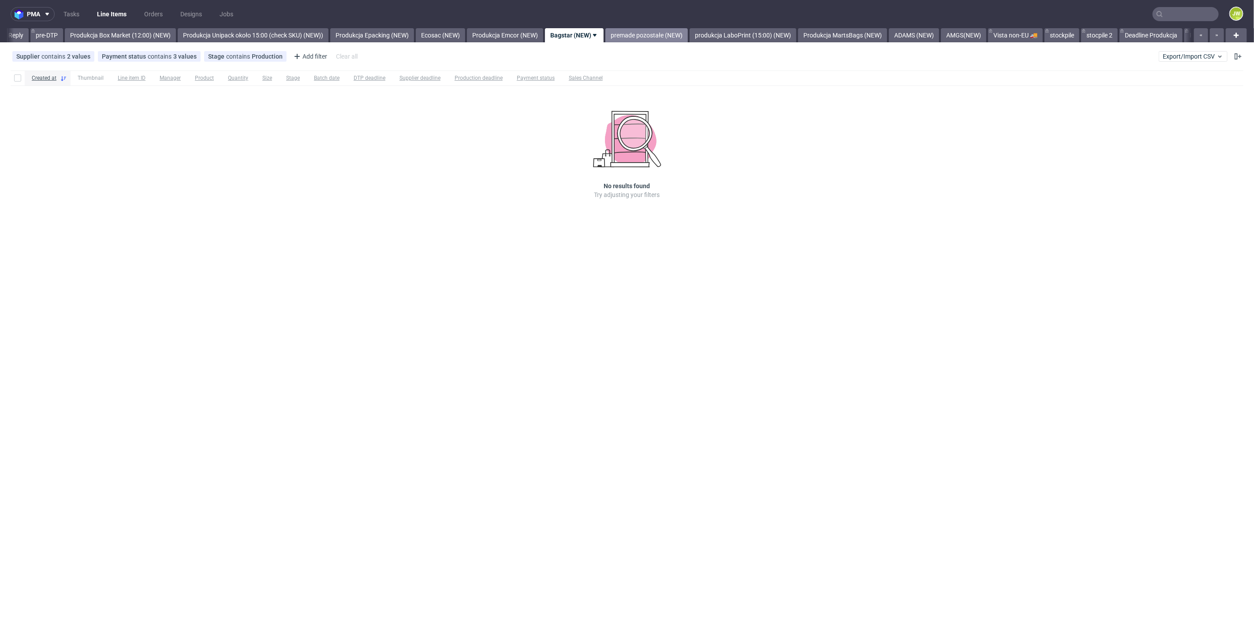
click at [659, 38] on link "premade pozostałe (NEW)" at bounding box center [647, 35] width 82 height 14
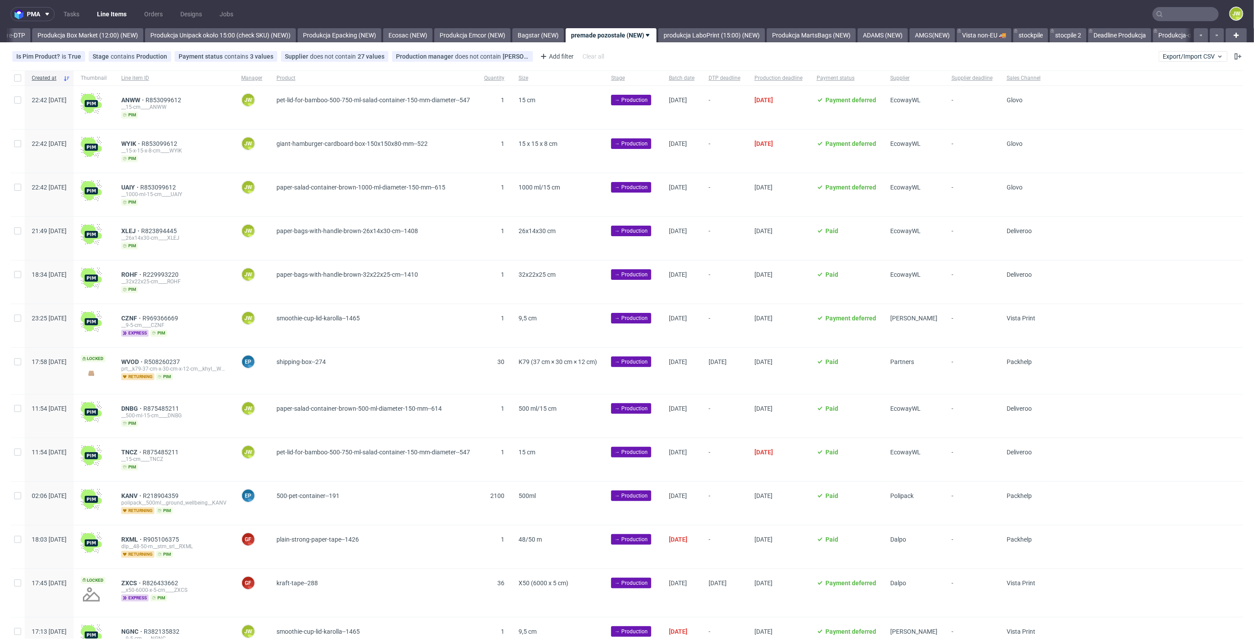
scroll to position [0, 1526]
drag, startPoint x: 21, startPoint y: 105, endPoint x: 21, endPoint y: 119, distance: 14.1
click at [21, 105] on div at bounding box center [18, 107] width 14 height 43
checkbox input "true"
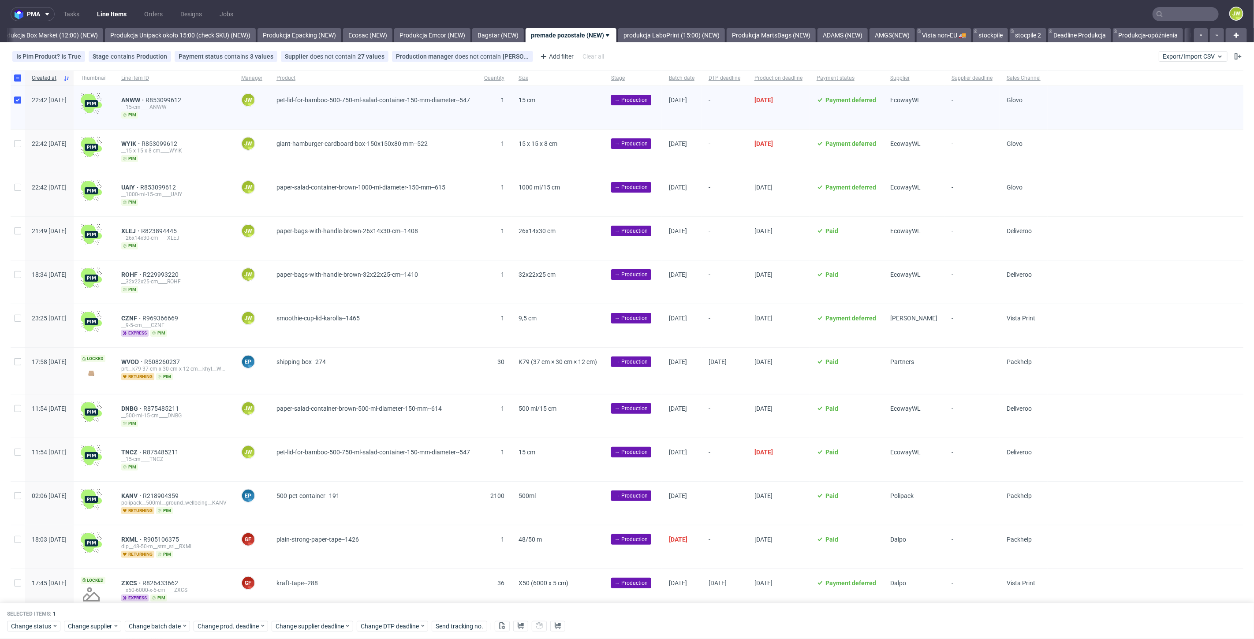
click at [21, 133] on div at bounding box center [18, 151] width 14 height 43
checkbox input "true"
click at [16, 184] on input "checkbox" at bounding box center [17, 187] width 7 height 7
checkbox input "true"
drag, startPoint x: 14, startPoint y: 230, endPoint x: 15, endPoint y: 256, distance: 26.0
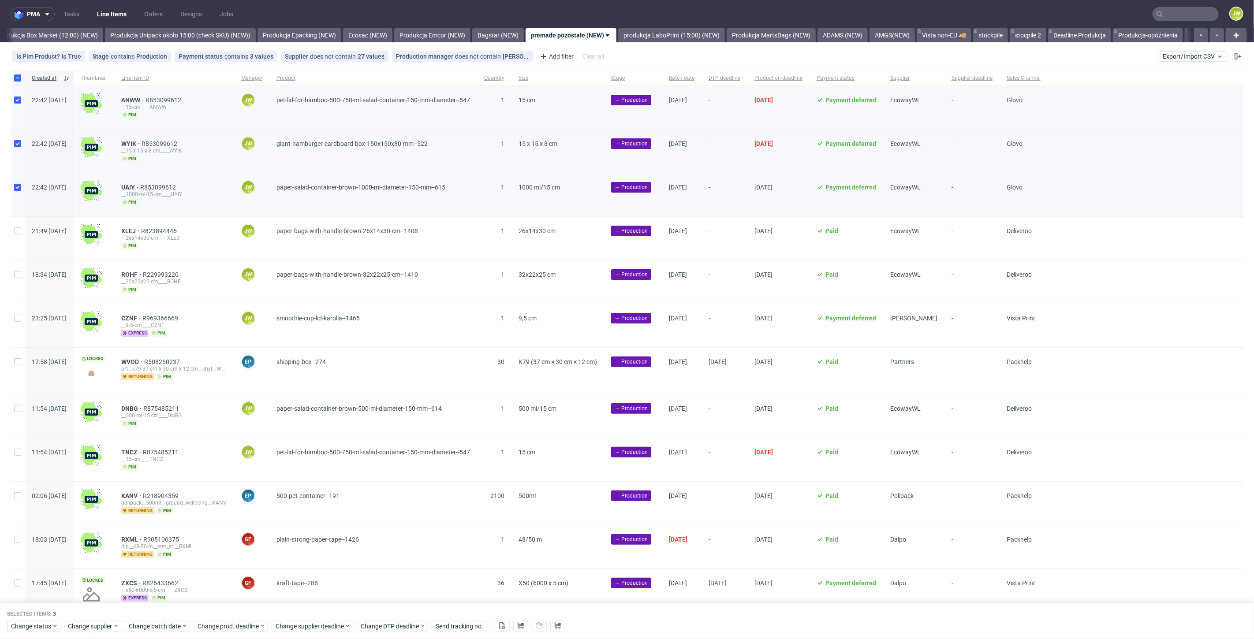
click at [14, 232] on div at bounding box center [18, 238] width 14 height 43
checkbox input "true"
click at [15, 264] on div at bounding box center [18, 282] width 14 height 43
checkbox input "true"
click at [168, 628] on span "Change batch date" at bounding box center [155, 626] width 53 height 9
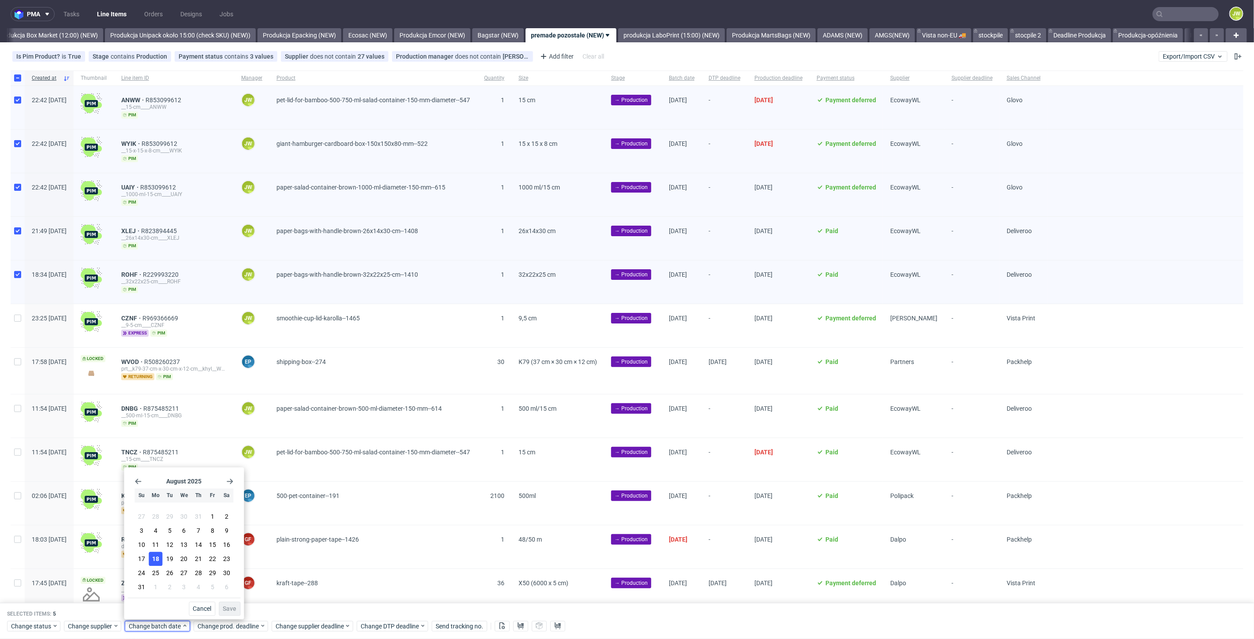
click at [152, 564] on button "18" at bounding box center [156, 560] width 14 height 14
click at [229, 612] on span "Save" at bounding box center [230, 609] width 14 height 6
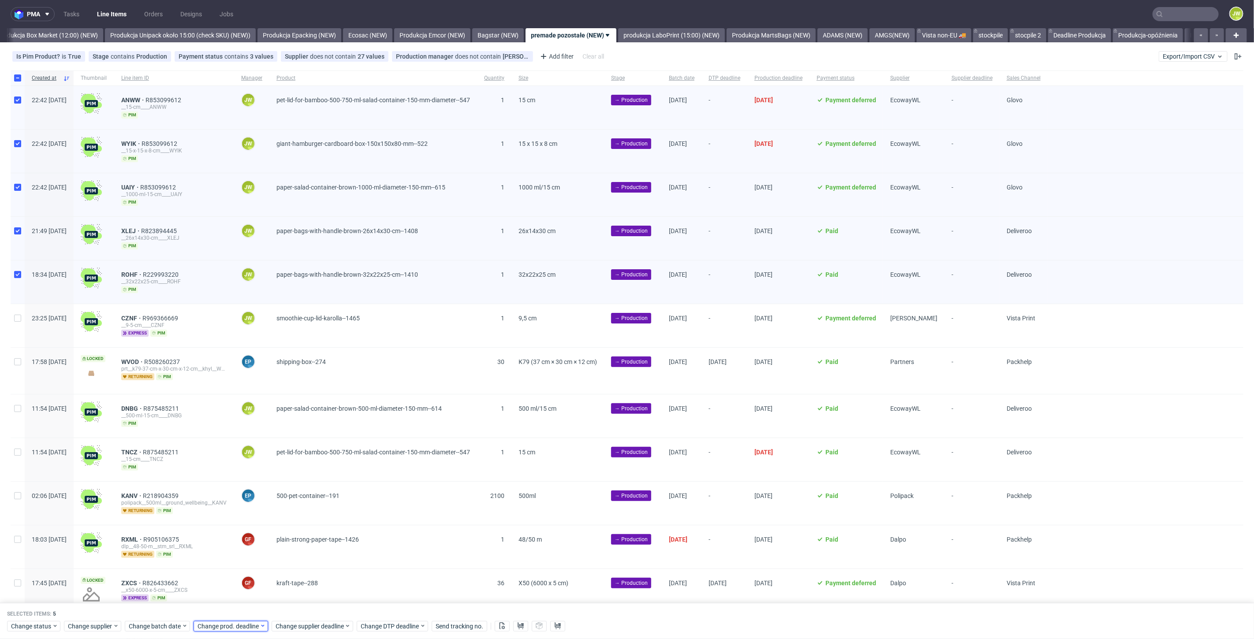
click at [227, 628] on span "Change prod. deadline" at bounding box center [229, 626] width 62 height 9
click at [252, 560] on span "20" at bounding box center [252, 559] width 7 height 9
click at [295, 609] on span "Save" at bounding box center [298, 609] width 14 height 6
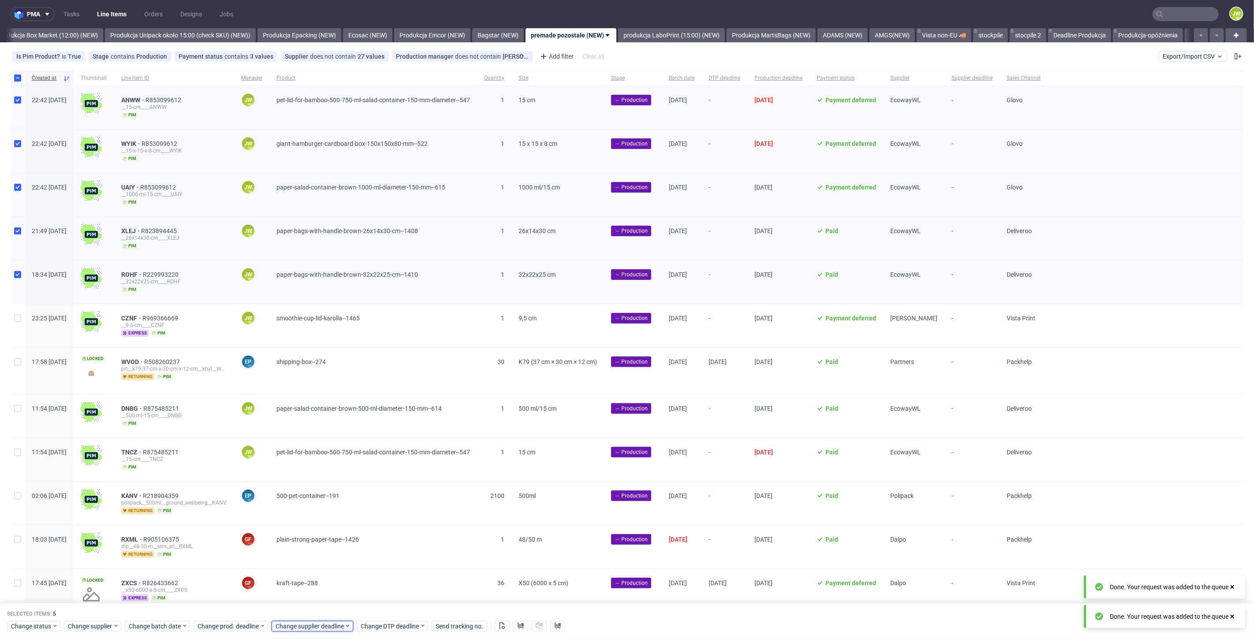
click at [293, 628] on span "Change supplier deadline" at bounding box center [310, 626] width 69 height 9
click at [329, 557] on span "20" at bounding box center [330, 559] width 7 height 9
click at [384, 611] on button "Save" at bounding box center [376, 609] width 22 height 14
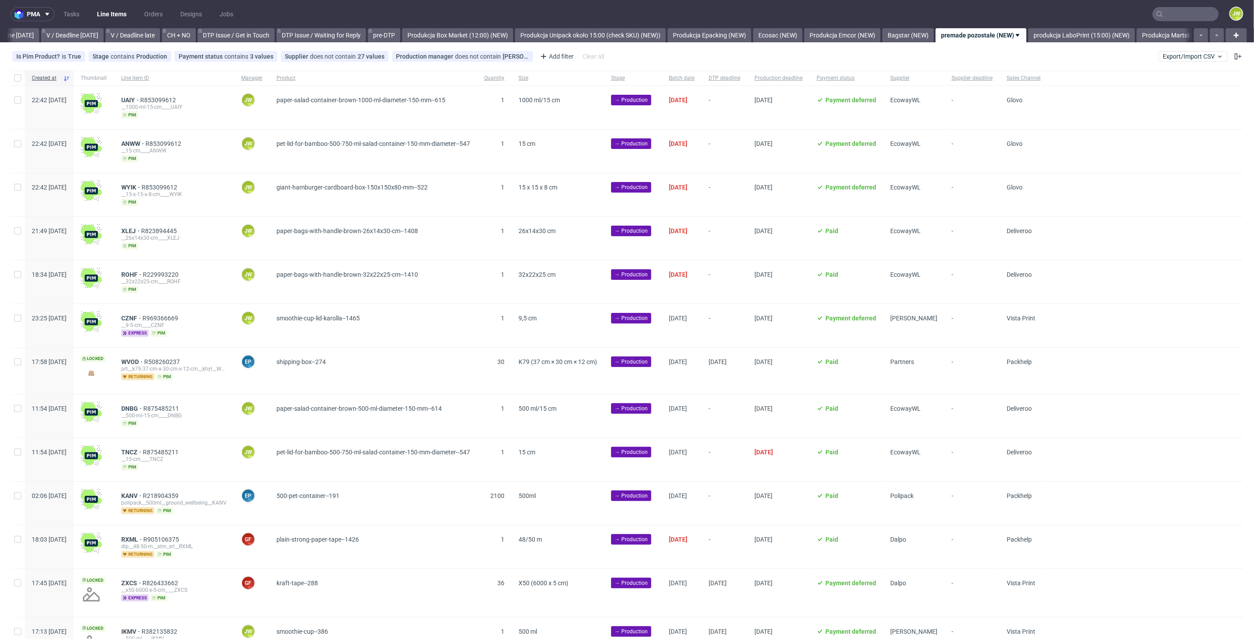
scroll to position [0, 1350]
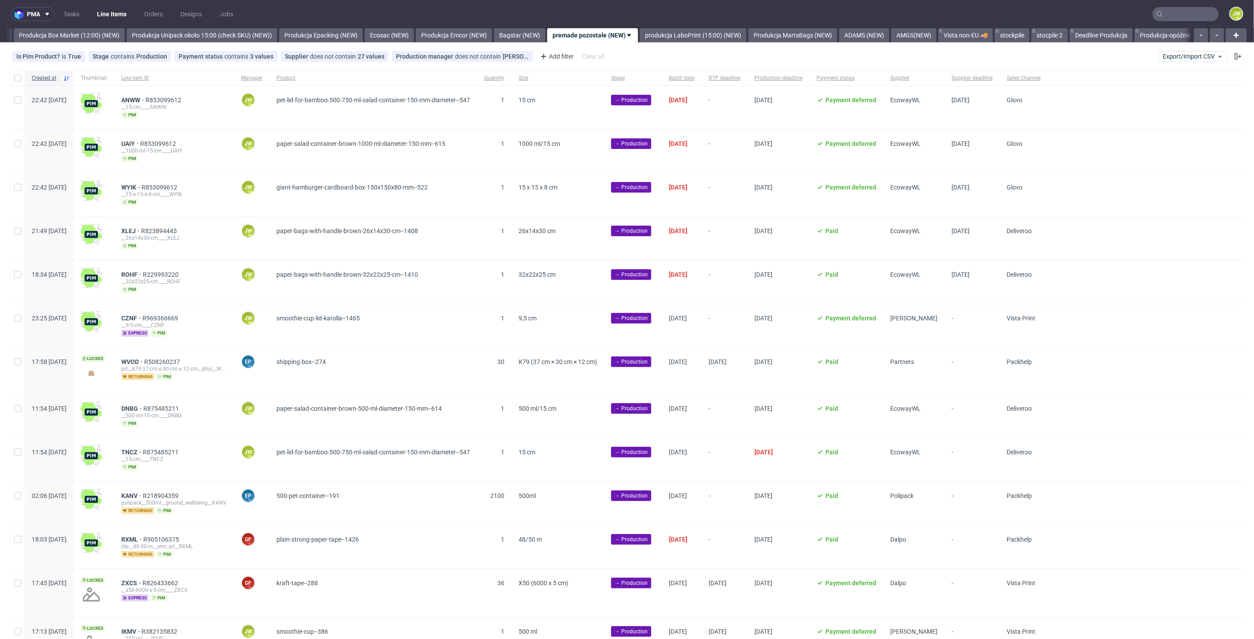
scroll to position [0, 1526]
click at [19, 271] on input "checkbox" at bounding box center [17, 274] width 7 height 7
checkbox input "true"
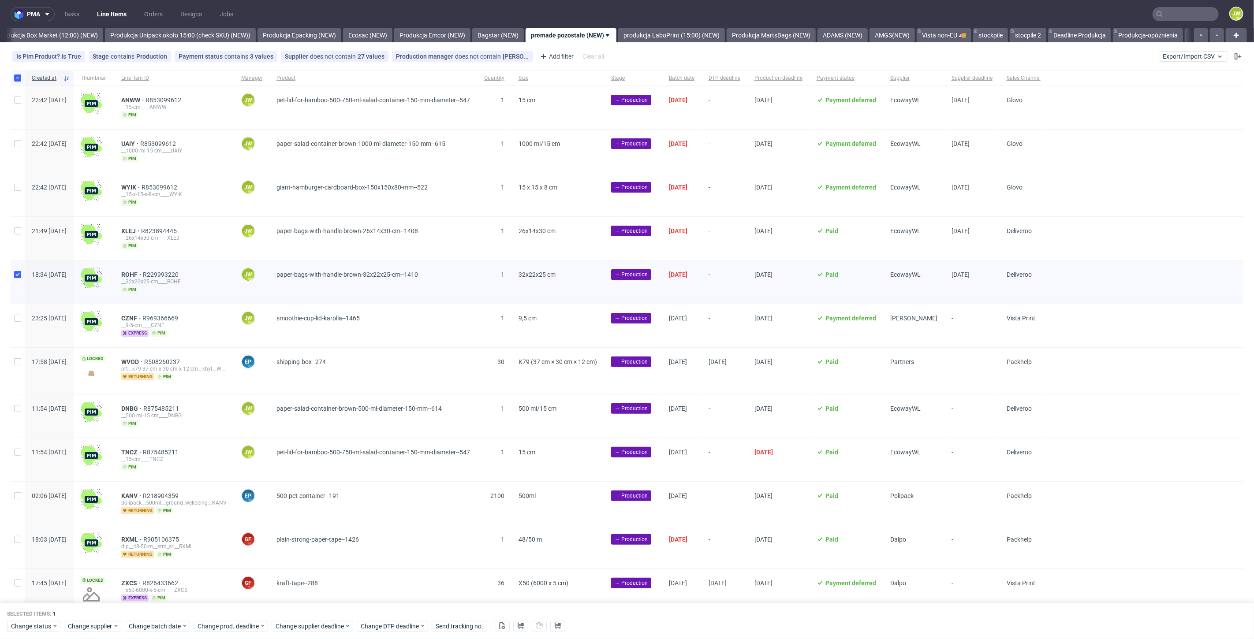
click at [19, 218] on div at bounding box center [18, 238] width 14 height 43
checkbox input "true"
click at [19, 181] on div at bounding box center [18, 194] width 14 height 43
checkbox input "true"
click at [19, 134] on div at bounding box center [18, 151] width 14 height 43
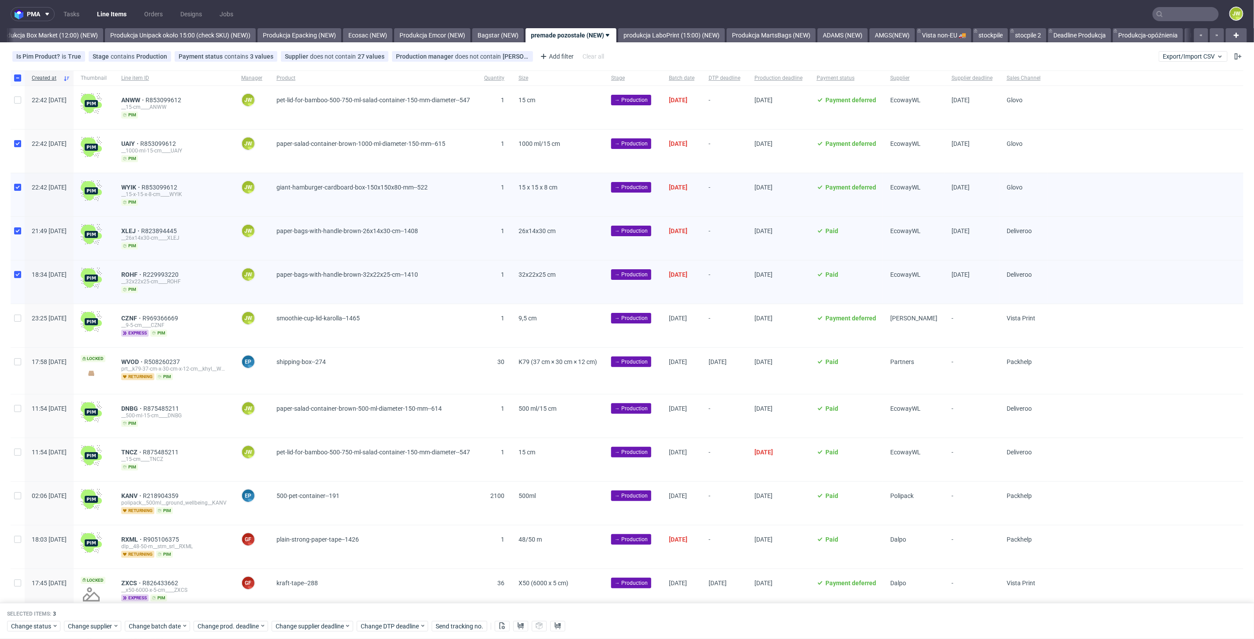
checkbox input "true"
click at [15, 102] on input "checkbox" at bounding box center [17, 100] width 7 height 7
checkbox input "true"
click at [520, 621] on button at bounding box center [520, 626] width 15 height 11
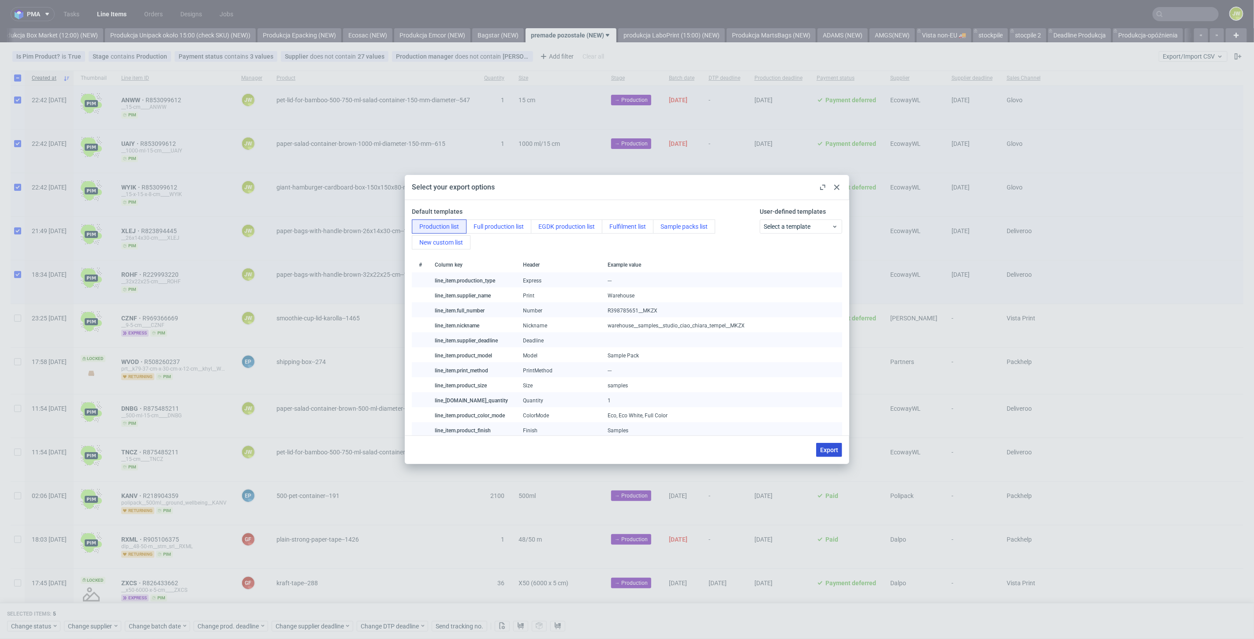
click at [823, 444] on button "Export" at bounding box center [829, 450] width 26 height 14
checkbox input "false"
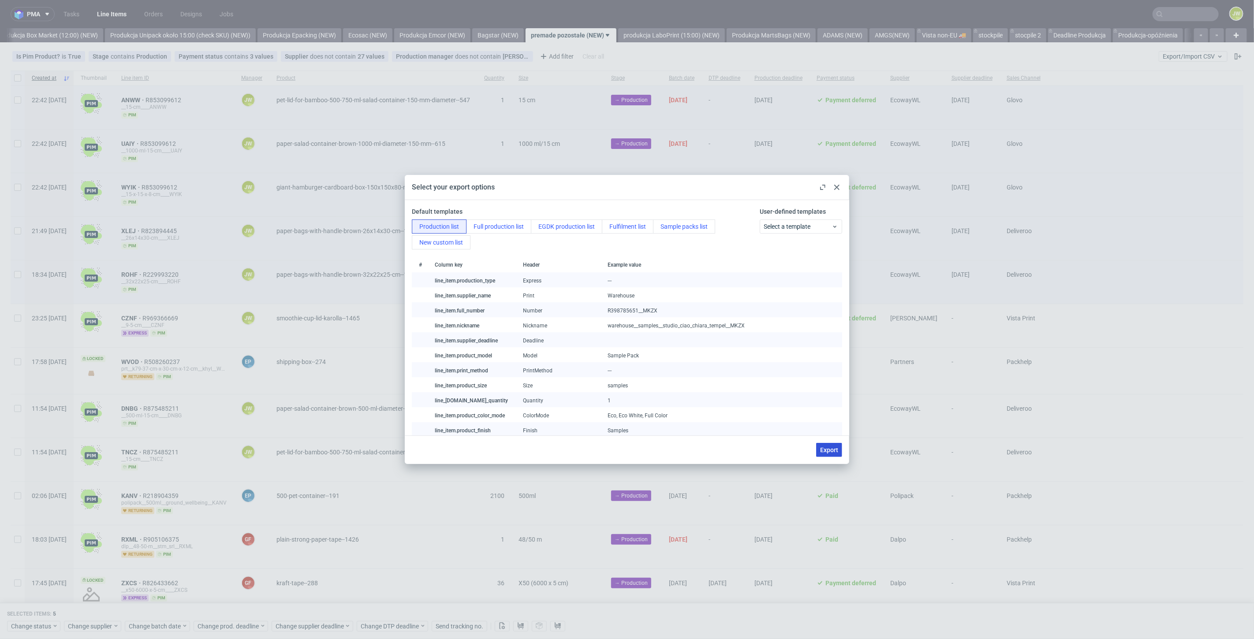
checkbox input "false"
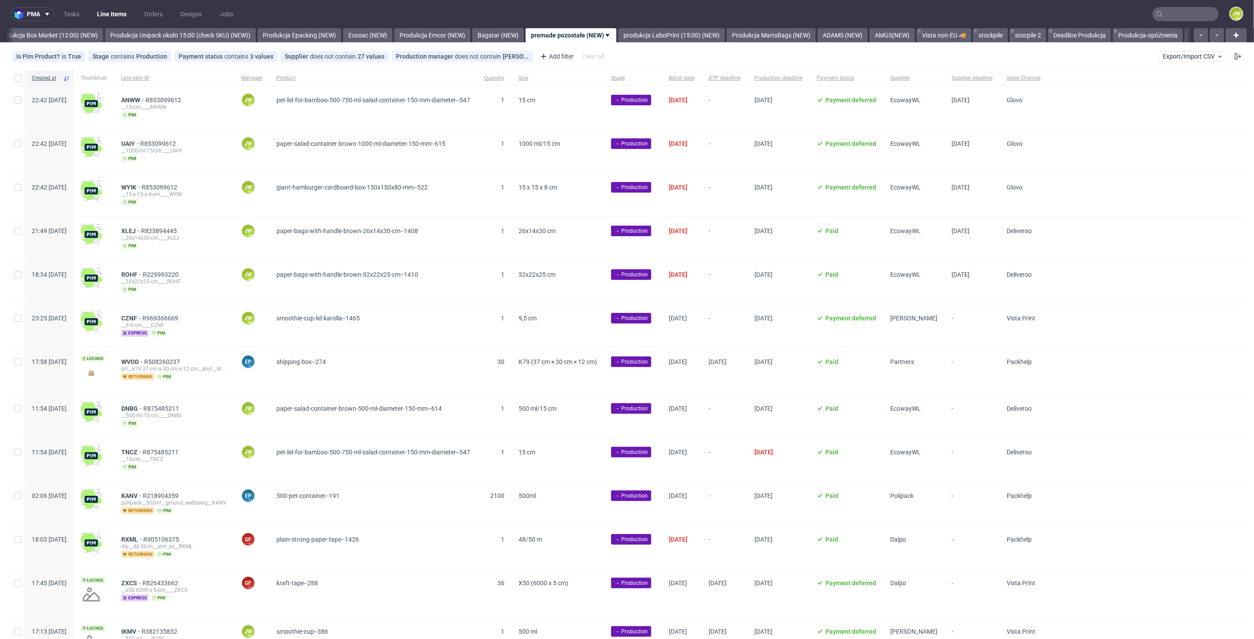
click at [4, 111] on div "Created at Thumbnail Line item ID Manager Product Quantity Size Stage Batch dat…" at bounding box center [627, 604] width 1254 height 1066
click at [17, 104] on div at bounding box center [18, 107] width 14 height 43
checkbox input "true"
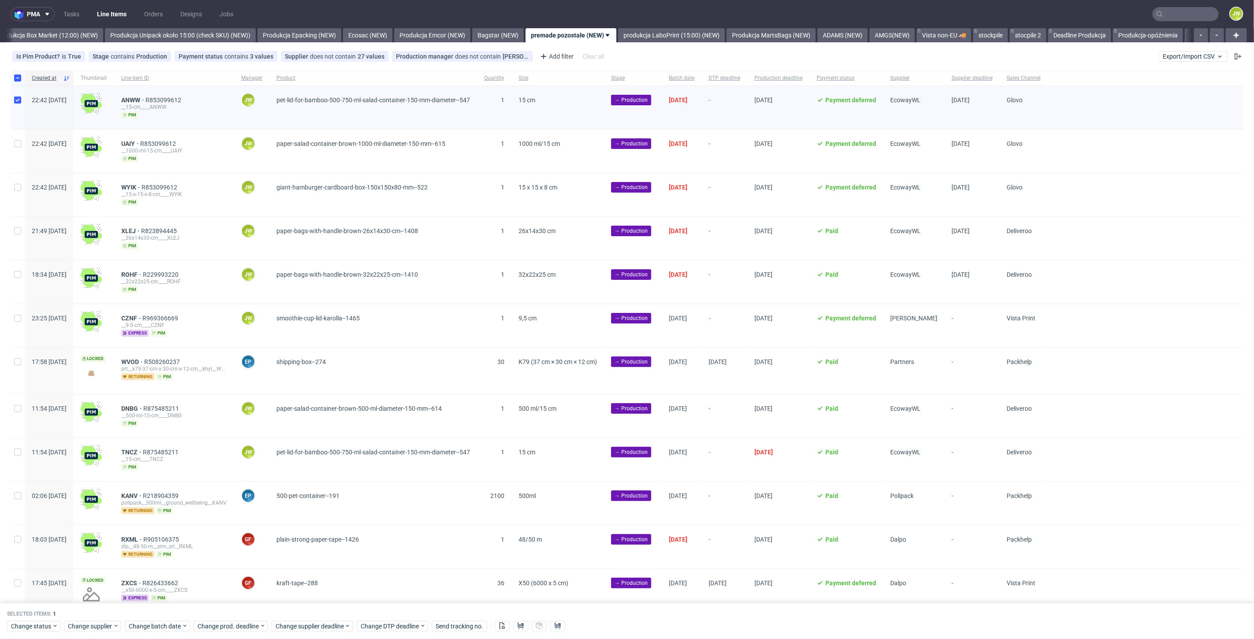
click at [16, 139] on div at bounding box center [18, 151] width 14 height 43
checkbox input "true"
drag, startPoint x: 14, startPoint y: 191, endPoint x: 9, endPoint y: 240, distance: 49.6
click at [14, 192] on div at bounding box center [18, 194] width 14 height 43
checkbox input "true"
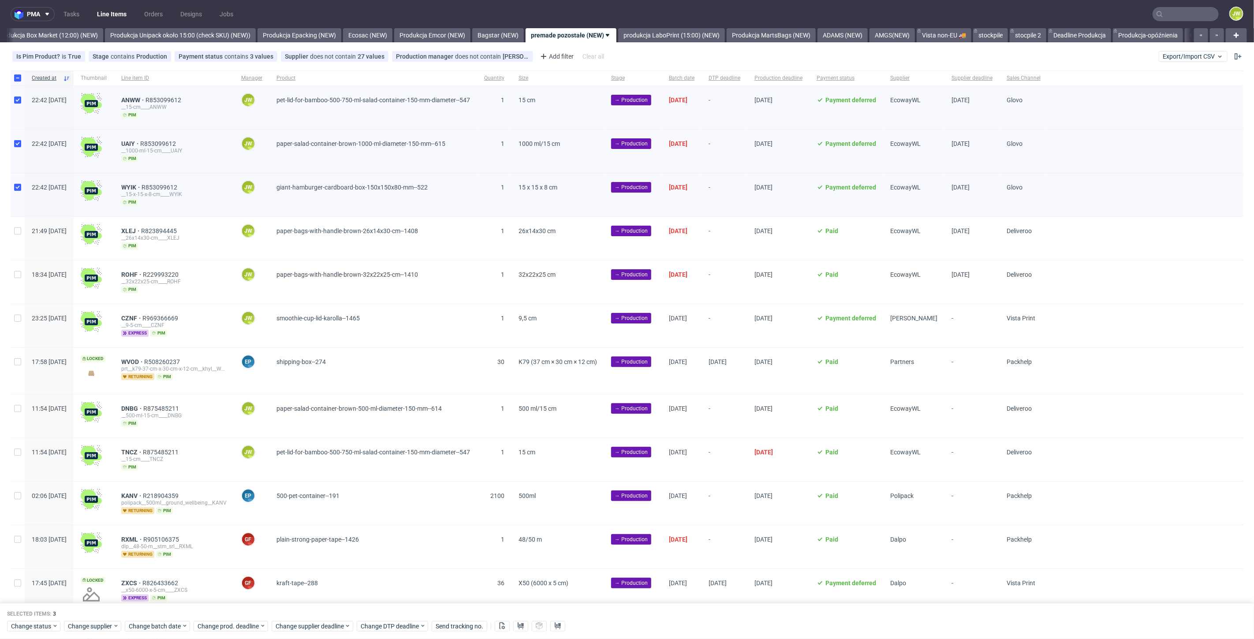
click at [10, 243] on div "Created at Thumbnail Line item ID Manager Product Quantity Size Stage Batch dat…" at bounding box center [627, 604] width 1254 height 1066
drag, startPoint x: 18, startPoint y: 226, endPoint x: 18, endPoint y: 267, distance: 41.0
click at [18, 228] on input "checkbox" at bounding box center [17, 231] width 7 height 7
checkbox input "true"
click at [18, 277] on div at bounding box center [18, 282] width 14 height 43
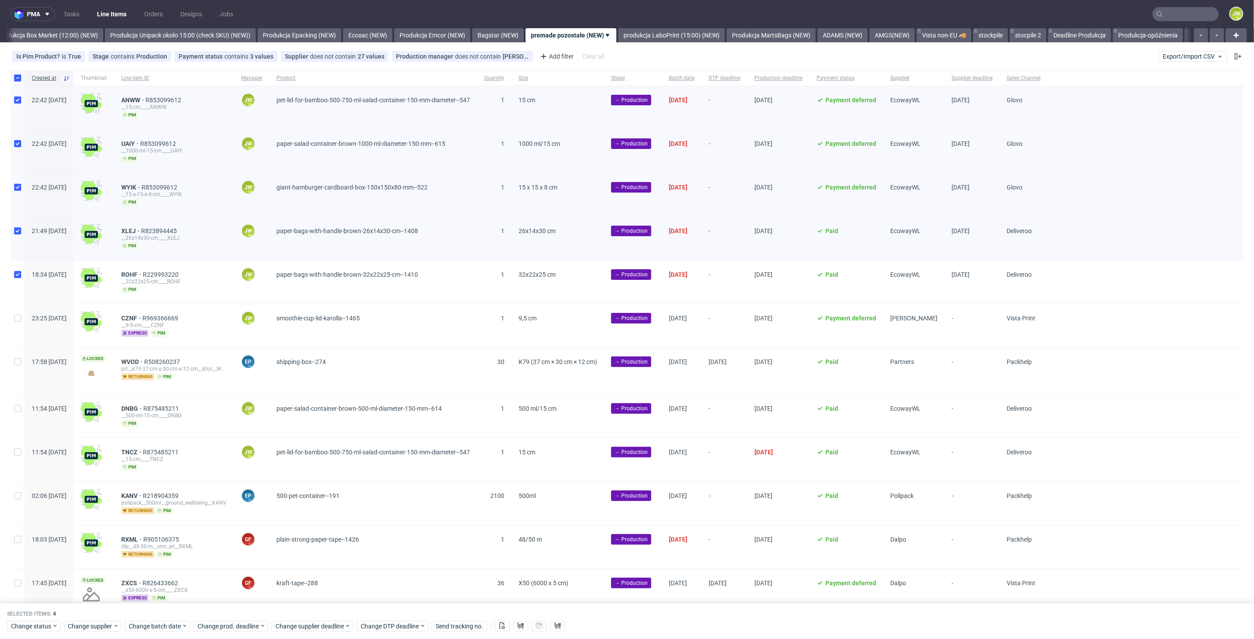
checkbox input "true"
click at [37, 631] on span "Change status" at bounding box center [31, 626] width 41 height 9
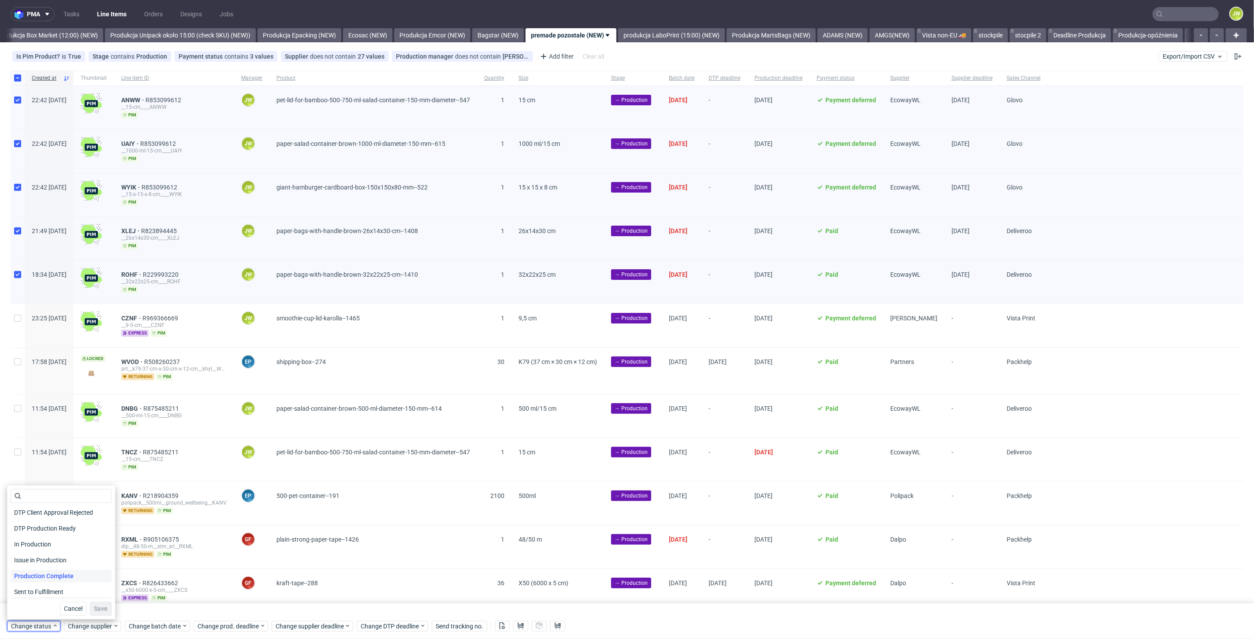
scroll to position [98, 0]
click at [26, 541] on span "In Production" at bounding box center [33, 544] width 45 height 12
click at [97, 608] on span "Save" at bounding box center [101, 609] width 14 height 6
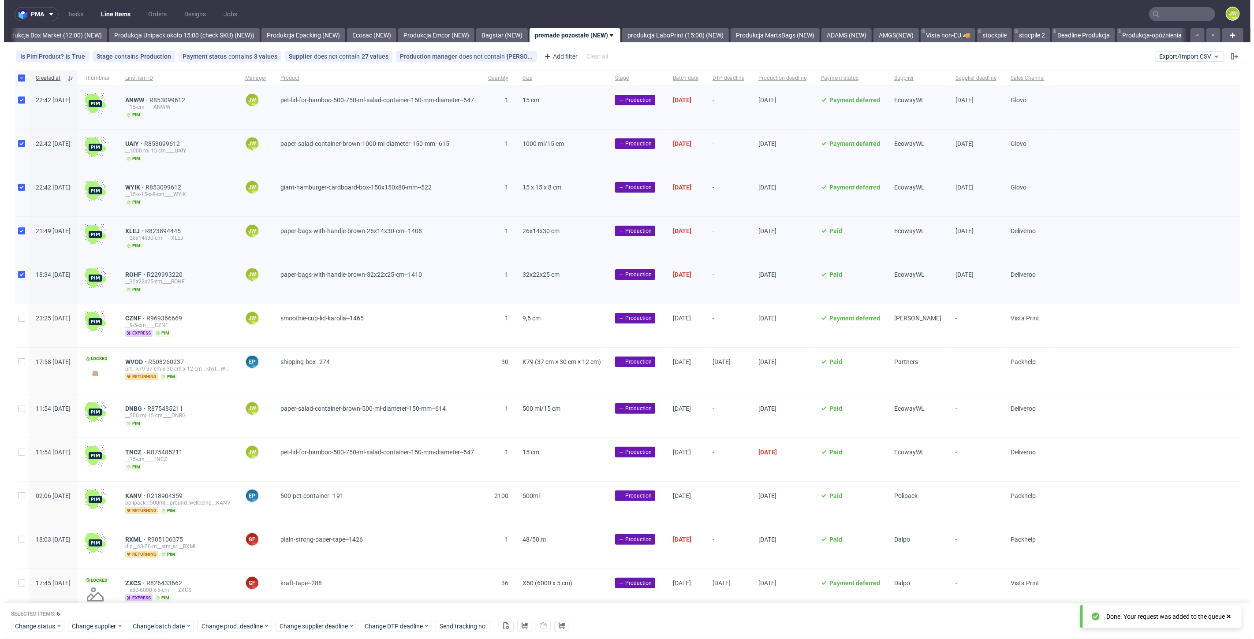
scroll to position [0, 1526]
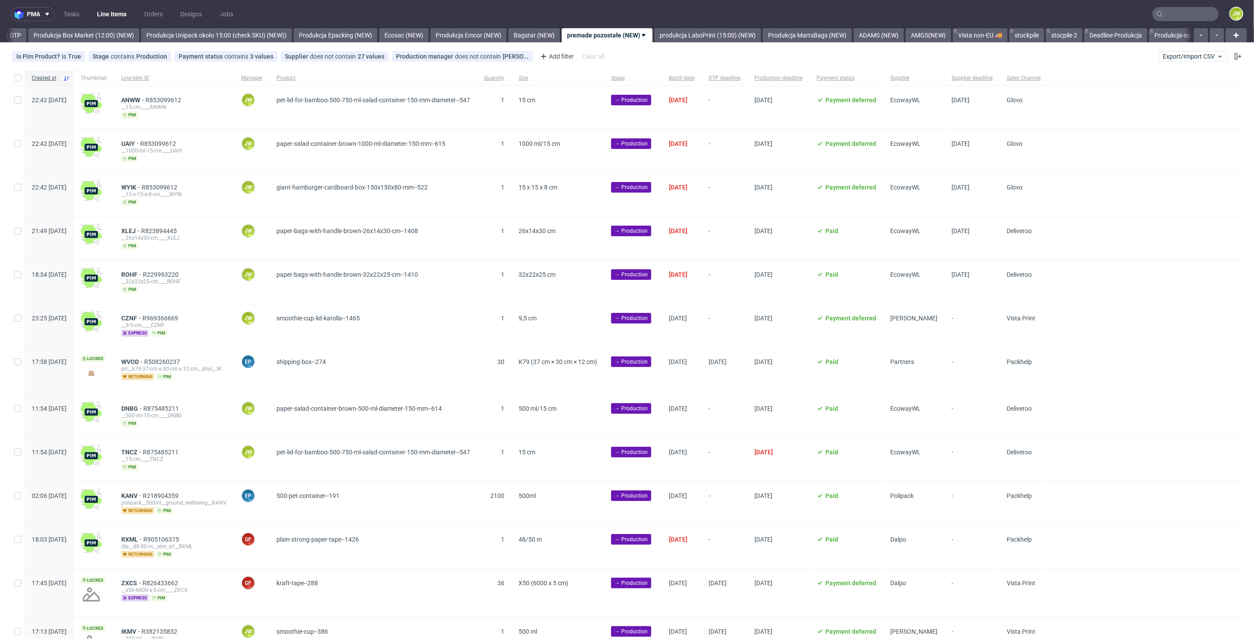
scroll to position [0, 1526]
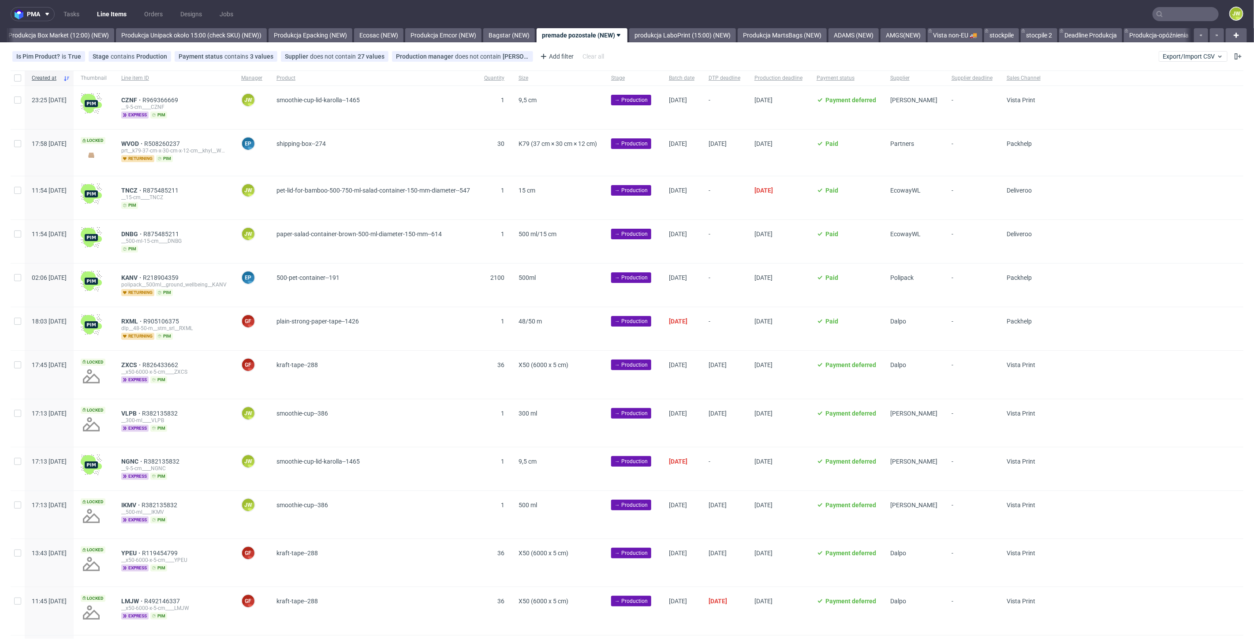
scroll to position [0, 1526]
click at [938, 75] on span "Supplier" at bounding box center [913, 78] width 47 height 7
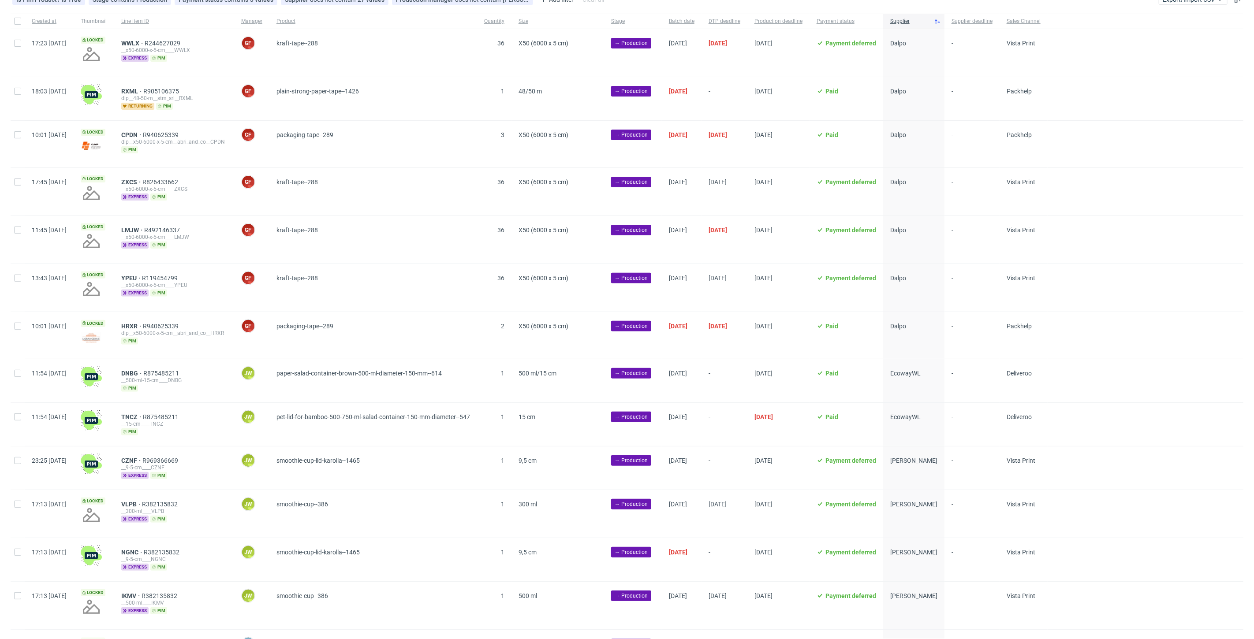
scroll to position [98, 0]
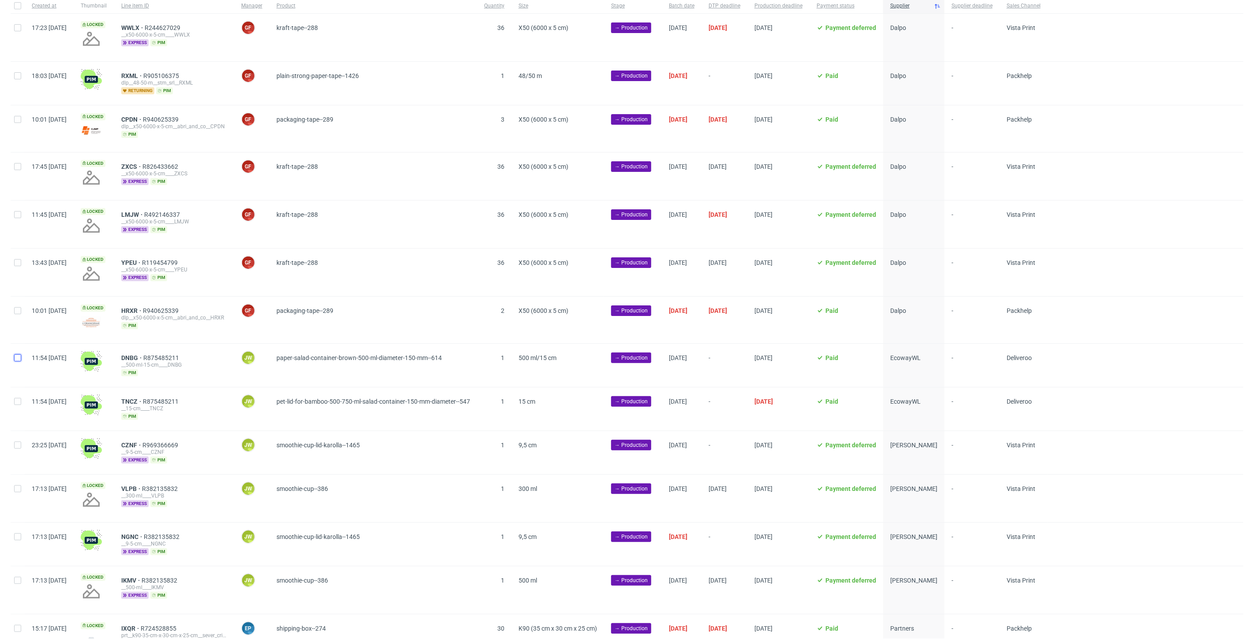
click at [15, 356] on input "checkbox" at bounding box center [17, 358] width 7 height 7
checkbox input "true"
click at [18, 402] on input "checkbox" at bounding box center [17, 401] width 7 height 7
checkbox input "true"
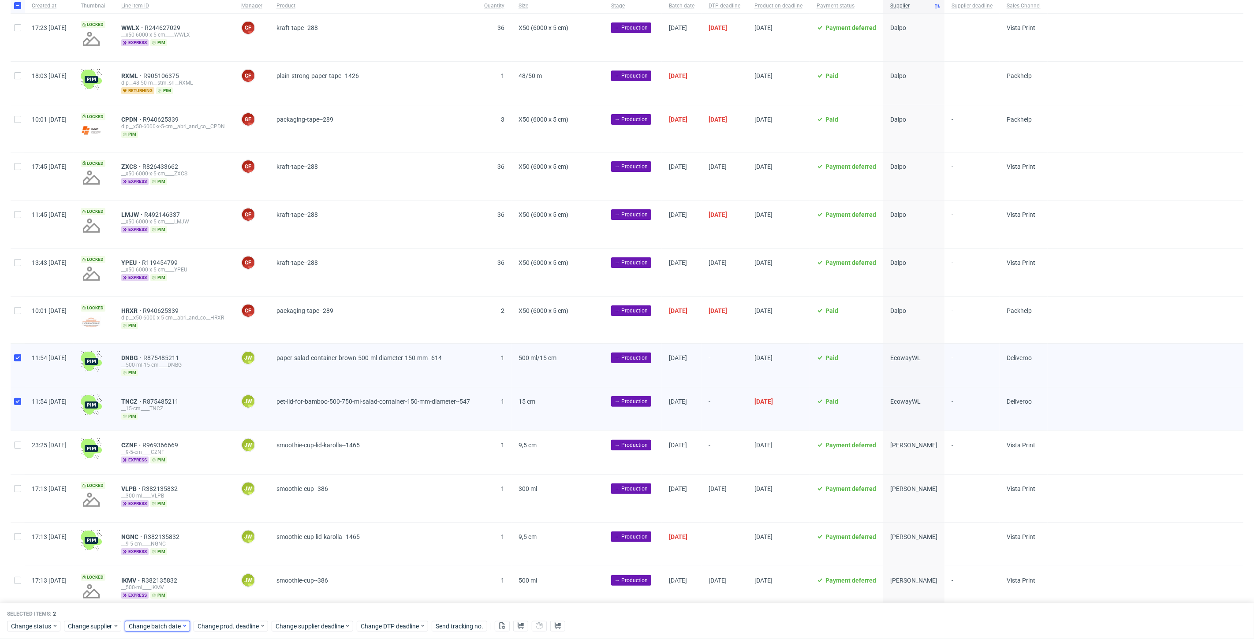
click at [152, 629] on span "Change batch date" at bounding box center [155, 626] width 53 height 9
click at [153, 556] on span "18" at bounding box center [155, 559] width 7 height 9
click at [227, 610] on span "Save" at bounding box center [230, 609] width 14 height 6
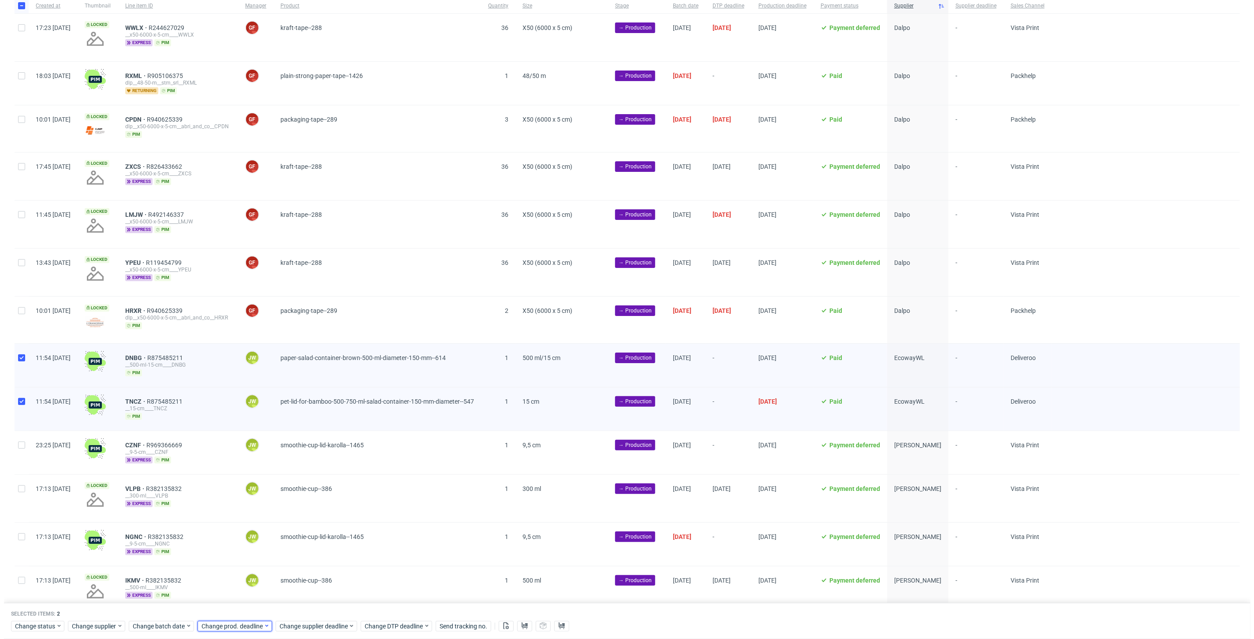
scroll to position [0, 1526]
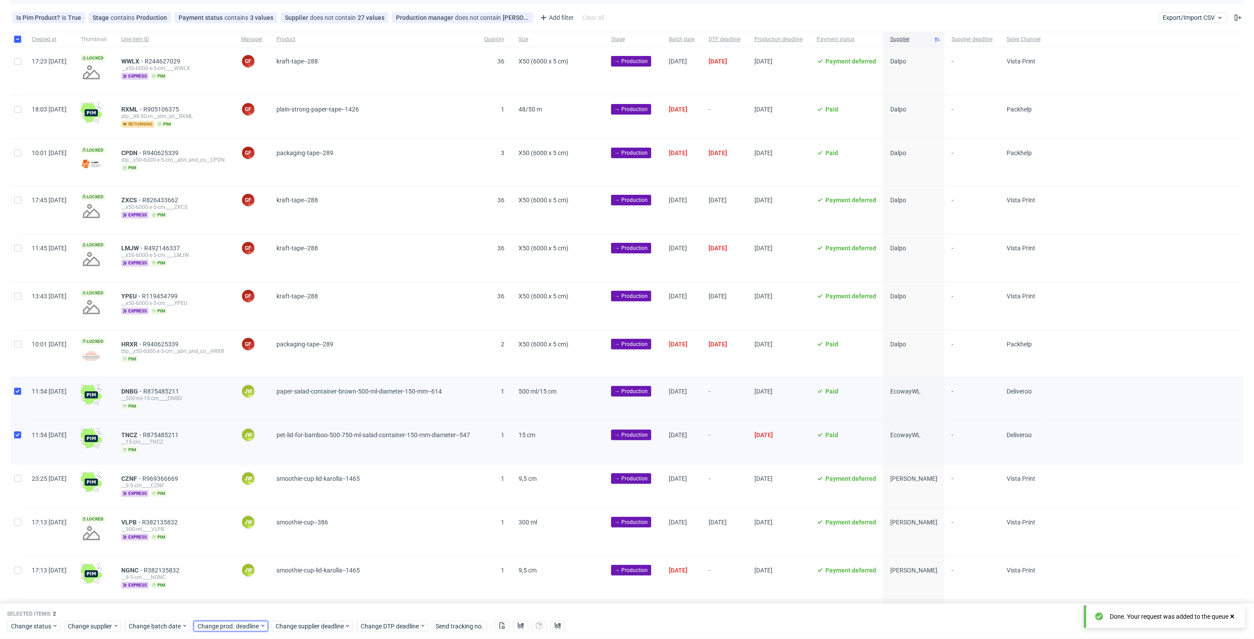
click at [224, 631] on div "Change prod. deadline" at bounding box center [231, 626] width 75 height 11
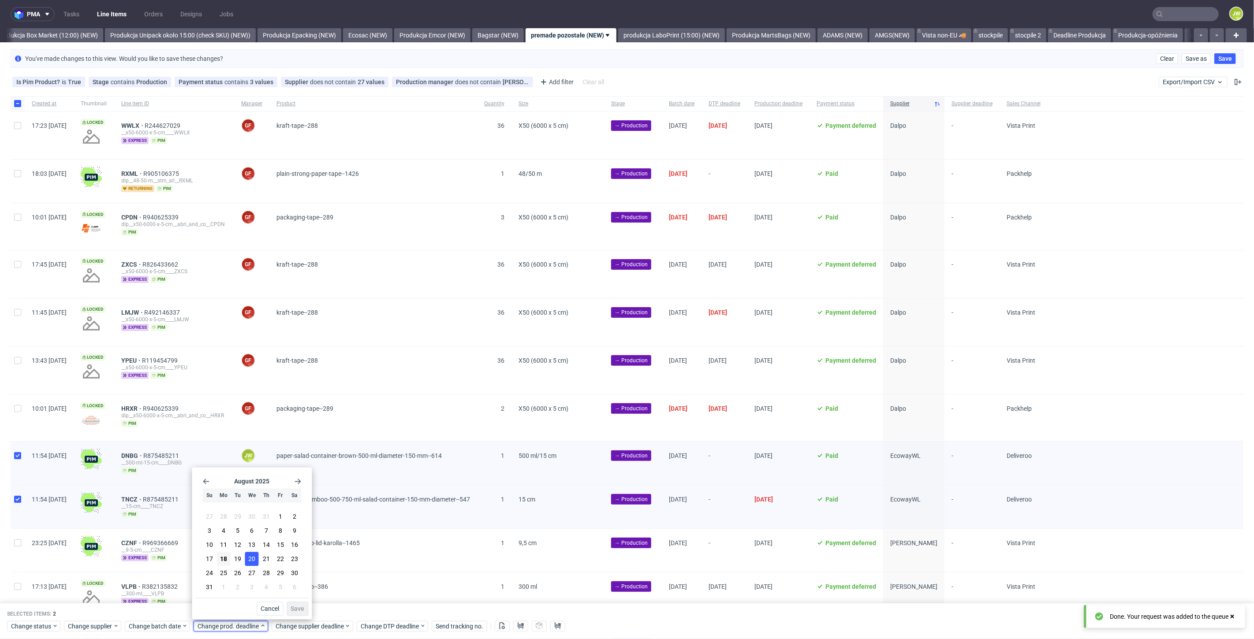
click at [254, 560] on span "20" at bounding box center [252, 559] width 7 height 9
click at [299, 604] on button "Save" at bounding box center [298, 609] width 22 height 14
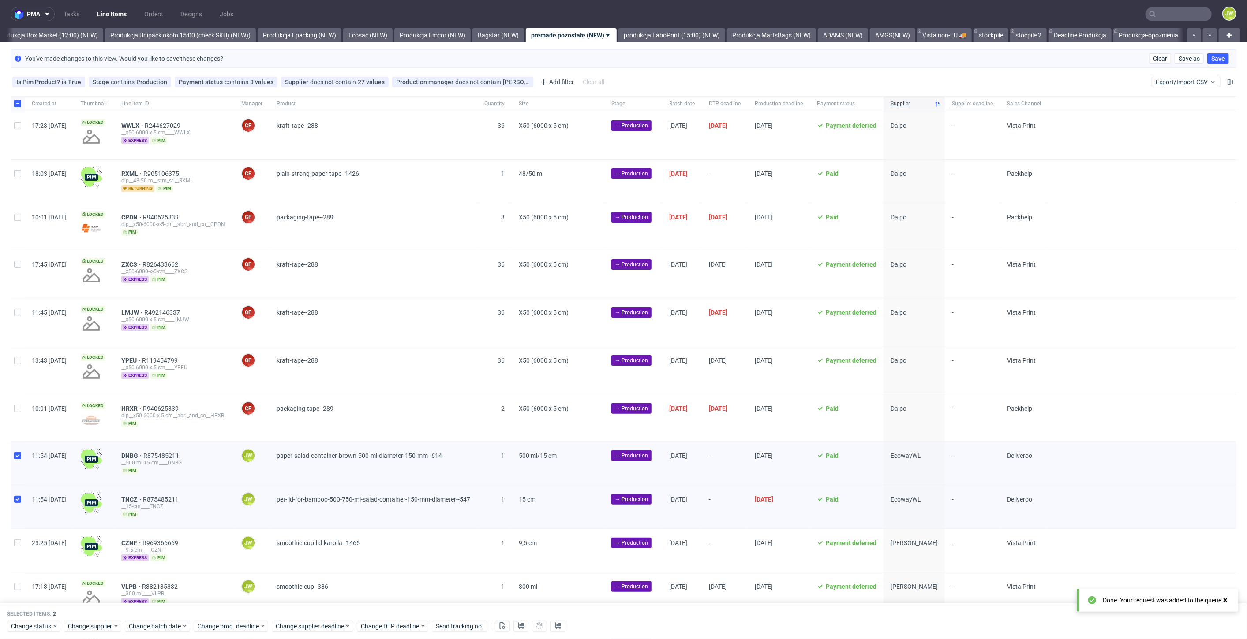
scroll to position [0, 1526]
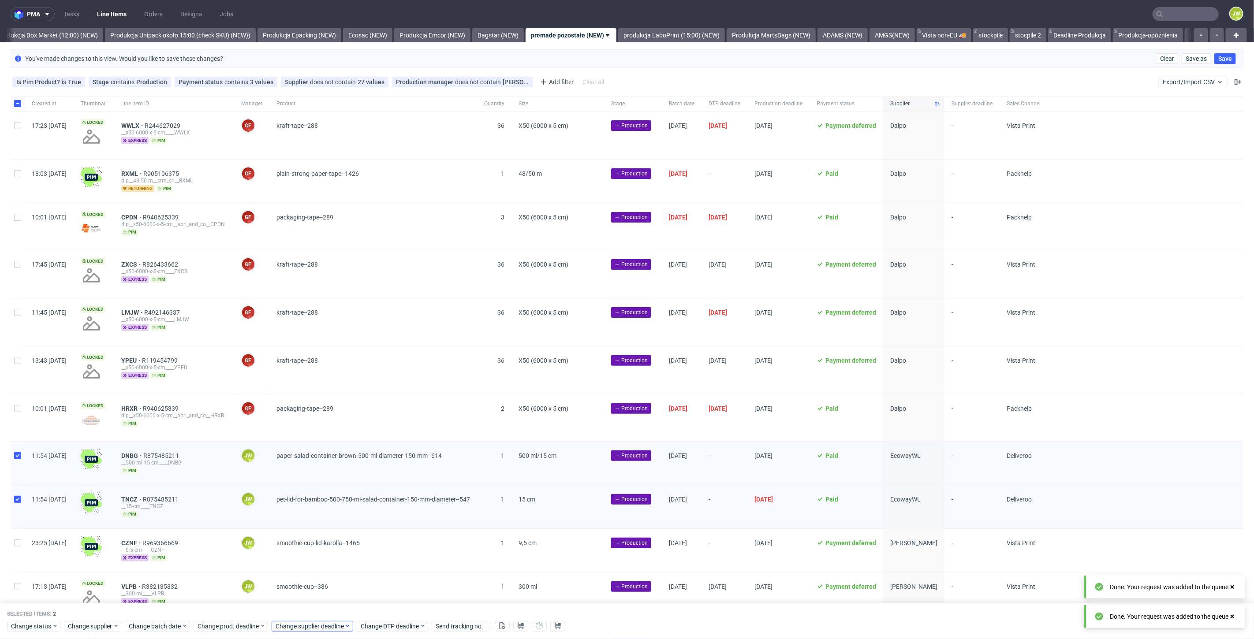
click at [295, 621] on div "Change status Change supplier Change batch date Change prod. deadline Change su…" at bounding box center [627, 626] width 1240 height 13
click at [294, 625] on span "Change supplier deadline" at bounding box center [310, 626] width 69 height 9
click at [330, 554] on button "20" at bounding box center [330, 560] width 14 height 14
click at [374, 604] on button "Save" at bounding box center [376, 609] width 22 height 14
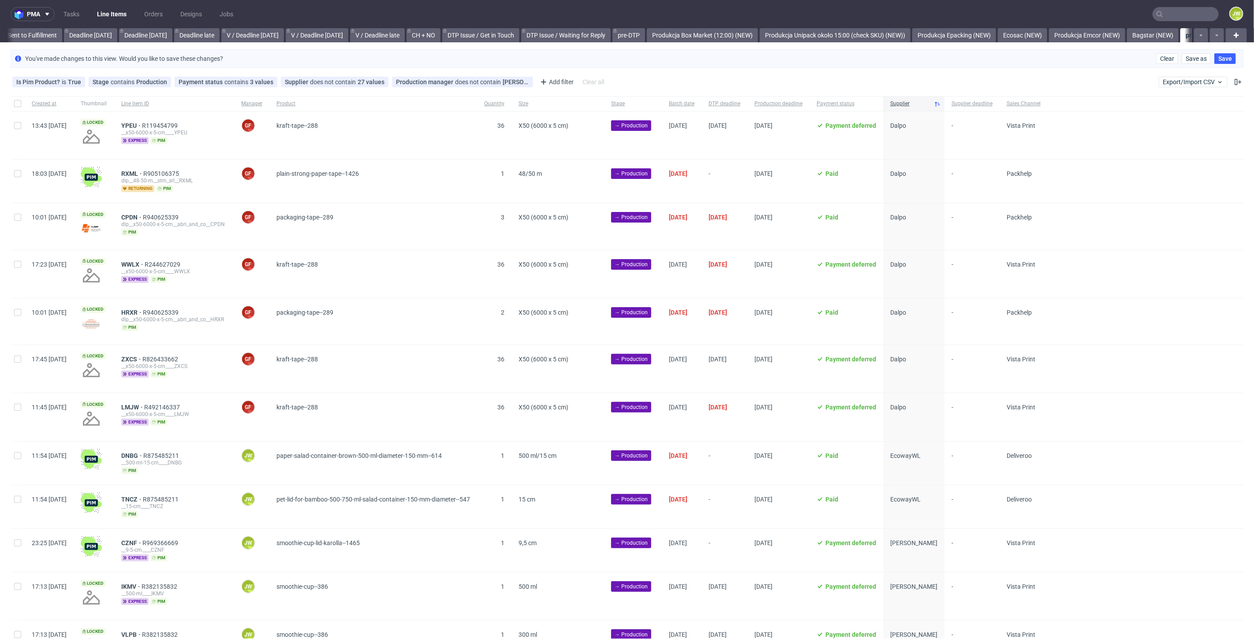
scroll to position [0, 1204]
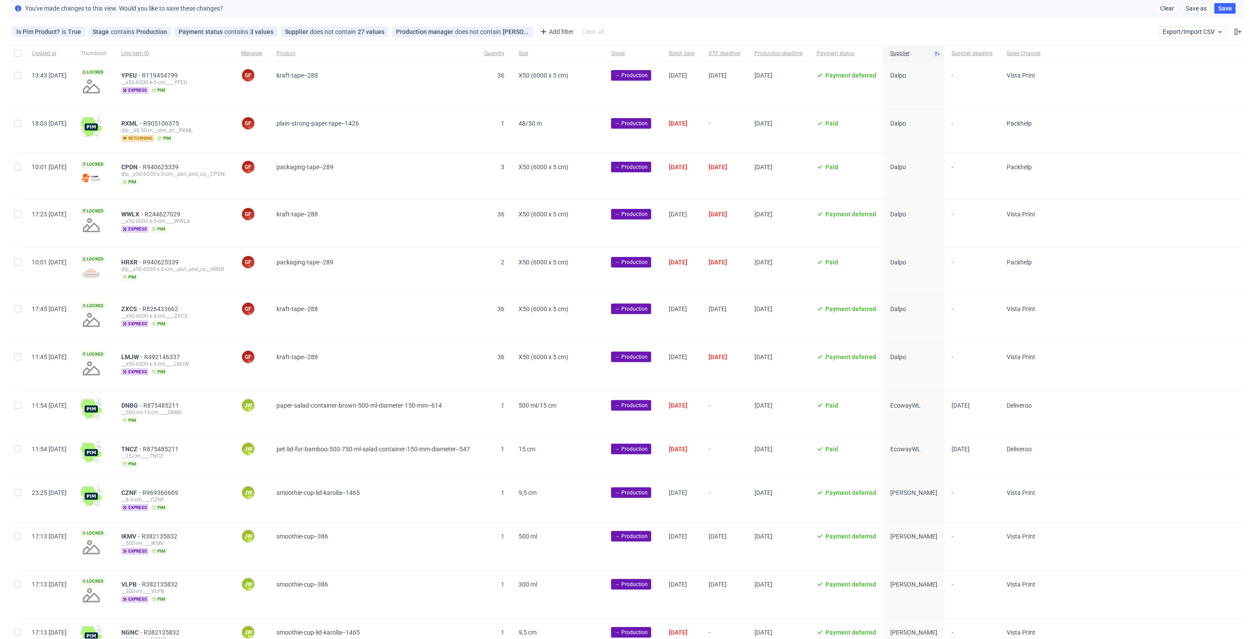
scroll to position [147, 0]
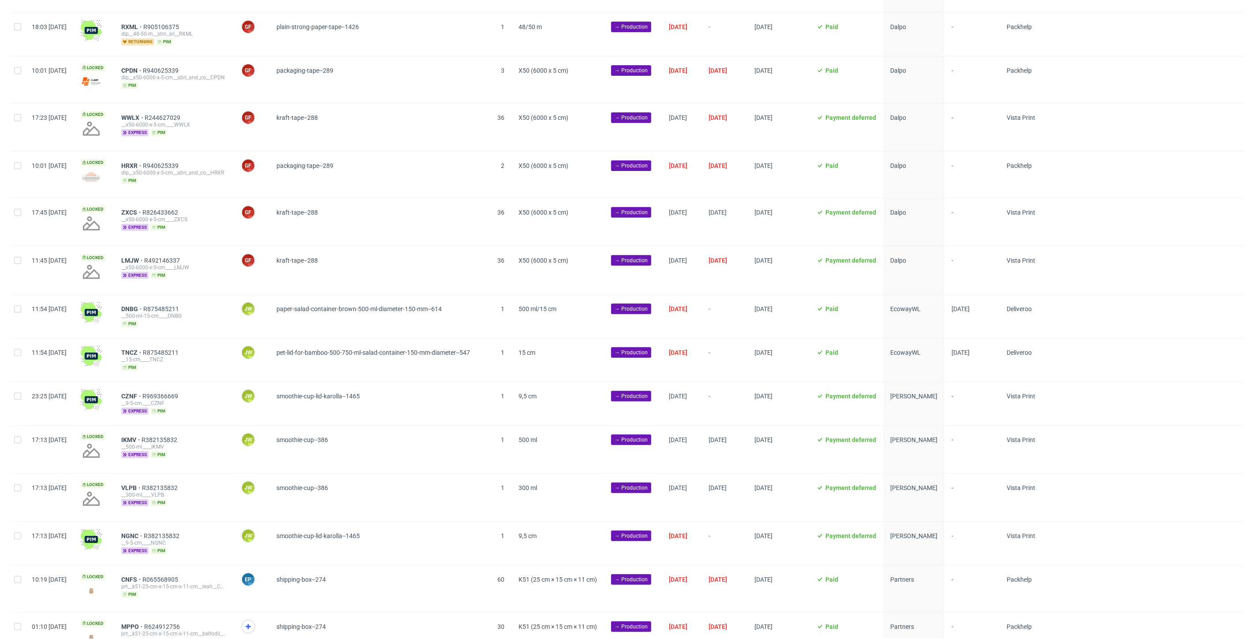
click at [20, 311] on div at bounding box center [18, 316] width 14 height 43
checkbox input "true"
click at [19, 351] on input "checkbox" at bounding box center [17, 352] width 7 height 7
checkbox input "true"
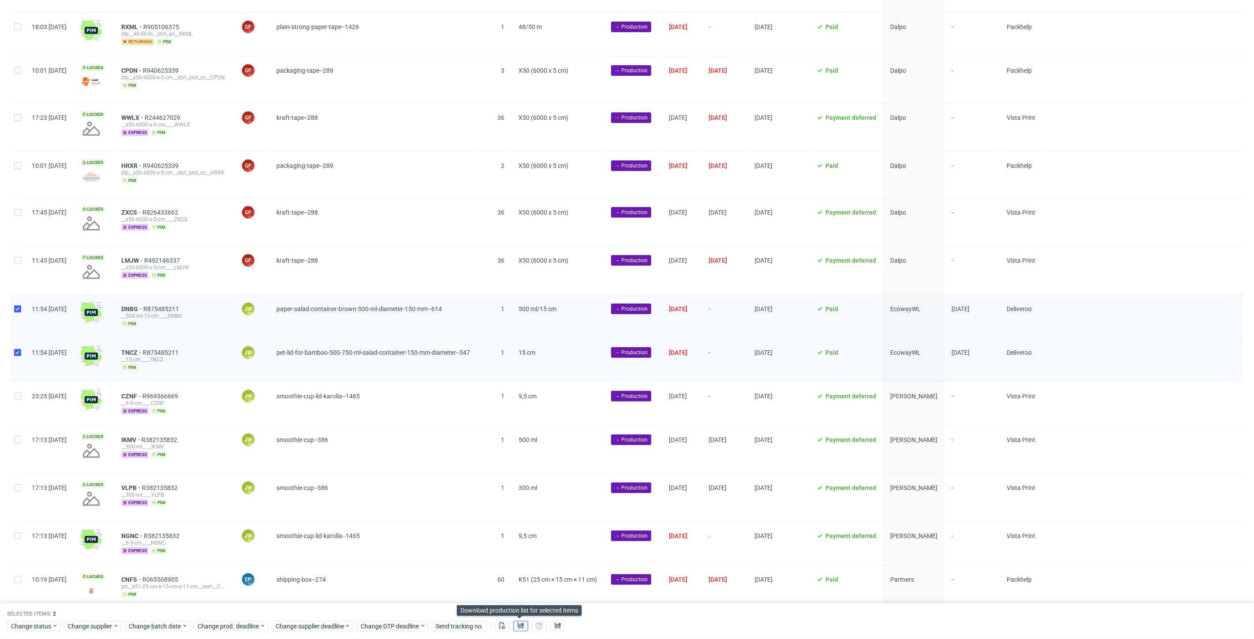
click at [517, 628] on icon at bounding box center [520, 626] width 7 height 7
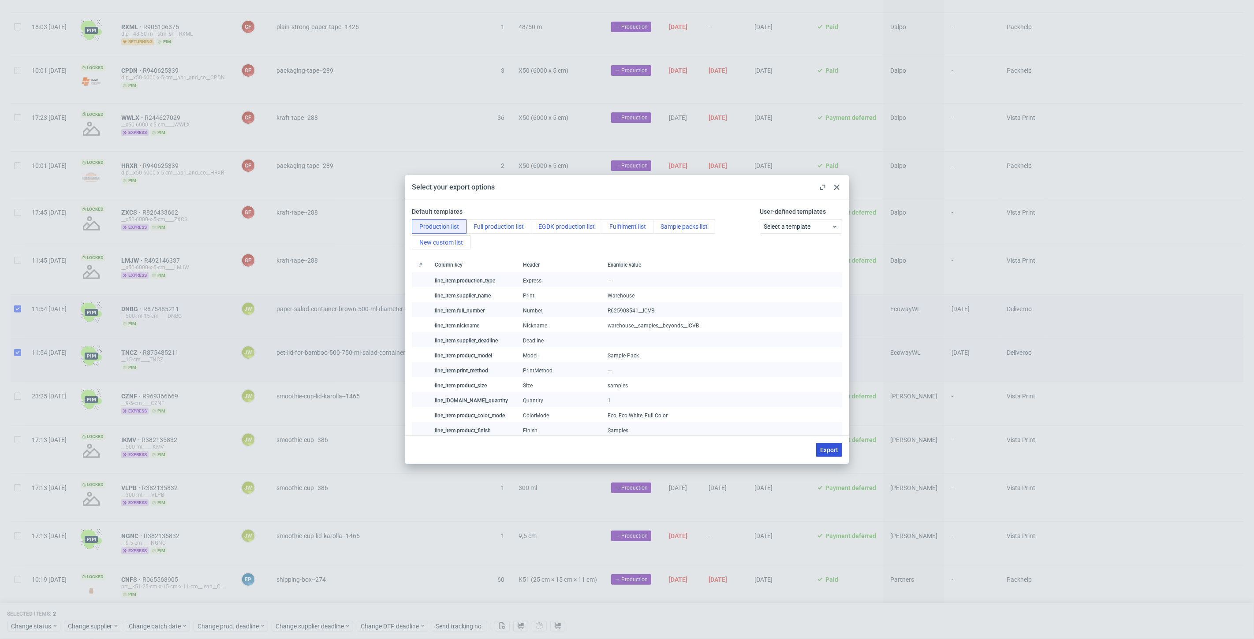
click at [839, 445] on button "Export" at bounding box center [829, 450] width 26 height 14
checkbox input "false"
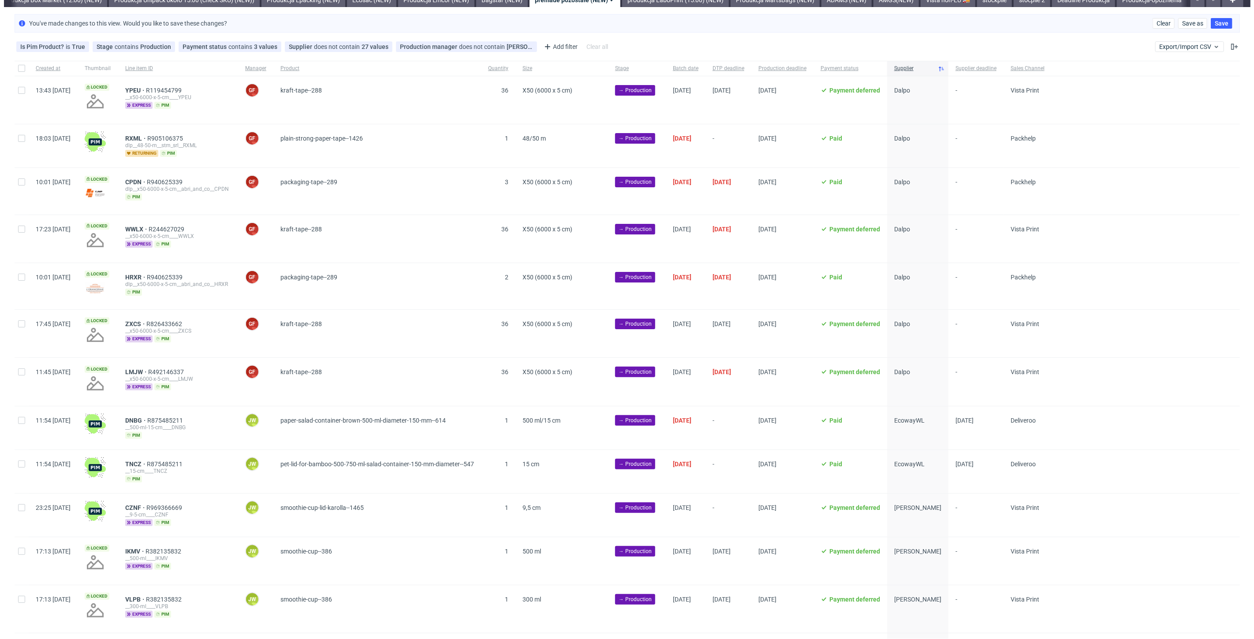
scroll to position [0, 0]
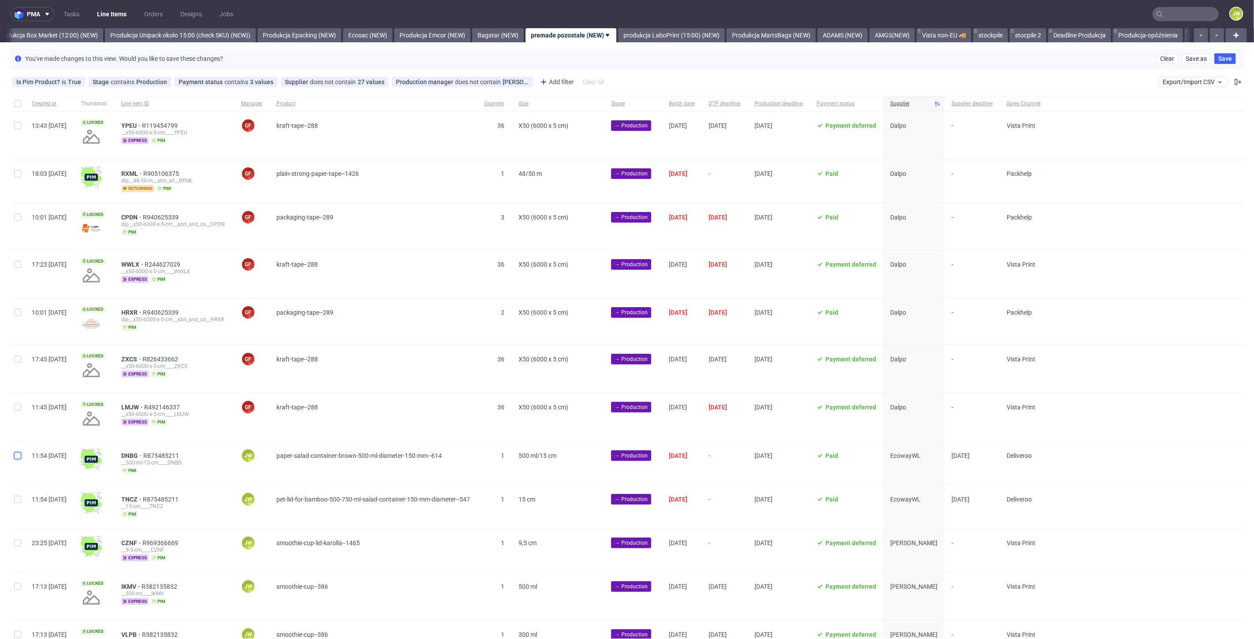
click at [19, 454] on input "checkbox" at bounding box center [17, 455] width 7 height 7
checkbox input "true"
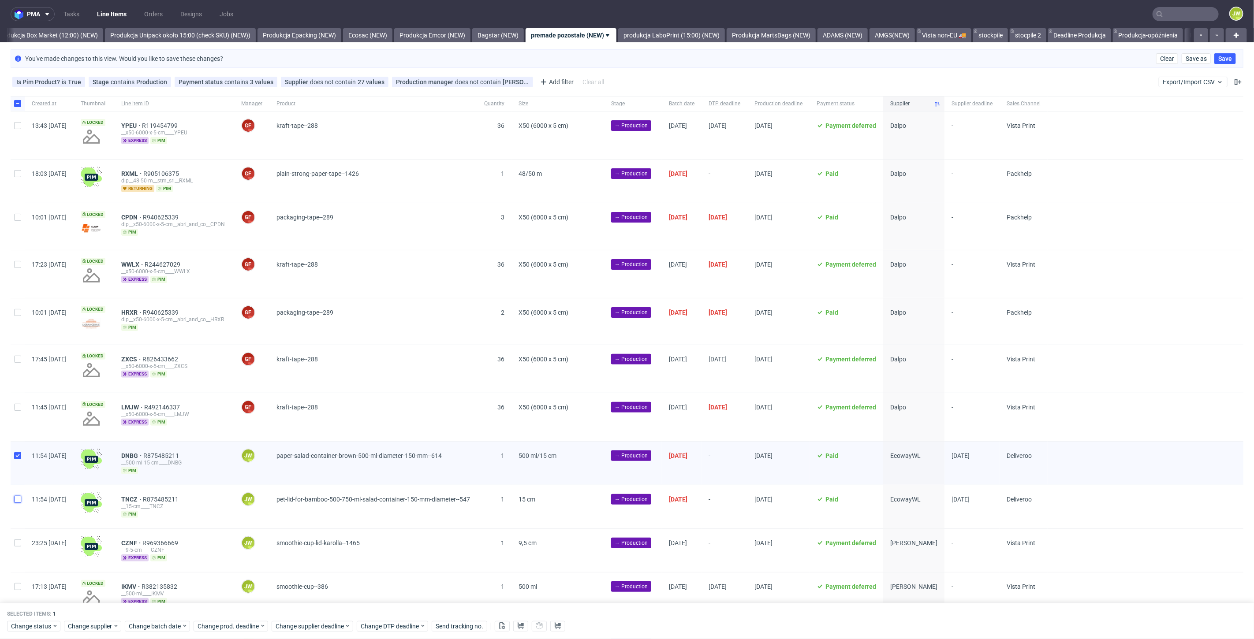
click at [15, 499] on input "checkbox" at bounding box center [17, 499] width 7 height 7
checkbox input "true"
click at [83, 628] on span "Change supplier" at bounding box center [90, 626] width 45 height 9
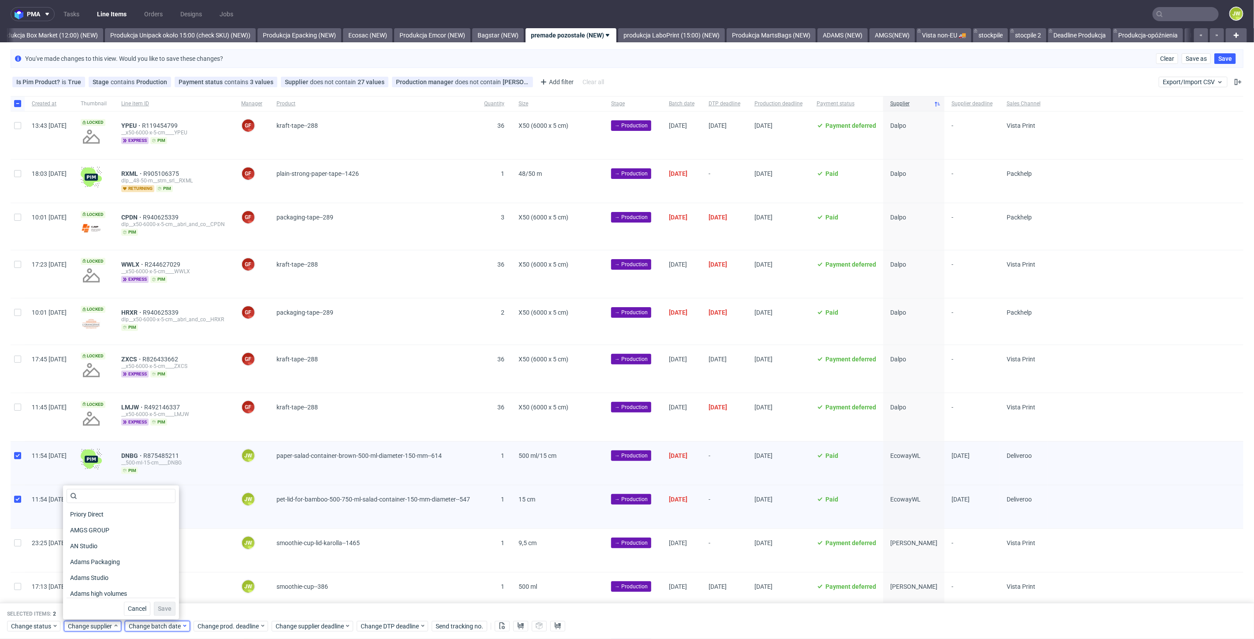
click at [143, 630] on span "Change batch date" at bounding box center [155, 626] width 53 height 9
click at [20, 629] on span "Change status" at bounding box center [31, 626] width 41 height 9
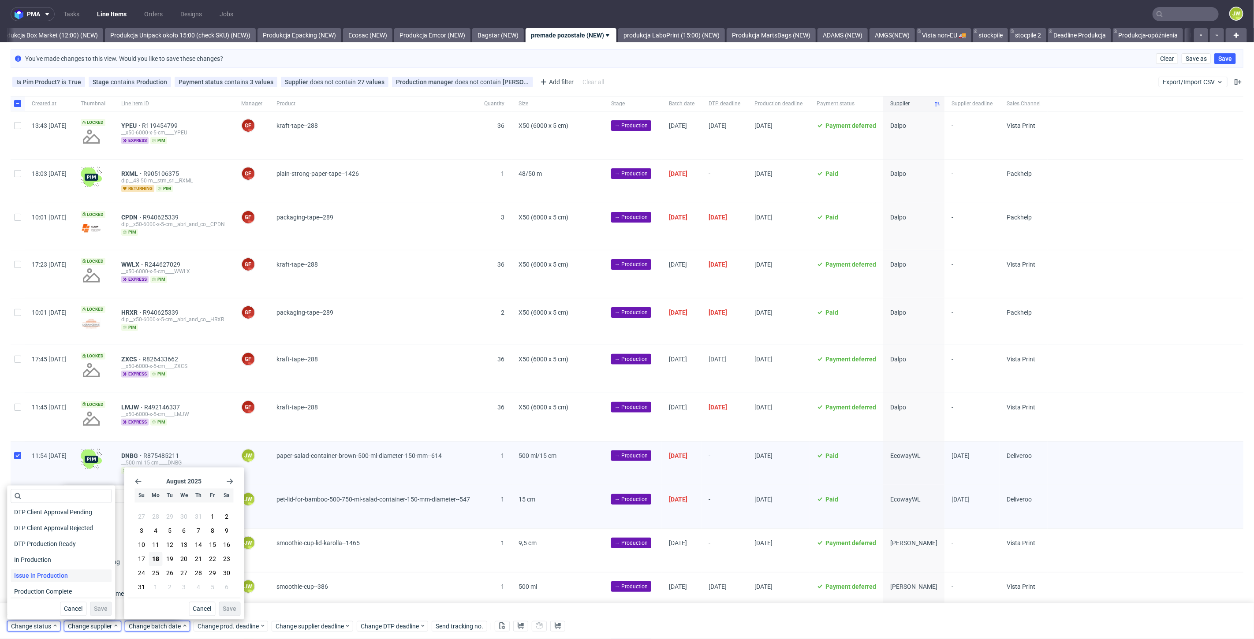
scroll to position [98, 0]
click at [27, 549] on span "In Production" at bounding box center [33, 544] width 45 height 12
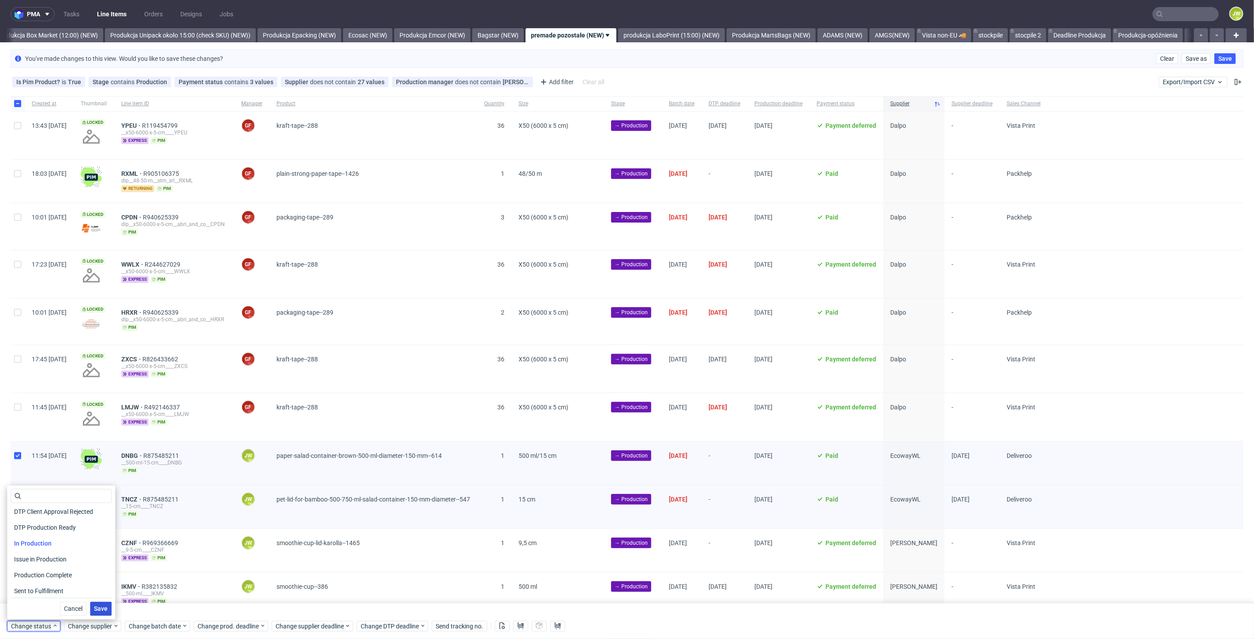
click at [95, 612] on span "Save" at bounding box center [101, 609] width 14 height 6
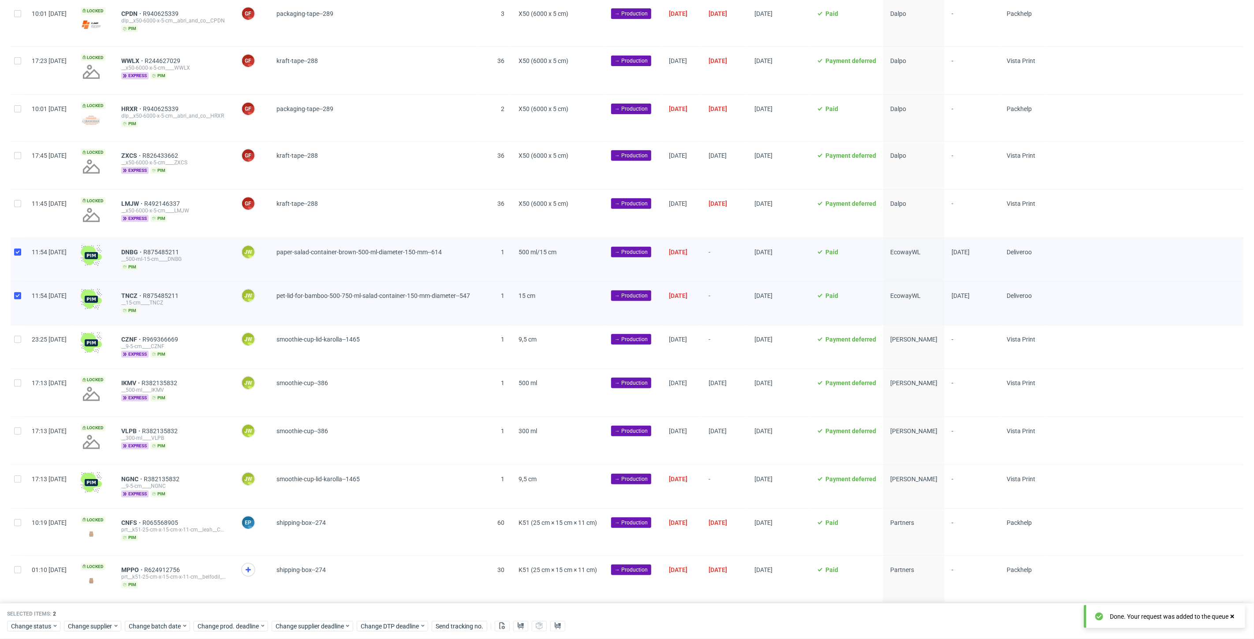
scroll to position [245, 0]
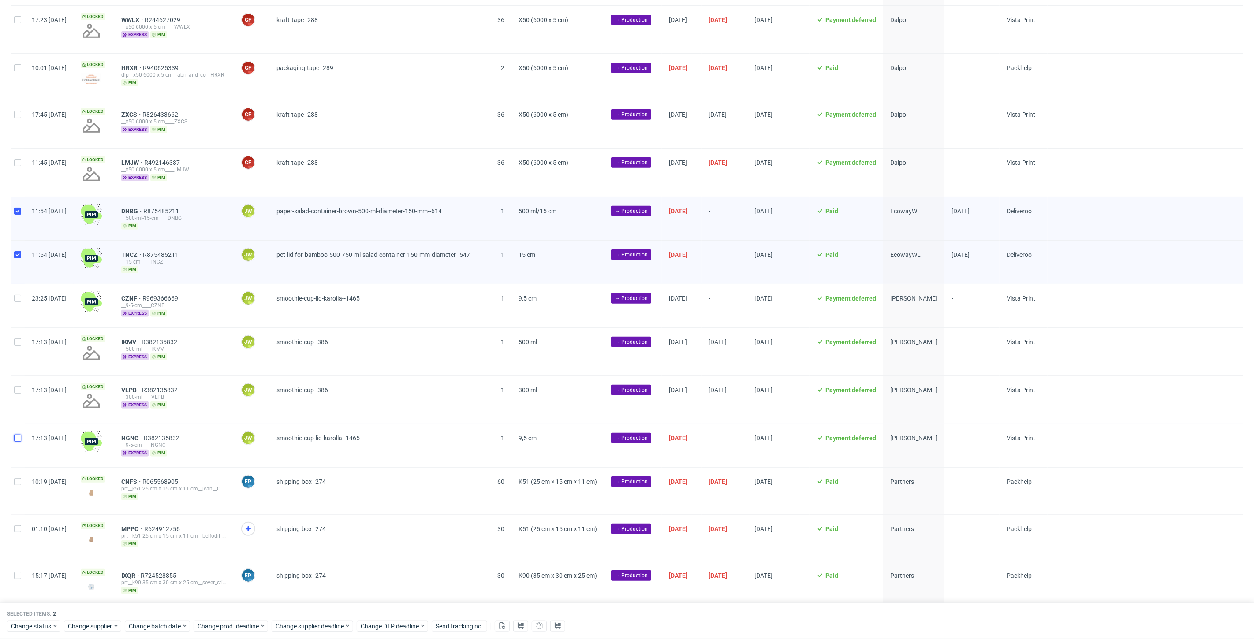
click at [19, 436] on input "checkbox" at bounding box center [17, 438] width 7 height 7
checkbox input "true"
click at [18, 343] on div at bounding box center [18, 352] width 14 height 48
checkbox input "false"
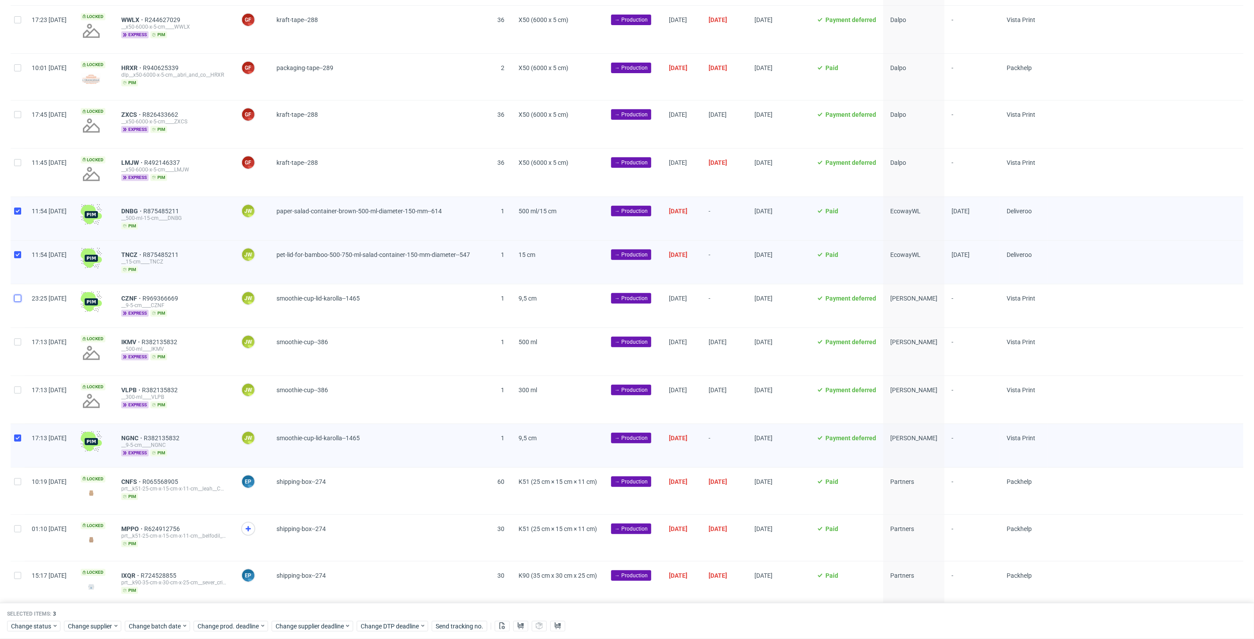
click at [16, 295] on input "checkbox" at bounding box center [17, 298] width 7 height 7
checkbox input "true"
drag, startPoint x: 16, startPoint y: 210, endPoint x: 17, endPoint y: 224, distance: 14.1
click at [16, 213] on div at bounding box center [18, 218] width 14 height 43
checkbox input "false"
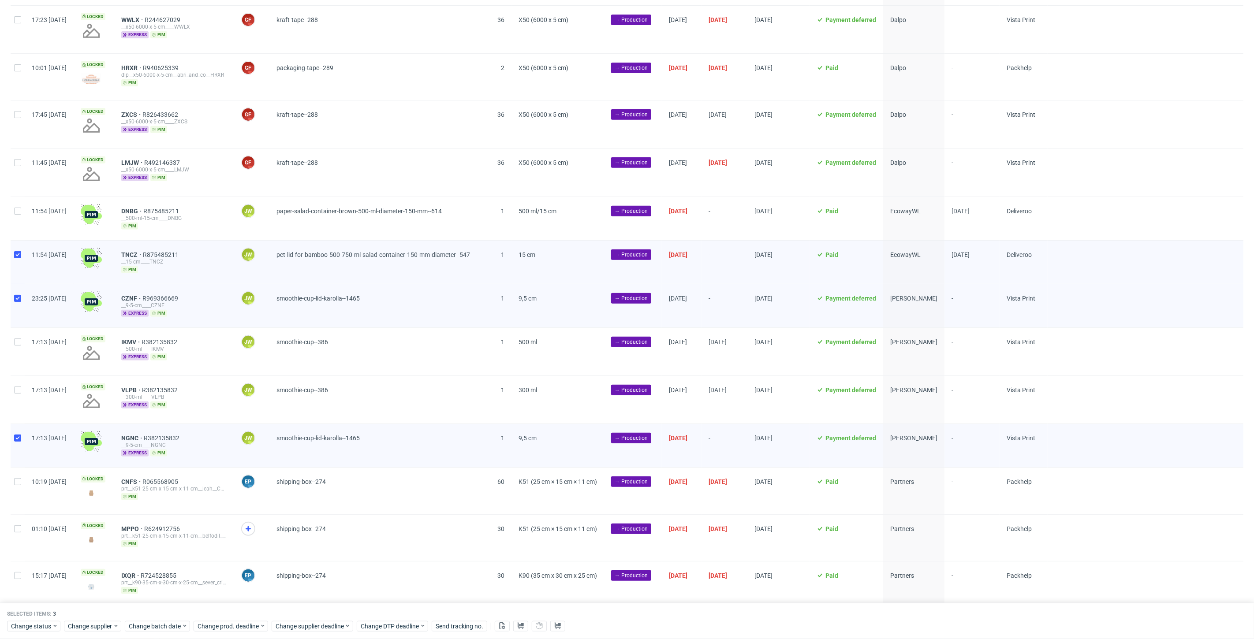
click at [18, 244] on div at bounding box center [18, 262] width 14 height 43
checkbox input "false"
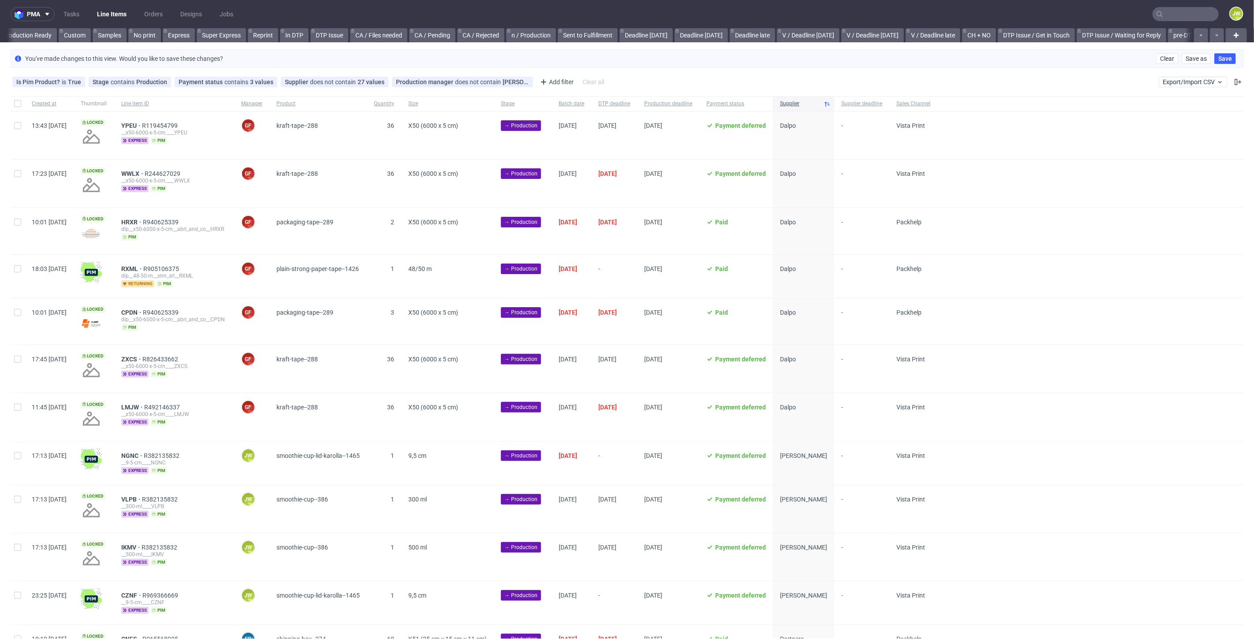
scroll to position [0, 634]
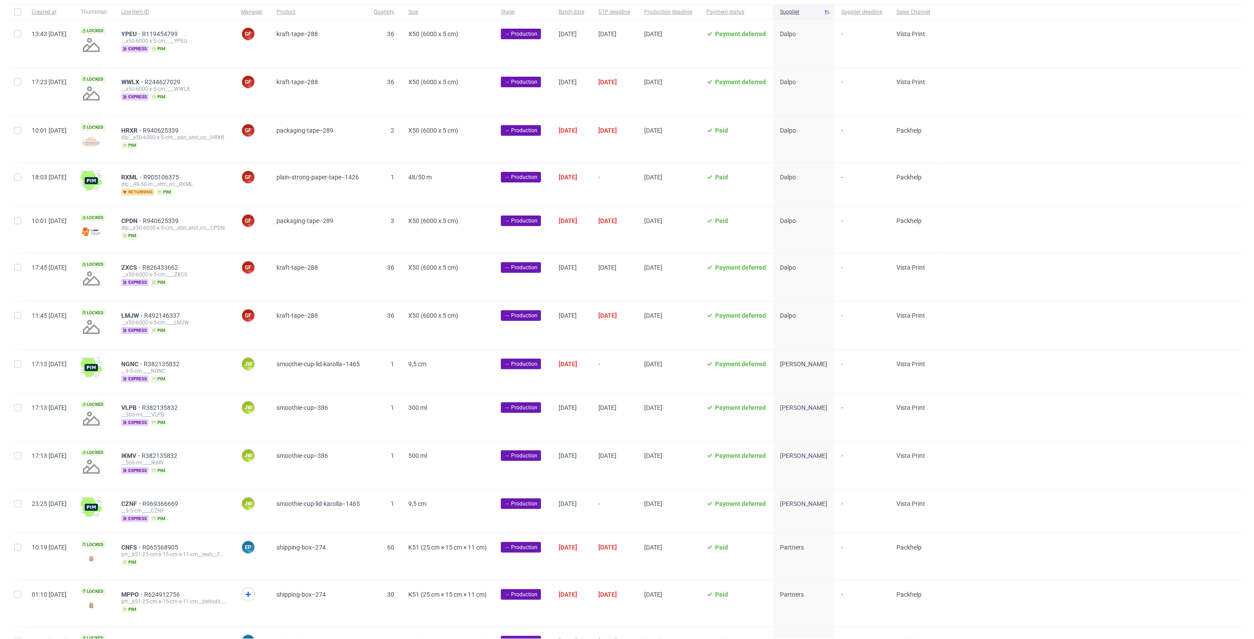
scroll to position [241, 0]
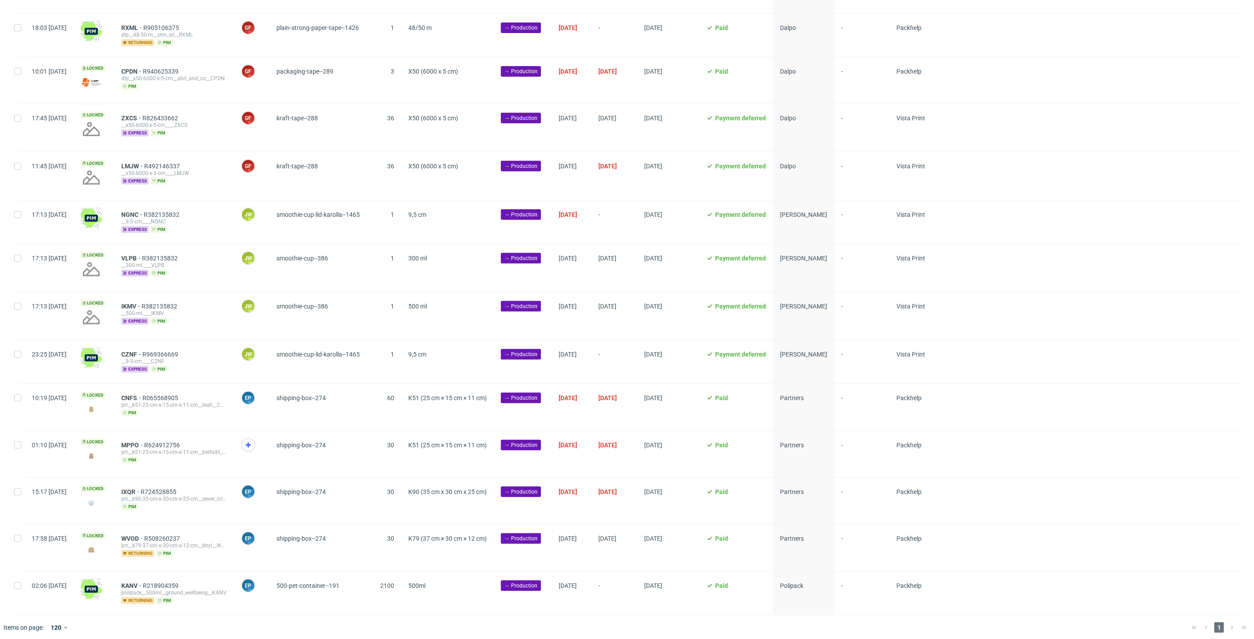
click at [13, 206] on div at bounding box center [18, 222] width 14 height 43
checkbox input "true"
click at [19, 361] on div at bounding box center [18, 361] width 14 height 43
checkbox input "true"
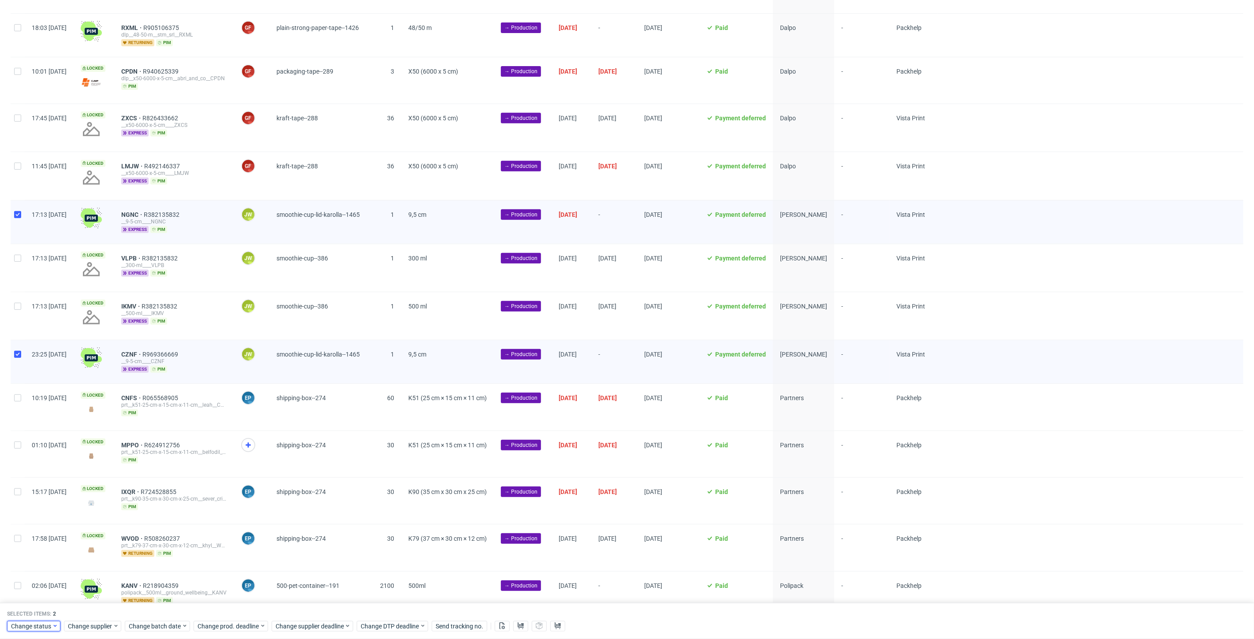
click at [41, 624] on span "Change status" at bounding box center [31, 626] width 41 height 9
click at [82, 627] on span "Change supplier" at bounding box center [90, 626] width 45 height 9
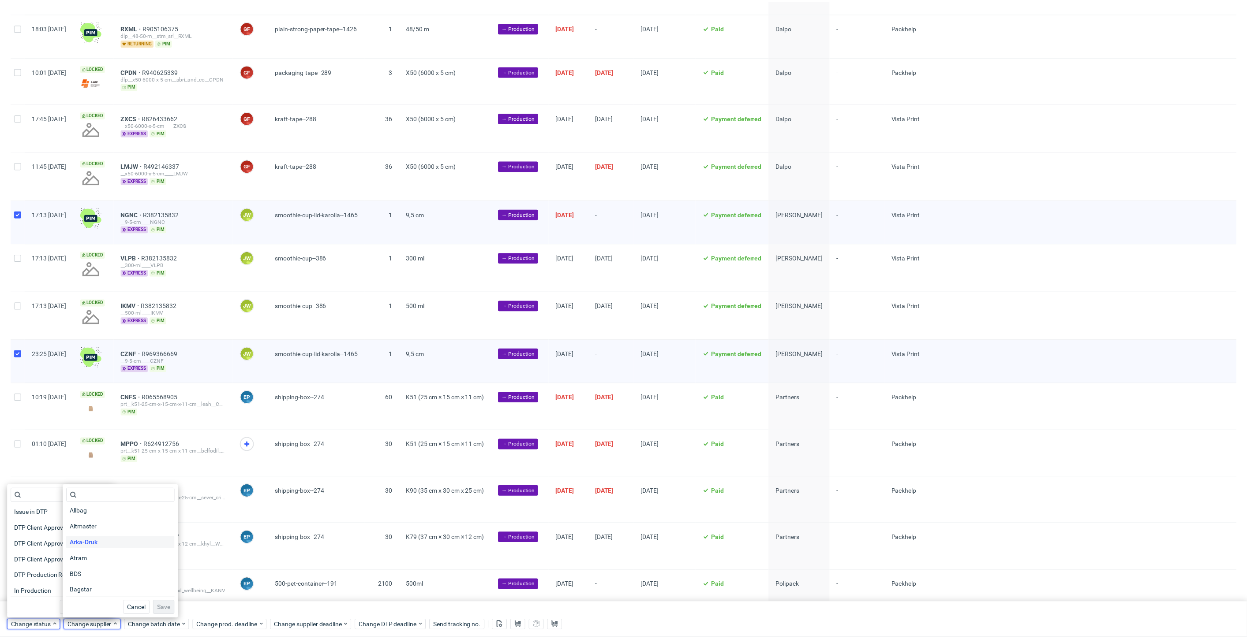
scroll to position [147, 0]
click at [89, 543] on span "Bagstar" at bounding box center [81, 543] width 29 height 12
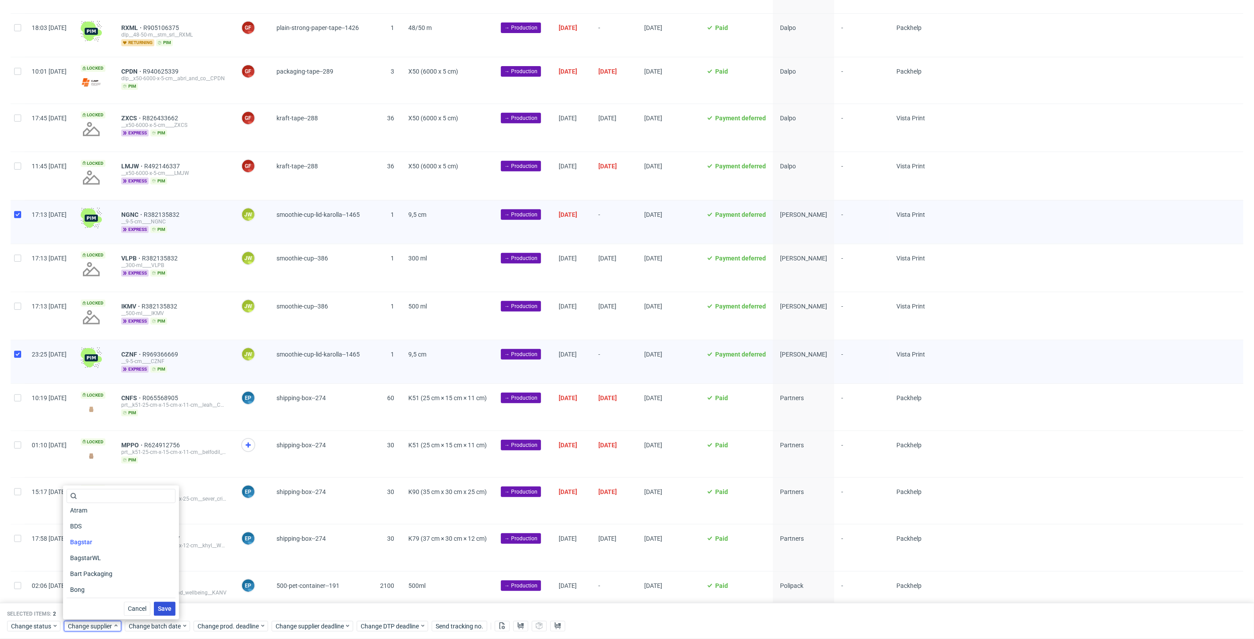
click at [170, 606] on span "Save" at bounding box center [165, 609] width 14 height 6
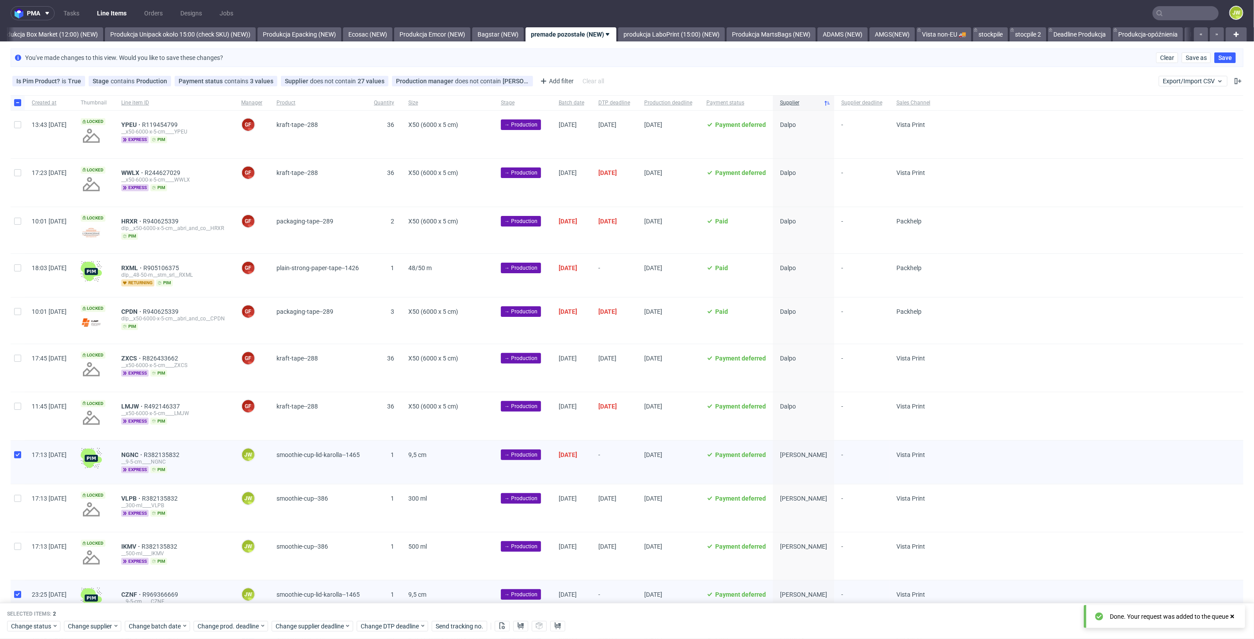
scroll to position [0, 0]
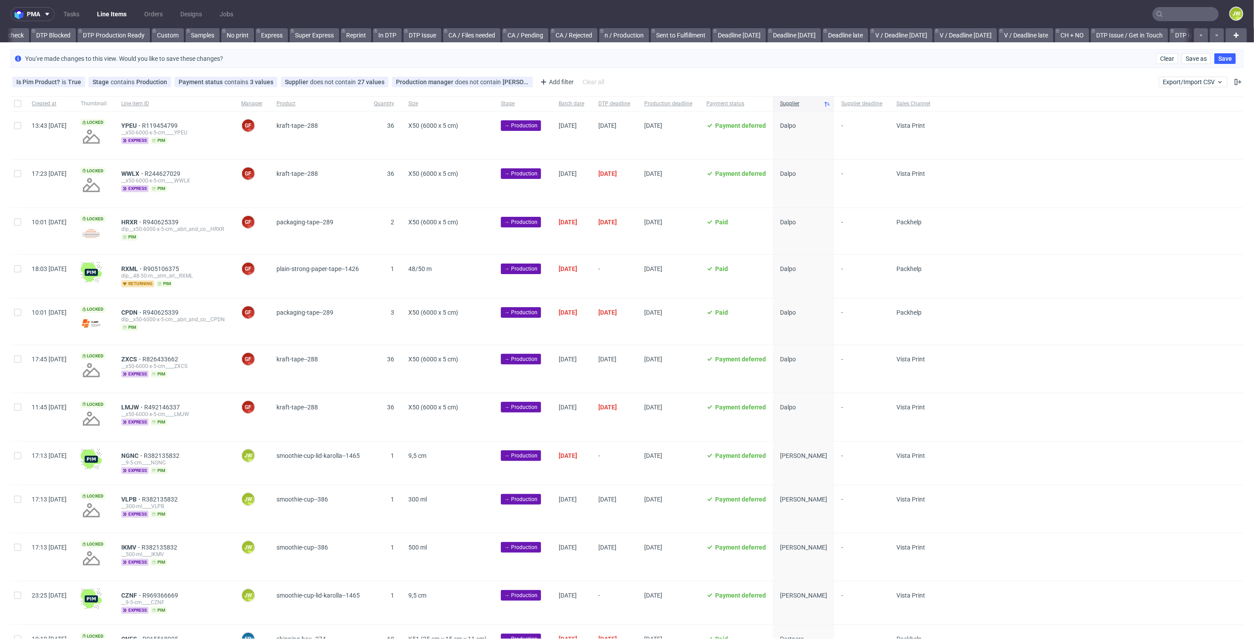
scroll to position [0, 345]
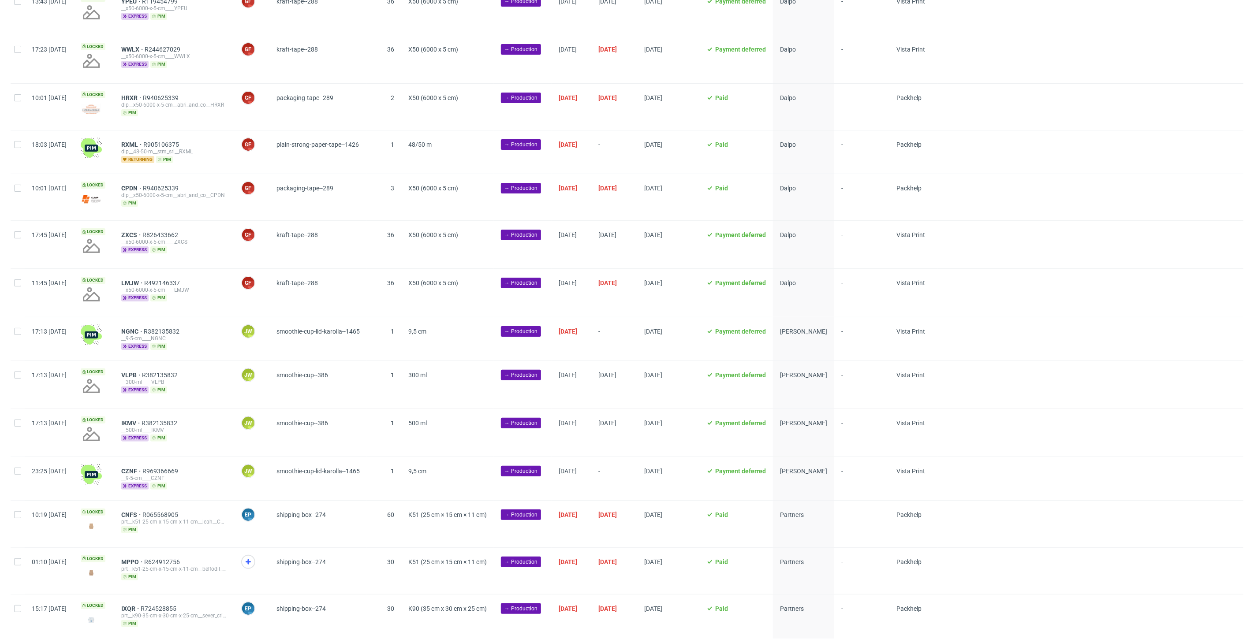
scroll to position [241, 0]
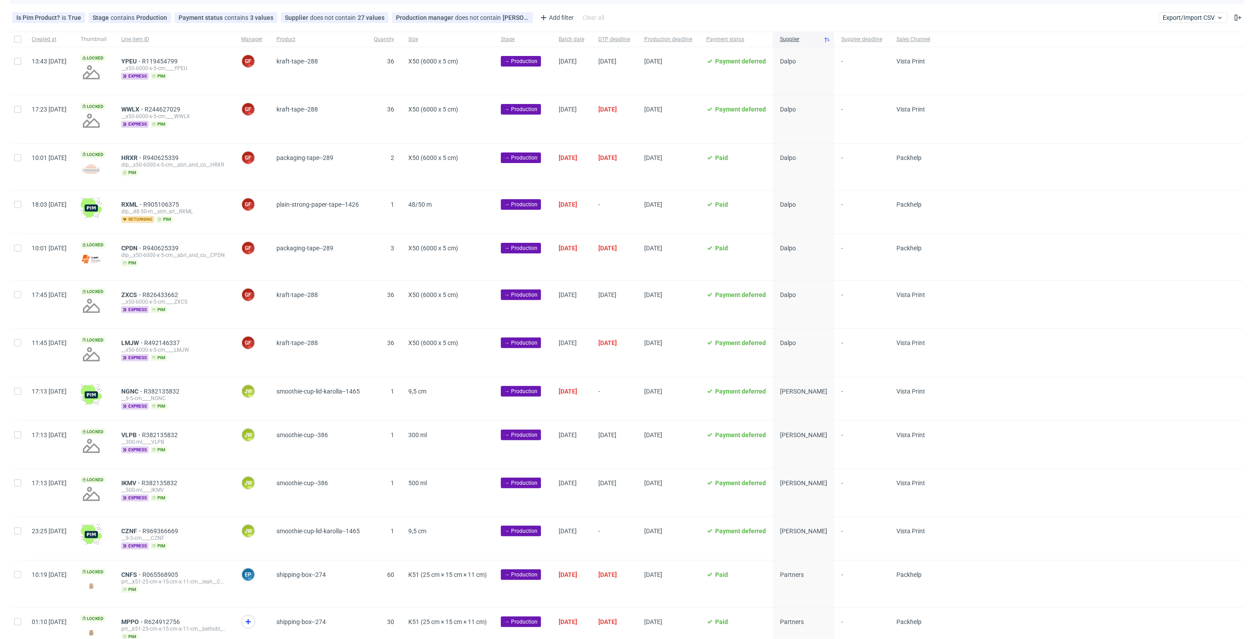
scroll to position [147, 0]
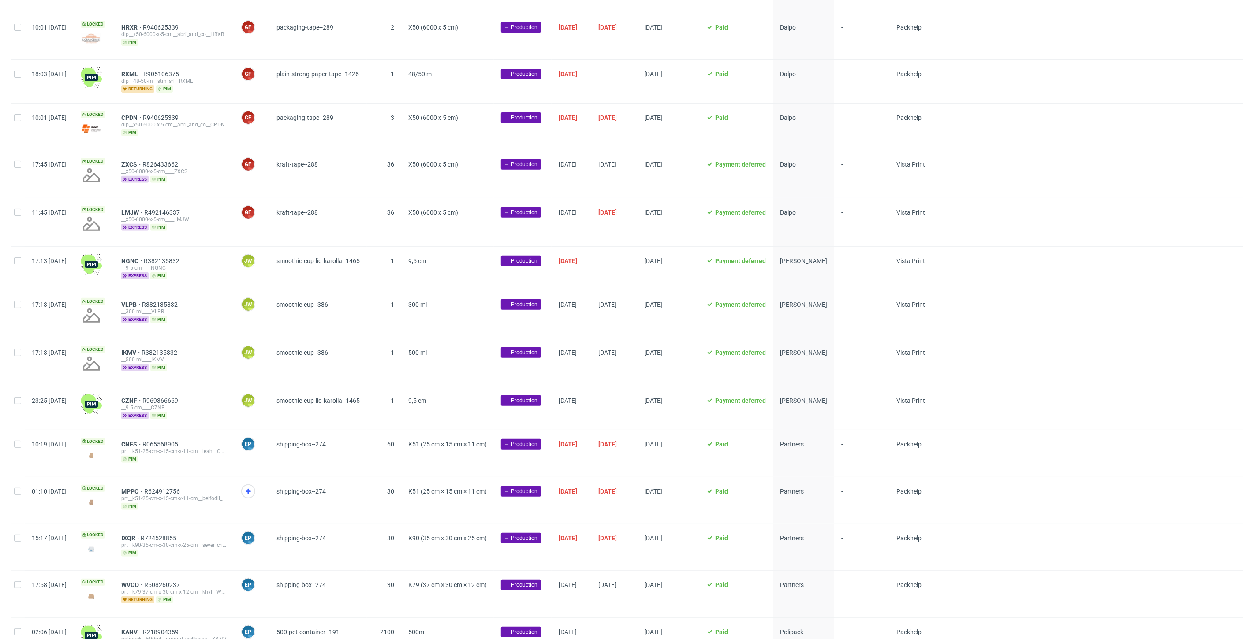
scroll to position [196, 0]
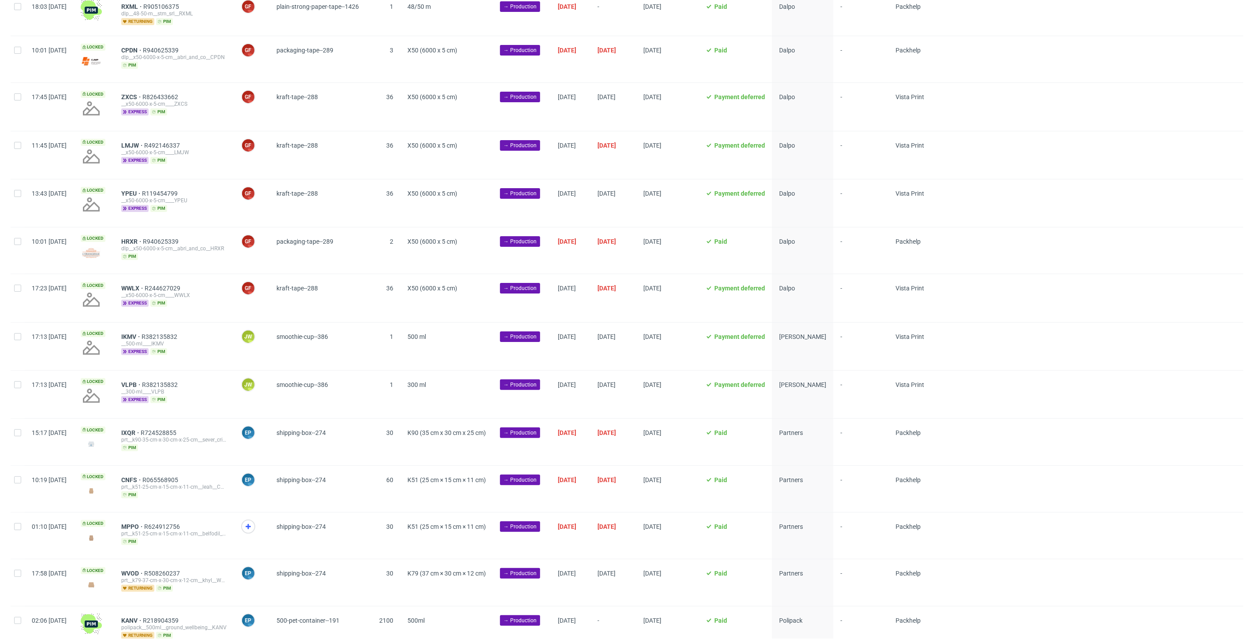
scroll to position [155, 0]
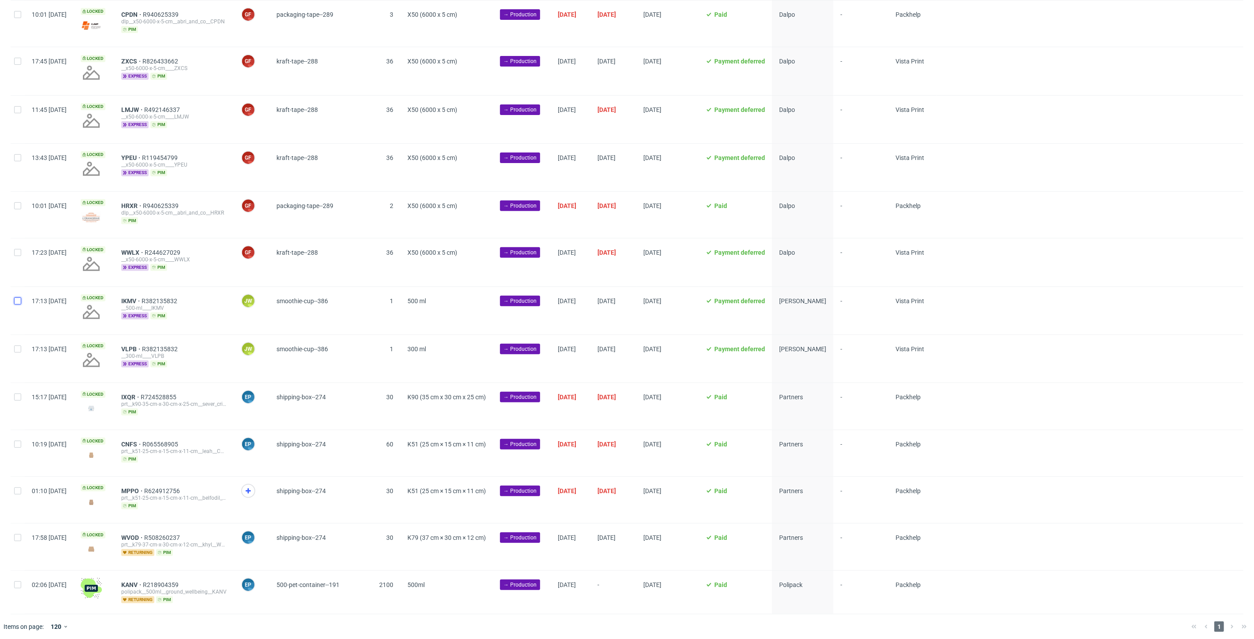
click at [14, 302] on input "checkbox" at bounding box center [17, 301] width 7 height 7
checkbox input "true"
click at [16, 347] on input "checkbox" at bounding box center [17, 349] width 7 height 7
checkbox input "true"
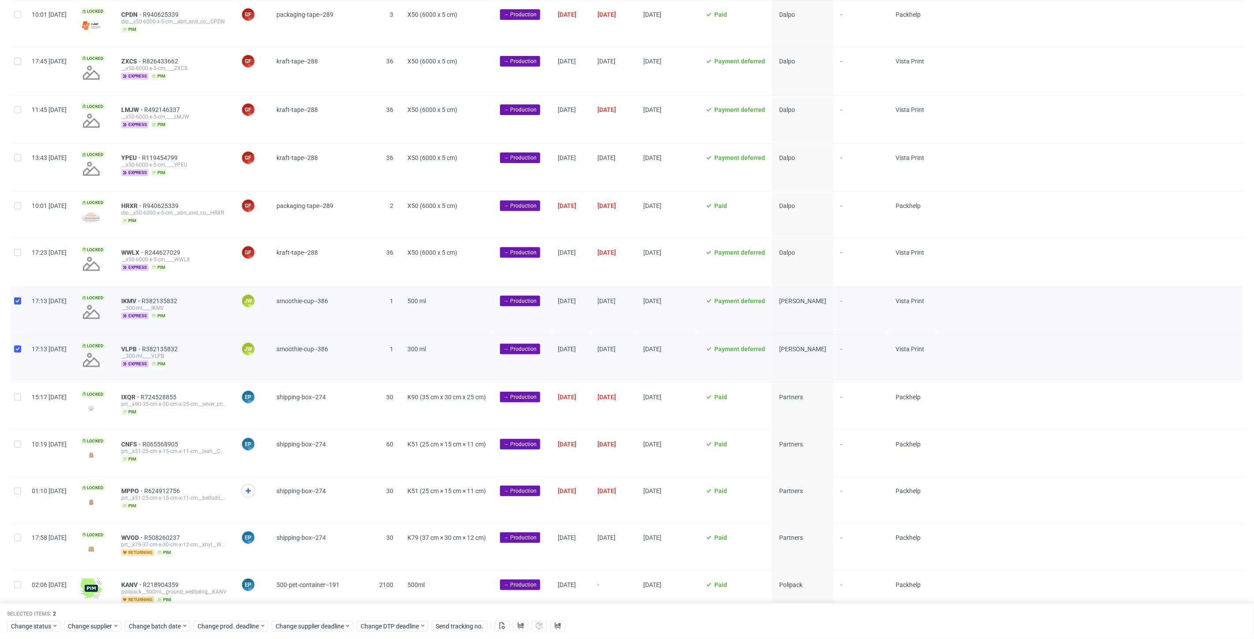
click at [233, 635] on div "Selected items: 2 Change status Change supplier Change batch date Change prod. …" at bounding box center [627, 621] width 1254 height 37
click at [143, 628] on span "Change batch date" at bounding box center [155, 626] width 53 height 9
click at [152, 560] on span "18" at bounding box center [155, 559] width 7 height 9
click at [228, 610] on span "Save" at bounding box center [230, 609] width 14 height 6
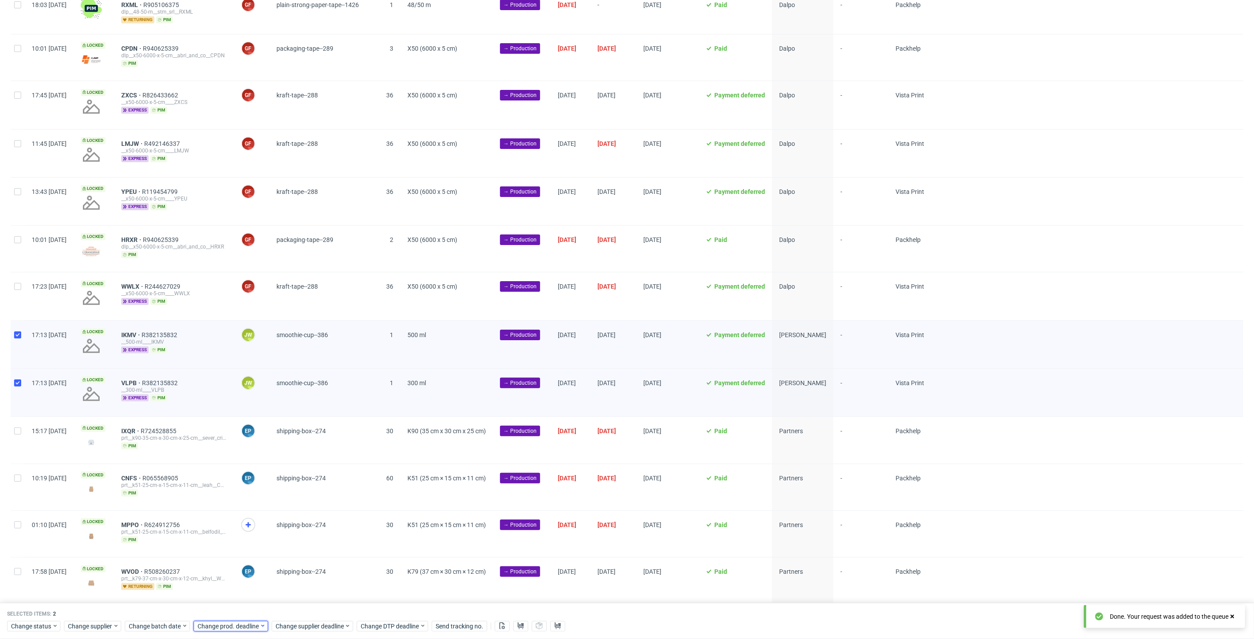
scroll to position [52, 0]
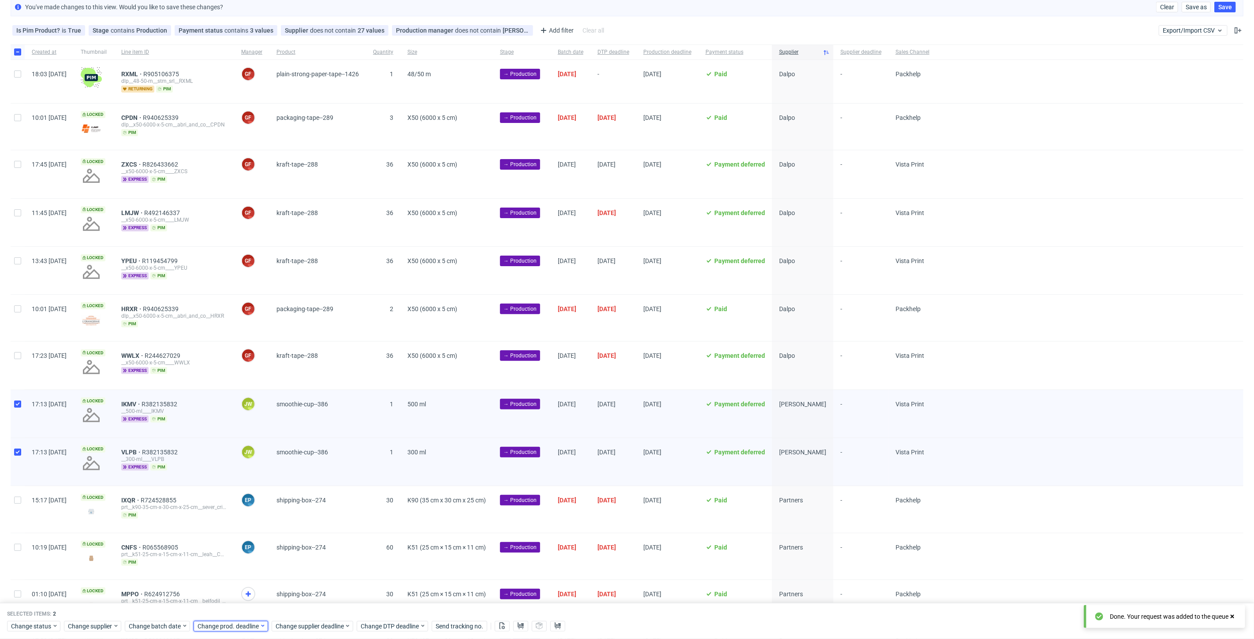
click at [228, 623] on span "Change prod. deadline" at bounding box center [229, 626] width 62 height 9
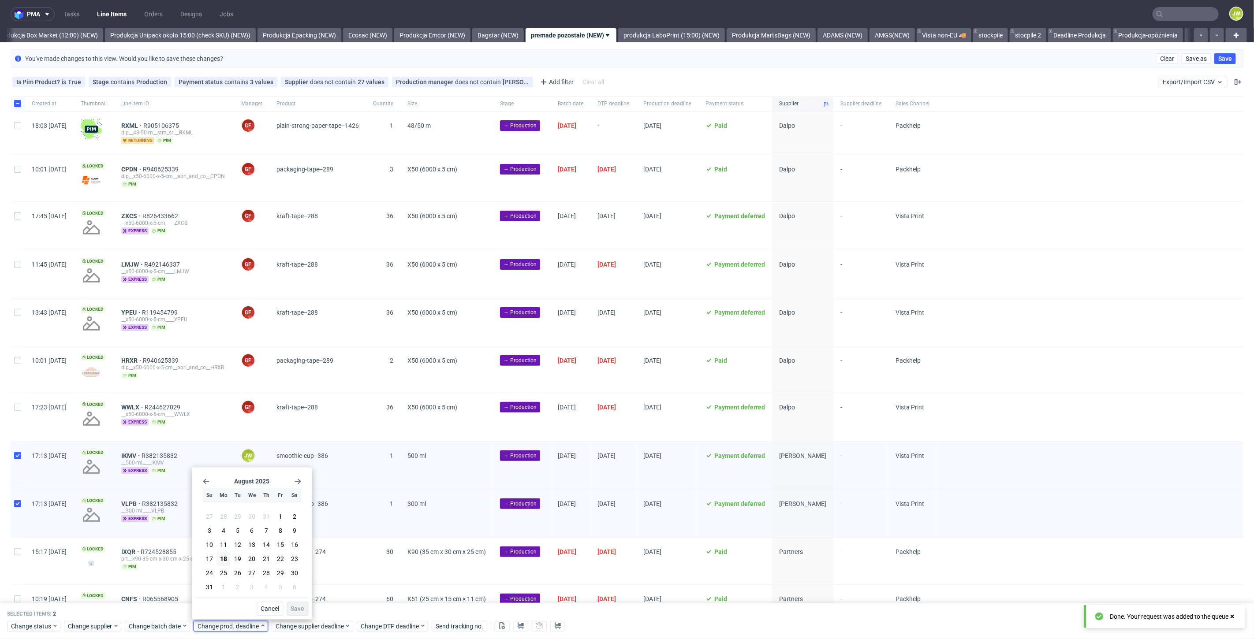
click at [301, 479] on icon "Go forward 1 month" at bounding box center [298, 482] width 7 height 7
click at [262, 563] on button "25" at bounding box center [266, 564] width 14 height 14
click at [299, 609] on span "Save" at bounding box center [298, 609] width 14 height 6
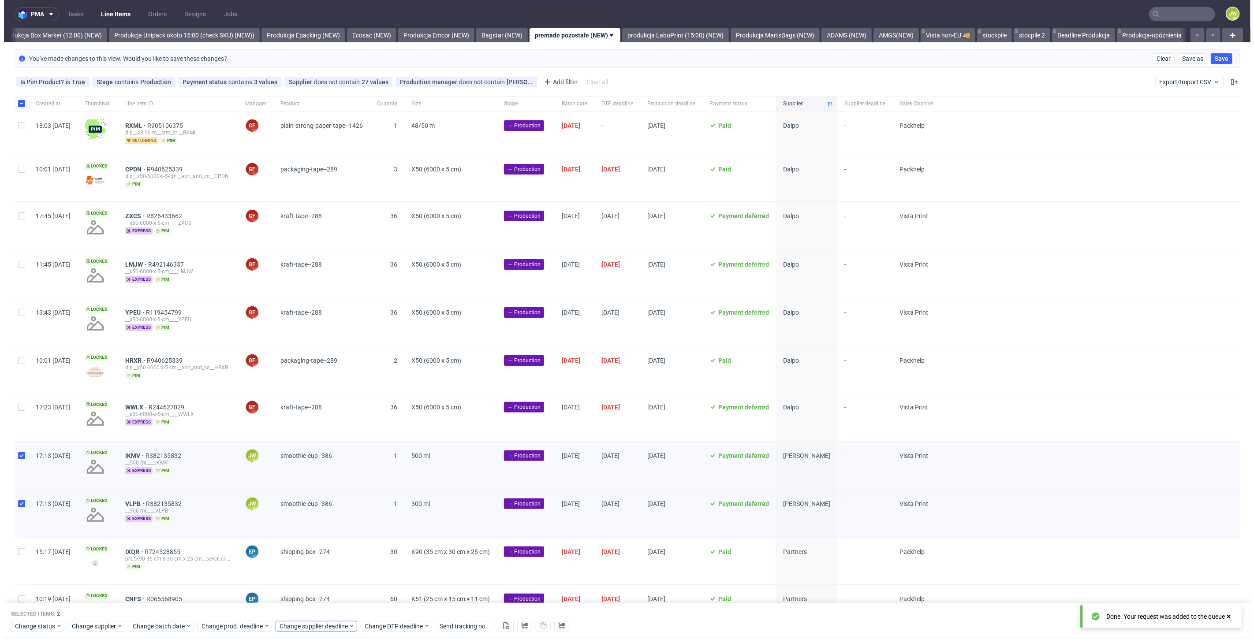
scroll to position [0, 1526]
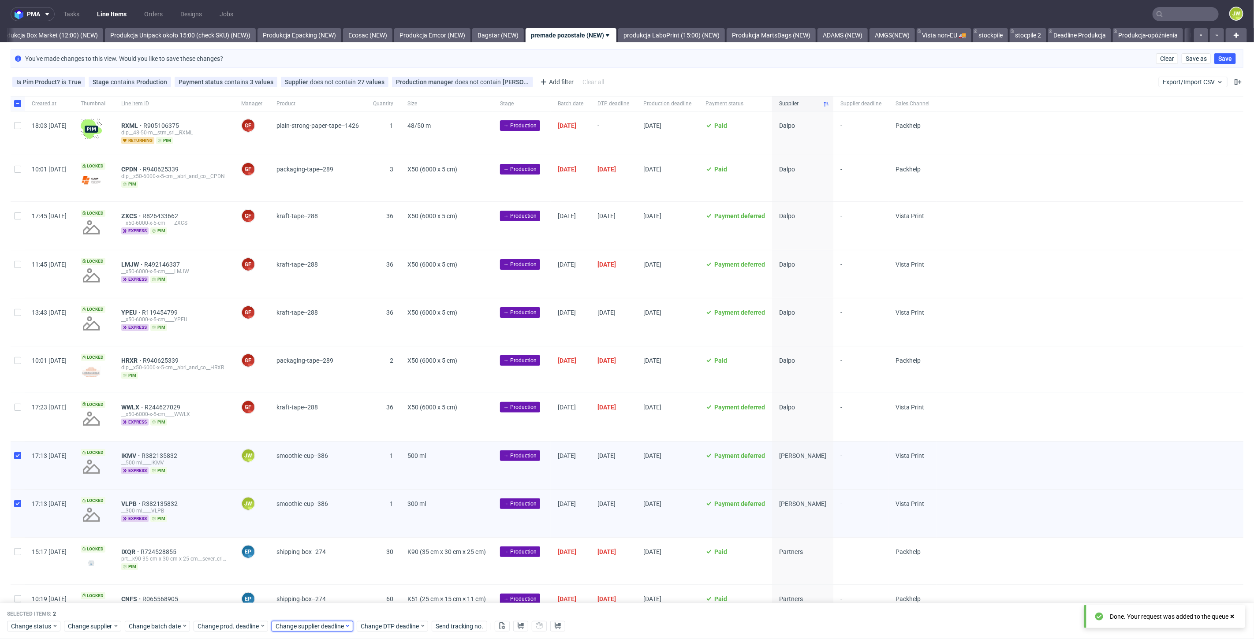
click at [287, 631] on div "Change supplier deadline" at bounding box center [313, 626] width 82 height 11
click at [373, 483] on icon "Go forward 1 month" at bounding box center [376, 482] width 7 height 7
click at [344, 564] on span "25" at bounding box center [344, 563] width 7 height 9
click at [371, 608] on span "Save" at bounding box center [376, 609] width 14 height 6
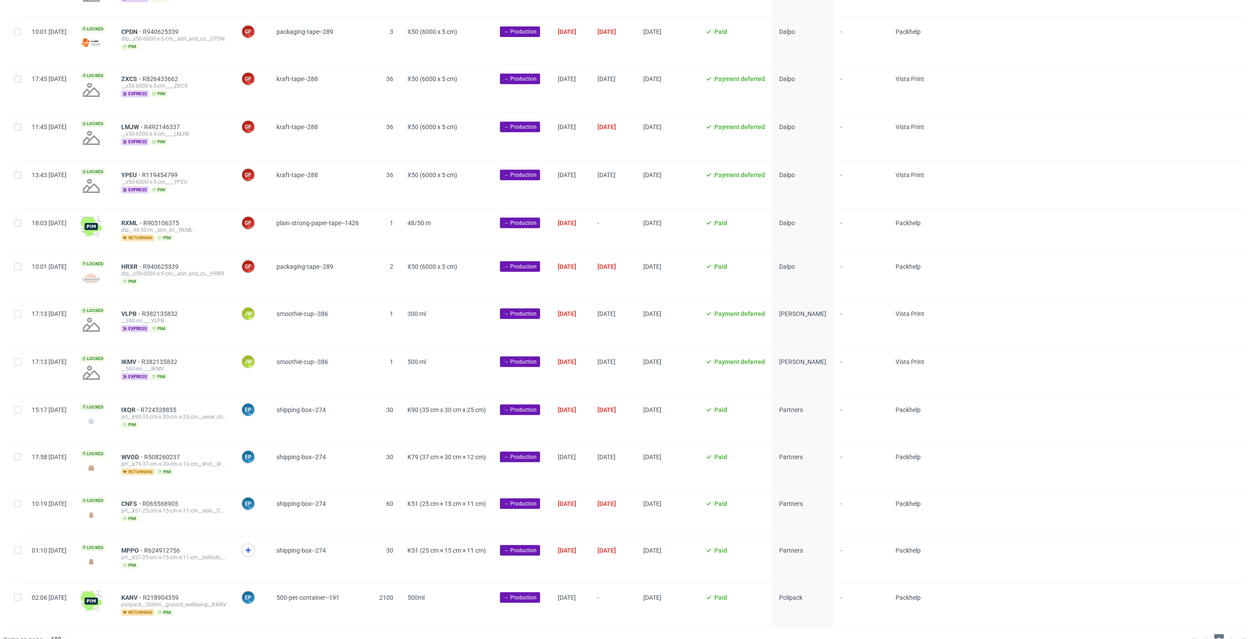
scroll to position [147, 0]
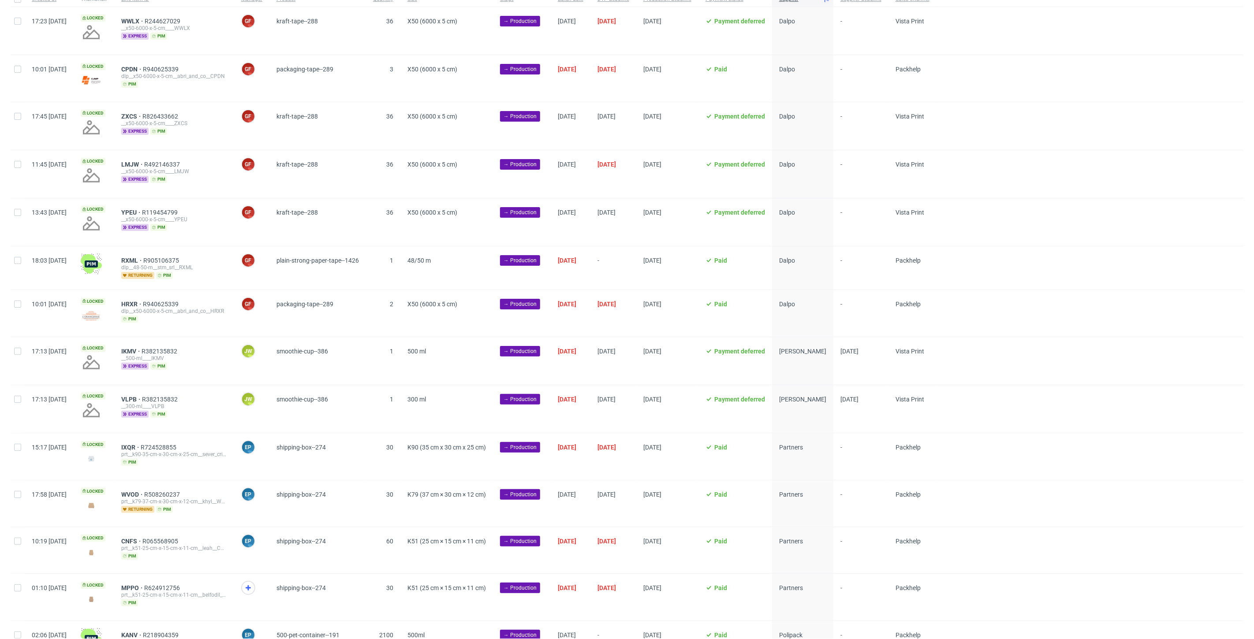
scroll to position [155, 0]
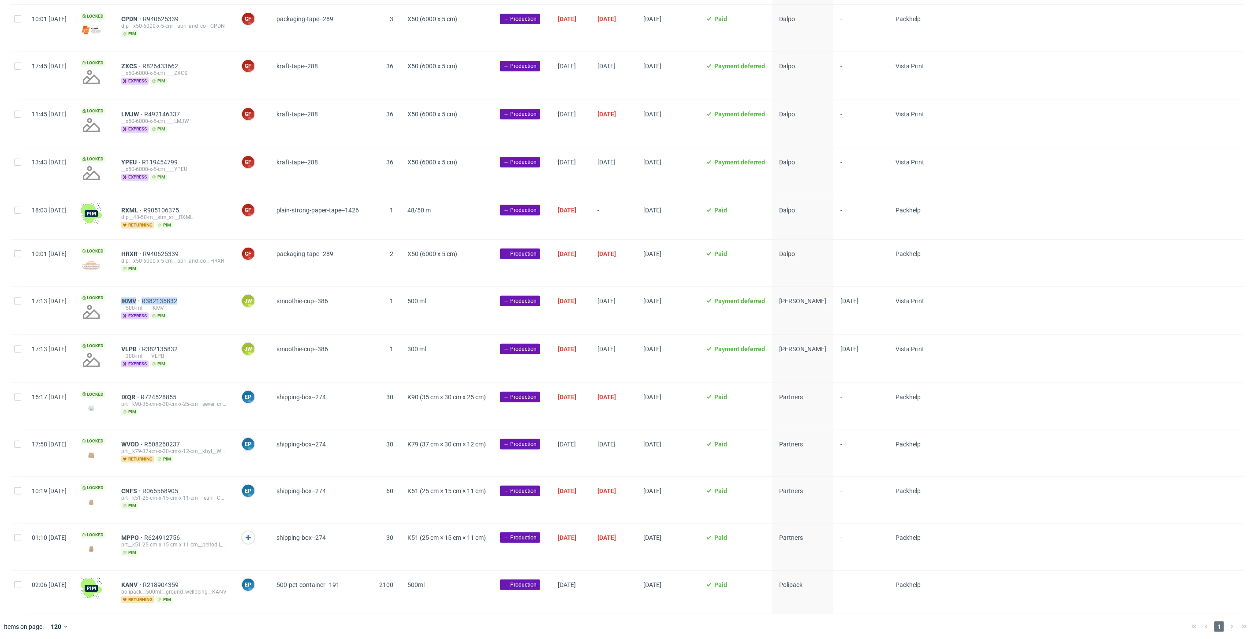
drag, startPoint x: 213, startPoint y: 297, endPoint x: 145, endPoint y: 299, distance: 68.0
click at [145, 299] on div "IKMV R382135832 __500-ml____IKMV express pim" at bounding box center [174, 311] width 120 height 48
copy div "IKMV R382135832"
drag, startPoint x: 19, startPoint y: 298, endPoint x: 33, endPoint y: 307, distance: 16.9
click at [19, 298] on input "checkbox" at bounding box center [17, 301] width 7 height 7
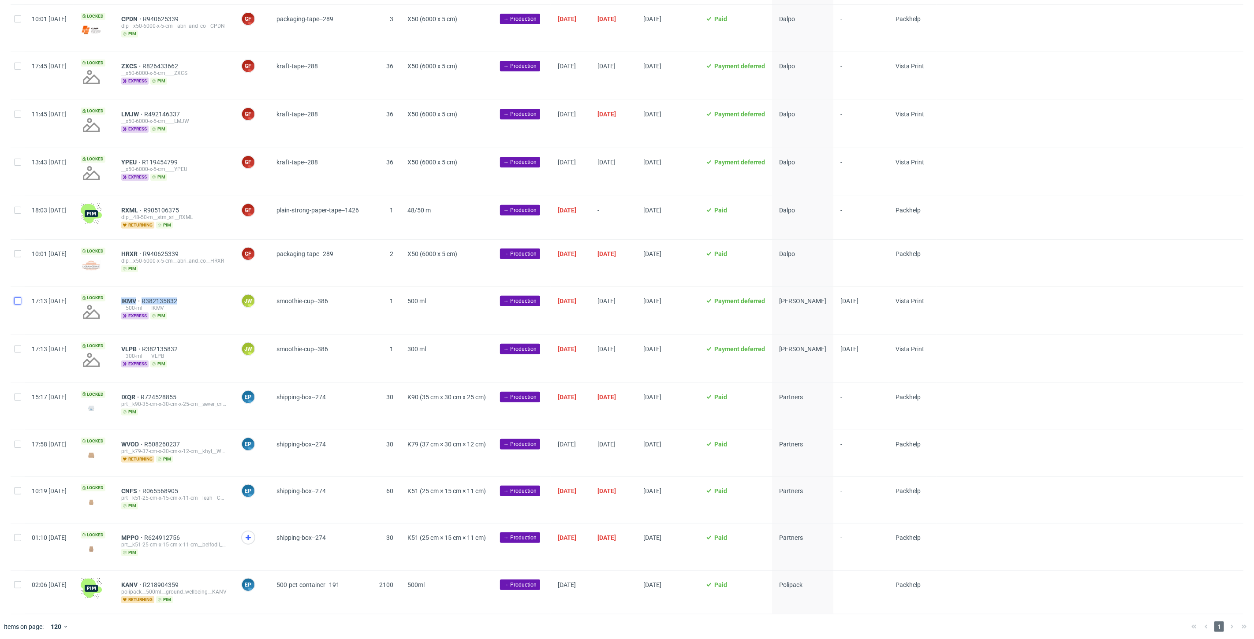
checkbox input "true"
click at [496, 618] on div "Selected items: 1 Change status Change supplier Change batch date Change prod. …" at bounding box center [627, 621] width 1254 height 37
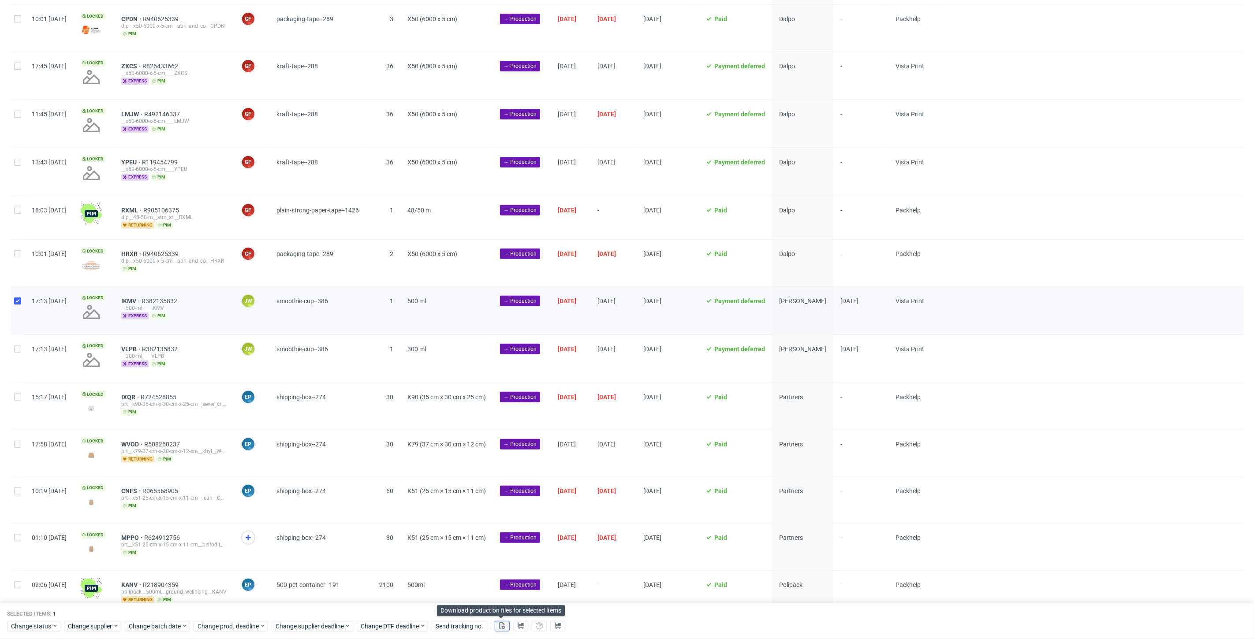
click at [500, 628] on icon at bounding box center [502, 626] width 7 height 7
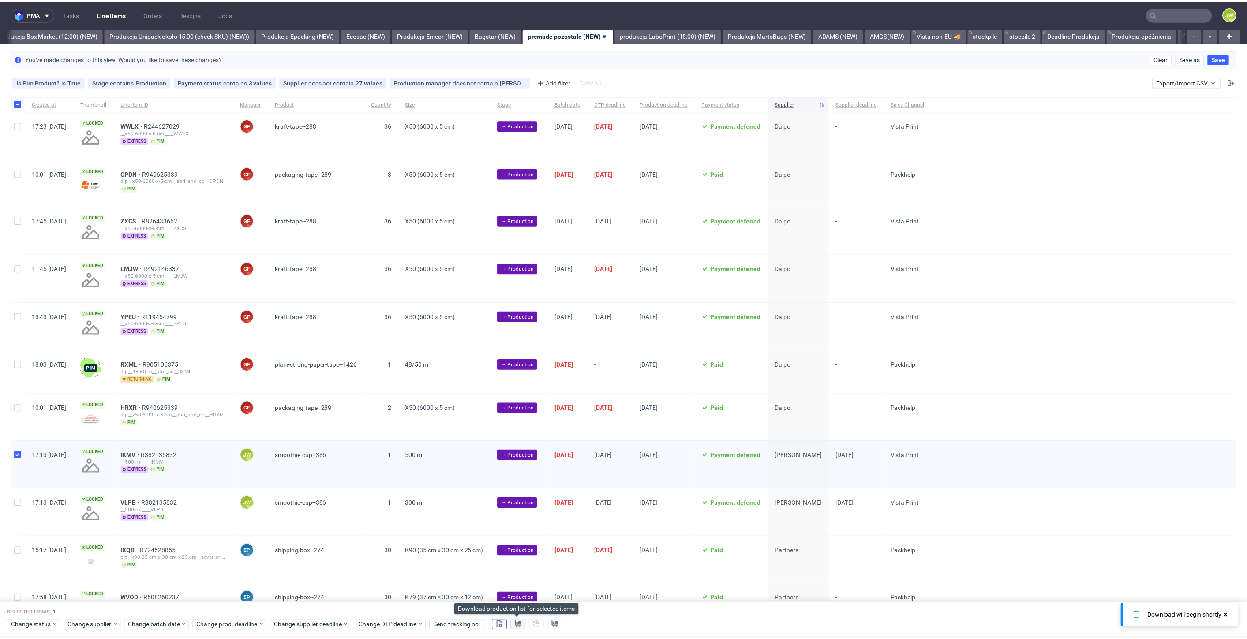
scroll to position [0, 0]
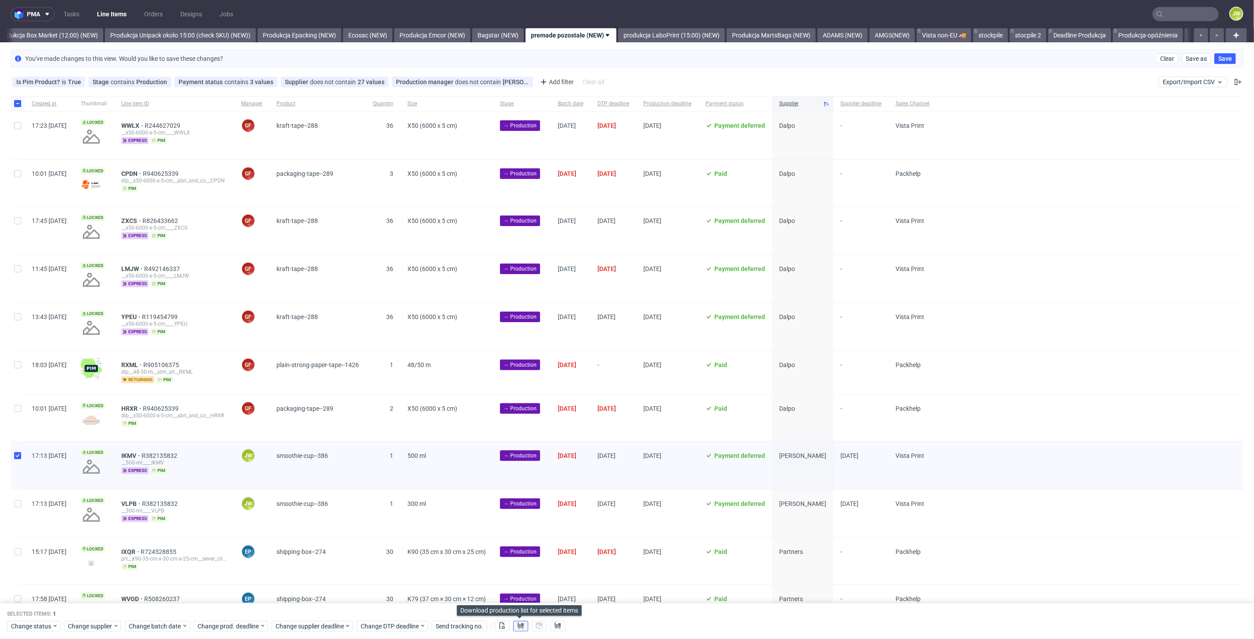
click at [517, 627] on icon at bounding box center [520, 626] width 7 height 7
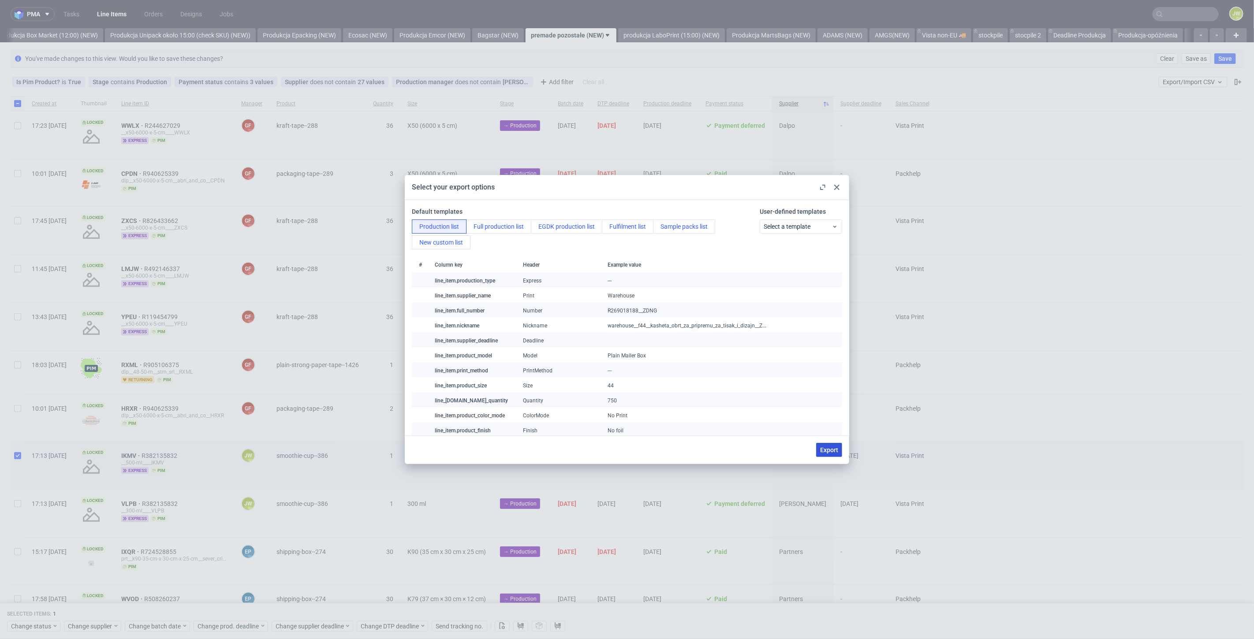
click at [827, 454] on button "Export" at bounding box center [829, 450] width 26 height 14
checkbox input "false"
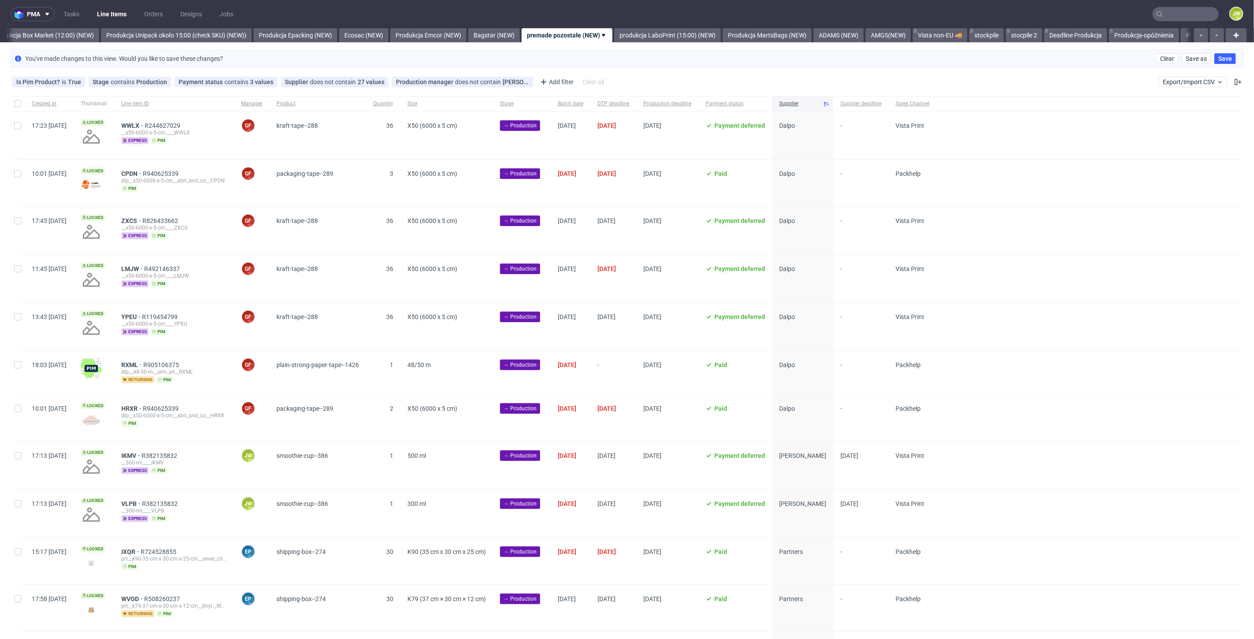
scroll to position [0, 1526]
drag, startPoint x: 22, startPoint y: 452, endPoint x: 30, endPoint y: 464, distance: 14.9
click at [21, 451] on div at bounding box center [18, 466] width 14 height 48
checkbox input "true"
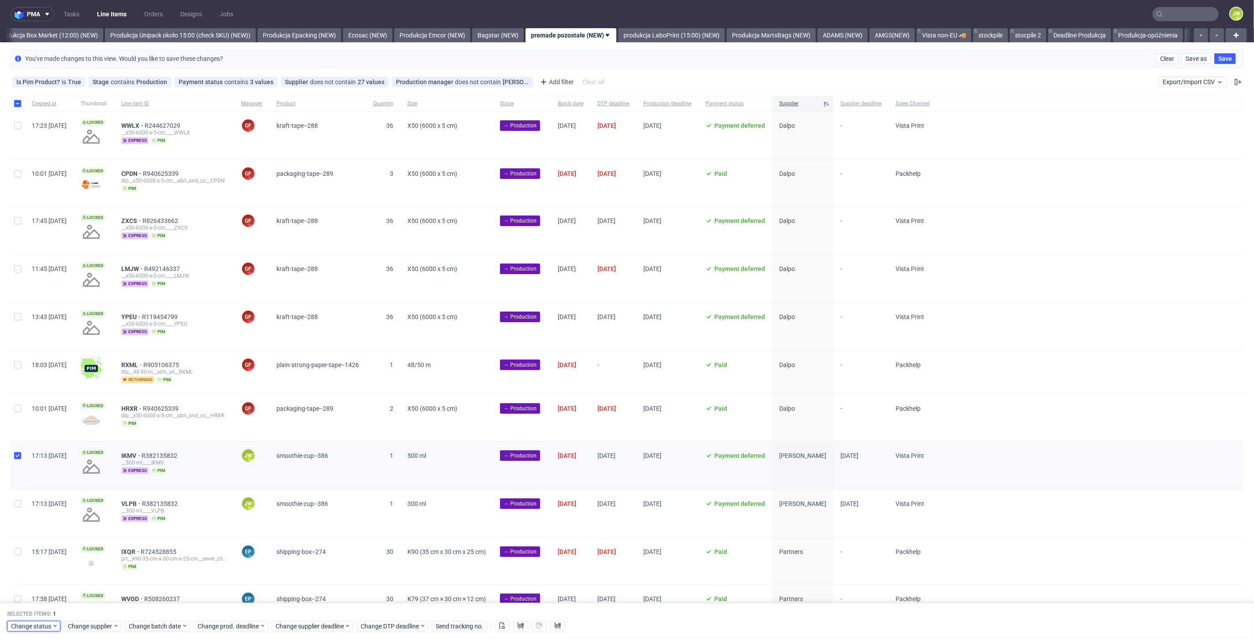
click at [34, 624] on span "Change status" at bounding box center [31, 626] width 41 height 9
drag, startPoint x: 25, startPoint y: 593, endPoint x: 32, endPoint y: 594, distance: 7.5
click at [26, 594] on span "In Production" at bounding box center [33, 593] width 45 height 12
click at [94, 606] on span "Save" at bounding box center [101, 609] width 14 height 6
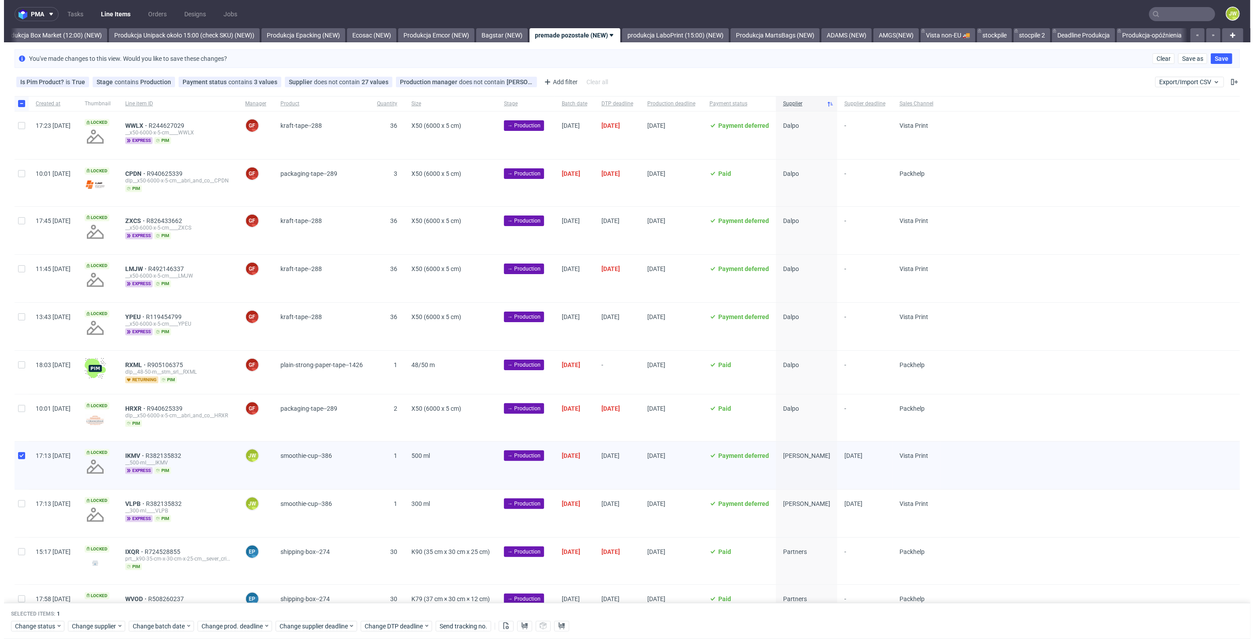
scroll to position [0, 1526]
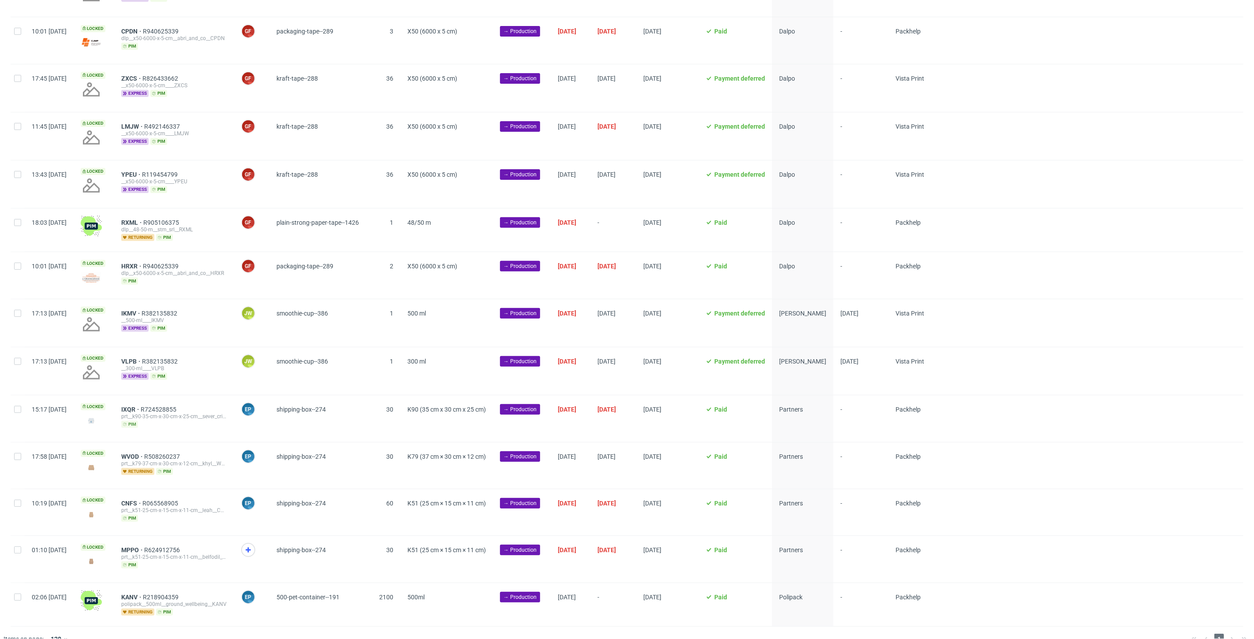
scroll to position [155, 0]
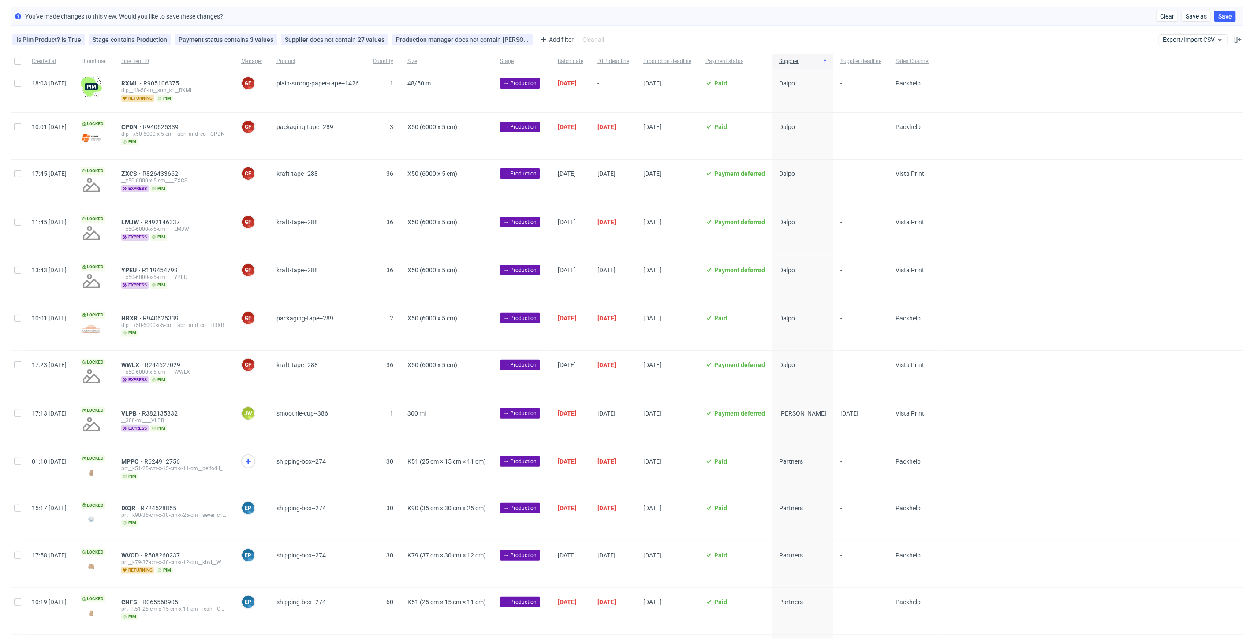
scroll to position [0, 1526]
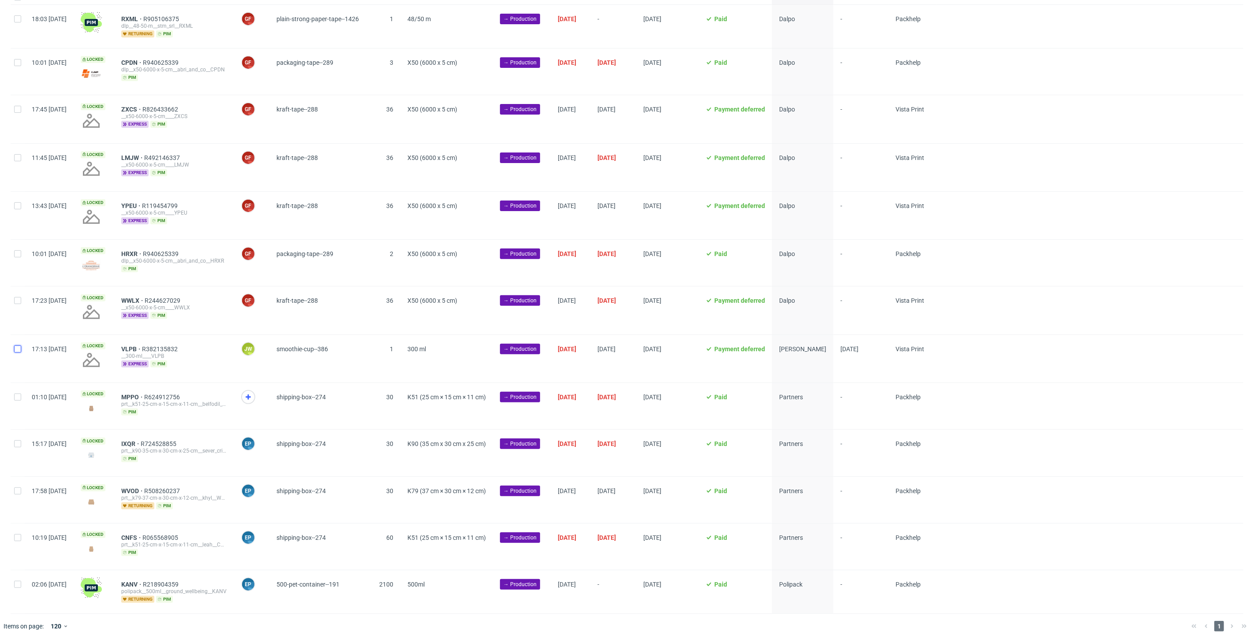
click at [15, 348] on input "checkbox" at bounding box center [17, 349] width 7 height 7
checkbox input "true"
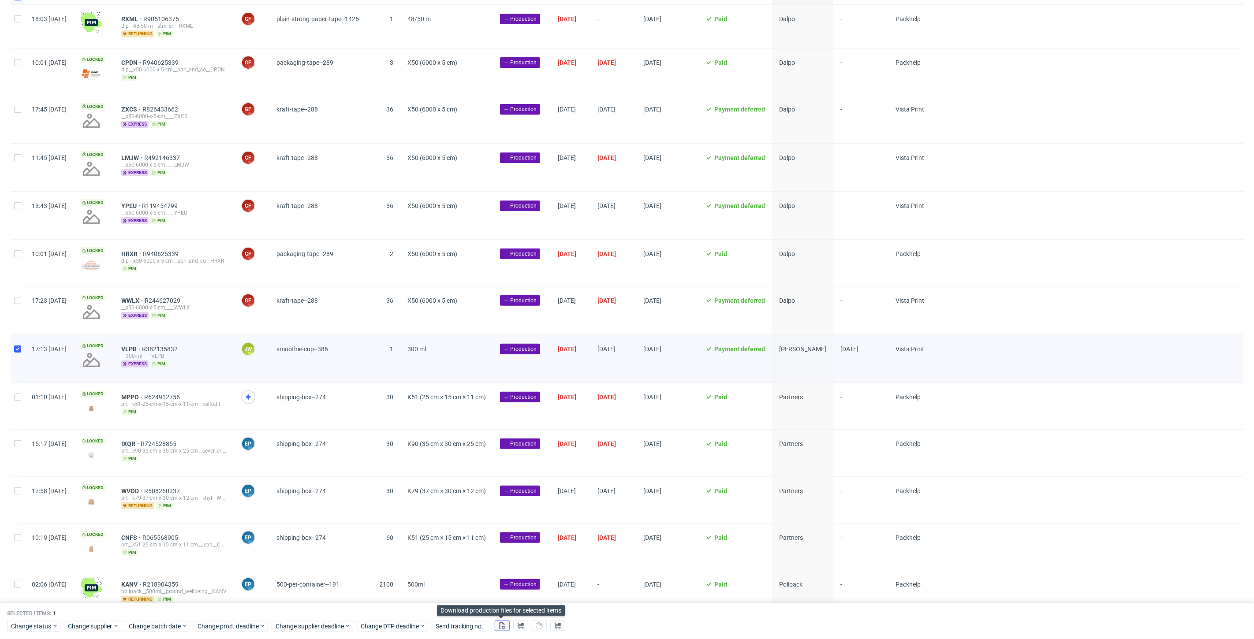
click at [504, 626] on icon at bounding box center [502, 626] width 7 height 7
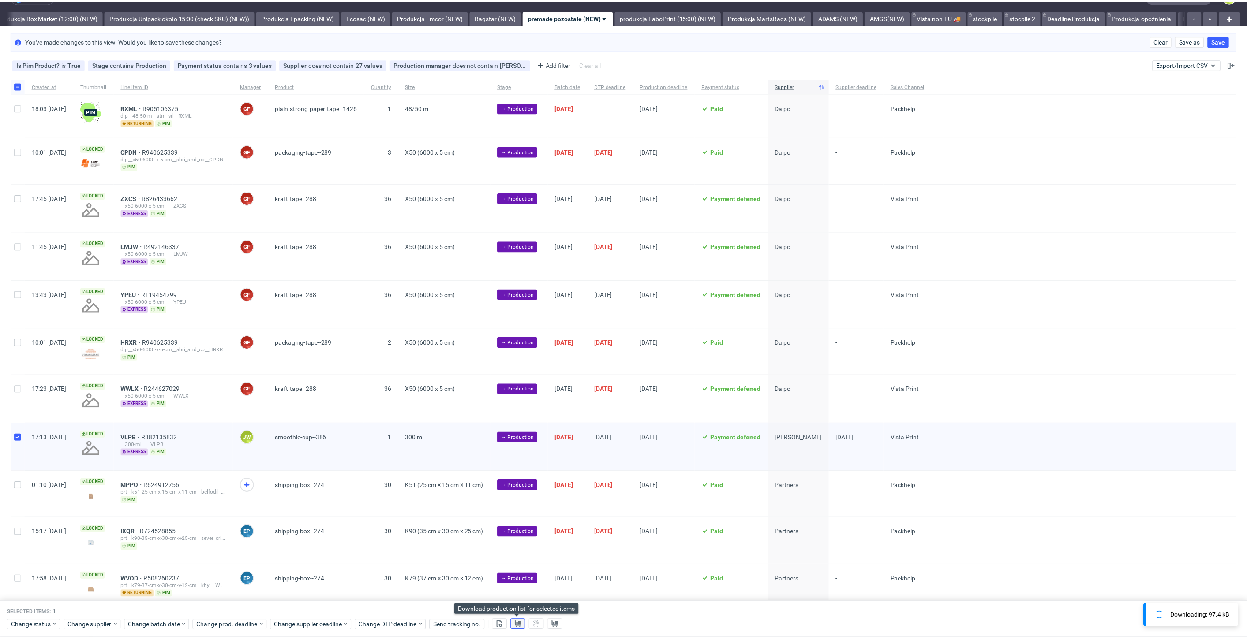
scroll to position [0, 0]
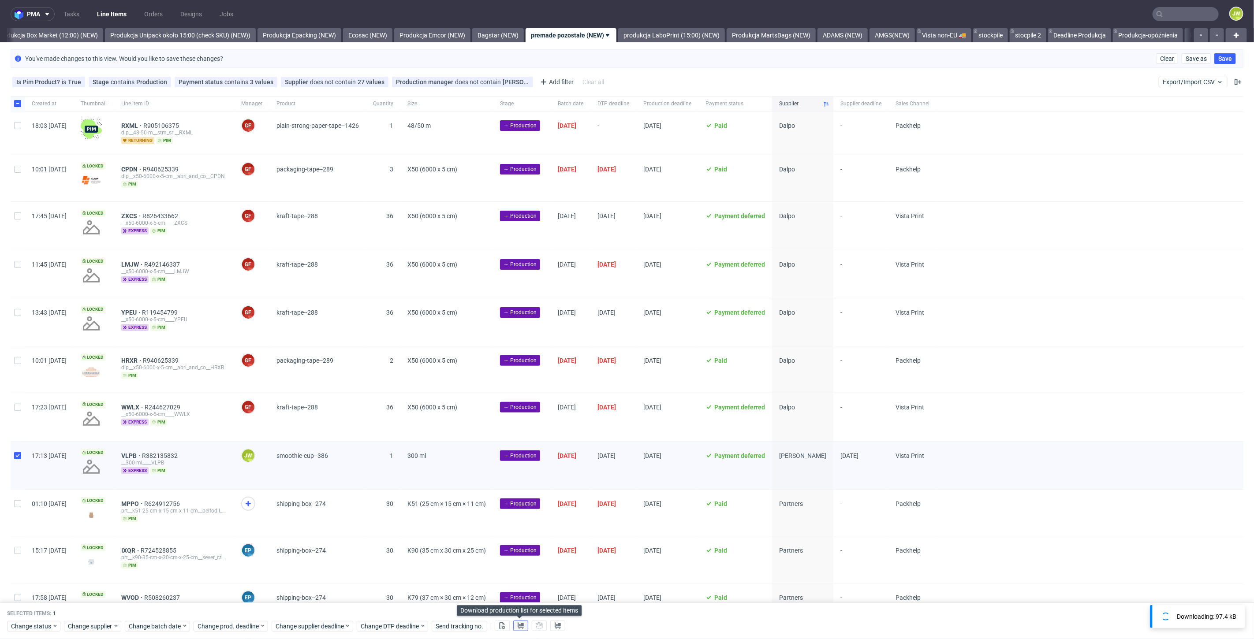
click at [517, 626] on icon at bounding box center [520, 626] width 7 height 7
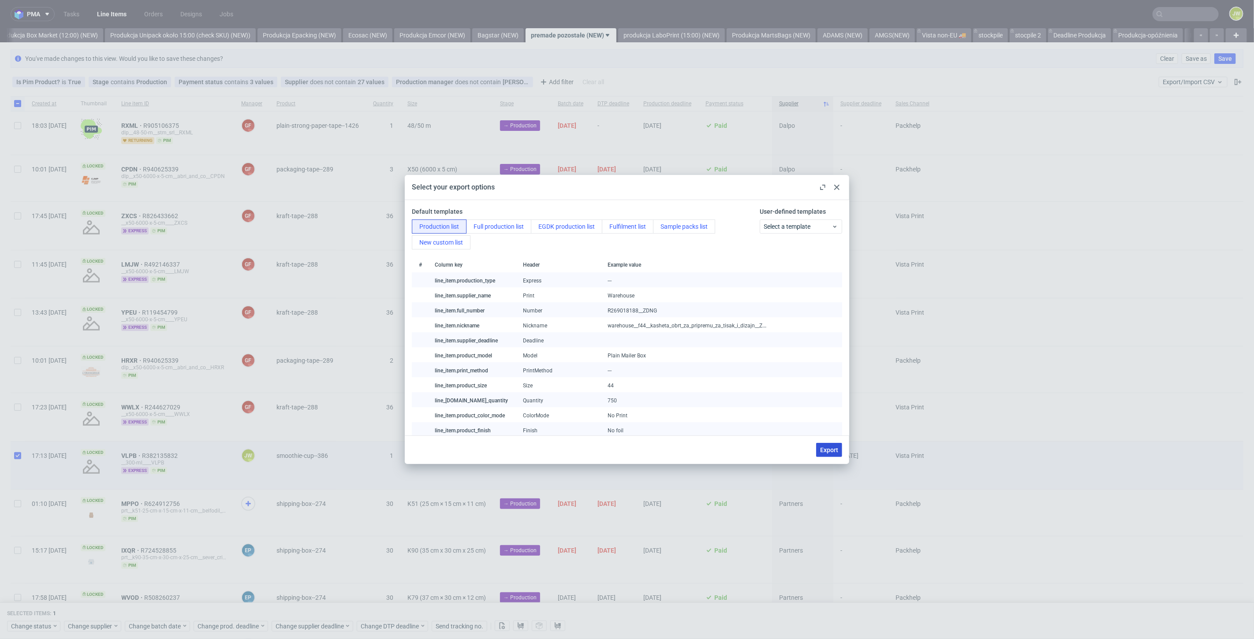
click at [823, 450] on span "Export" at bounding box center [829, 450] width 18 height 6
checkbox input "false"
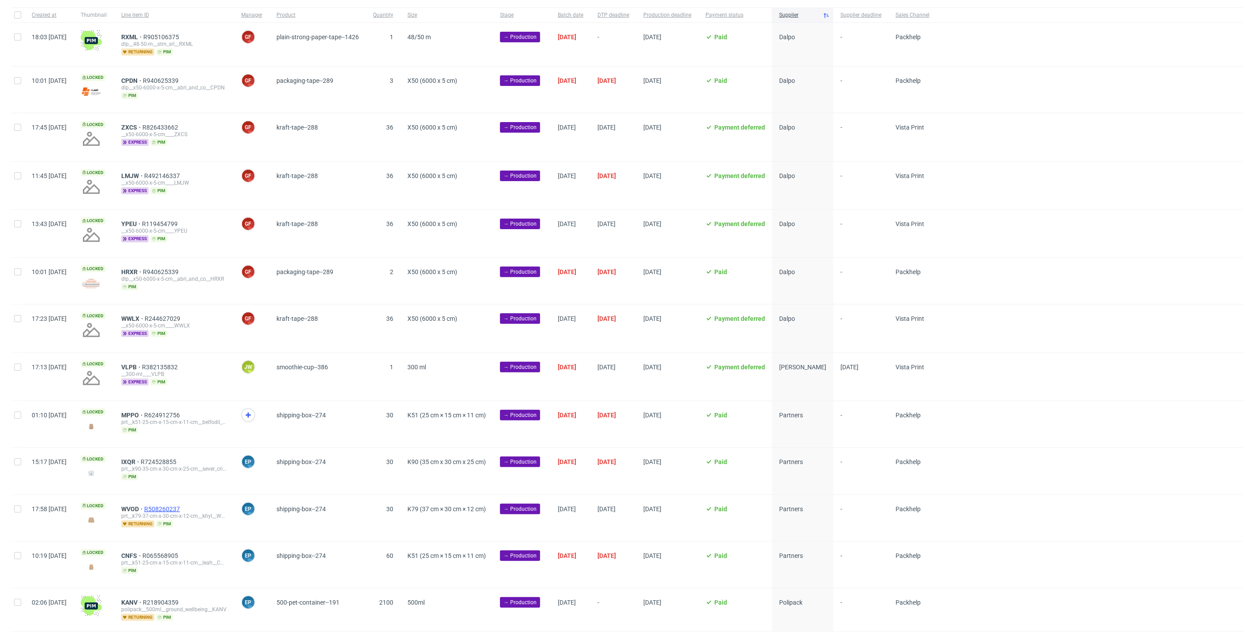
scroll to position [98, 0]
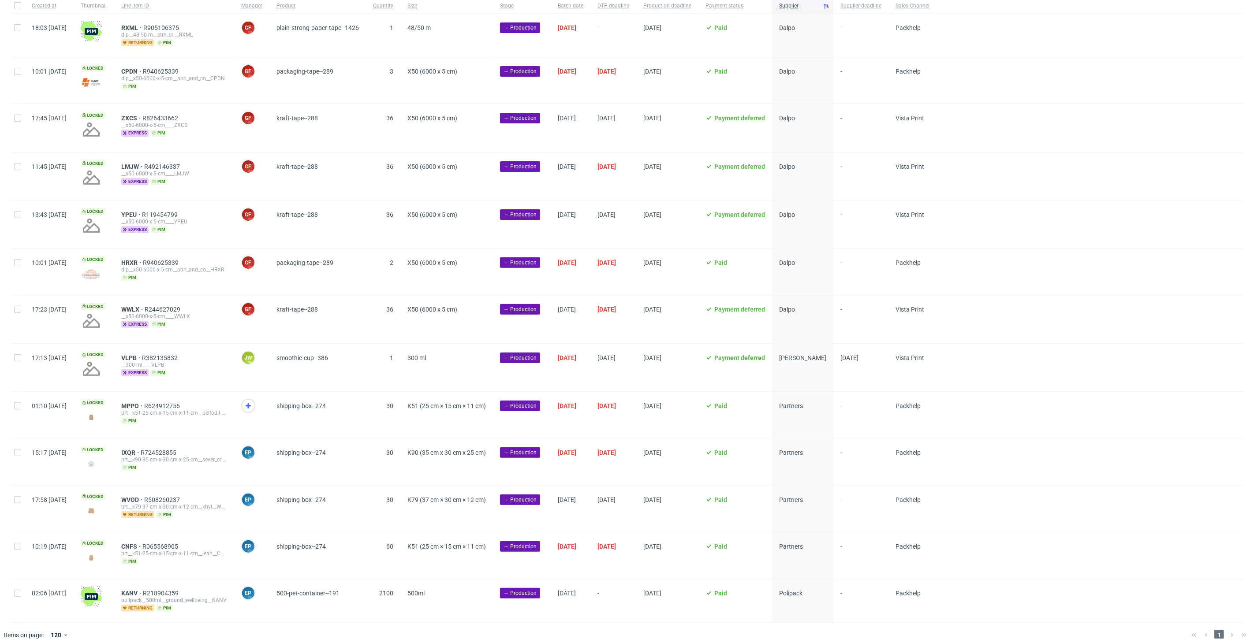
click at [234, 427] on div "MPPO R624912756 prt__k51-25-cm-x-15-cm-x-11-cm__belfodil__MPPO pim" at bounding box center [174, 415] width 120 height 46
drag, startPoint x: 227, startPoint y: 355, endPoint x: 153, endPoint y: 353, distance: 74.1
click at [153, 355] on div "VLPB R382135832" at bounding box center [174, 358] width 106 height 7
click at [210, 359] on div "VLPB R382135832" at bounding box center [174, 358] width 106 height 7
drag, startPoint x: 211, startPoint y: 355, endPoint x: 145, endPoint y: 356, distance: 66.2
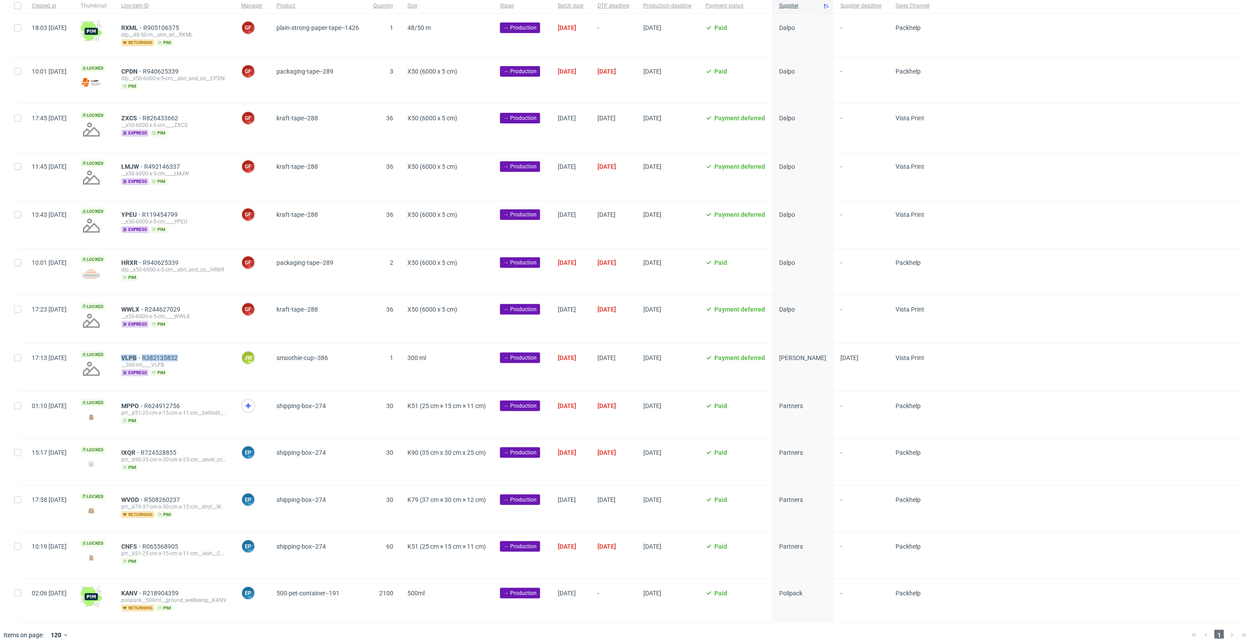
click at [145, 356] on div "VLPB R382135832 __300-ml____VLPB express pim" at bounding box center [174, 368] width 120 height 48
copy div "VLPB R382135832"
click at [17, 358] on input "checkbox" at bounding box center [17, 358] width 7 height 7
checkbox input "true"
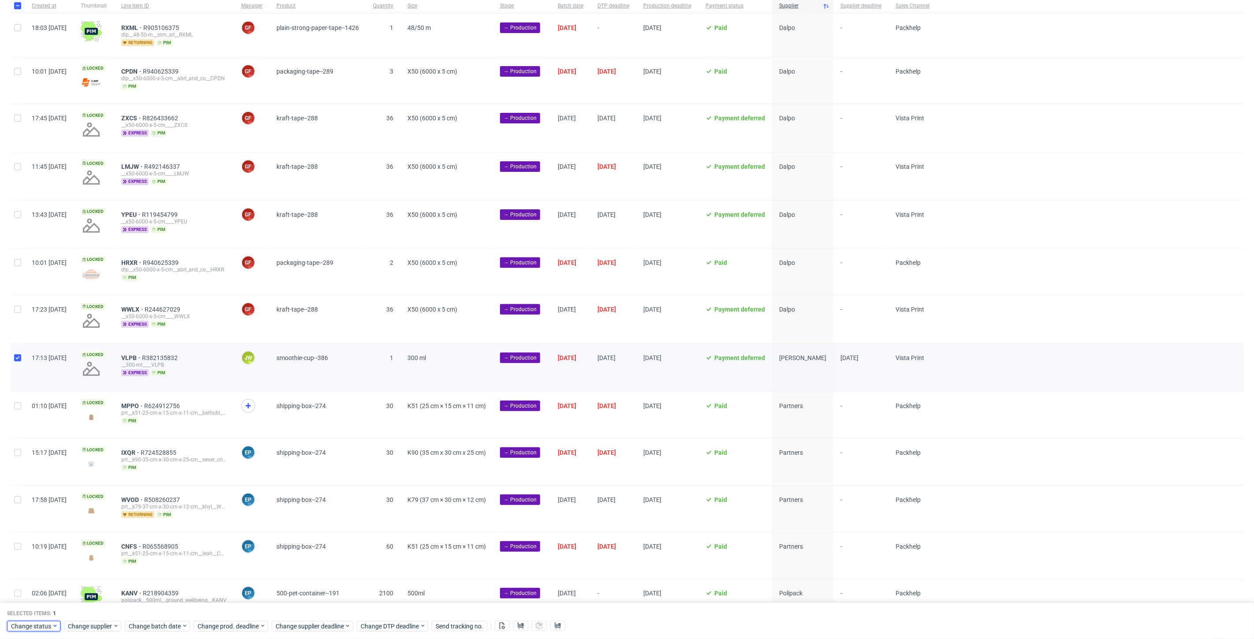
click at [26, 628] on span "Change status" at bounding box center [31, 626] width 41 height 9
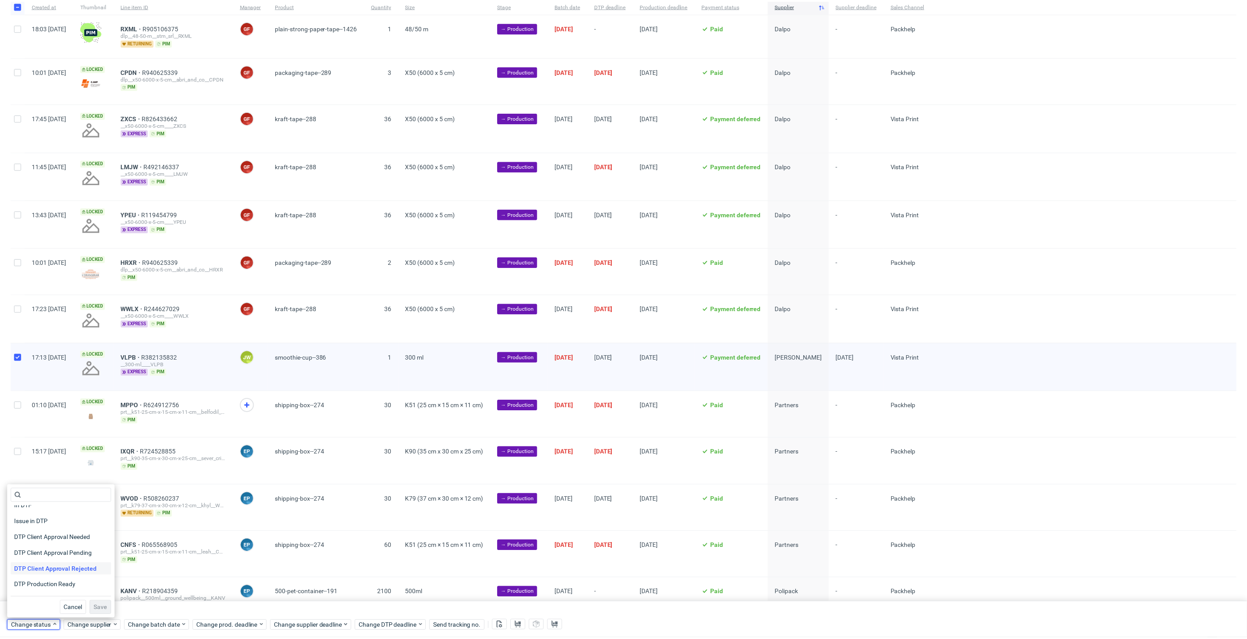
scroll to position [49, 0]
click at [29, 590] on span "In Production" at bounding box center [33, 593] width 45 height 12
click at [90, 605] on button "Save" at bounding box center [101, 609] width 22 height 14
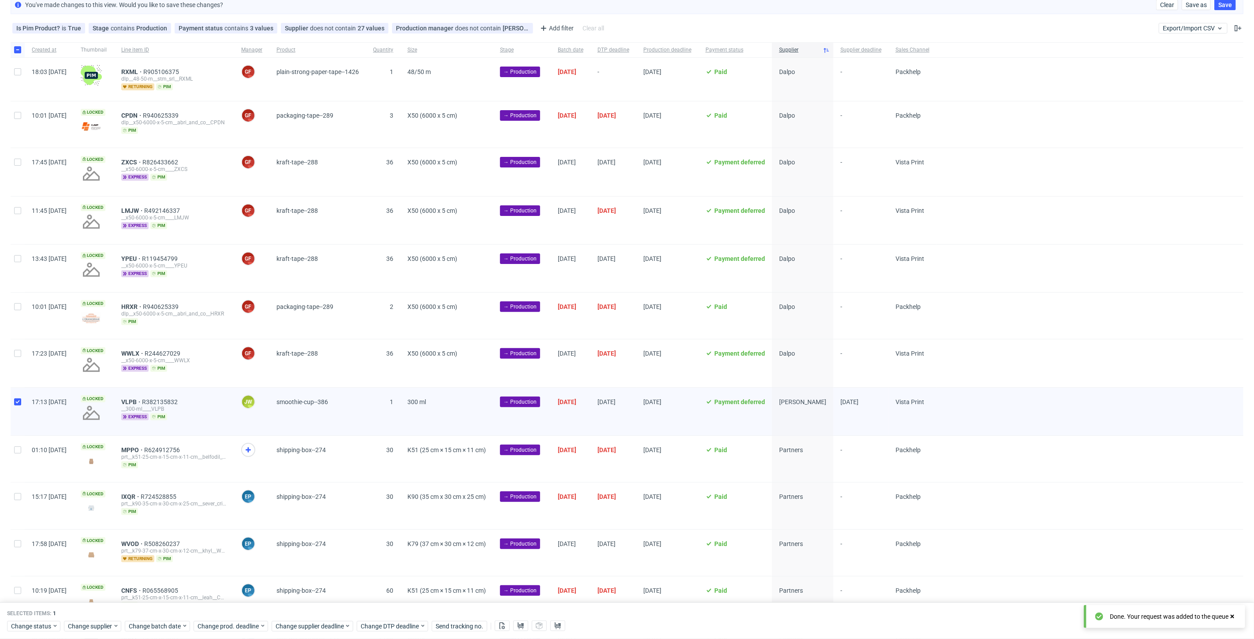
scroll to position [142, 0]
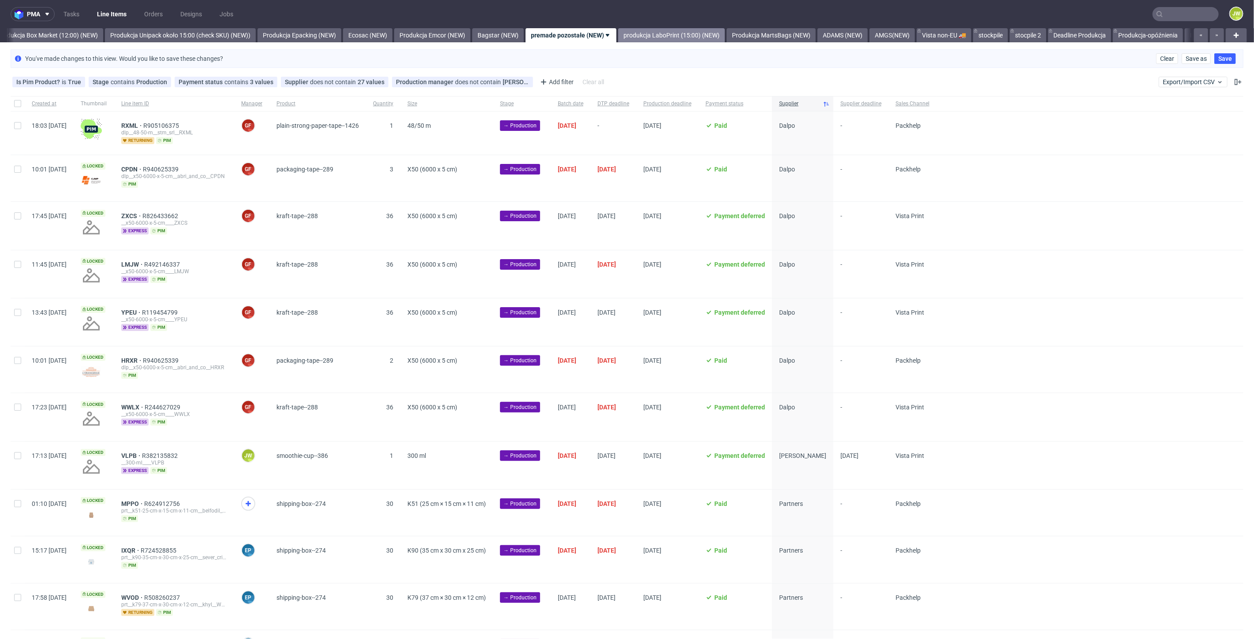
click at [714, 30] on link "produkcja LaboPrint (15:00) (NEW)" at bounding box center [671, 35] width 107 height 14
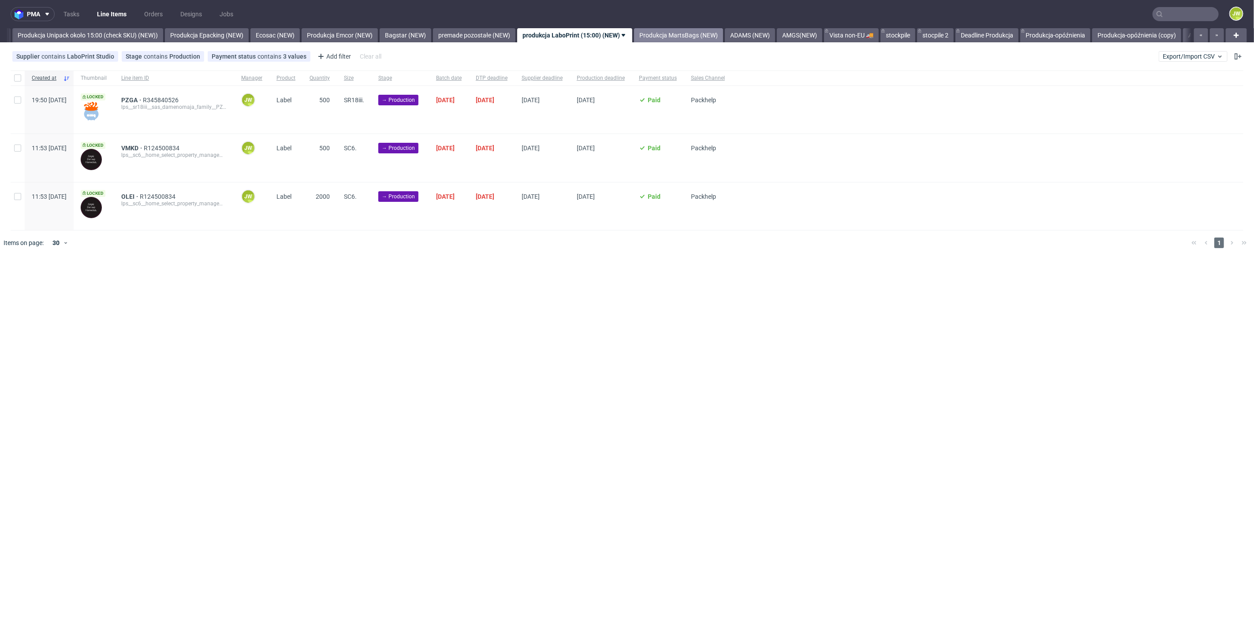
click at [669, 31] on link "Produkcja MartsBags (NEW)" at bounding box center [678, 35] width 89 height 14
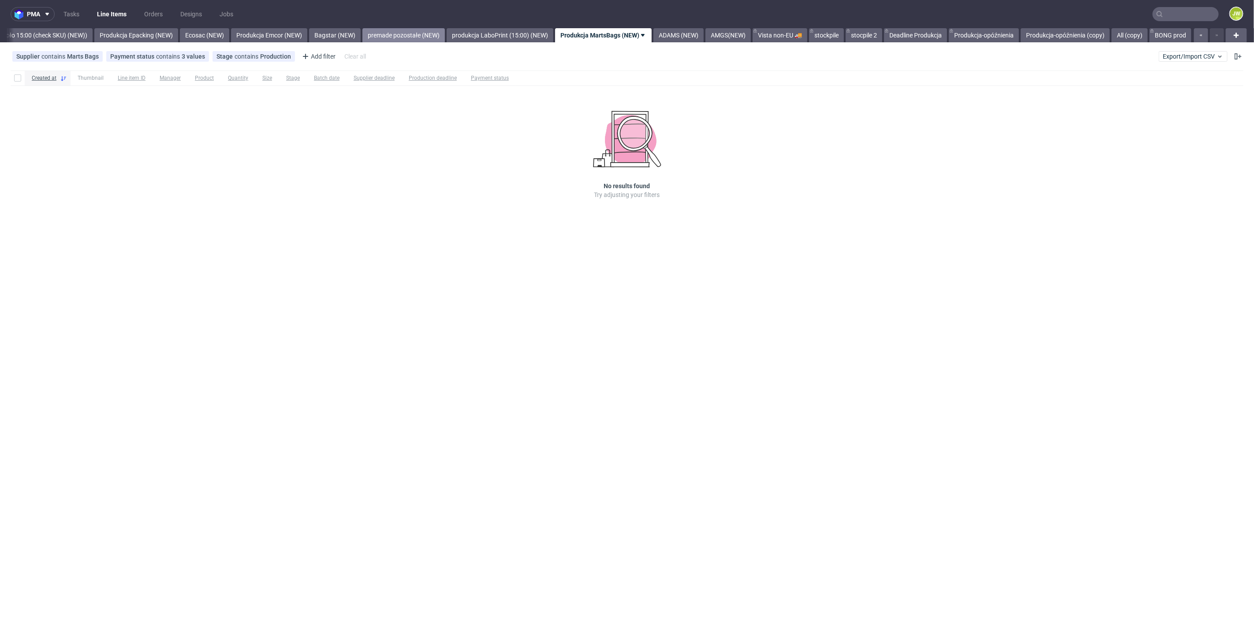
click at [403, 28] on link "premade pozostałe (NEW)" at bounding box center [404, 35] width 82 height 14
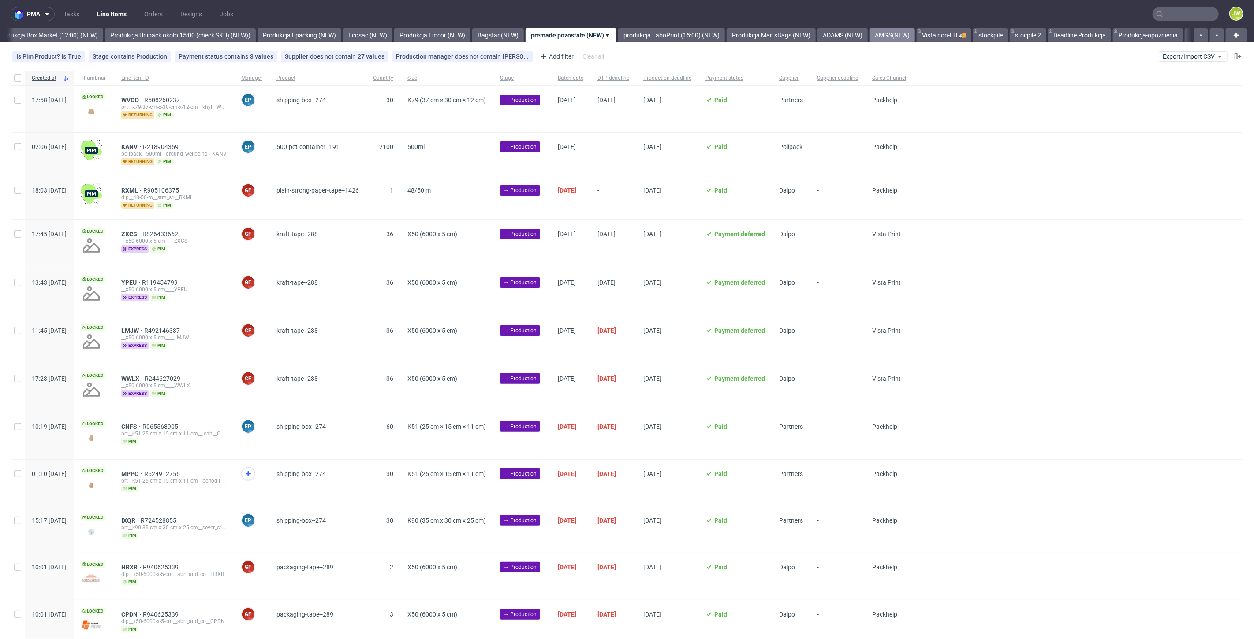
click at [899, 36] on link "AMGS(NEW)" at bounding box center [892, 35] width 45 height 14
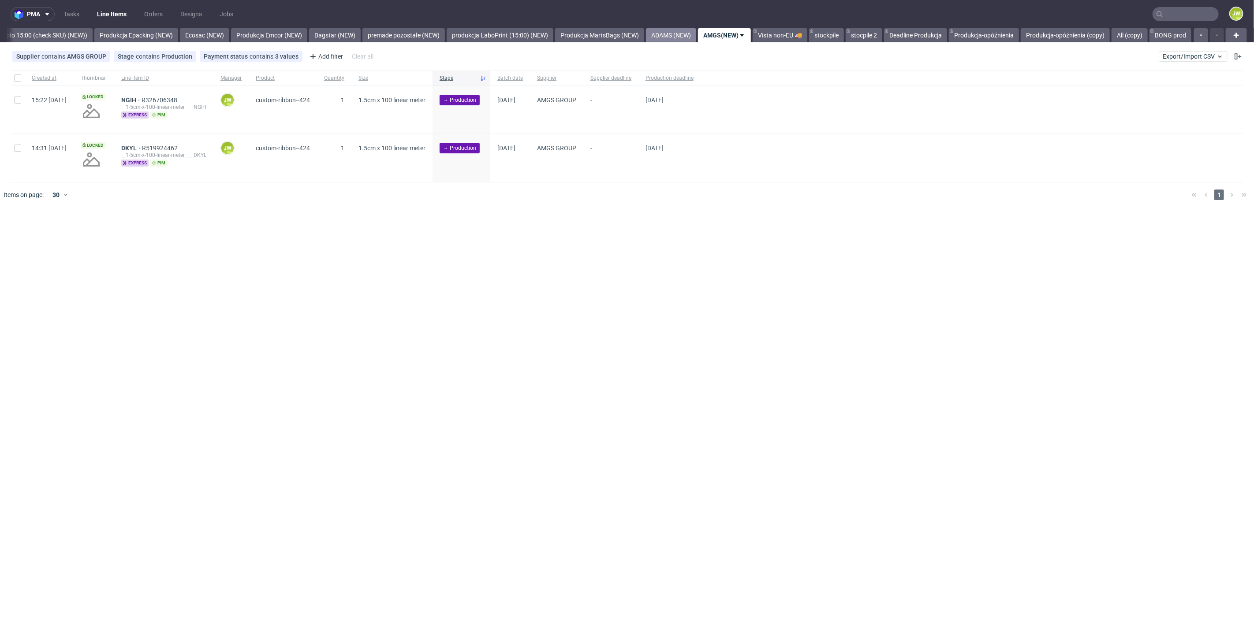
click at [670, 35] on link "ADAMS (NEW)" at bounding box center [671, 35] width 50 height 14
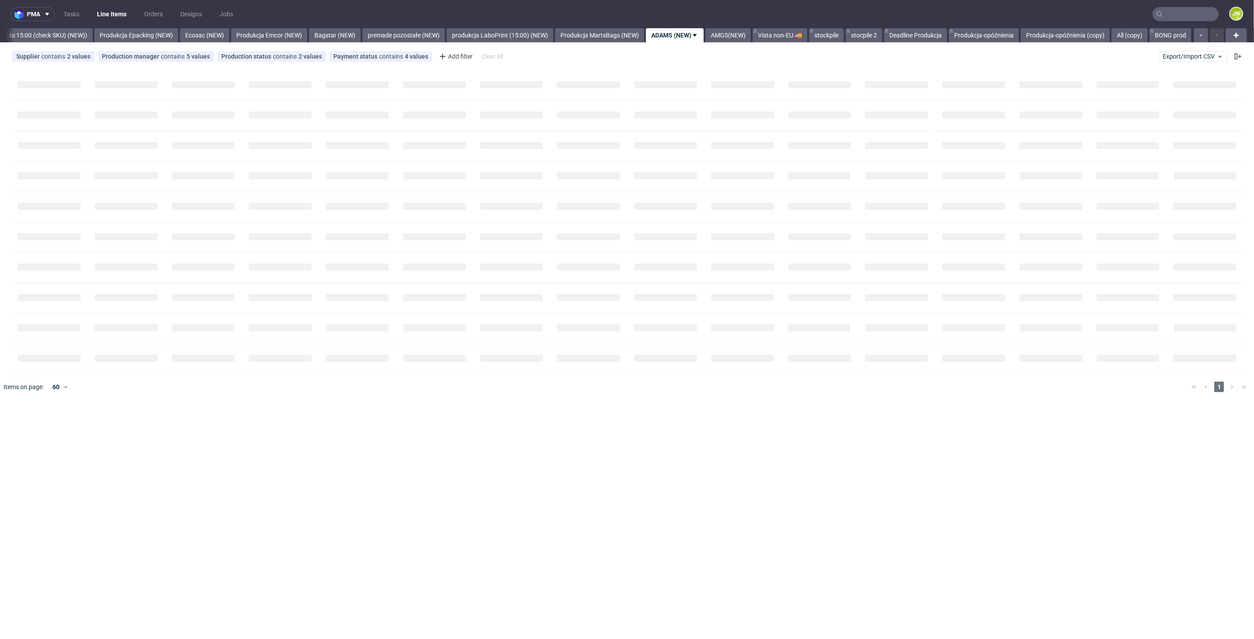
scroll to position [0, 1715]
click at [476, 35] on link "produkcja LaboPrint (15:00) (NEW)" at bounding box center [500, 35] width 107 height 14
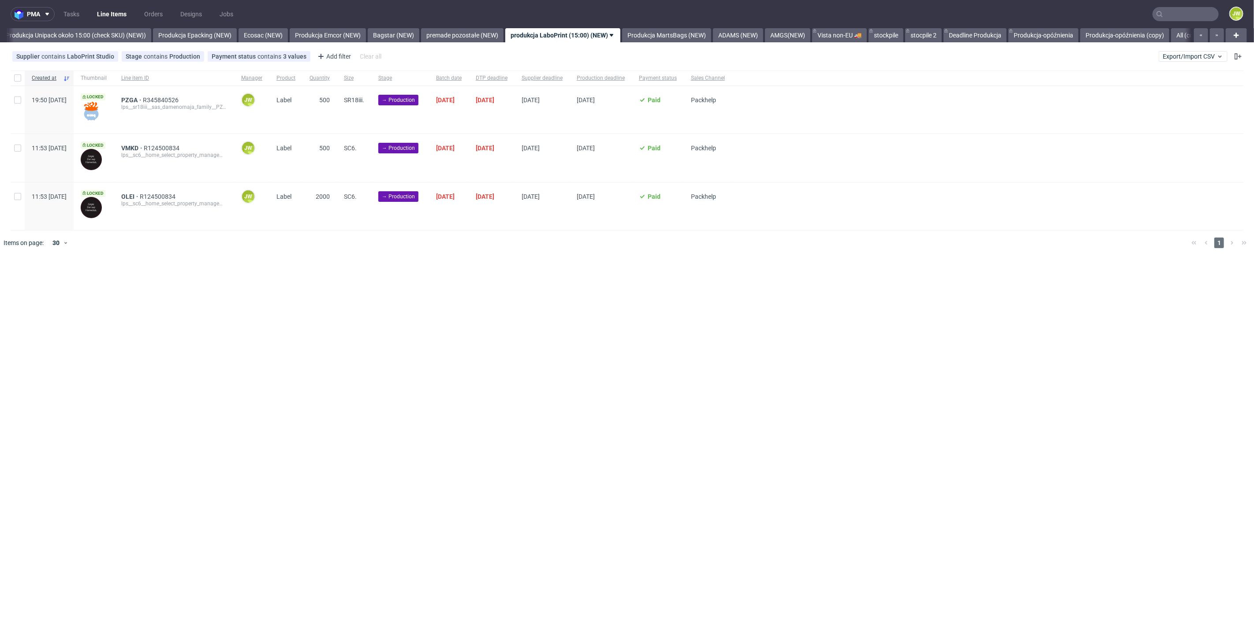
scroll to position [0, 1618]
drag, startPoint x: 368, startPoint y: 329, endPoint x: 266, endPoint y: 288, distance: 109.6
click at [366, 333] on div "pma Tasks Line Items Orders Designs Jobs JW All DTP Late Shipped Shipments DTP …" at bounding box center [627, 319] width 1254 height 639
click at [19, 79] on input "checkbox" at bounding box center [17, 78] width 7 height 7
checkbox input "true"
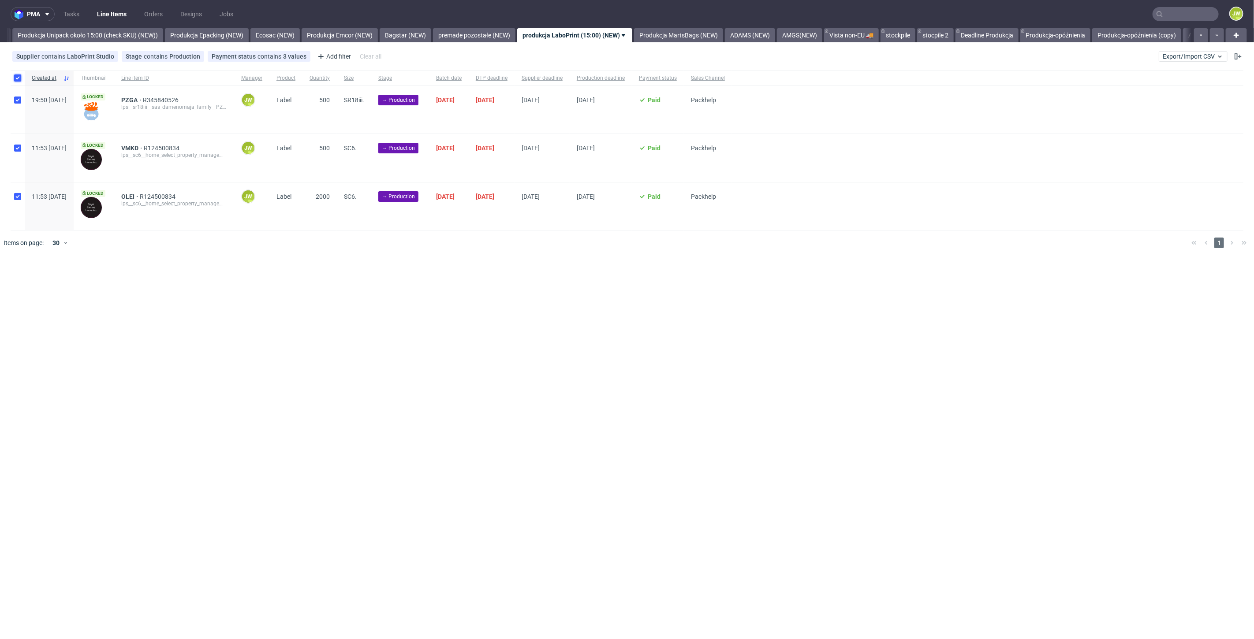
checkbox input "true"
click at [76, 280] on span "Change supplier" at bounding box center [90, 282] width 45 height 9
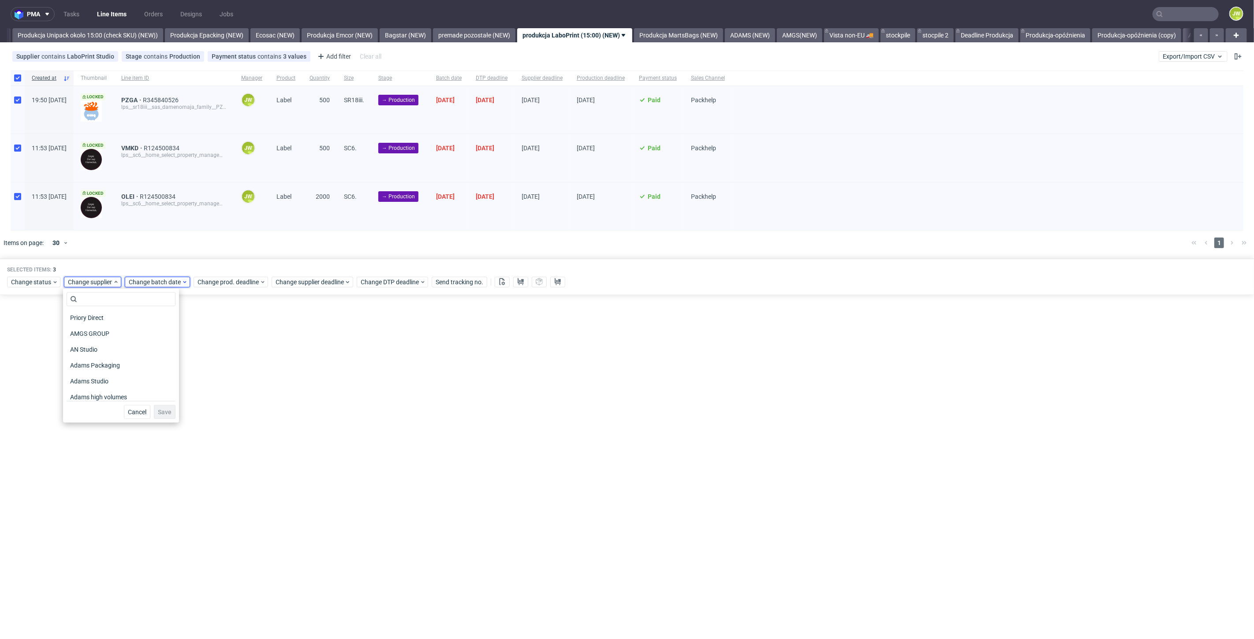
click at [140, 284] on span "Change batch date" at bounding box center [155, 282] width 53 height 9
click at [159, 384] on span "18" at bounding box center [155, 380] width 7 height 9
click at [228, 430] on span "Save" at bounding box center [230, 430] width 14 height 6
click at [209, 279] on span "Change prod. deadline" at bounding box center [229, 282] width 62 height 9
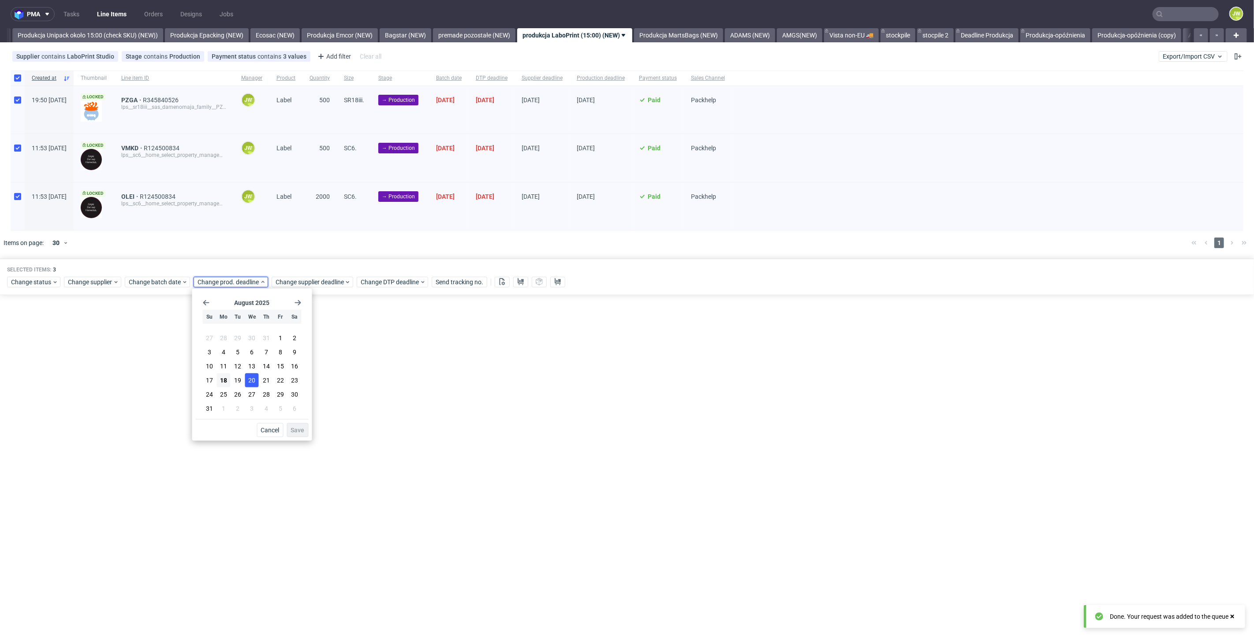
click at [252, 380] on span "20" at bounding box center [252, 380] width 7 height 9
click at [224, 393] on span "25" at bounding box center [223, 394] width 7 height 9
click at [296, 430] on span "Save" at bounding box center [298, 430] width 14 height 6
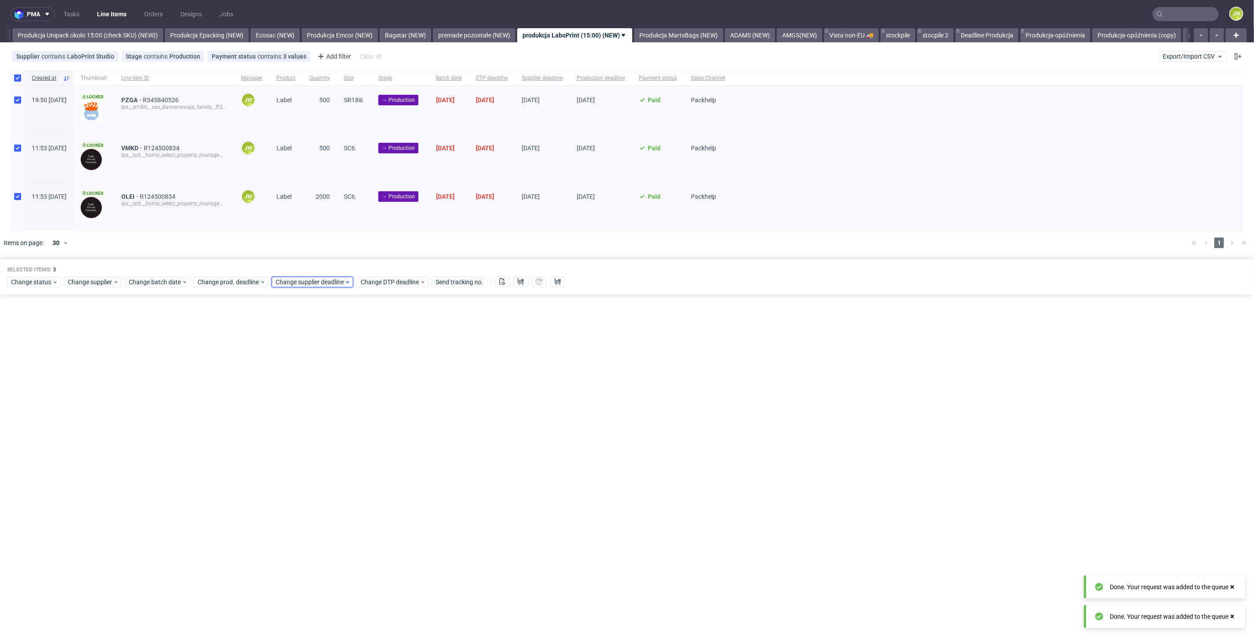
click at [282, 285] on span "Change supplier deadline" at bounding box center [310, 282] width 69 height 9
click at [302, 395] on span "25" at bounding box center [301, 394] width 7 height 9
click at [376, 427] on span "Save" at bounding box center [376, 430] width 14 height 6
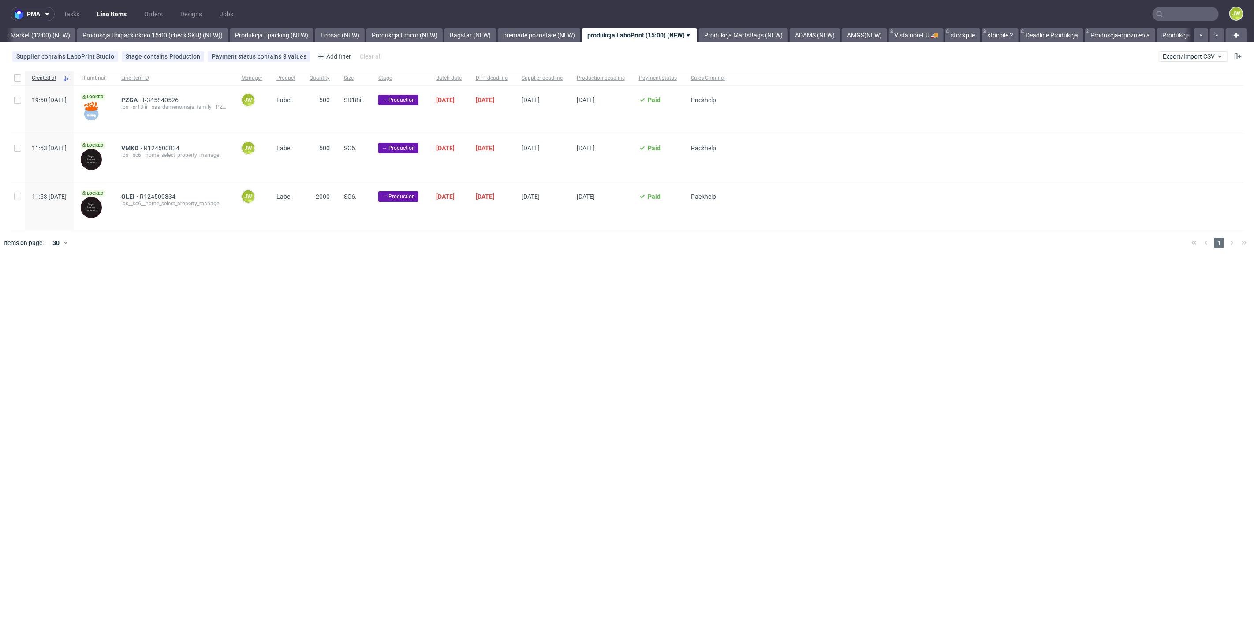
scroll to position [0, 1618]
drag, startPoint x: 668, startPoint y: 389, endPoint x: 512, endPoint y: 327, distance: 167.5
click at [668, 389] on div "pma Tasks Line Items Orders Designs Jobs JW All DTP Late Shipped Shipments DTP …" at bounding box center [627, 319] width 1254 height 639
click at [20, 79] on input "checkbox" at bounding box center [17, 78] width 7 height 7
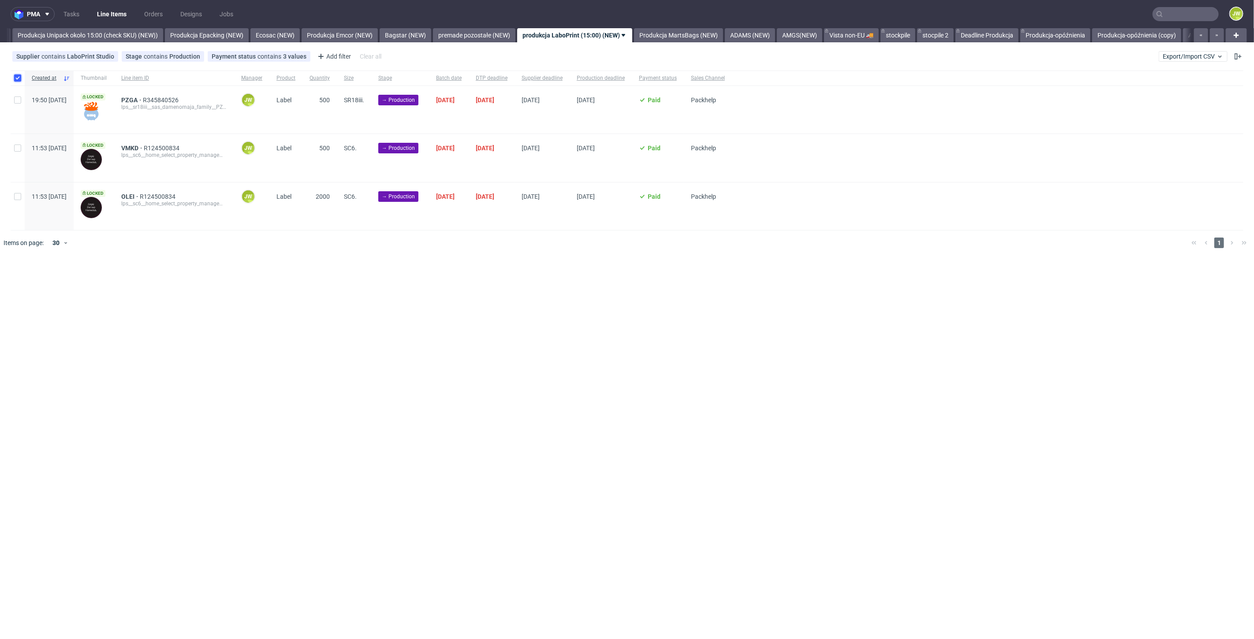
checkbox input "true"
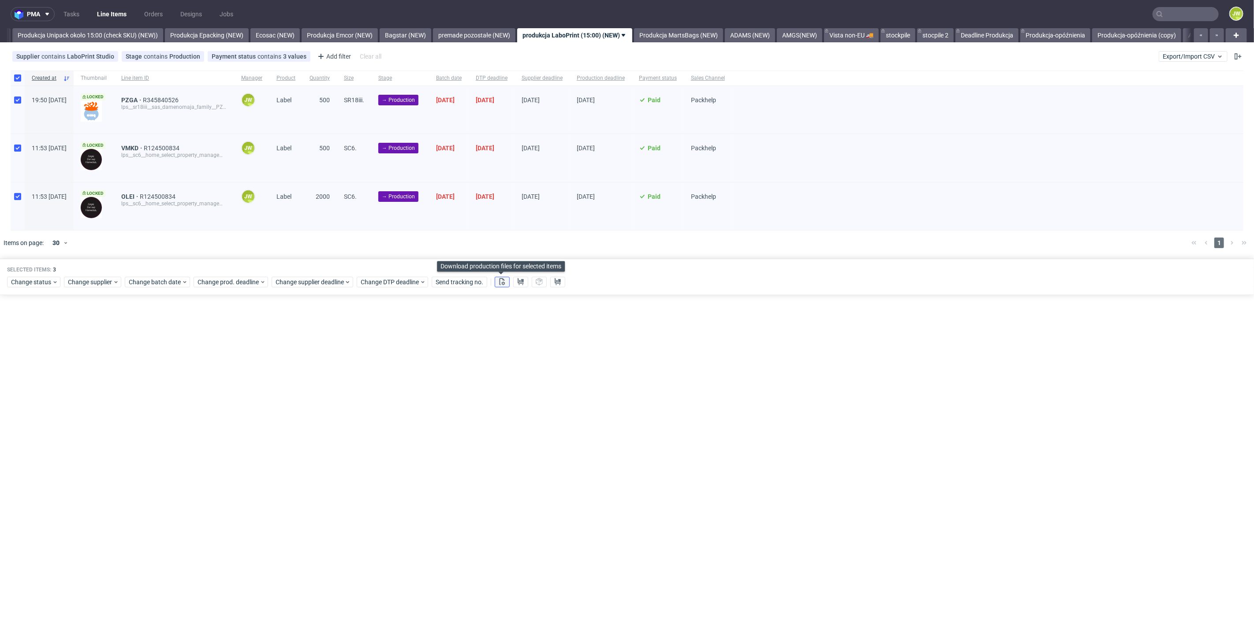
drag, startPoint x: 498, startPoint y: 281, endPoint x: 516, endPoint y: 281, distance: 18.5
click at [499, 281] on icon at bounding box center [502, 281] width 7 height 7
click at [518, 281] on use at bounding box center [521, 281] width 6 height 7
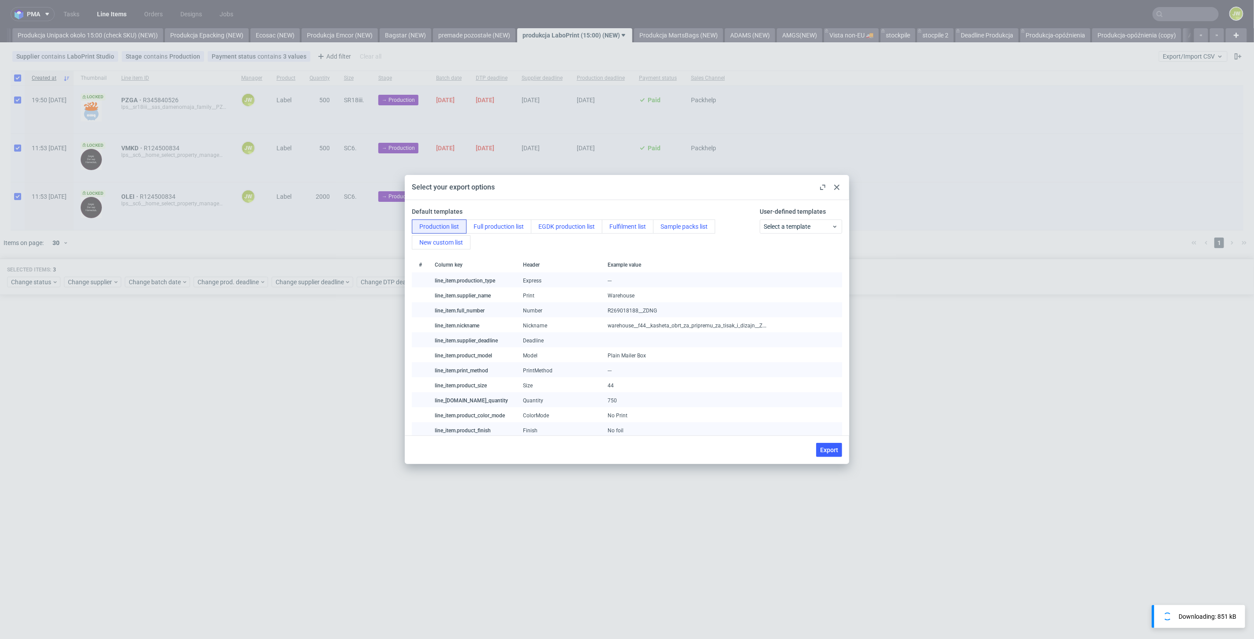
click at [826, 454] on button "Export" at bounding box center [829, 450] width 26 height 14
checkbox input "false"
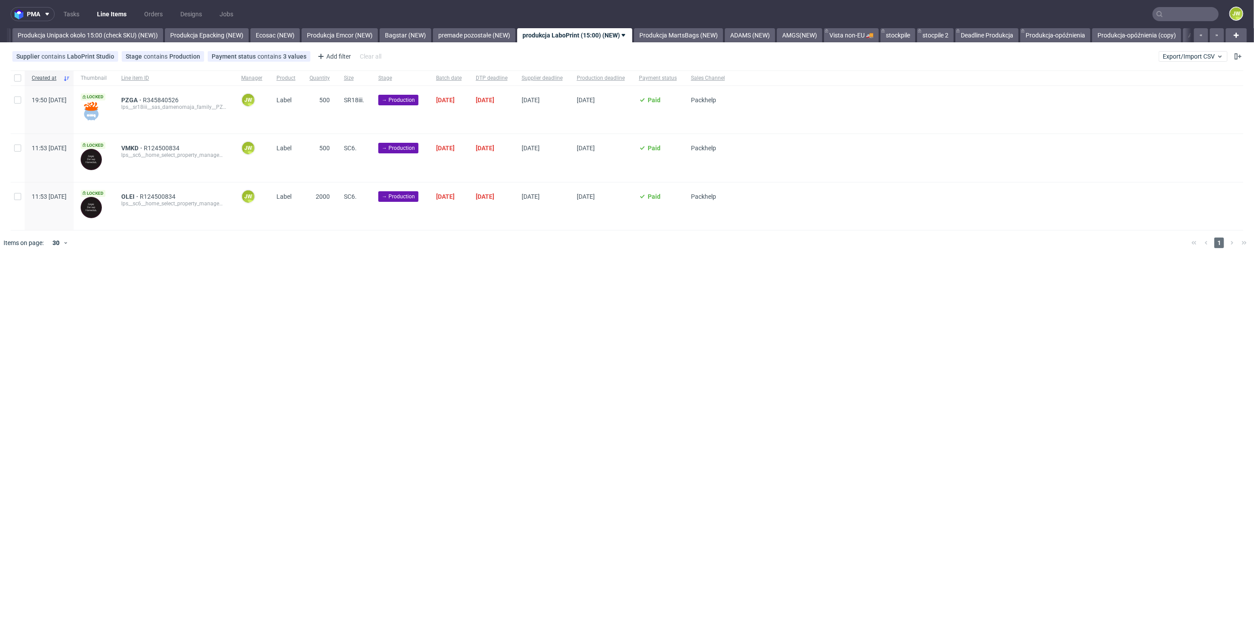
click at [600, 360] on div "pma Tasks Line Items Orders Designs Jobs JW All DTP Late Shipped Shipments DTP …" at bounding box center [627, 319] width 1254 height 639
click at [17, 81] on input "checkbox" at bounding box center [17, 78] width 7 height 7
checkbox input "true"
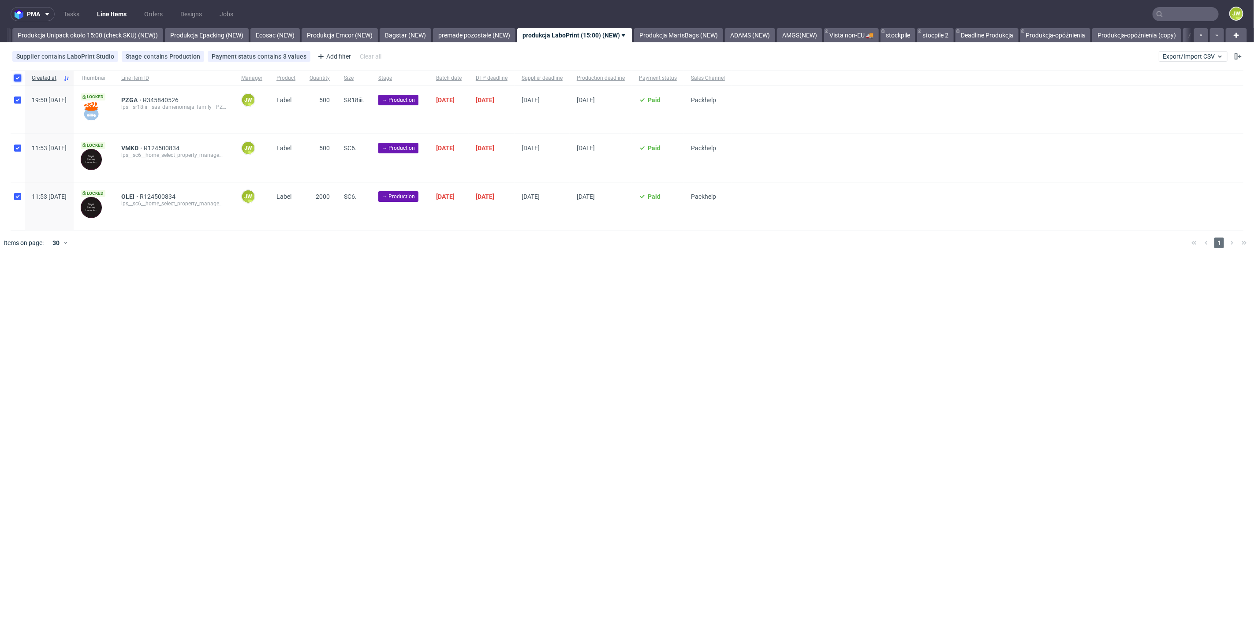
checkbox input "true"
click at [15, 289] on div "Selected items: 3 Change status Change supplier Change batch date Change prod. …" at bounding box center [627, 277] width 1254 height 37
click at [17, 285] on div "Change status" at bounding box center [33, 282] width 53 height 11
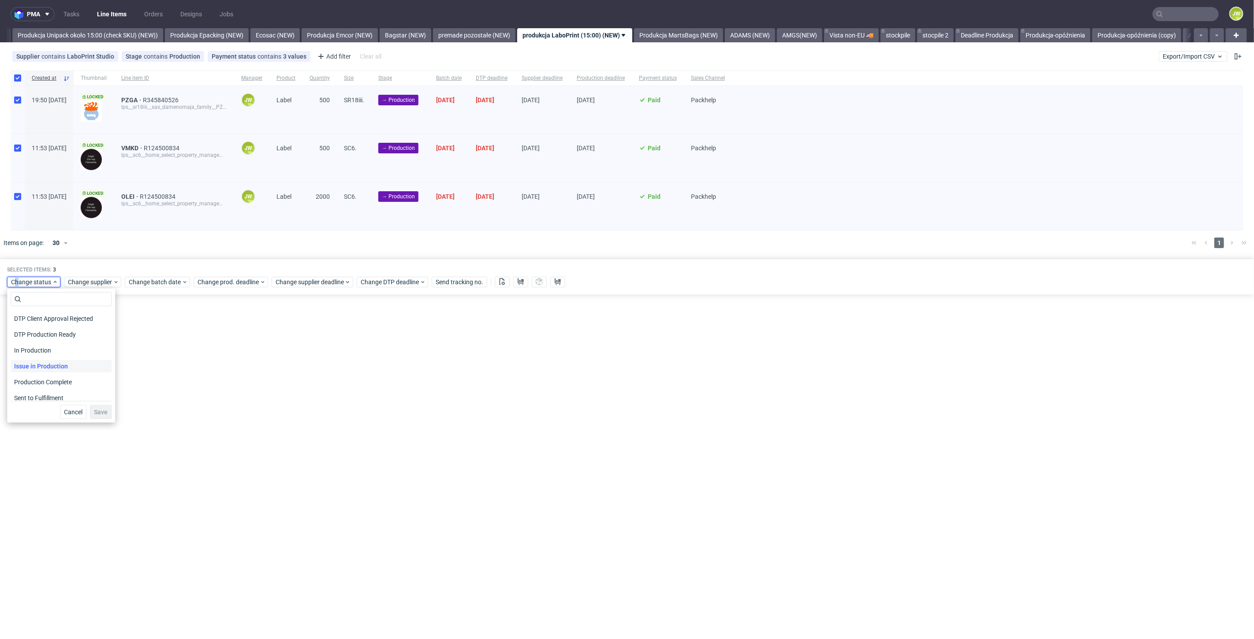
scroll to position [98, 0]
click at [24, 347] on span "In Production" at bounding box center [33, 347] width 45 height 12
click at [94, 410] on span "Save" at bounding box center [101, 412] width 14 height 6
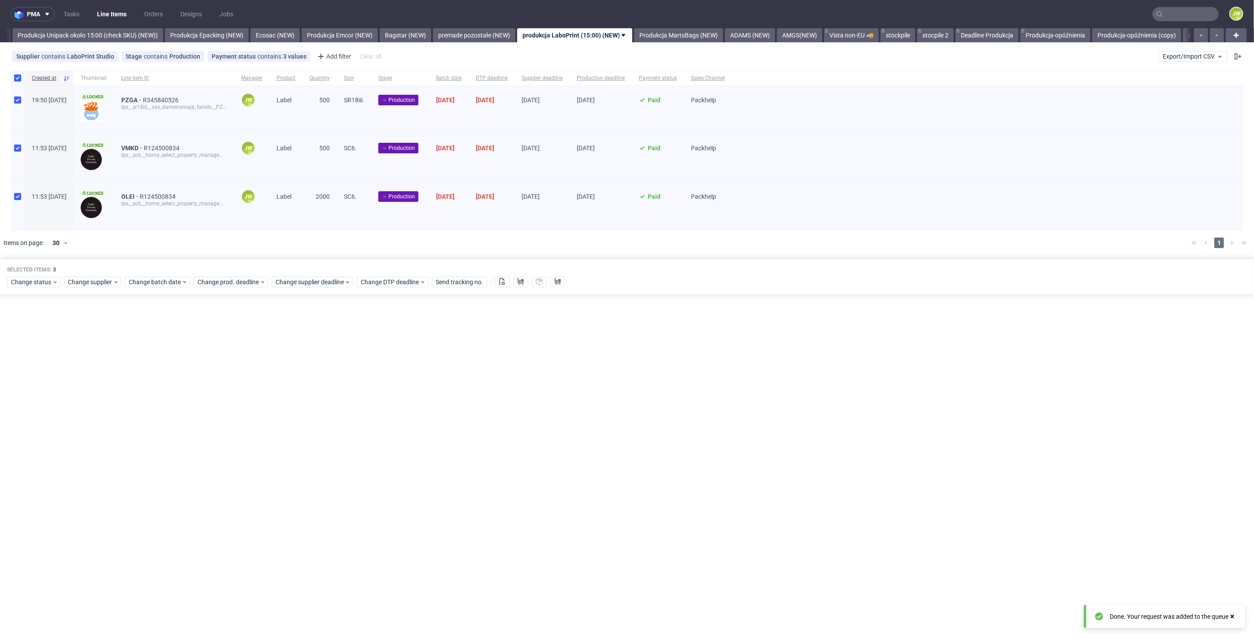
scroll to position [0, 1618]
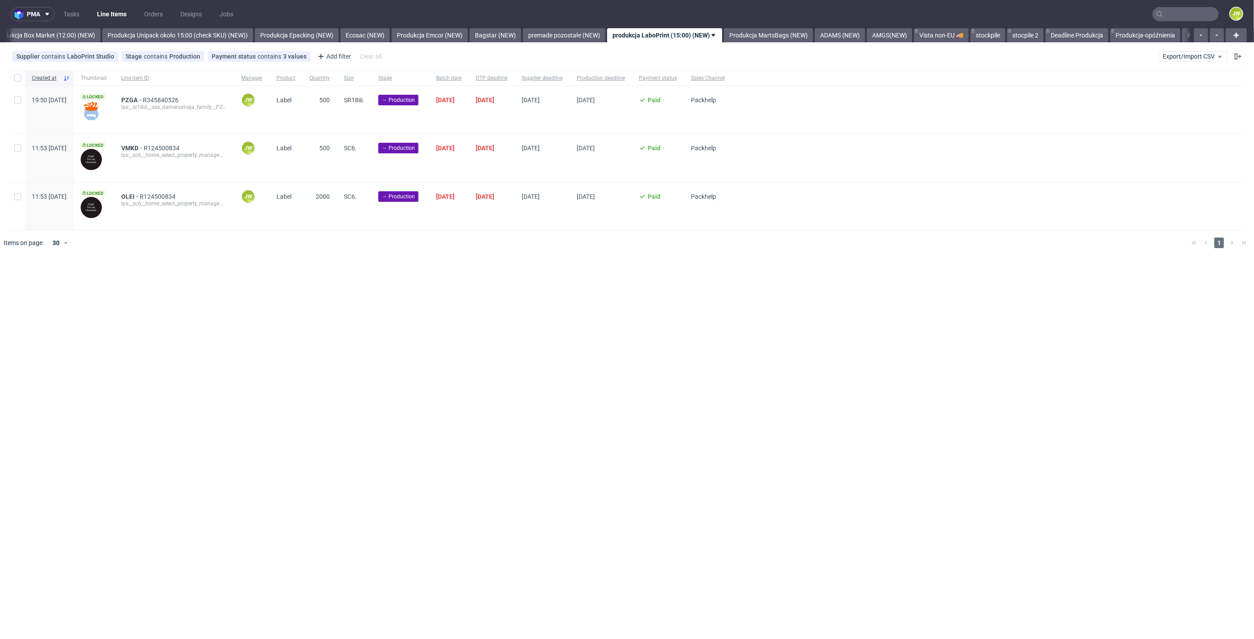
scroll to position [0, 1618]
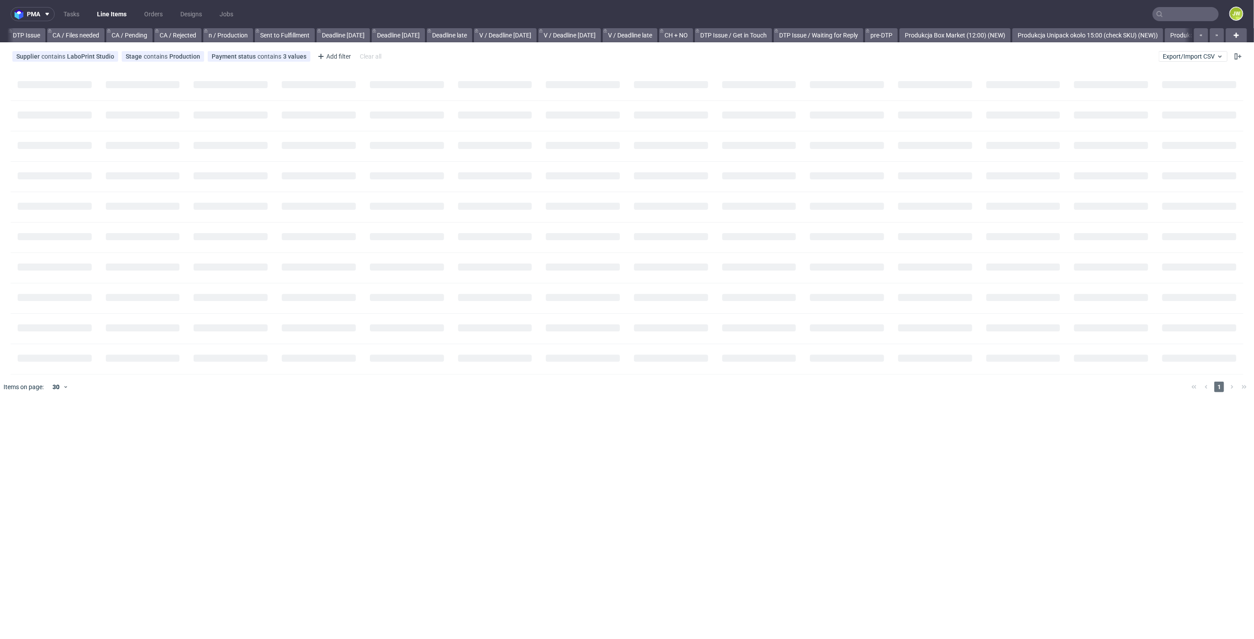
scroll to position [0, 1431]
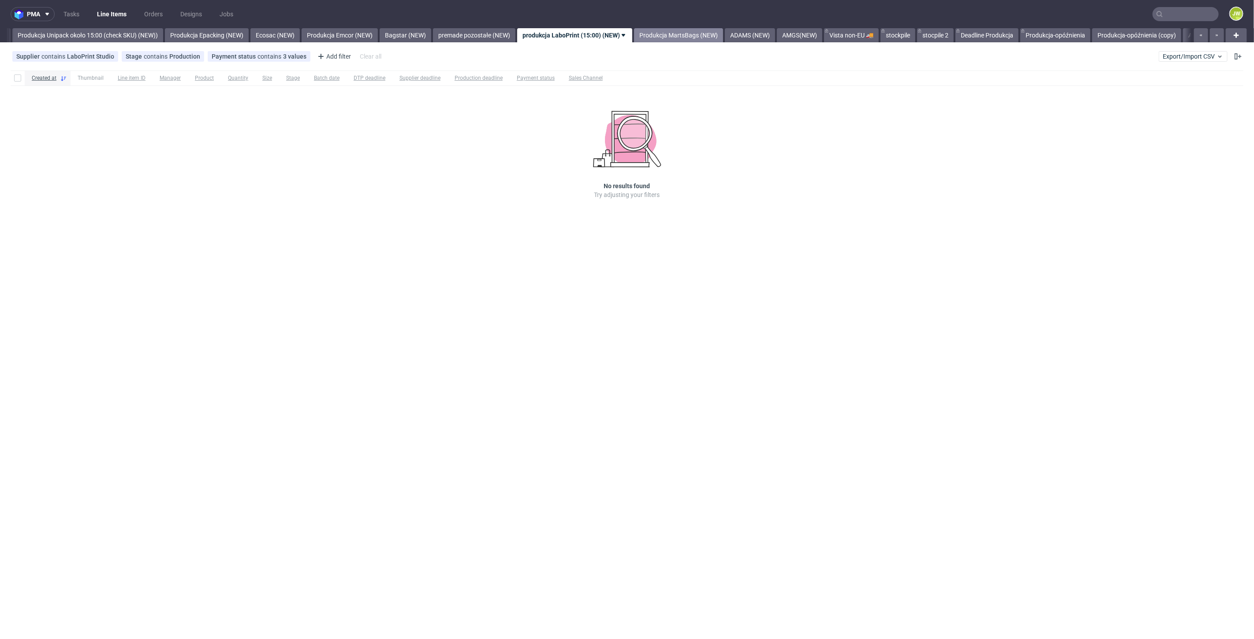
click at [689, 30] on link "Produkcja MartsBags (NEW)" at bounding box center [678, 35] width 89 height 14
click at [682, 34] on link "ADAMS (NEW)" at bounding box center [679, 35] width 50 height 14
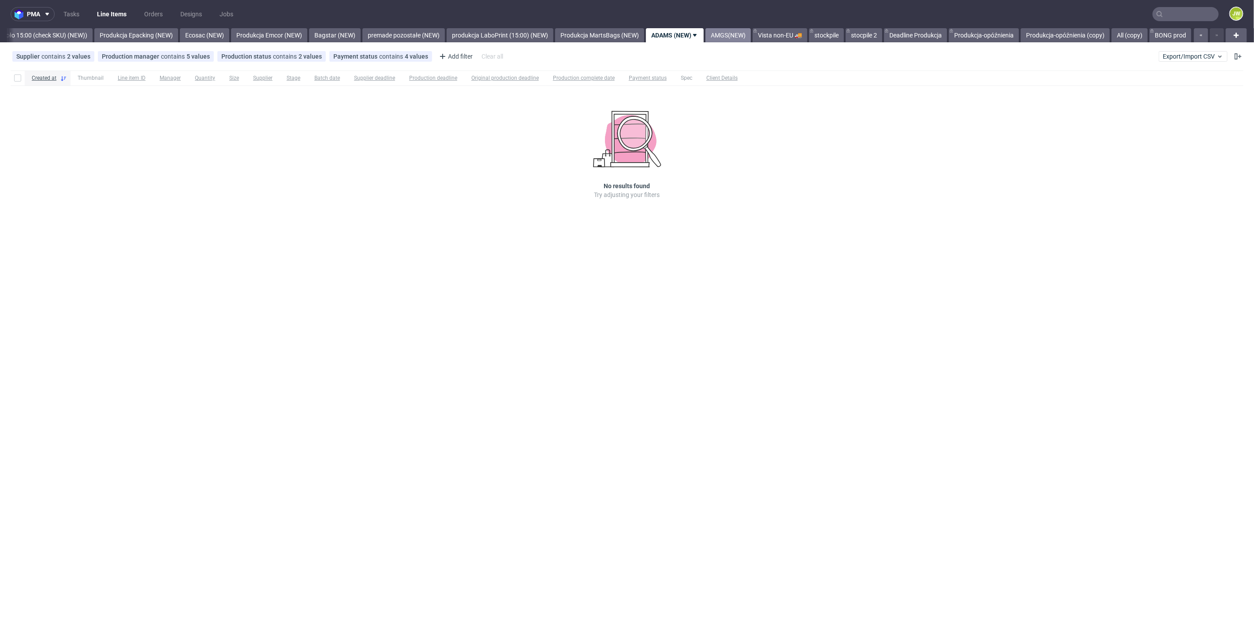
click at [707, 32] on link "AMGS(NEW)" at bounding box center [728, 35] width 45 height 14
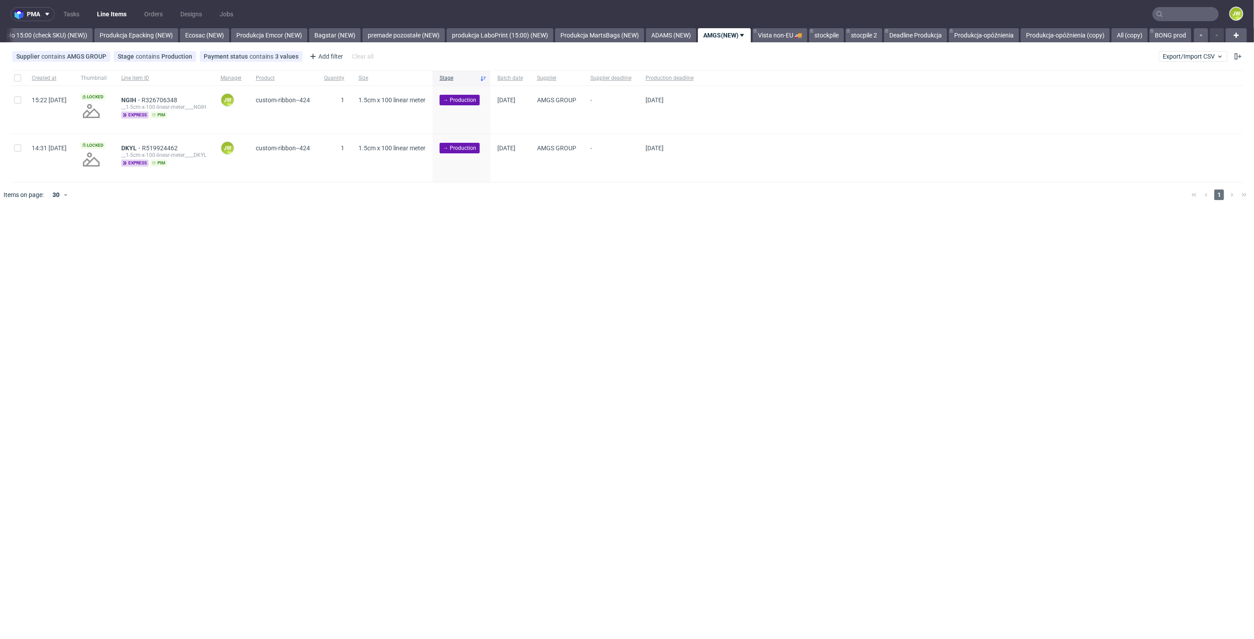
click at [359, 424] on div "pma Tasks Line Items Orders Designs Jobs JW All DTP Late Shipped Shipments DTP …" at bounding box center [627, 319] width 1254 height 639
click at [22, 75] on div at bounding box center [18, 78] width 14 height 15
checkbox input "true"
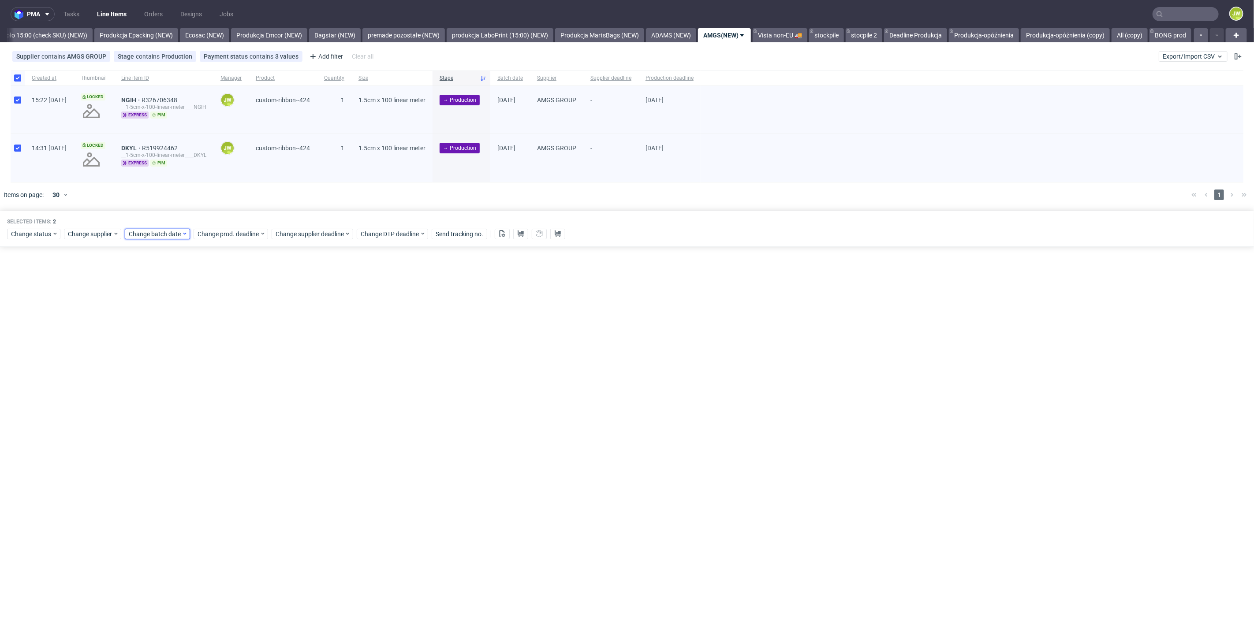
click at [164, 234] on span "Change batch date" at bounding box center [155, 234] width 53 height 9
click at [156, 336] on span "18" at bounding box center [155, 332] width 7 height 9
click at [239, 378] on button "Save" at bounding box center [230, 382] width 22 height 14
click at [216, 234] on span "Change prod. deadline" at bounding box center [229, 234] width 62 height 9
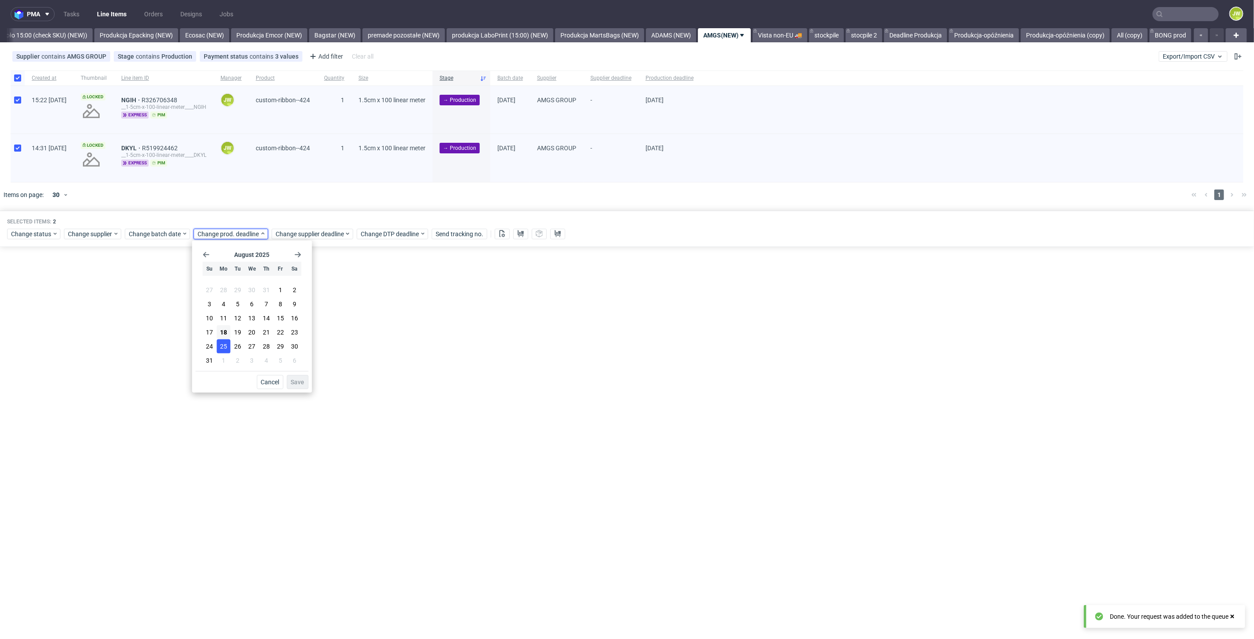
click at [224, 348] on span "25" at bounding box center [223, 346] width 7 height 9
click at [296, 380] on span "Save" at bounding box center [298, 382] width 14 height 6
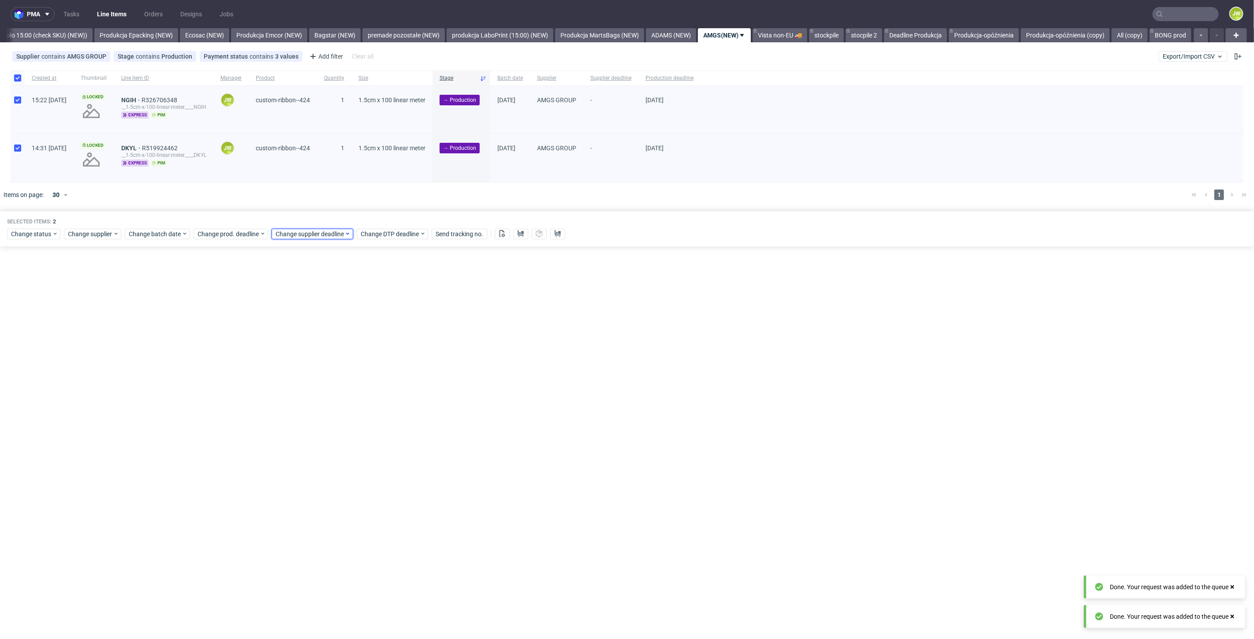
click at [287, 236] on span "Change supplier deadline" at bounding box center [310, 234] width 69 height 9
click at [305, 346] on span "25" at bounding box center [301, 346] width 7 height 9
click at [371, 384] on span "Save" at bounding box center [376, 382] width 14 height 6
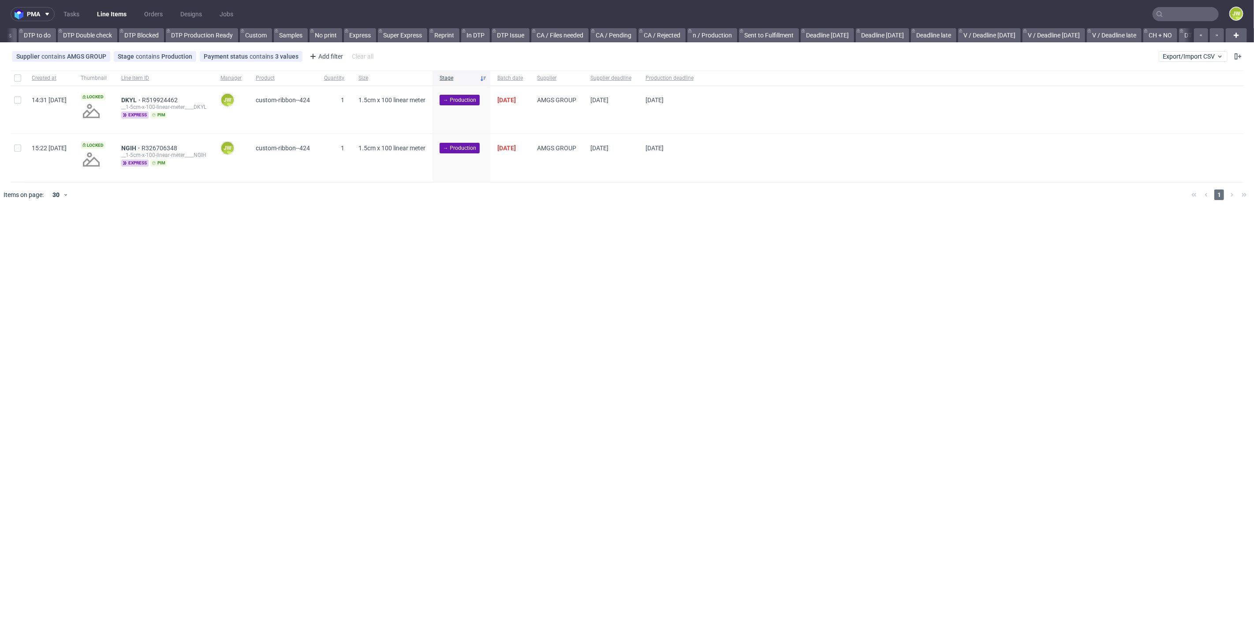
scroll to position [0, 462]
click at [291, 329] on div "pma Tasks Line Items Orders Designs Jobs JW All DTP Late Shipped Shipments DTP …" at bounding box center [627, 319] width 1254 height 639
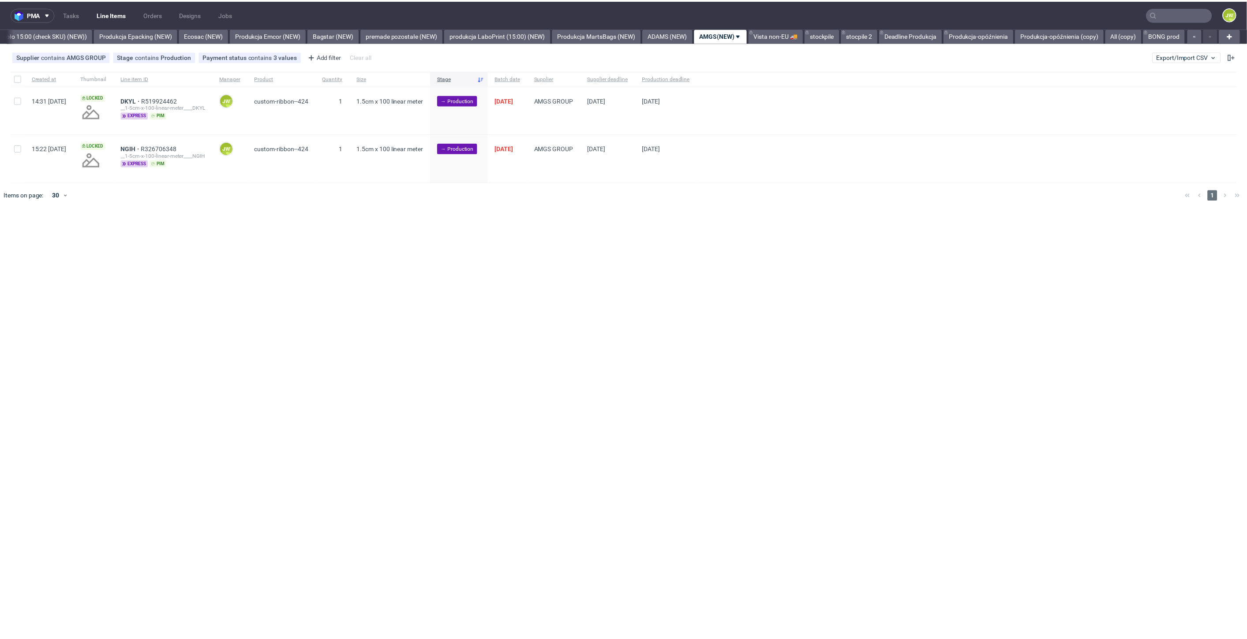
scroll to position [0, 1714]
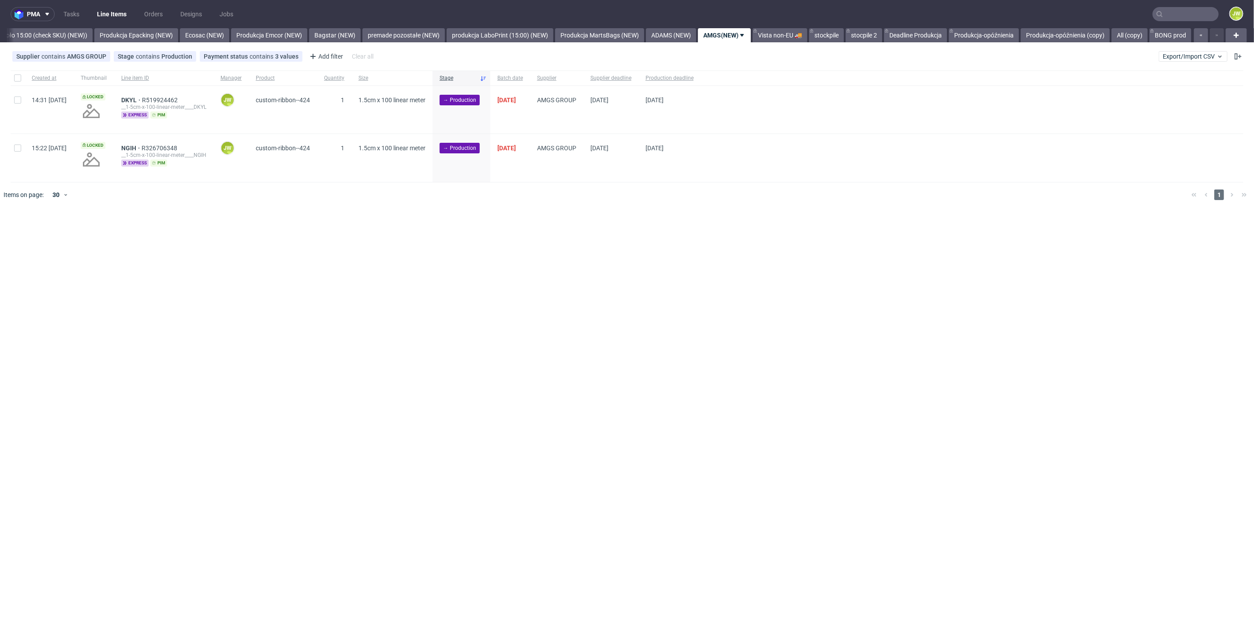
click at [390, 272] on div "pma Tasks Line Items Orders Designs Jobs JW All DTP Late Shipped Shipments DTP …" at bounding box center [627, 319] width 1254 height 639
click at [19, 77] on input "checkbox" at bounding box center [17, 78] width 7 height 7
checkbox input "true"
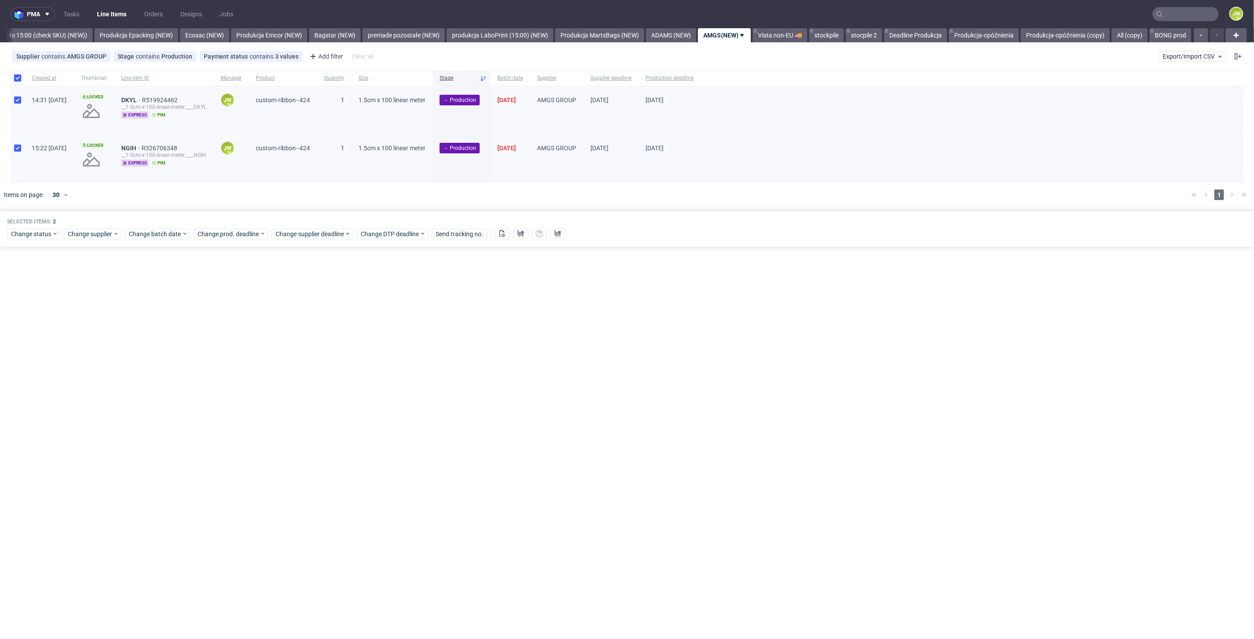
click at [571, 446] on div "pma Tasks Line Items Orders Designs Jobs JW All DTP Late Shipped Shipments DTP …" at bounding box center [627, 319] width 1254 height 639
click at [495, 238] on button at bounding box center [502, 234] width 15 height 11
click at [519, 236] on icon at bounding box center [520, 233] width 7 height 7
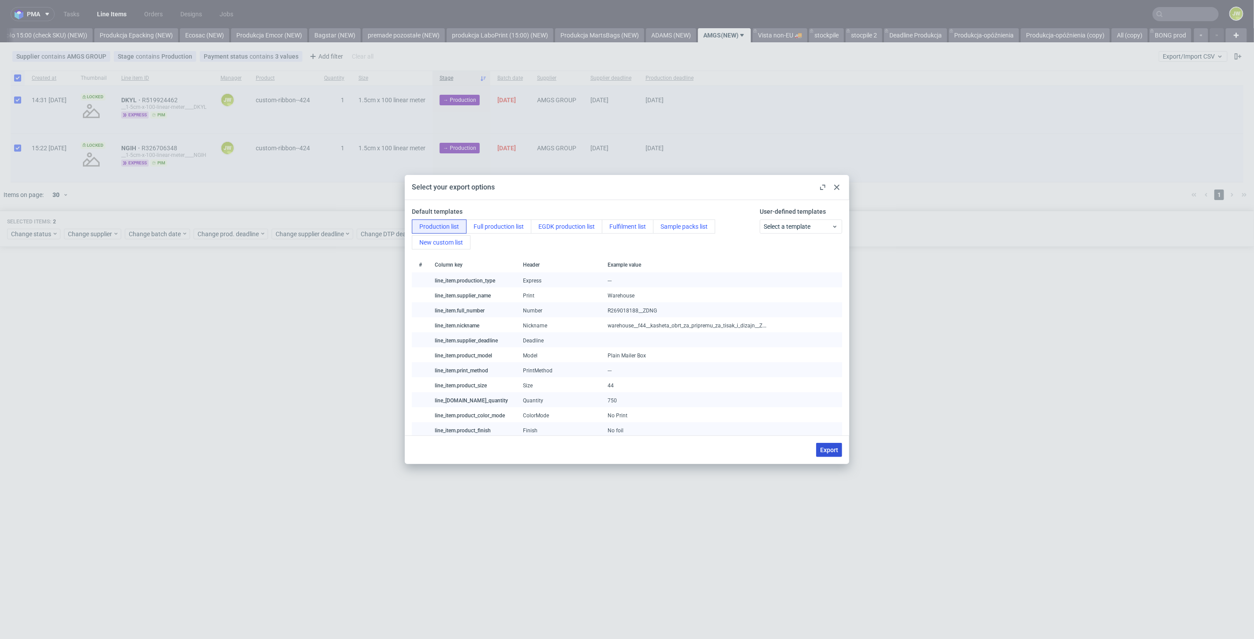
click at [833, 453] on span "Export" at bounding box center [829, 450] width 18 height 6
checkbox input "false"
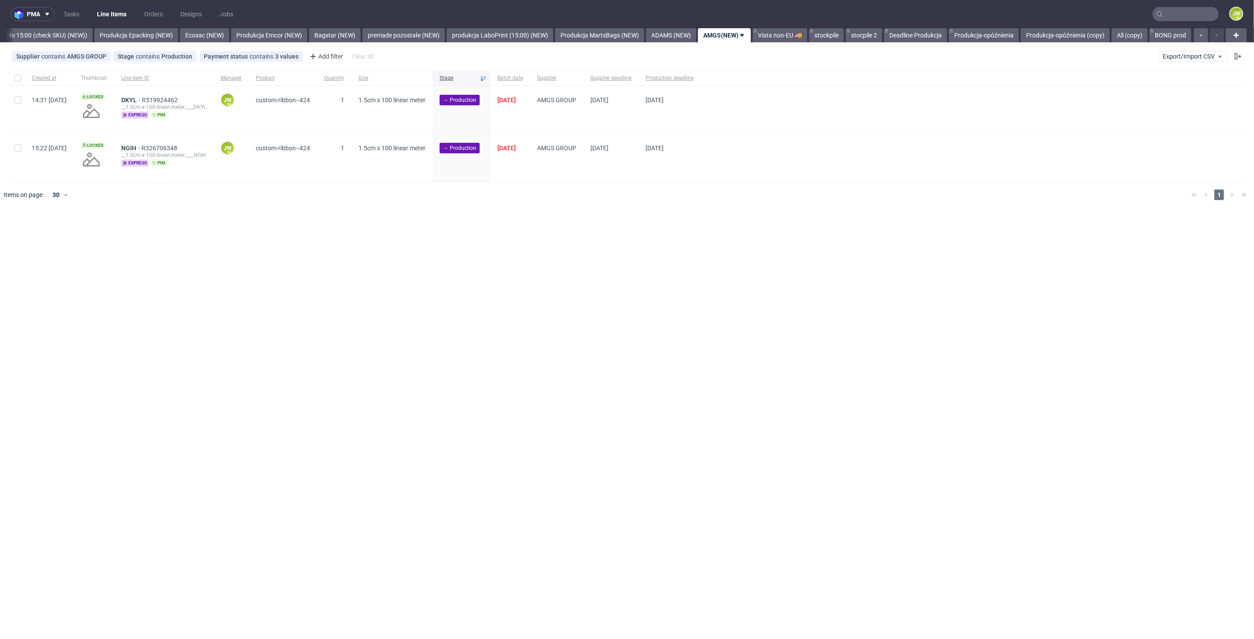
drag, startPoint x: 393, startPoint y: 421, endPoint x: 328, endPoint y: 269, distance: 165.0
click at [393, 420] on div "pma Tasks Line Items Orders Designs Jobs JW All DTP Late Shipped Shipments DTP …" at bounding box center [627, 319] width 1254 height 639
click at [21, 80] on div at bounding box center [18, 78] width 14 height 15
checkbox input "true"
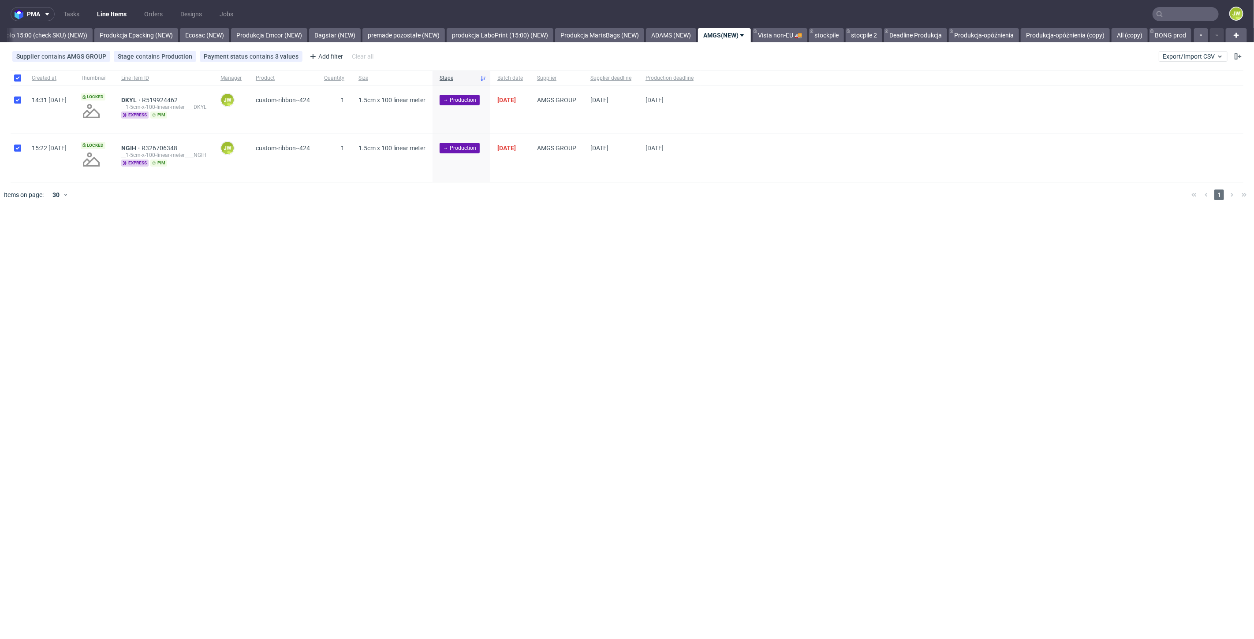
checkbox input "true"
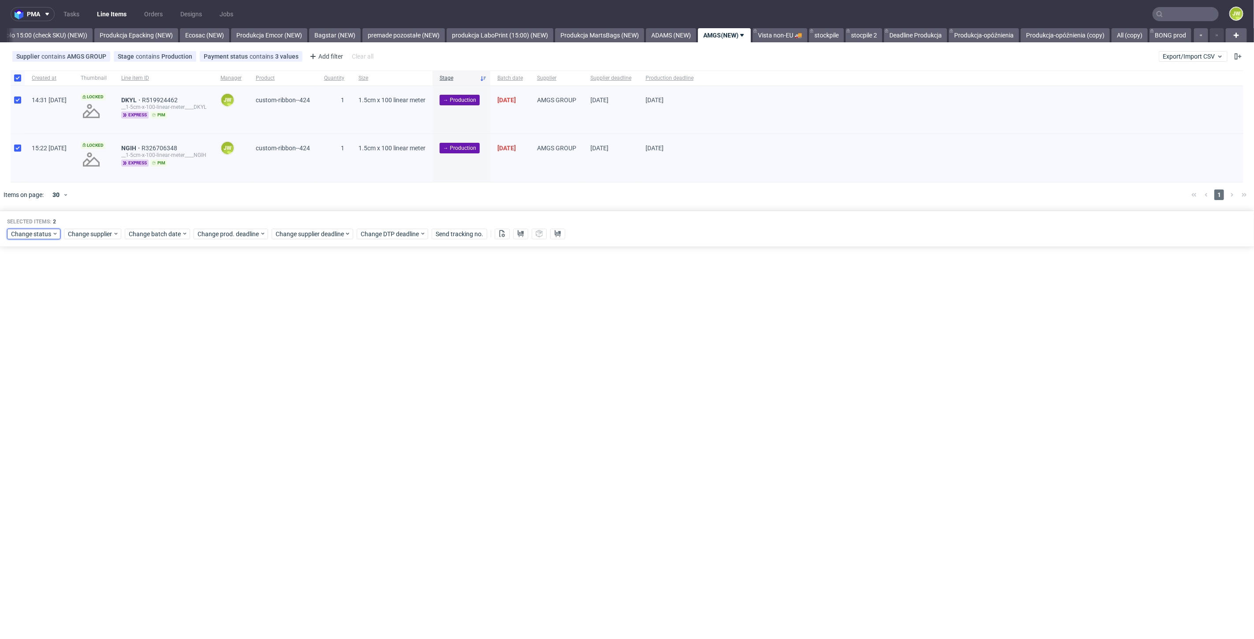
drag, startPoint x: 34, startPoint y: 237, endPoint x: 39, endPoint y: 240, distance: 5.5
click at [34, 237] on span "Change status" at bounding box center [31, 234] width 41 height 9
click at [26, 299] on span "In Production" at bounding box center [33, 299] width 45 height 12
click at [94, 361] on span "Save" at bounding box center [101, 364] width 14 height 6
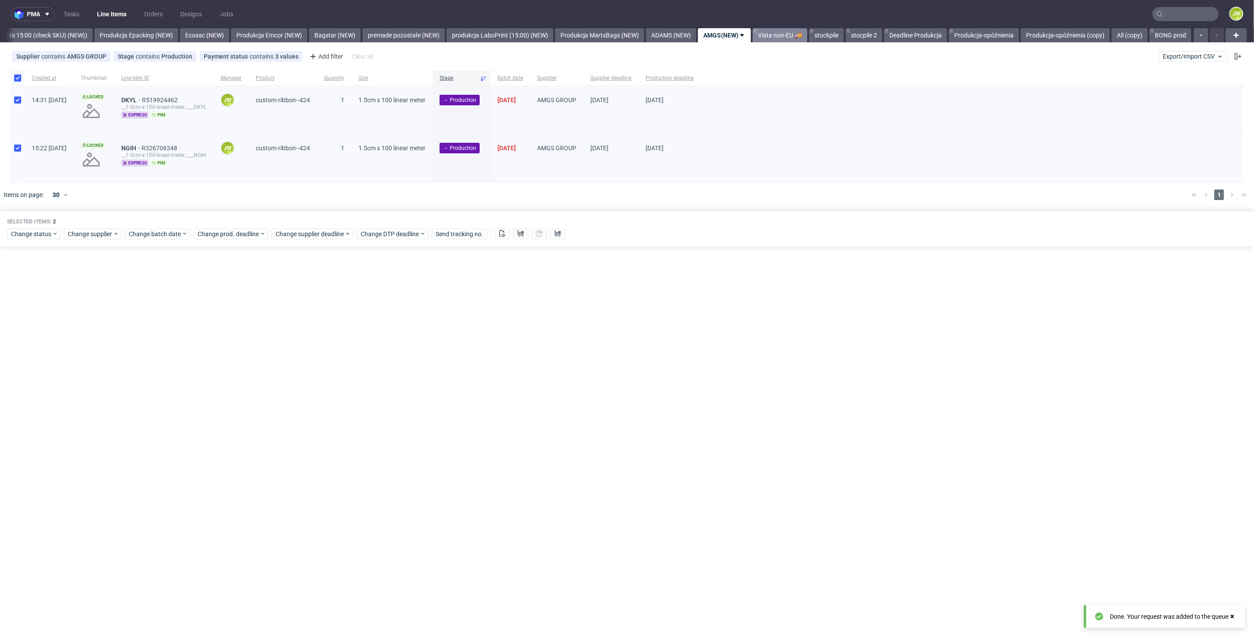
click at [777, 32] on link "Vista non-EU 🚚" at bounding box center [780, 35] width 55 height 14
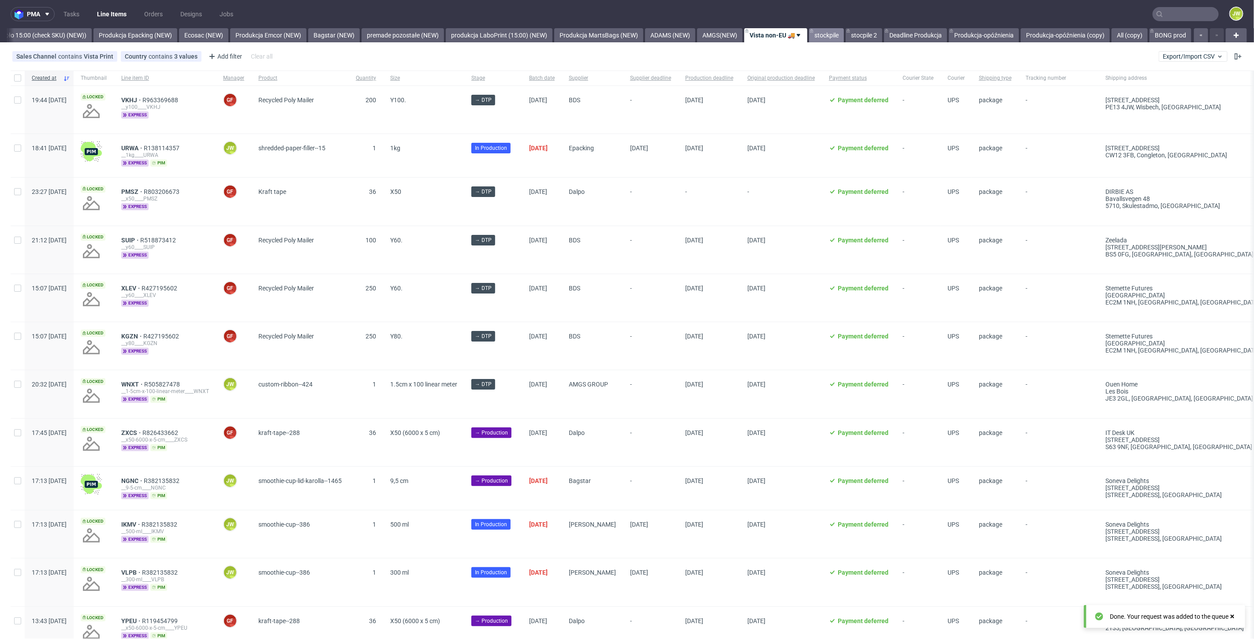
click at [826, 37] on link "stockpile" at bounding box center [826, 35] width 35 height 14
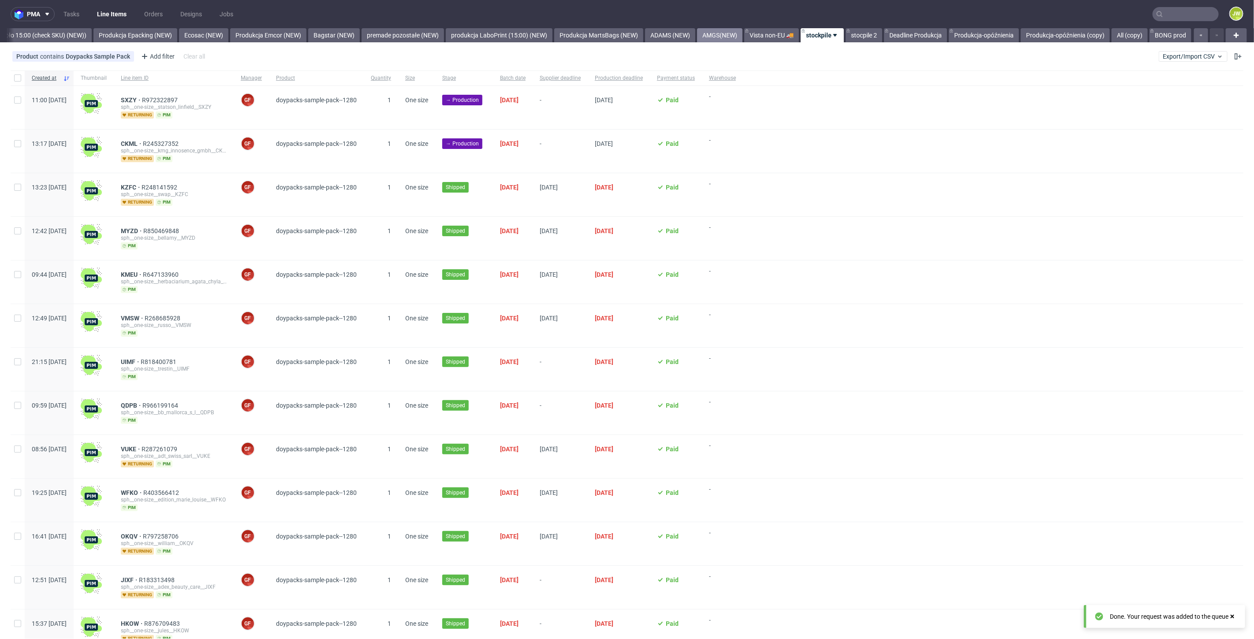
click at [715, 39] on link "AMGS(NEW)" at bounding box center [719, 35] width 45 height 14
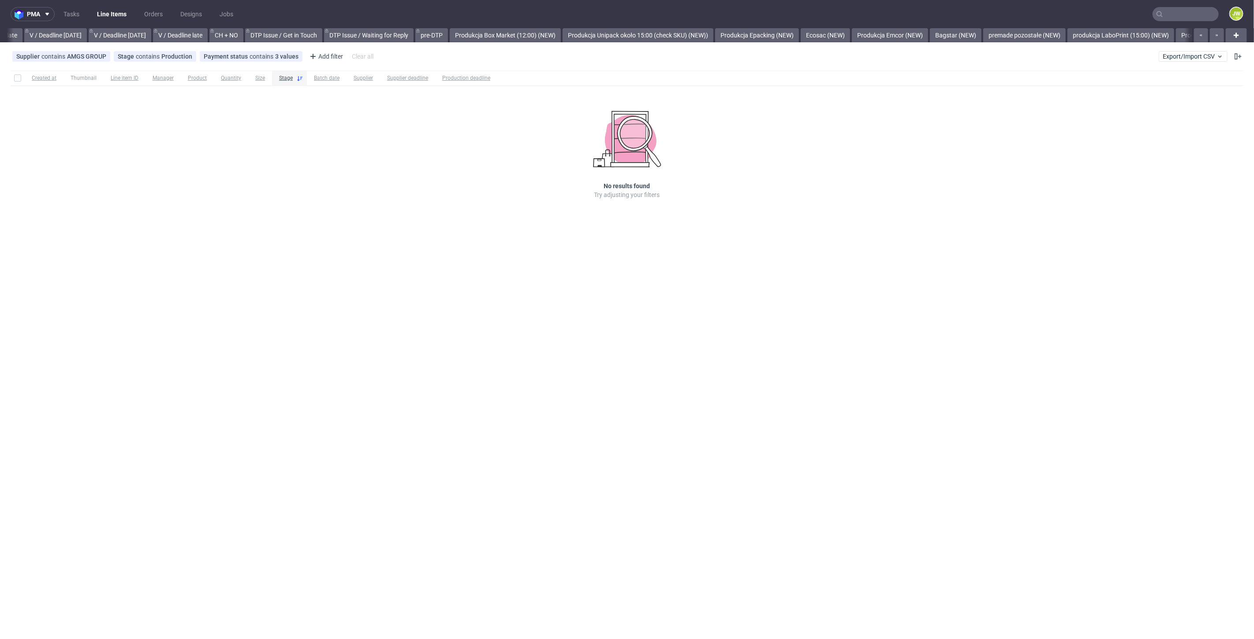
scroll to position [0, 1472]
click at [776, 36] on link "Vista non-EU 🚚" at bounding box center [780, 35] width 55 height 14
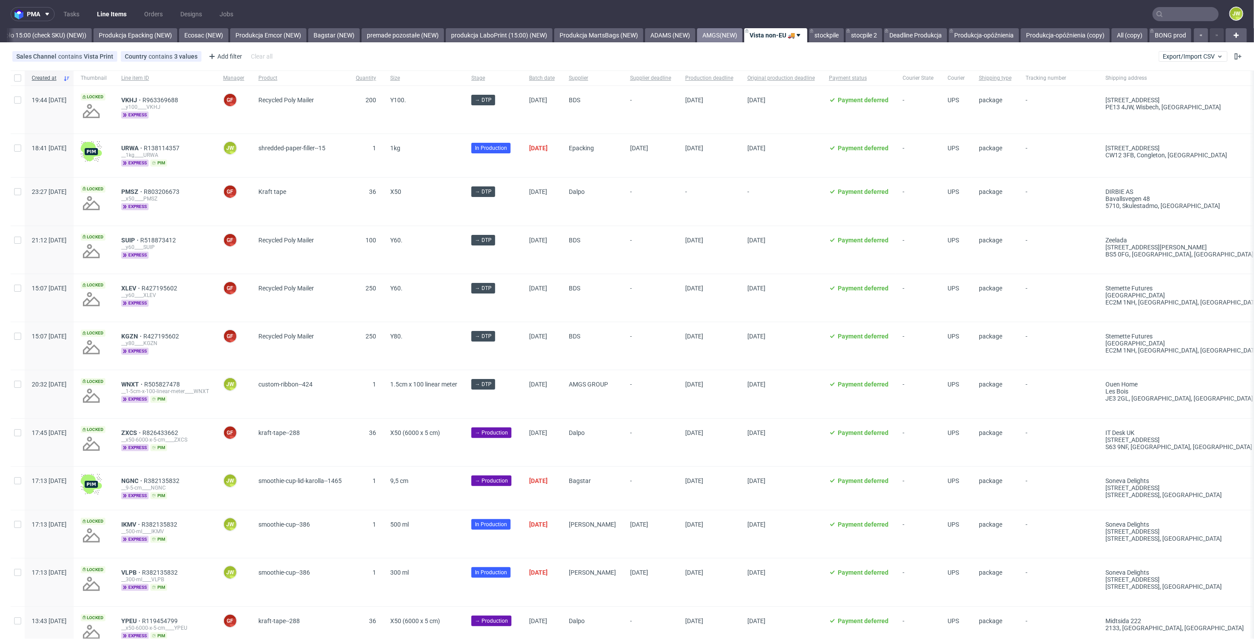
click at [710, 37] on link "AMGS(NEW)" at bounding box center [719, 35] width 45 height 14
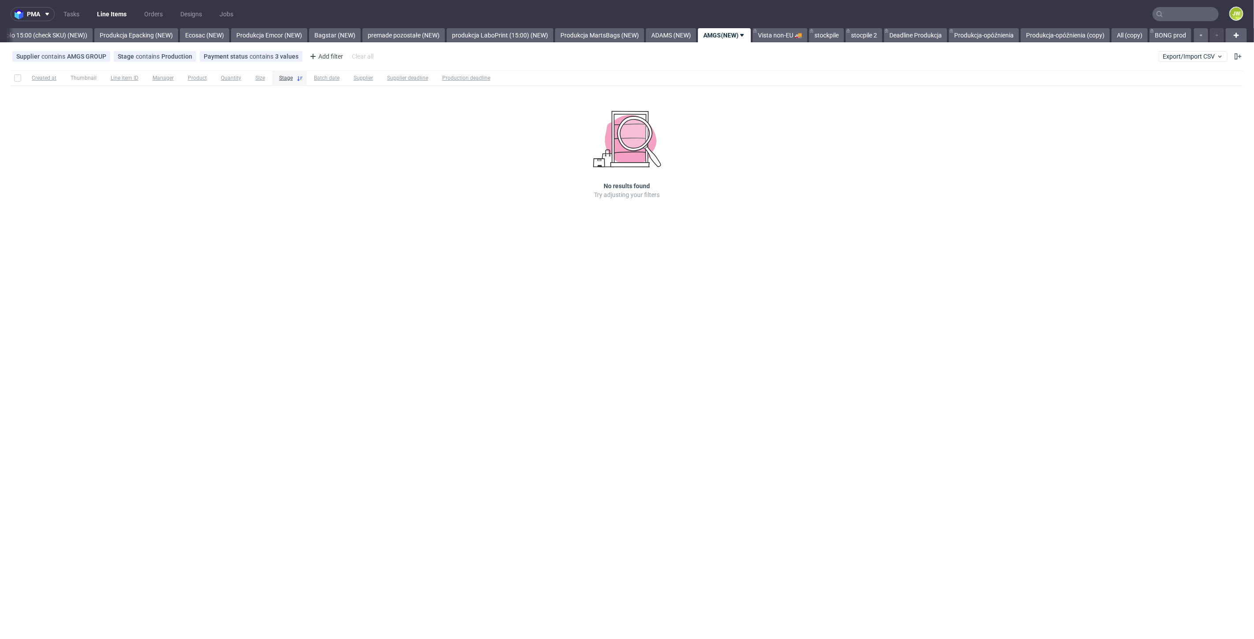
click at [226, 371] on div "pma Tasks Line Items Orders Designs Jobs JW All DTP Late Shipped Shipments DTP …" at bounding box center [627, 319] width 1254 height 639
click at [759, 35] on link "Vista non-EU 🚚" at bounding box center [780, 35] width 55 height 14
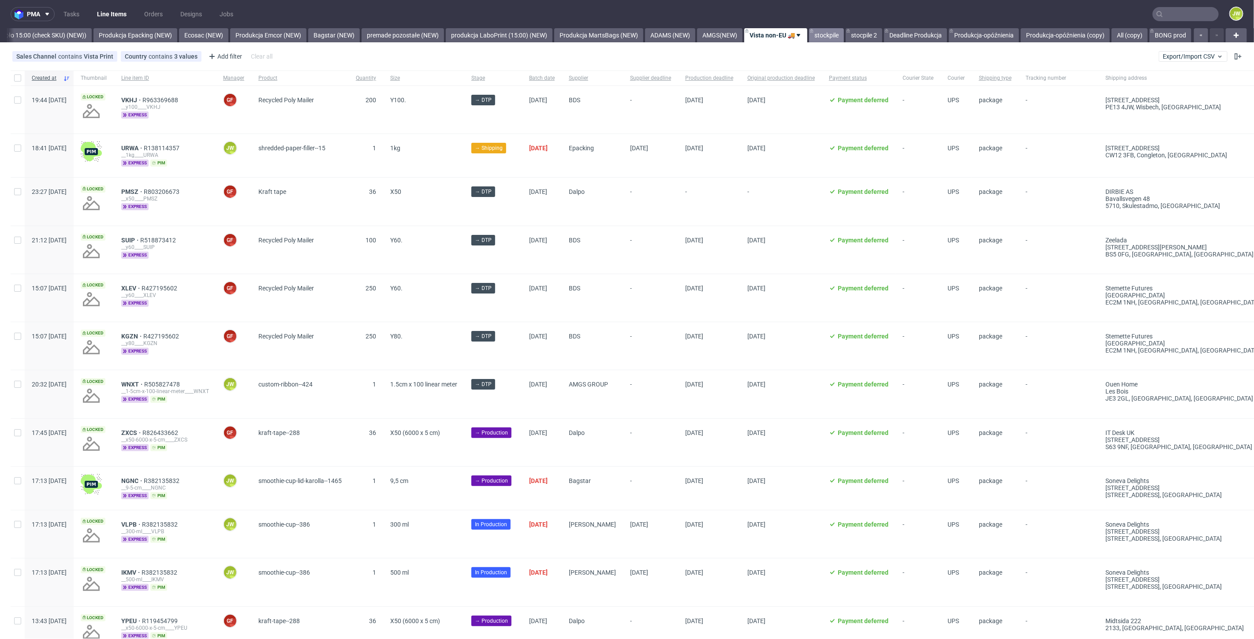
click at [817, 37] on link "stockpile" at bounding box center [826, 35] width 35 height 14
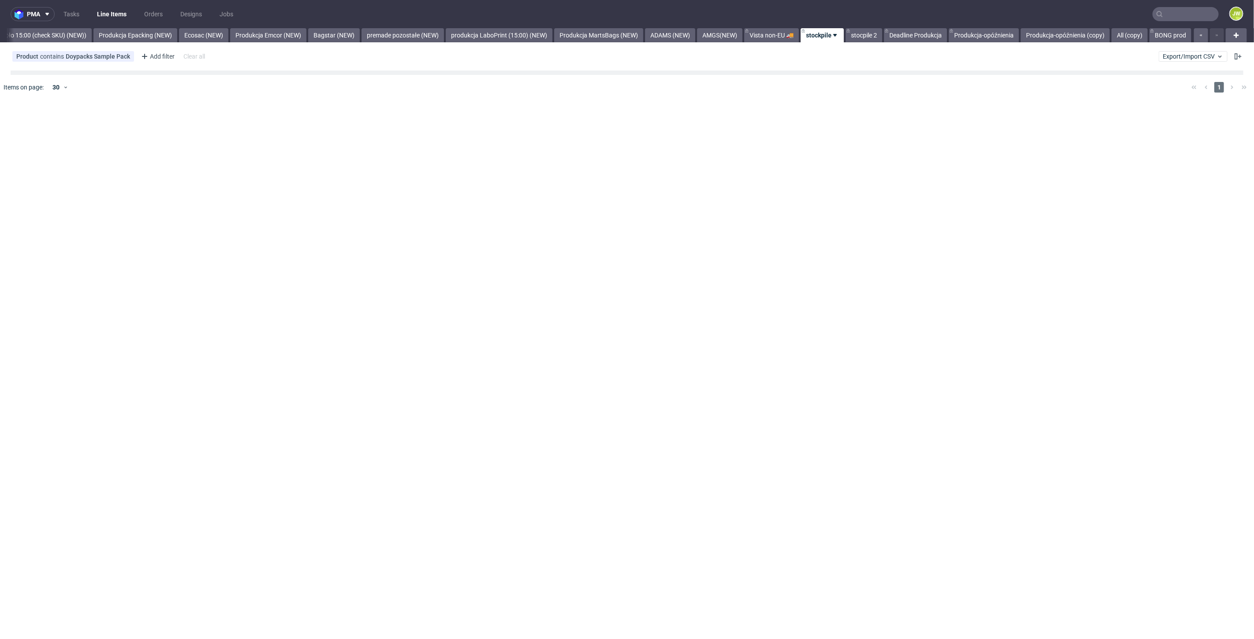
scroll to position [0, 1715]
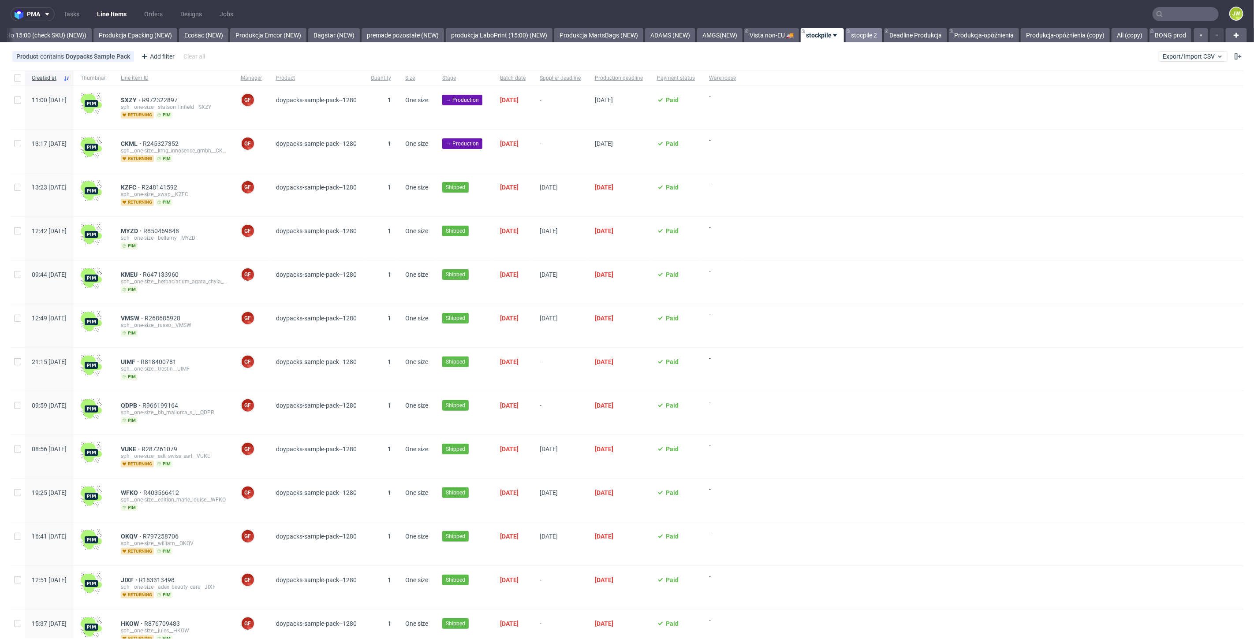
click at [853, 35] on link "stocpile 2" at bounding box center [864, 35] width 37 height 14
click at [814, 37] on link "stockpile" at bounding box center [818, 35] width 35 height 14
click at [23, 102] on div at bounding box center [18, 107] width 14 height 43
checkbox input "true"
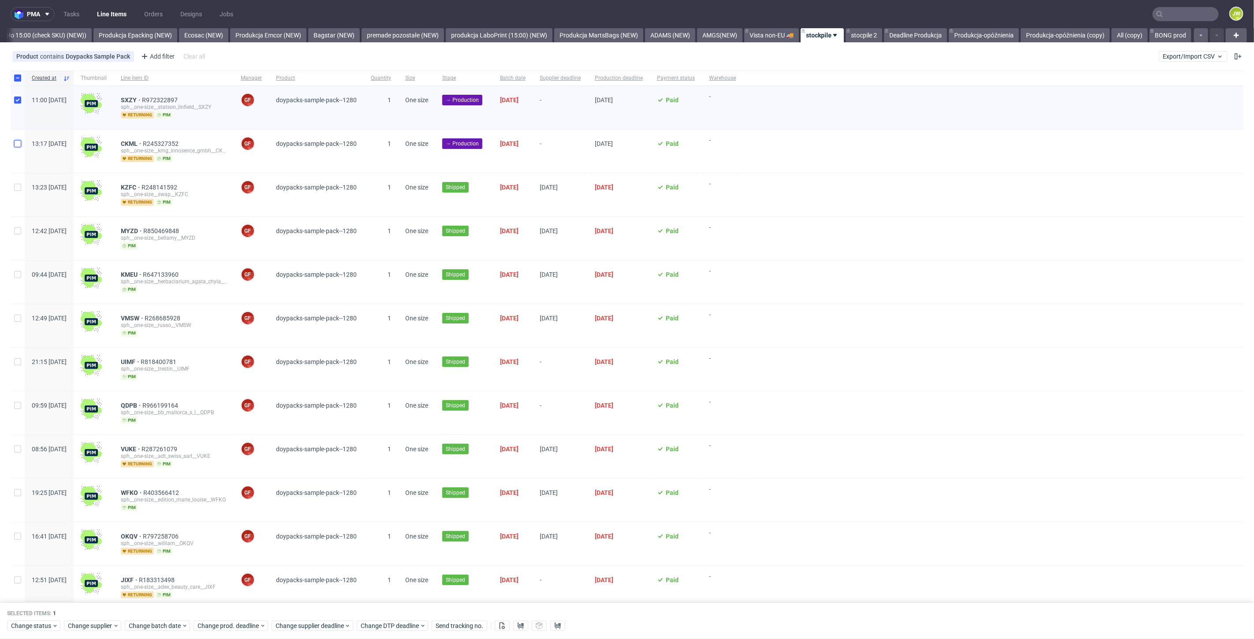
click at [19, 144] on input "checkbox" at bounding box center [17, 143] width 7 height 7
checkbox input "true"
click at [859, 35] on link "stocpile 2" at bounding box center [864, 35] width 37 height 14
click at [819, 39] on link "stockpile" at bounding box center [818, 35] width 35 height 14
click at [12, 102] on div at bounding box center [18, 107] width 14 height 43
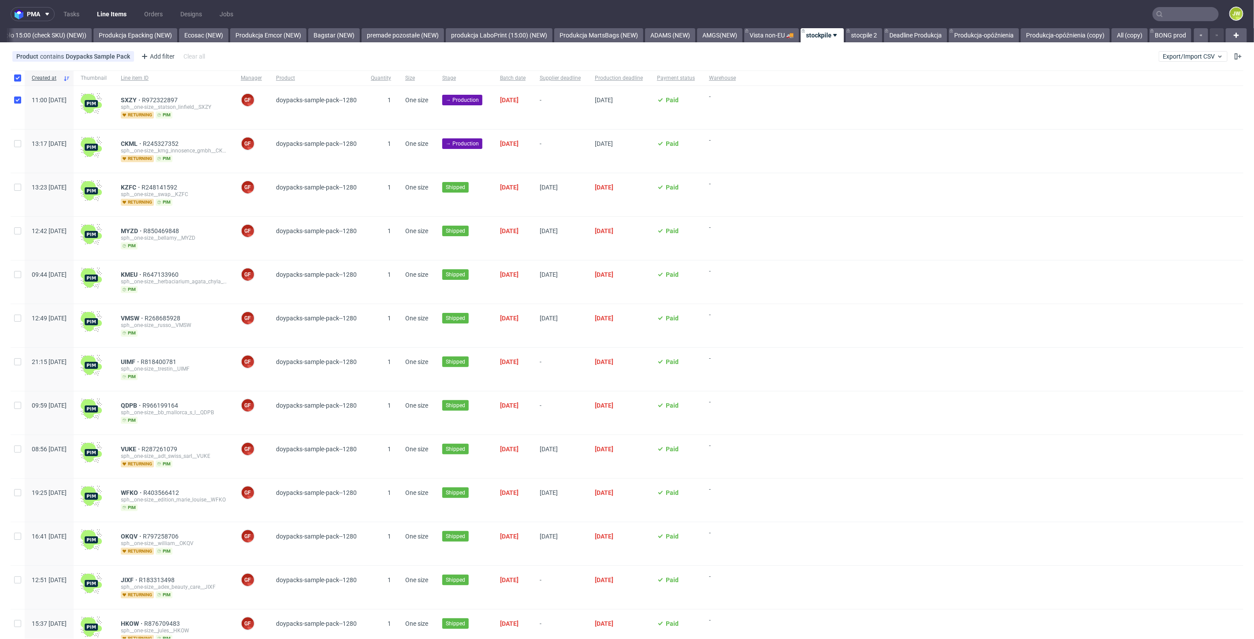
checkbox input "true"
click at [15, 140] on input "checkbox" at bounding box center [17, 143] width 7 height 7
checkbox input "true"
click at [153, 626] on span "Change batch date" at bounding box center [155, 626] width 53 height 9
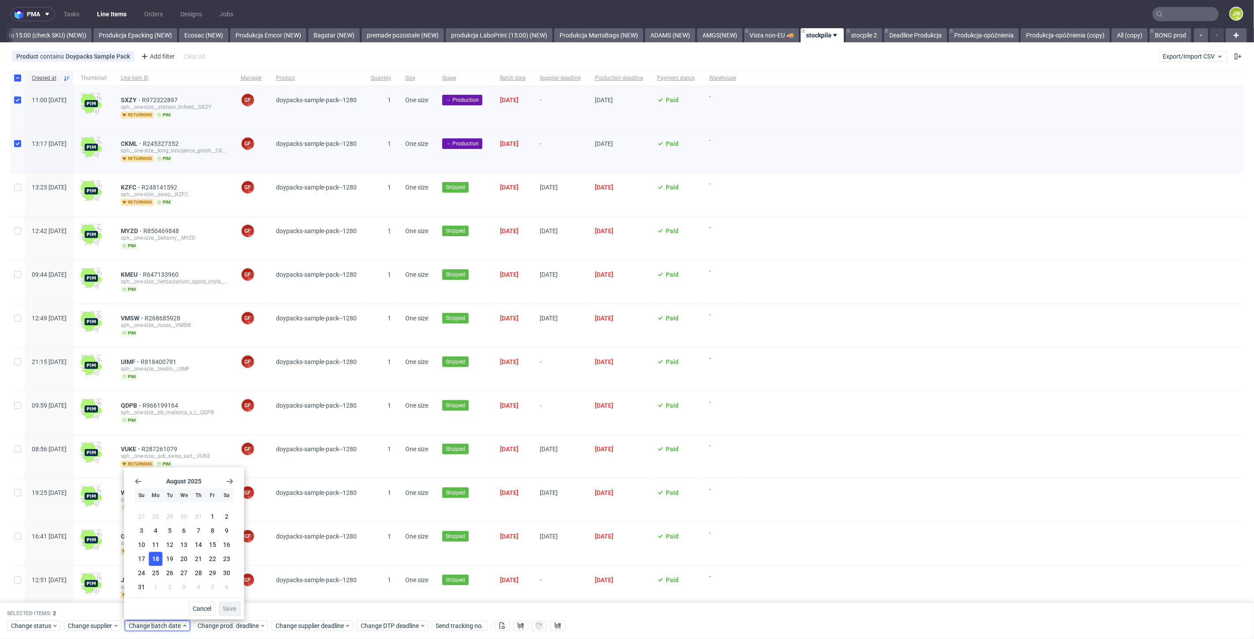
click at [158, 560] on span "18" at bounding box center [155, 559] width 7 height 9
click at [232, 611] on span "Save" at bounding box center [230, 609] width 14 height 6
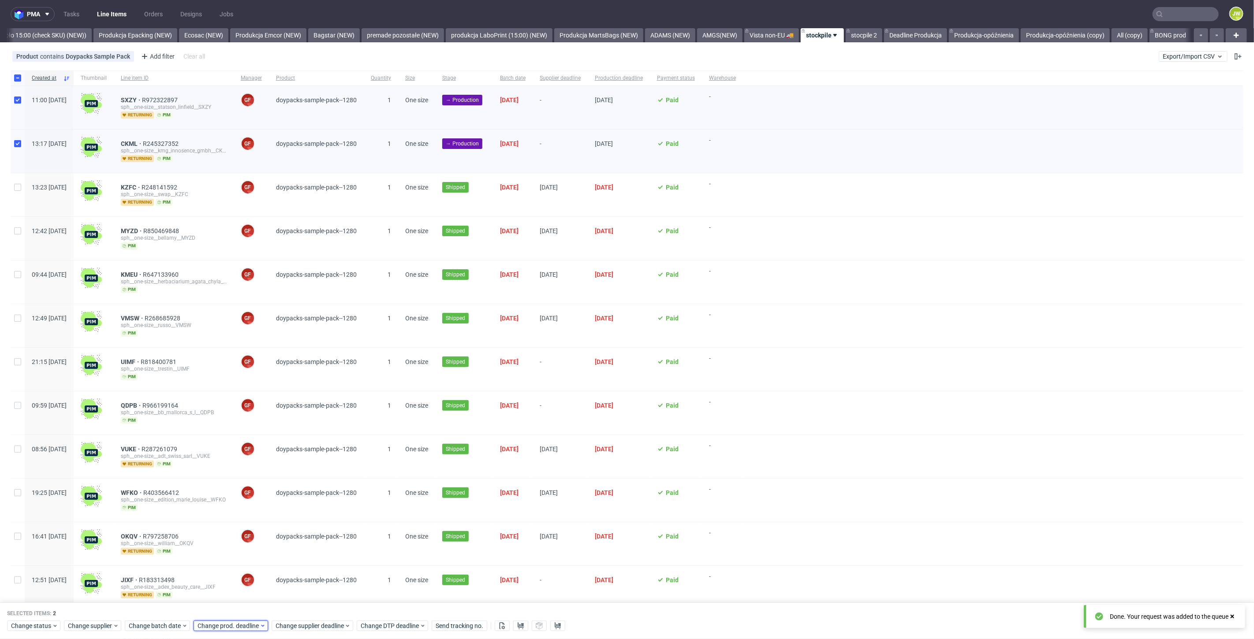
click at [226, 627] on span "Change prod. deadline" at bounding box center [229, 626] width 62 height 9
click at [224, 560] on span "18" at bounding box center [223, 559] width 7 height 9
click at [299, 612] on span "Save" at bounding box center [298, 609] width 14 height 6
click at [296, 625] on span "Change supplier deadline" at bounding box center [310, 626] width 69 height 9
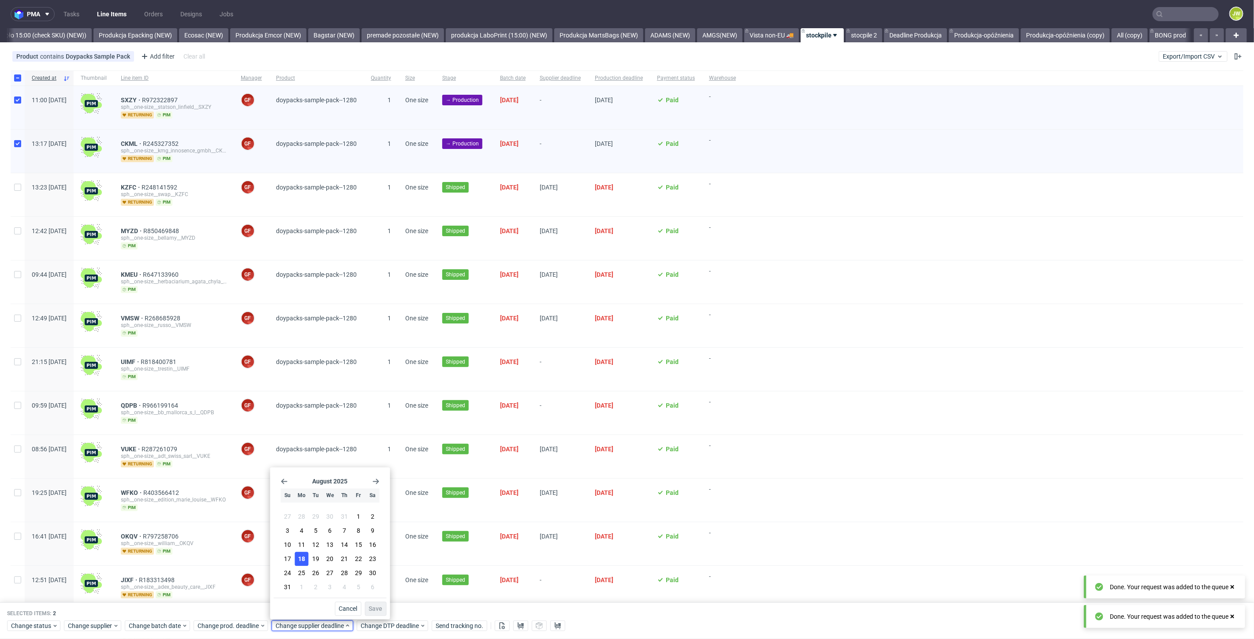
click at [299, 562] on span "18" at bounding box center [301, 559] width 7 height 9
click at [377, 612] on span "Save" at bounding box center [376, 609] width 14 height 6
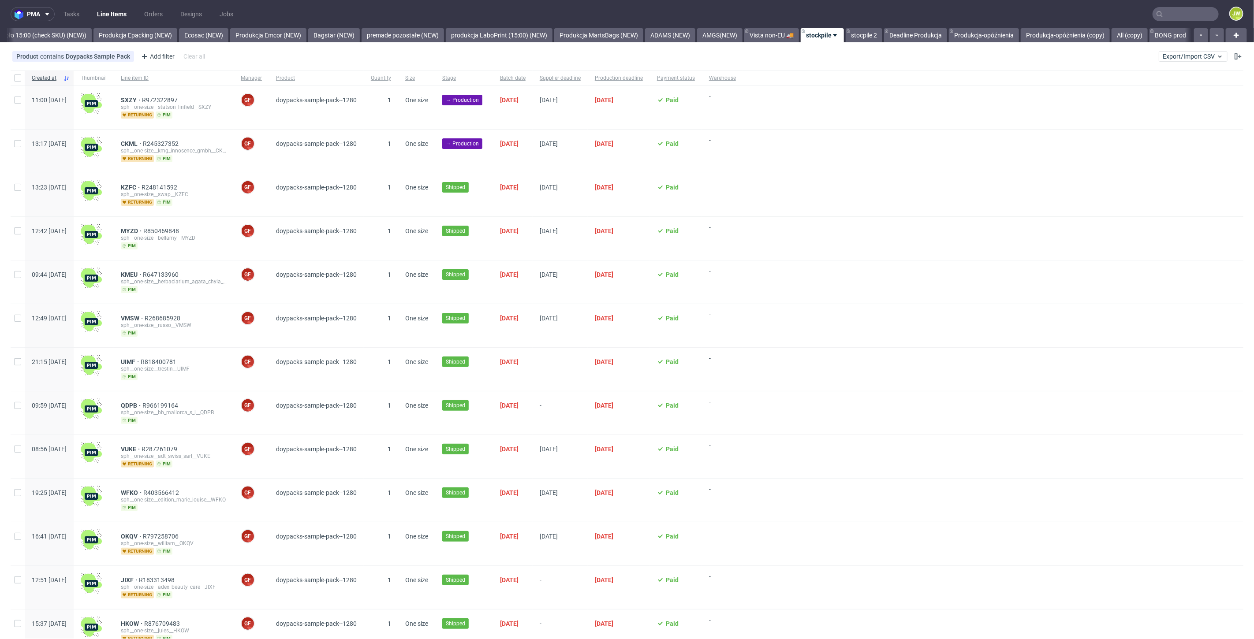
scroll to position [0, 1722]
click at [16, 99] on input "checkbox" at bounding box center [17, 100] width 7 height 7
checkbox input "true"
click at [18, 133] on div at bounding box center [18, 151] width 14 height 43
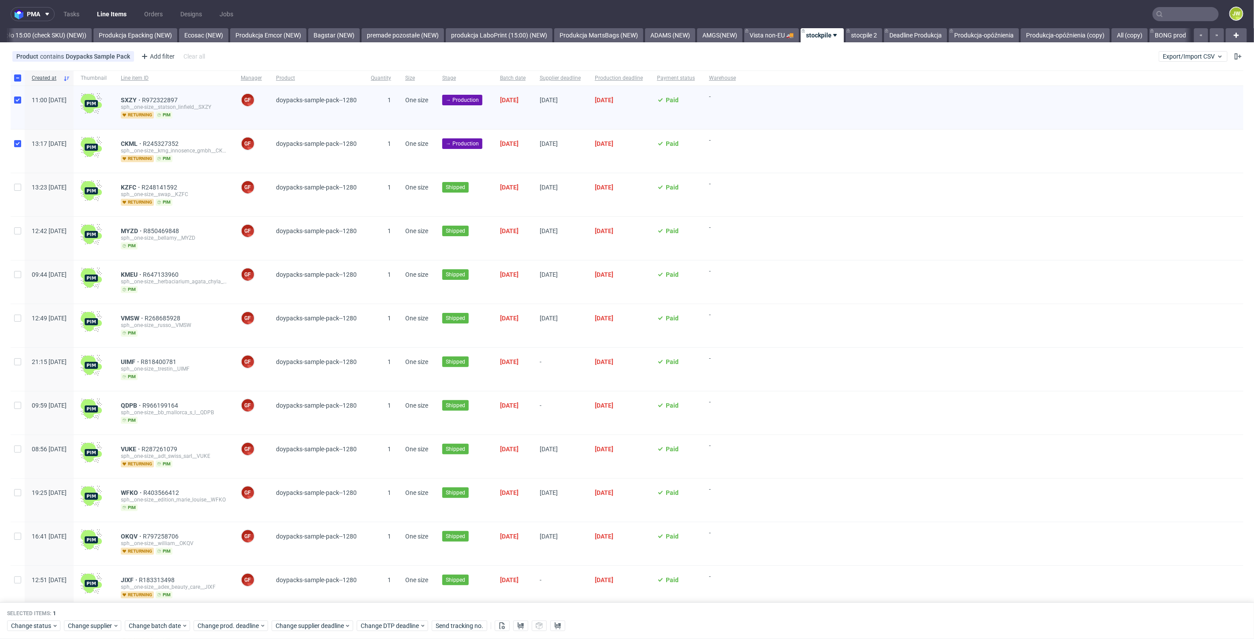
checkbox input "true"
click at [33, 625] on span "Change status" at bounding box center [31, 626] width 41 height 9
click at [33, 555] on span "Production Complete" at bounding box center [44, 559] width 67 height 12
click at [97, 606] on span "Save" at bounding box center [101, 609] width 14 height 6
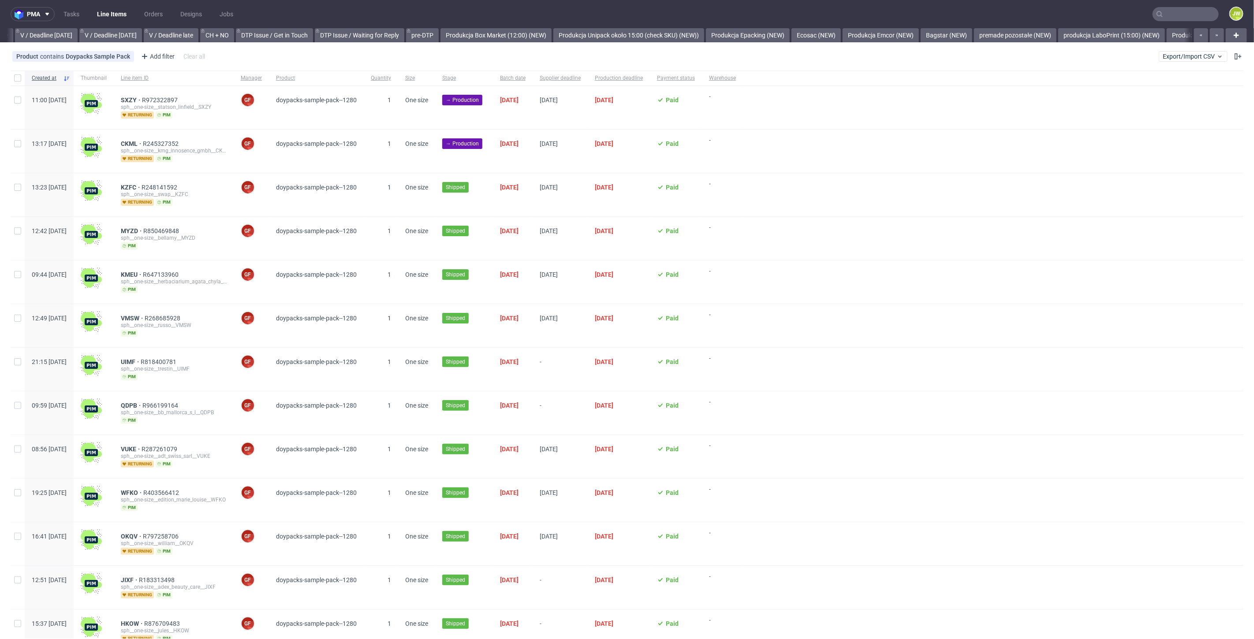
scroll to position [0, 1524]
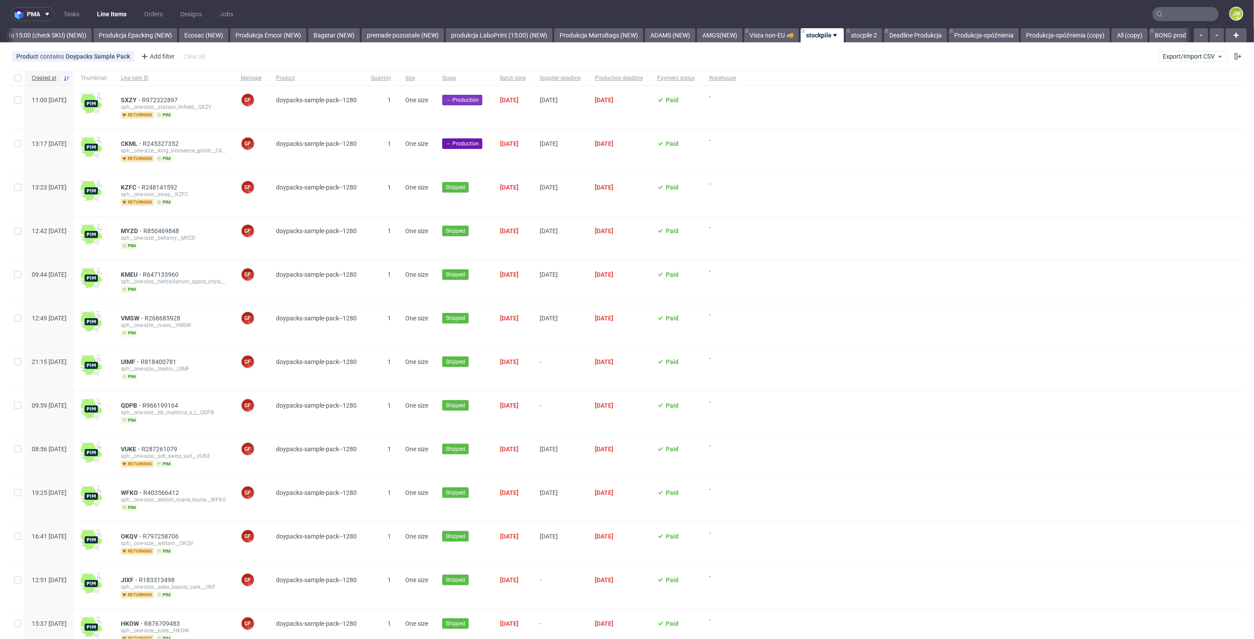
click at [479, 97] on span "→ Production" at bounding box center [462, 100] width 33 height 8
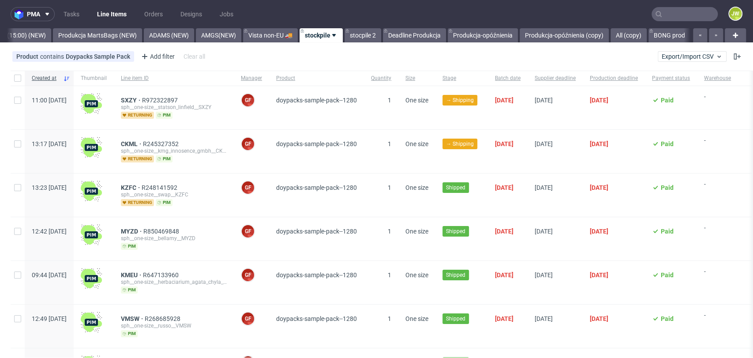
scroll to position [0, 2195]
